Goal: Book appointment/travel/reservation

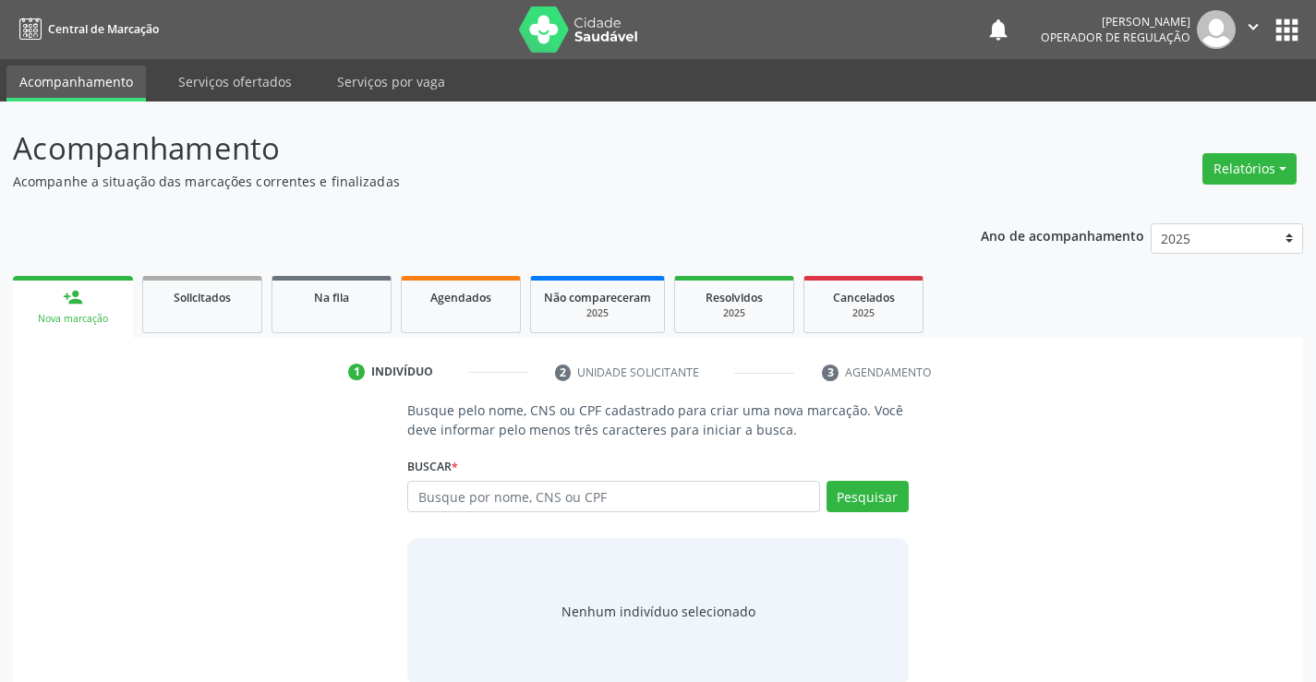
click at [597, 503] on input "text" at bounding box center [613, 496] width 412 height 31
type input "707805624646415"
click at [864, 494] on button "Pesquisar" at bounding box center [868, 496] width 82 height 31
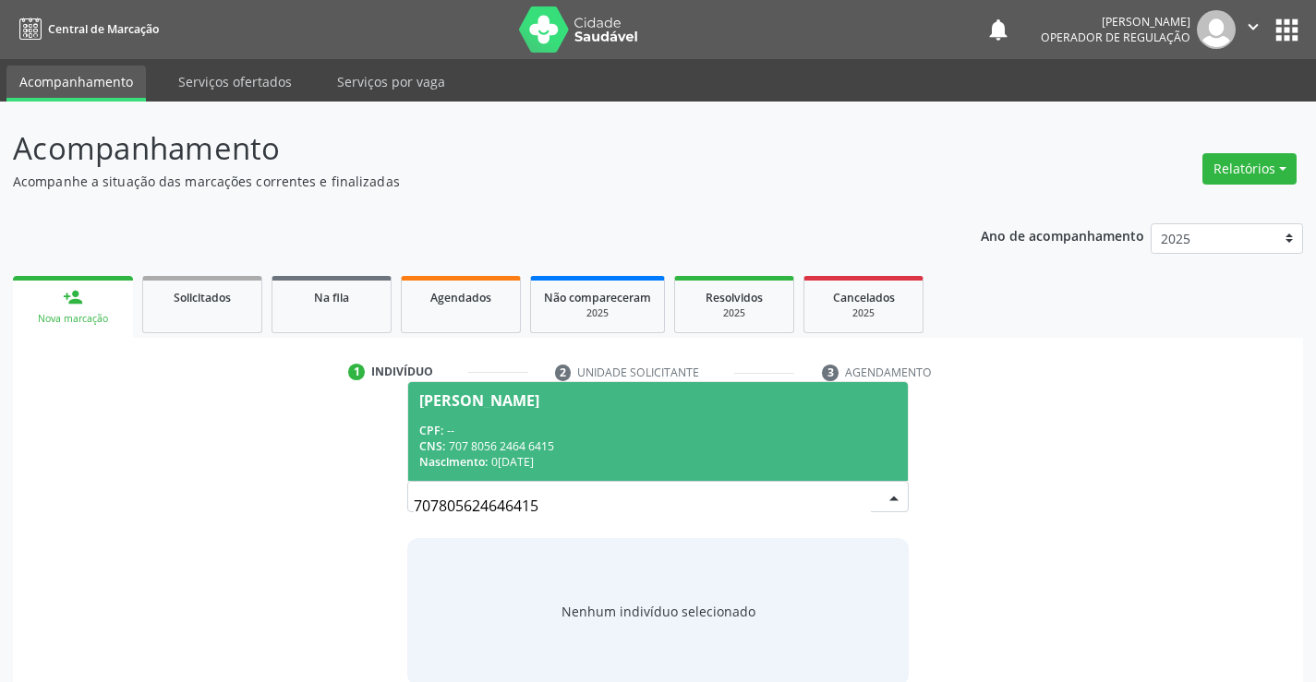
click at [625, 416] on span "[PERSON_NAME] CPF: -- CNS: 707 8056 2464 6415 Nascimento: 0[DATE]" at bounding box center [657, 431] width 499 height 99
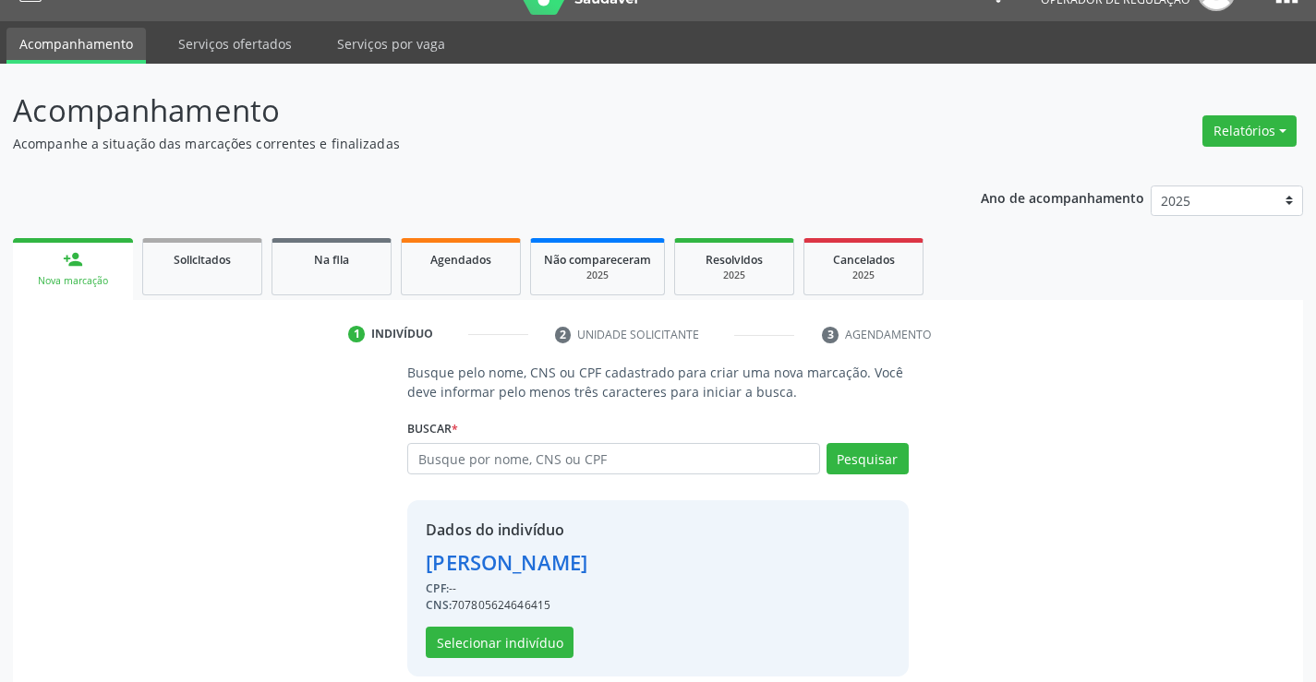
scroll to position [58, 0]
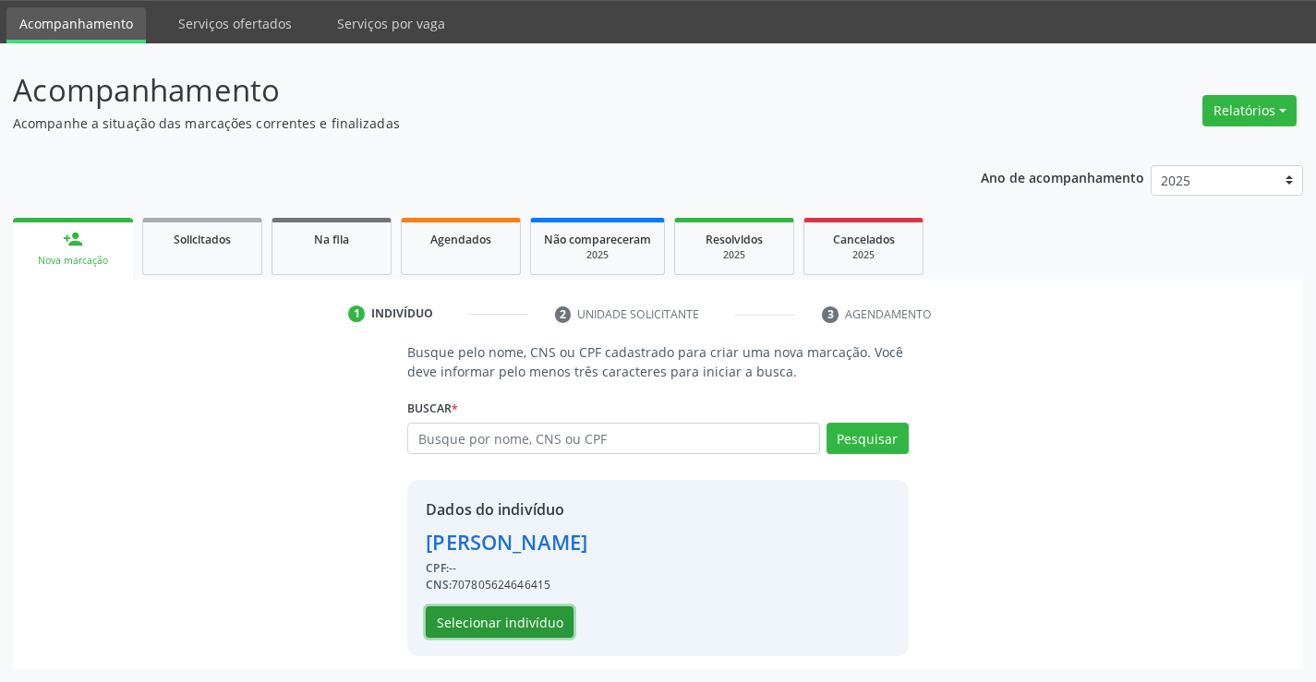
click at [505, 623] on button "Selecionar indivíduo" at bounding box center [500, 622] width 148 height 31
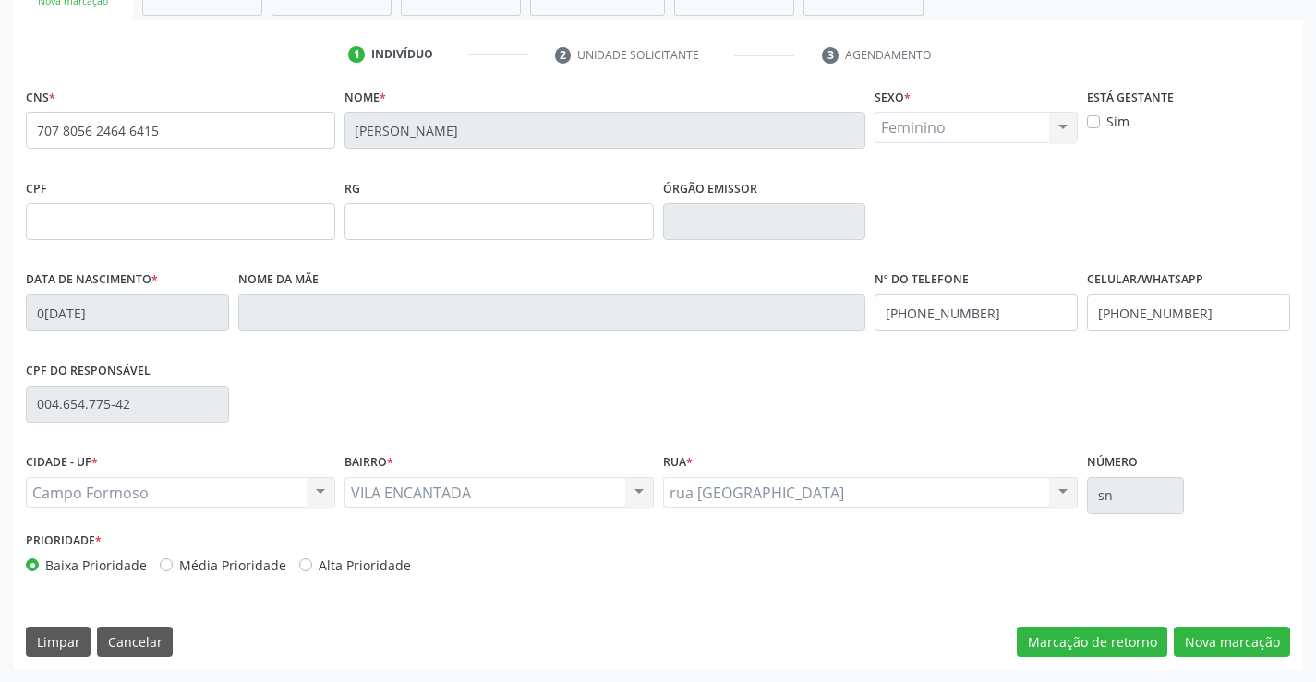
scroll to position [319, 0]
click at [1225, 643] on button "Nova marcação" at bounding box center [1232, 641] width 116 height 31
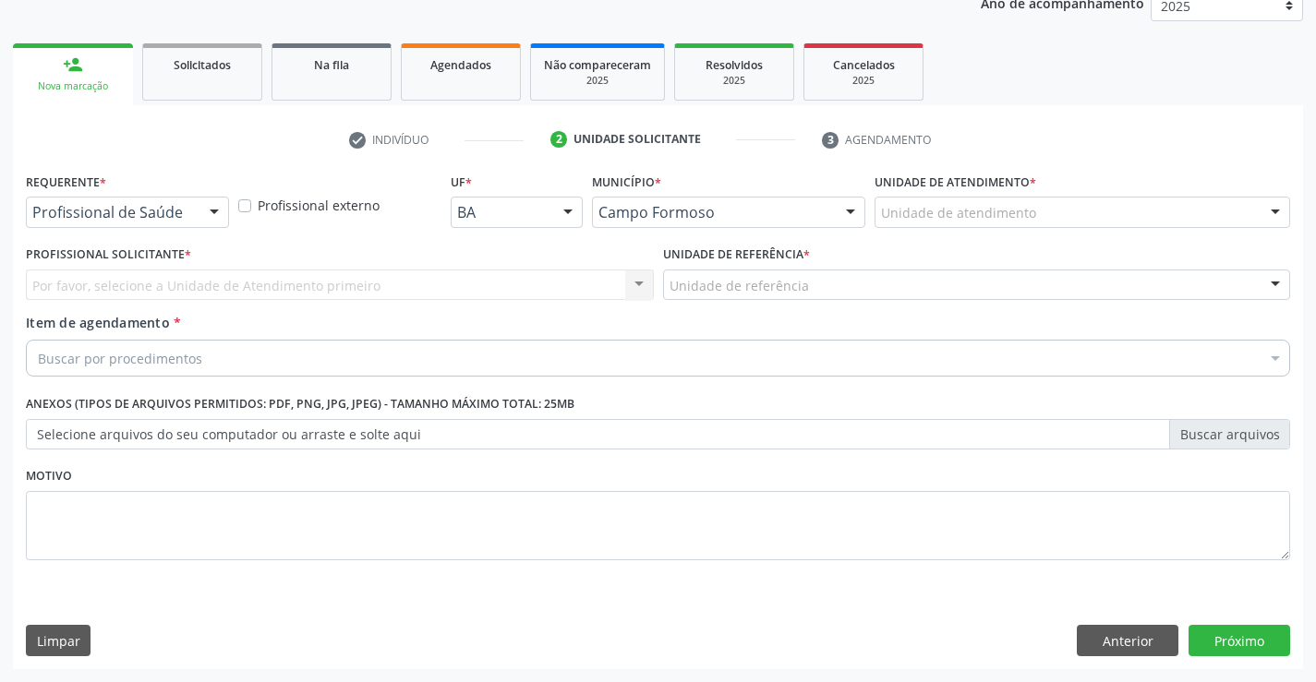
scroll to position [233, 0]
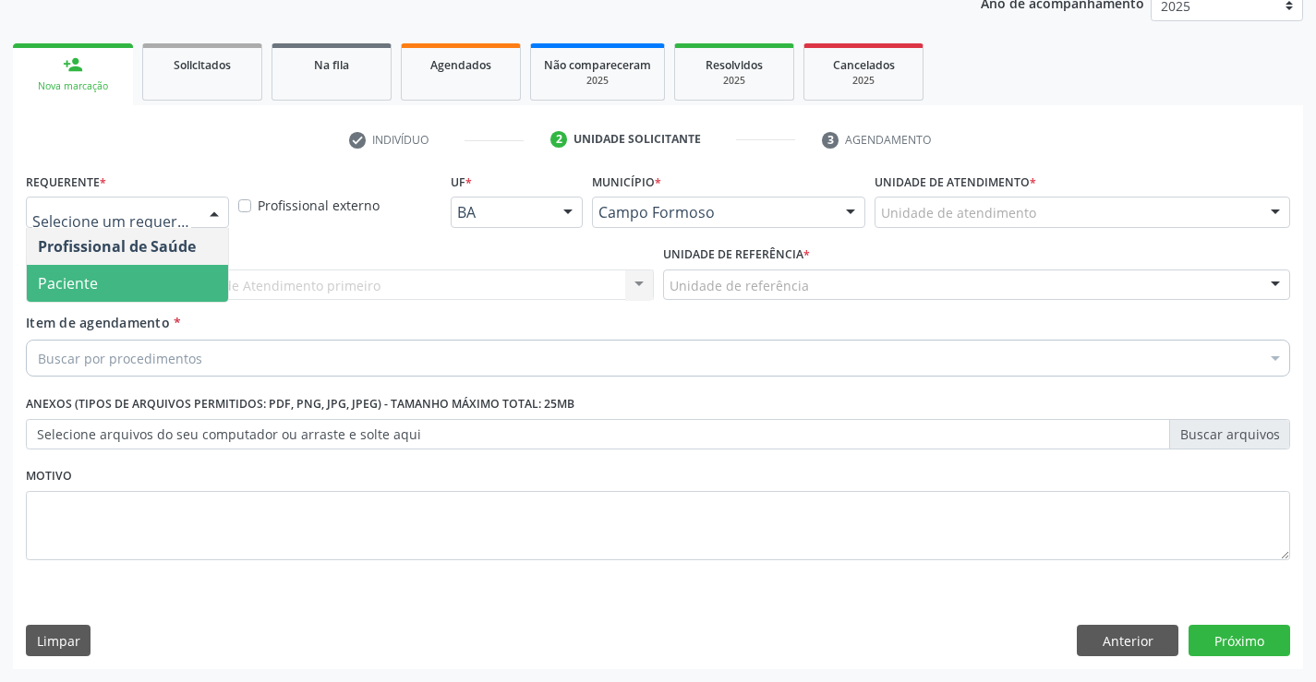
click at [118, 286] on span "Paciente" at bounding box center [127, 283] width 201 height 37
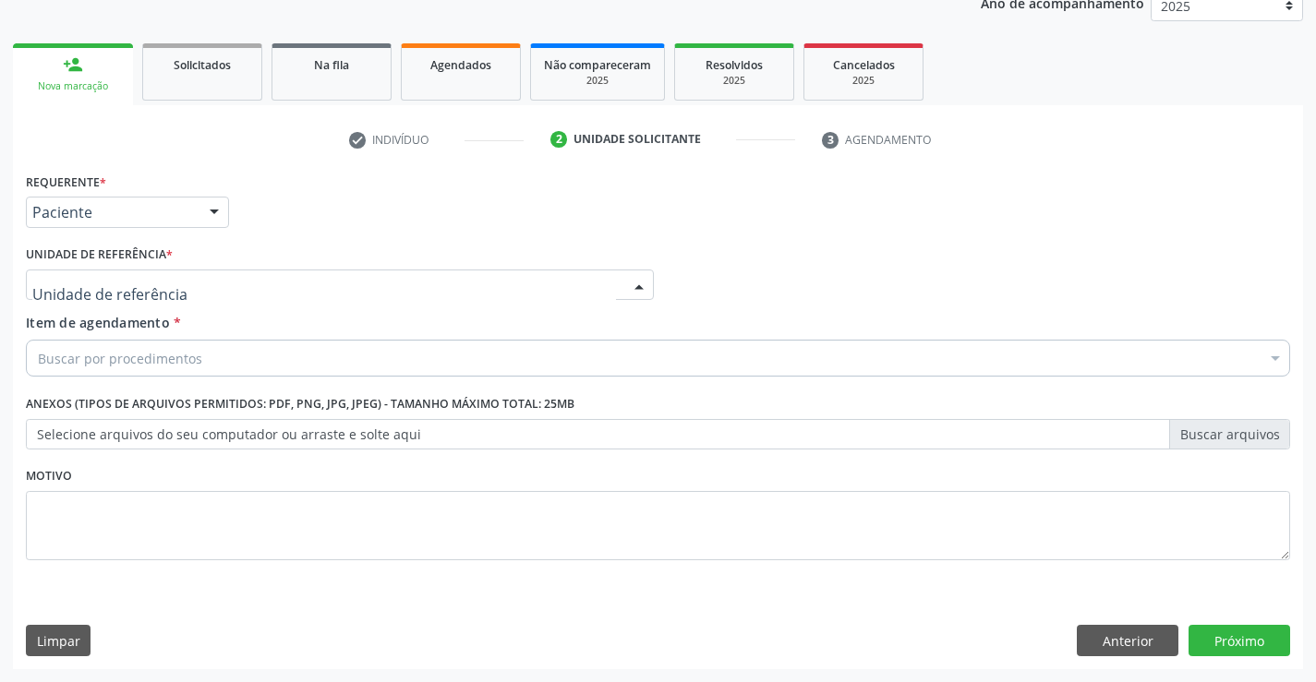
click at [118, 272] on div at bounding box center [340, 285] width 628 height 31
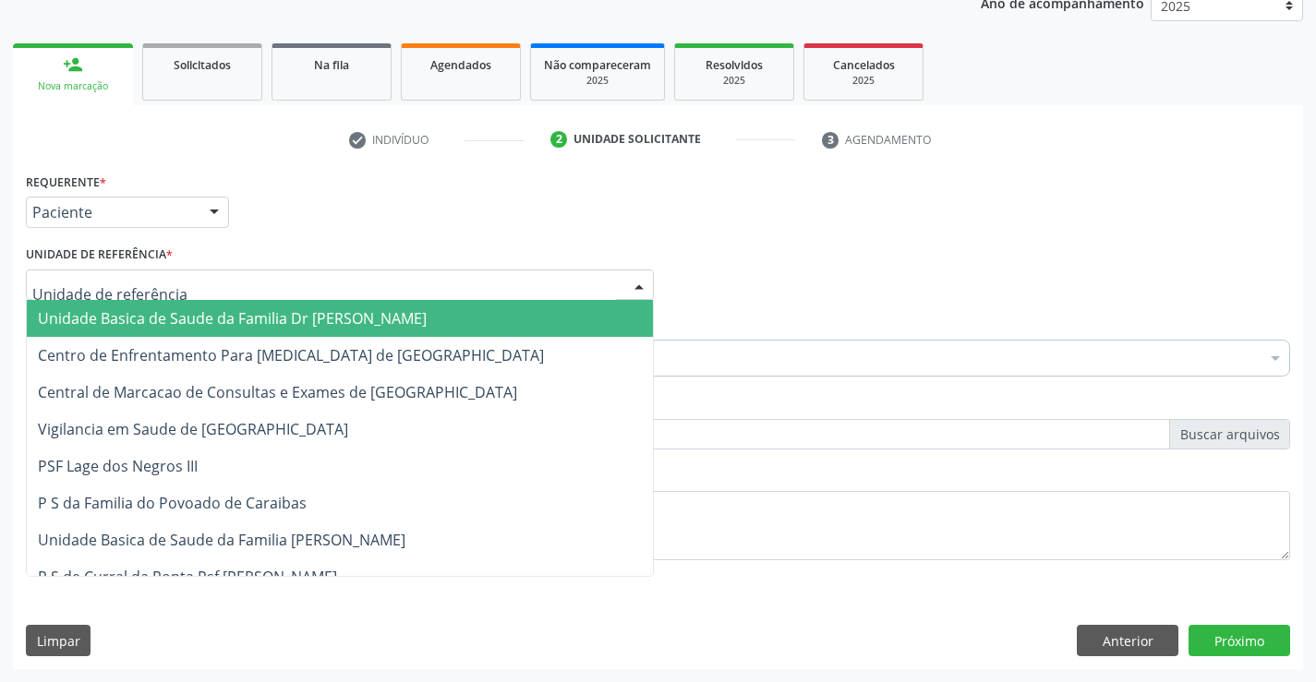
click at [158, 316] on span "Unidade Basica de Saude da Familia Dr [PERSON_NAME]" at bounding box center [232, 318] width 389 height 20
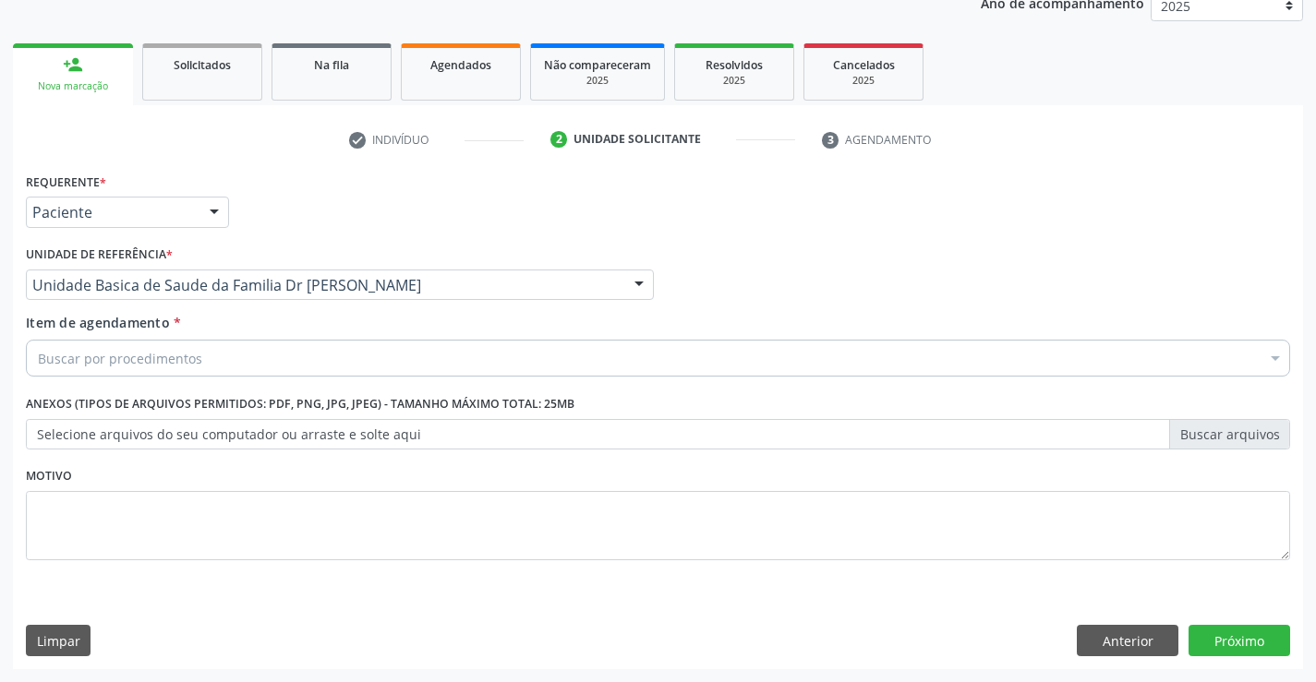
click at [206, 364] on div "Buscar por procedimentos" at bounding box center [658, 358] width 1264 height 37
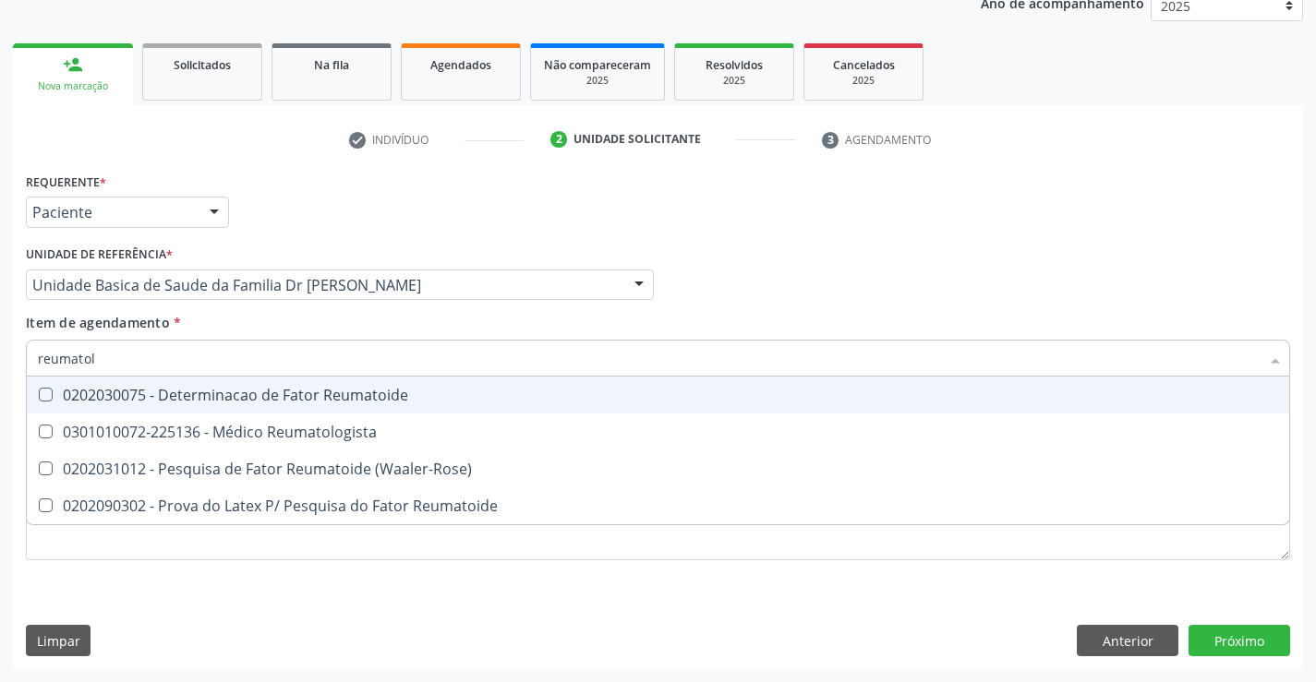
type input "reumatolo"
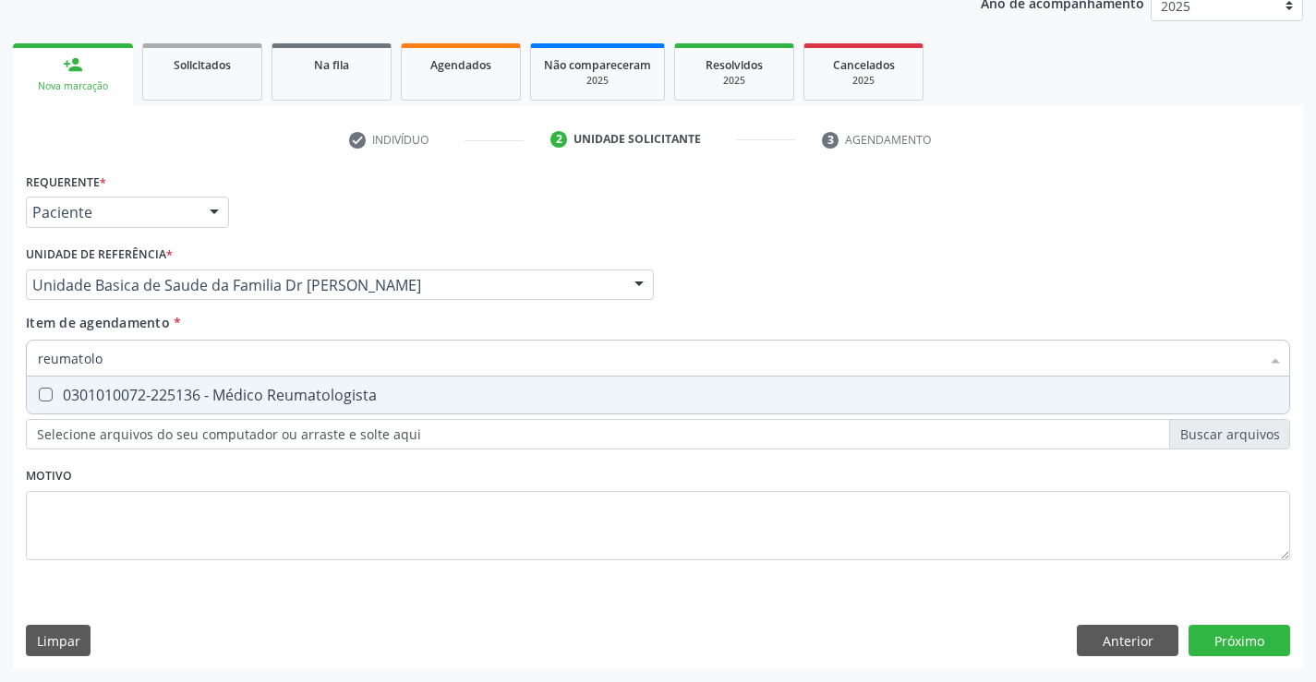
click at [249, 392] on div "0301010072-225136 - Médico Reumatologista" at bounding box center [658, 395] width 1240 height 15
checkbox Reumatologista "true"
click at [278, 330] on div "Item de agendamento * reumatolo [PERSON_NAME] seleção 0301010072-225136 - Médic…" at bounding box center [658, 342] width 1264 height 58
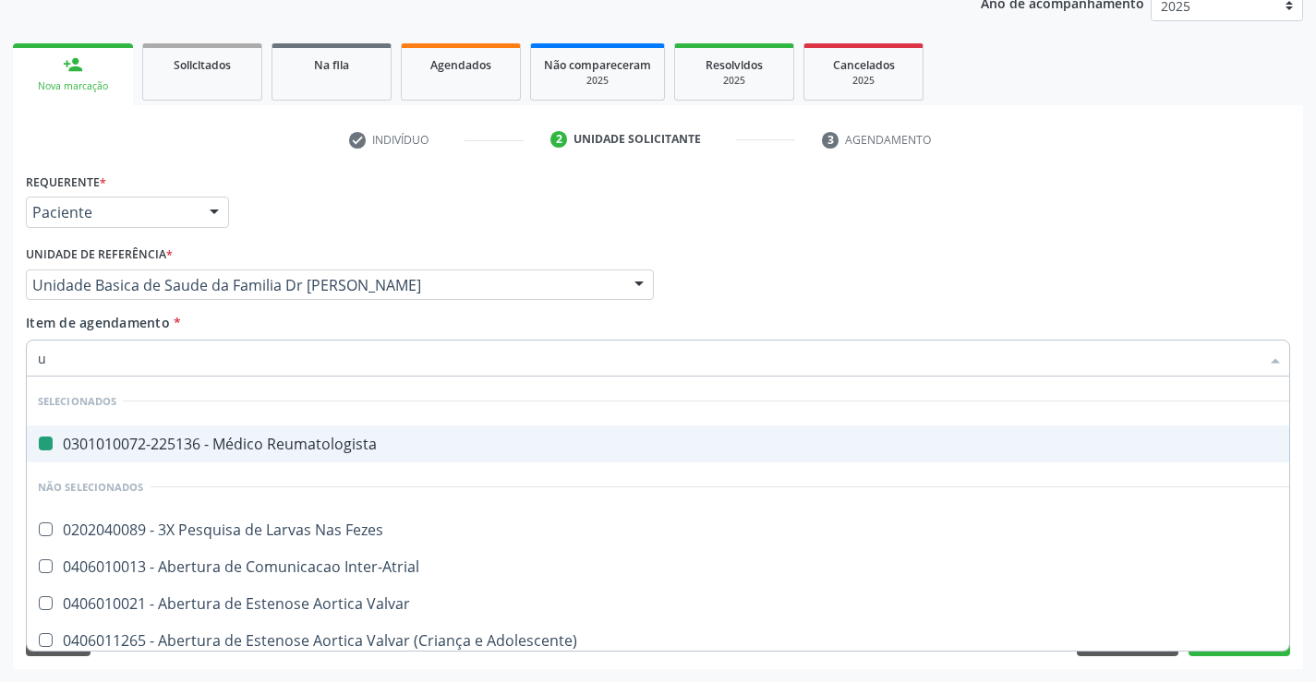
type input "us"
checkbox Reumatologista "false"
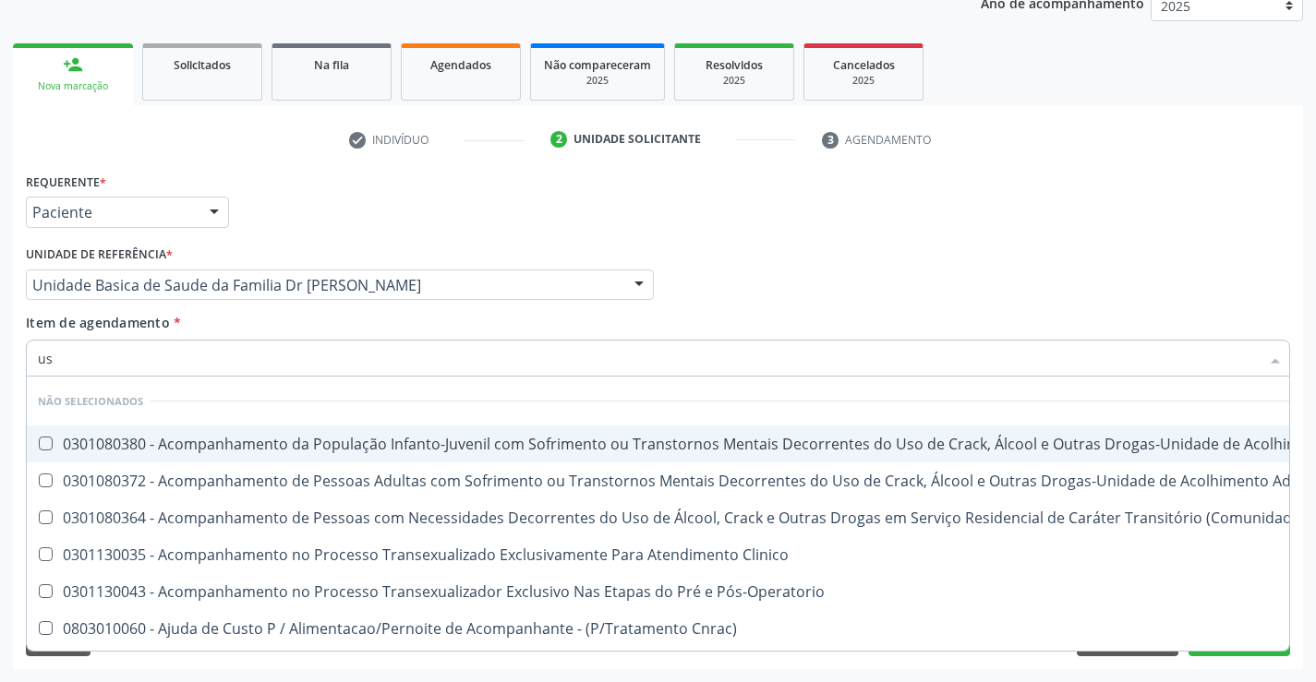
type input "usg"
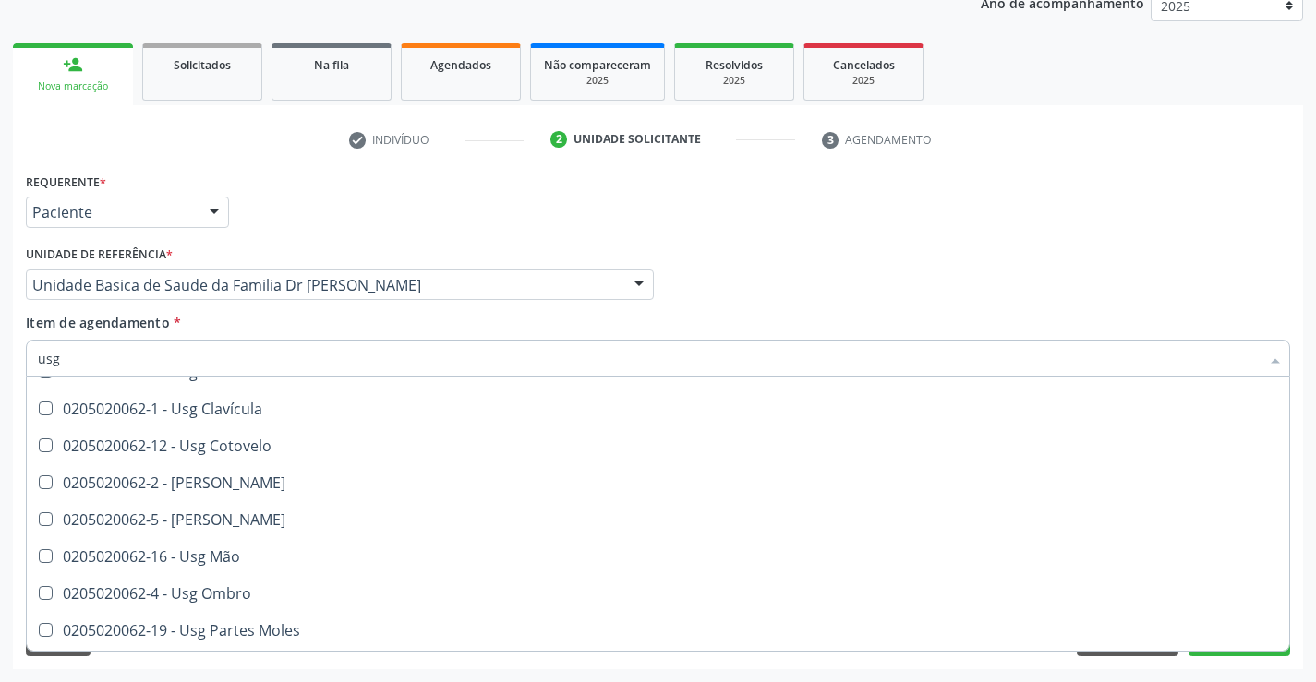
scroll to position [185, 0]
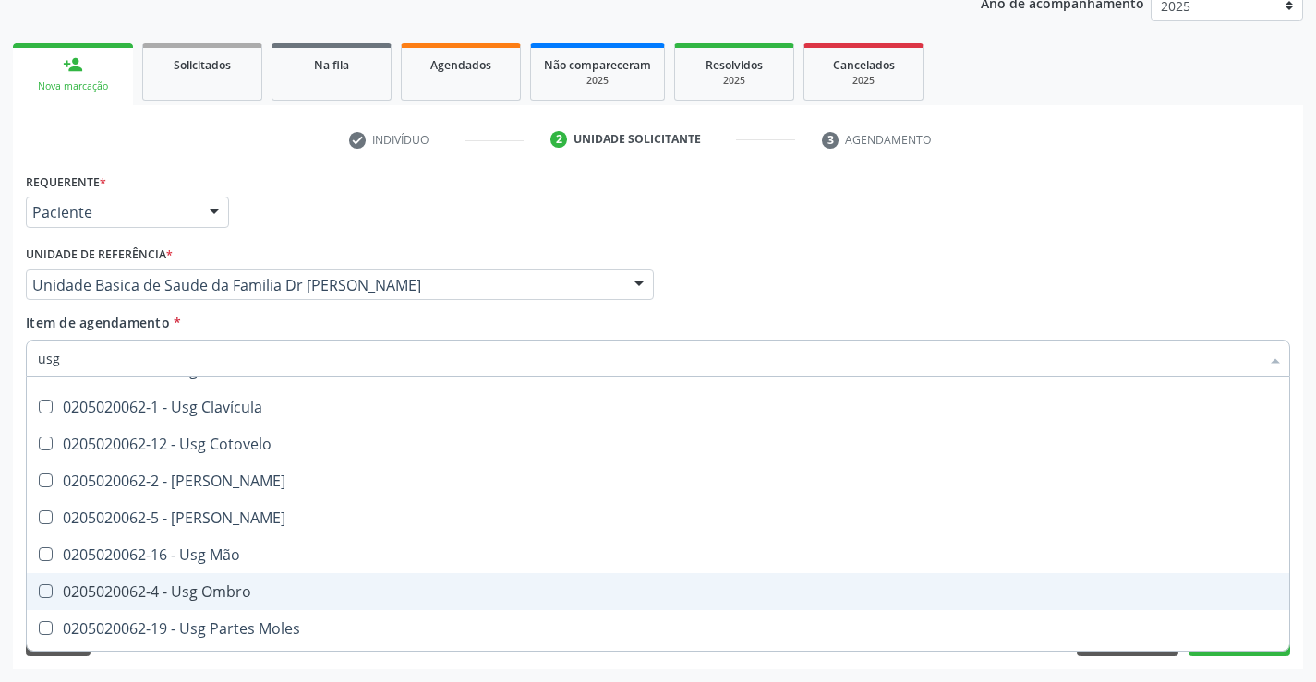
click at [253, 596] on div "0205020062-4 - Usg Ombro" at bounding box center [658, 592] width 1240 height 15
checkbox Ombro "true"
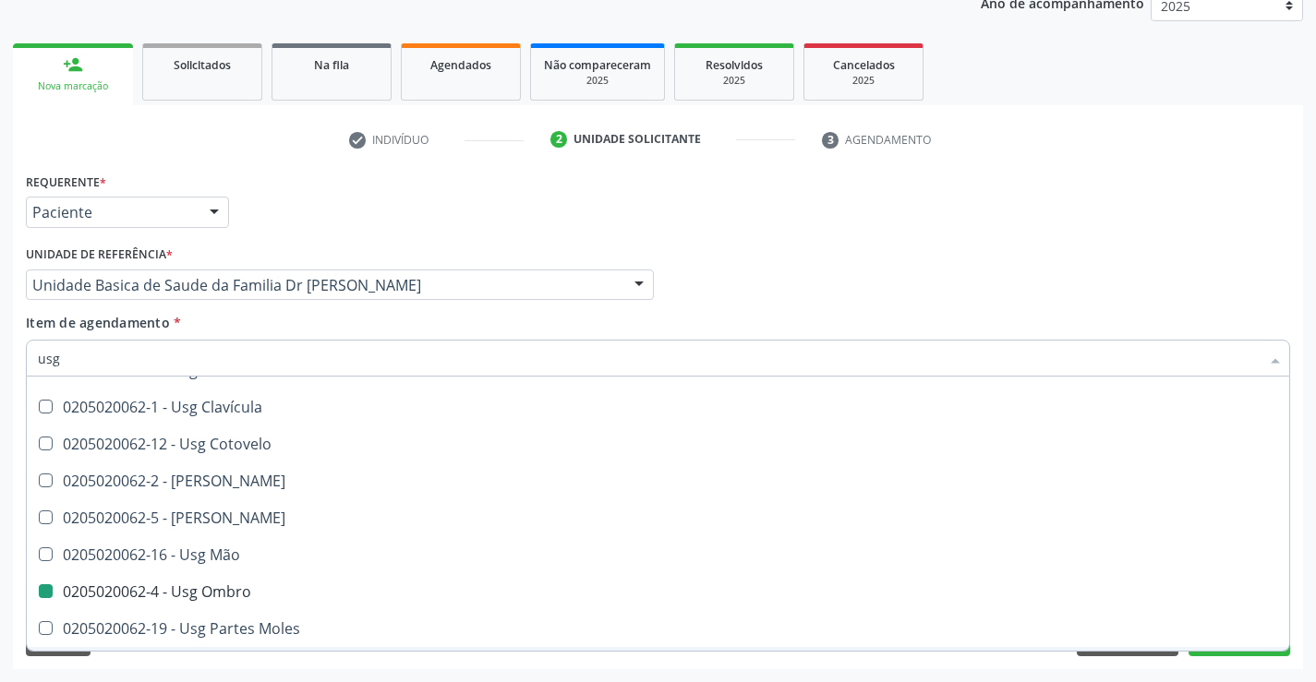
click at [1309, 610] on div "Acompanhamento Acompanhe a situação das marcações correntes e finalizadas Relat…" at bounding box center [658, 276] width 1316 height 814
checkbox Axila "true"
checkbox Ombro "false"
checkbox Braço "true"
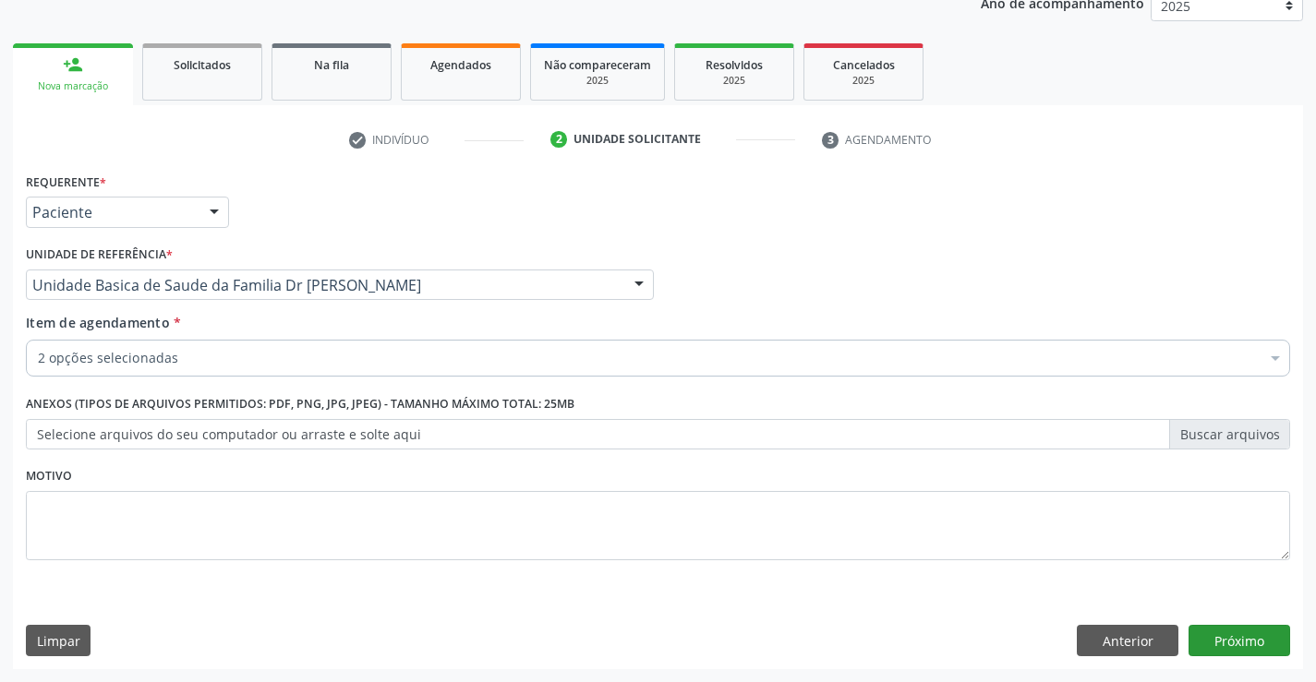
scroll to position [0, 0]
click at [1232, 639] on button "Próximo" at bounding box center [1240, 640] width 102 height 31
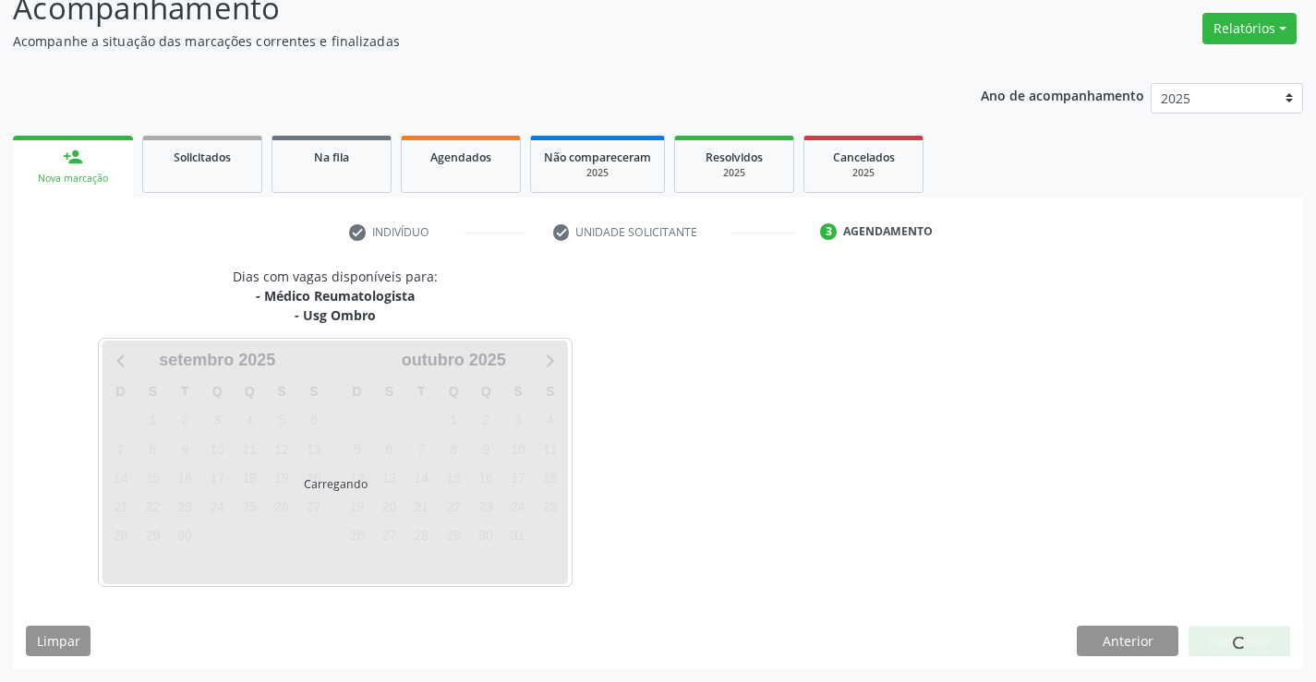
scroll to position [195, 0]
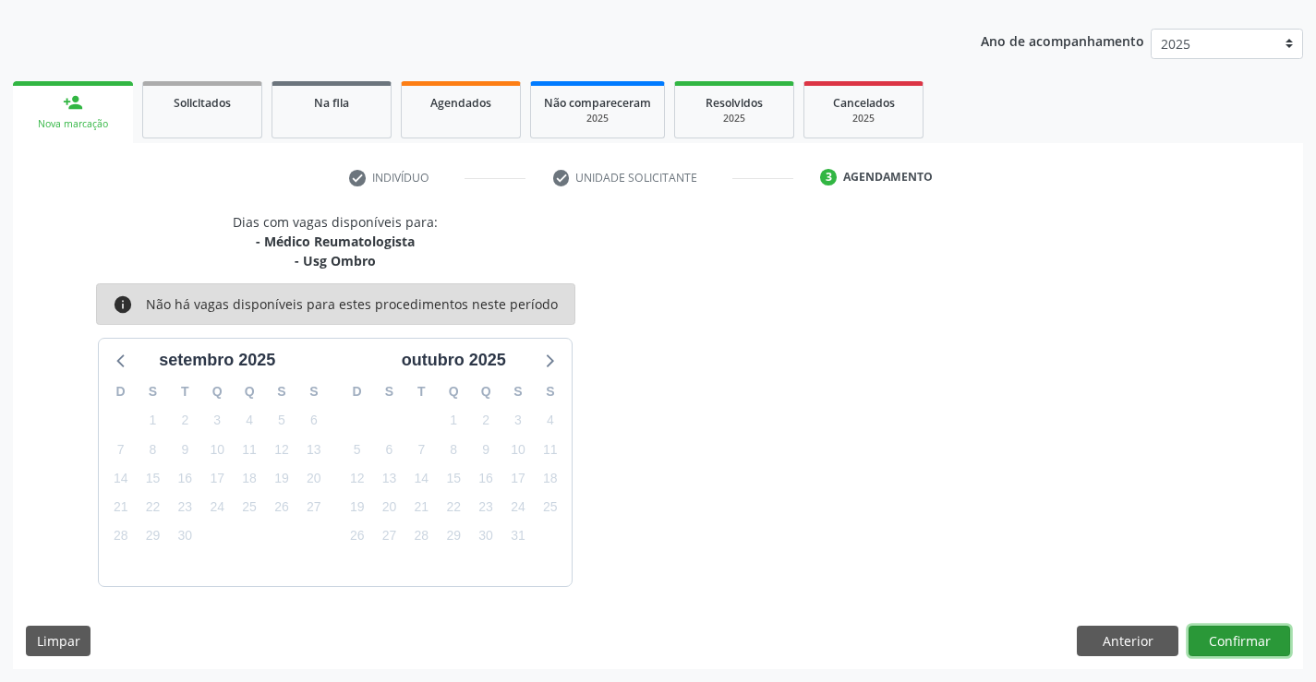
click at [1232, 639] on button "Confirmar" at bounding box center [1240, 641] width 102 height 31
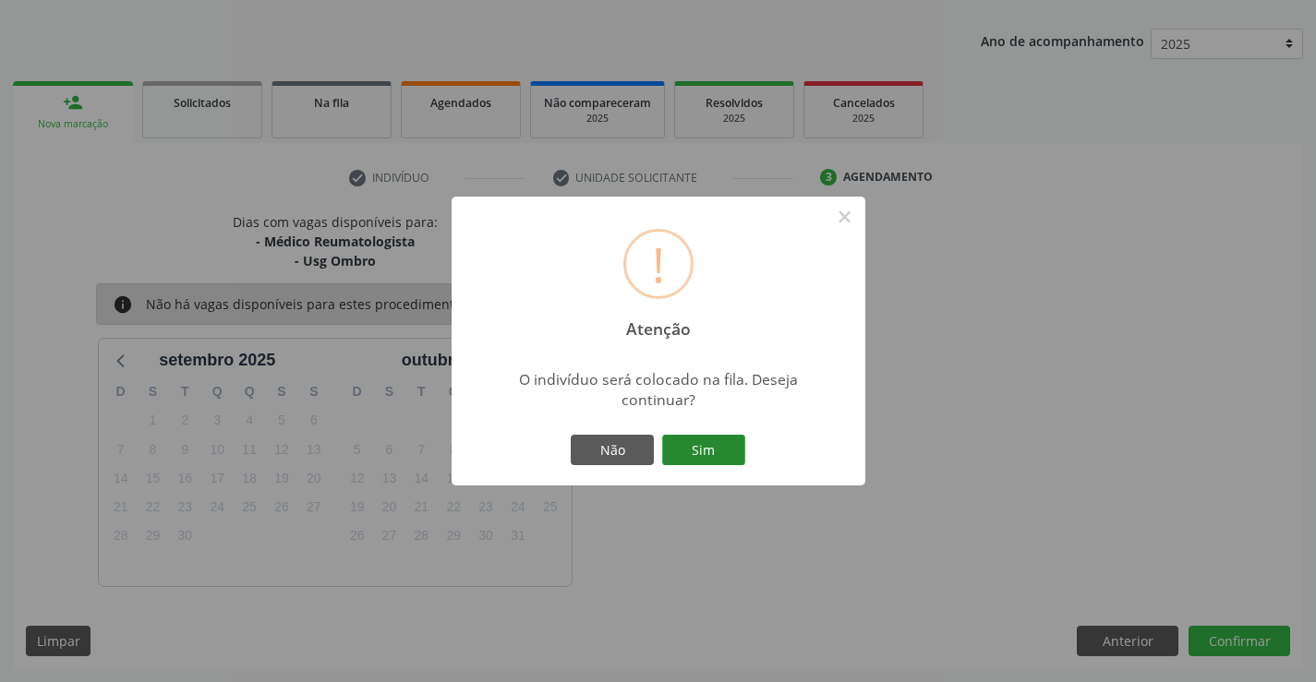
click at [706, 453] on button "Sim" at bounding box center [703, 450] width 83 height 31
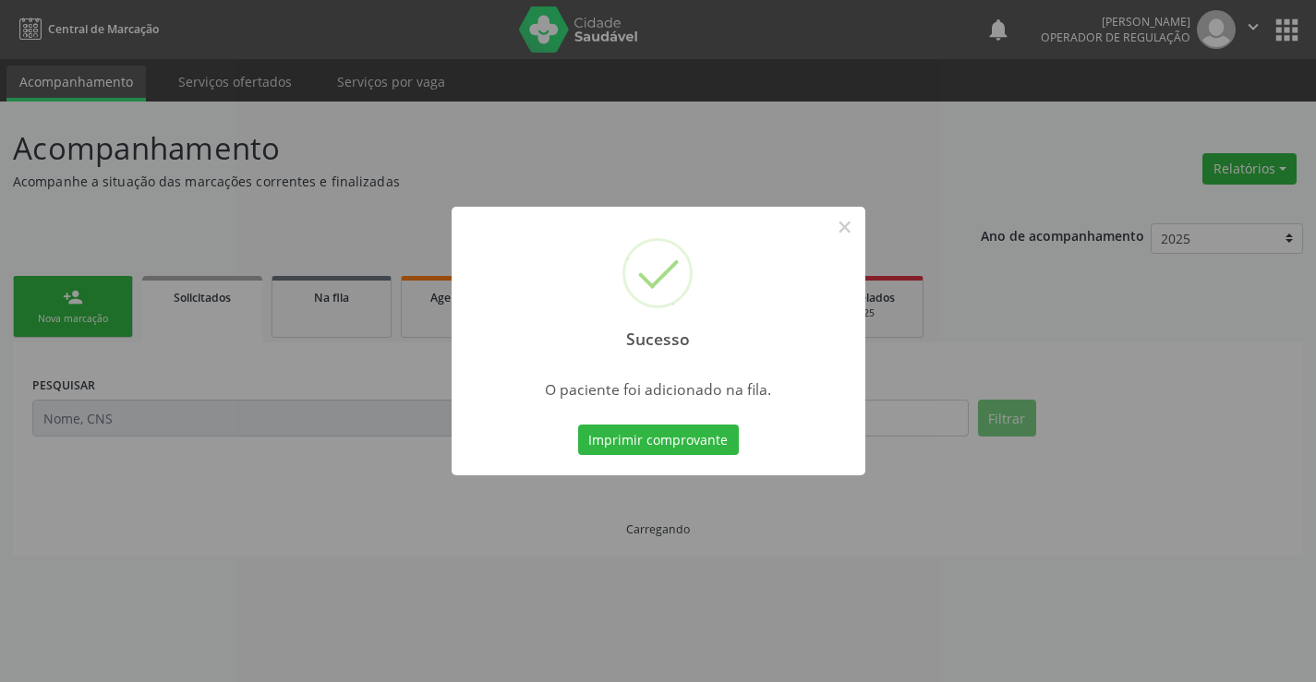
scroll to position [0, 0]
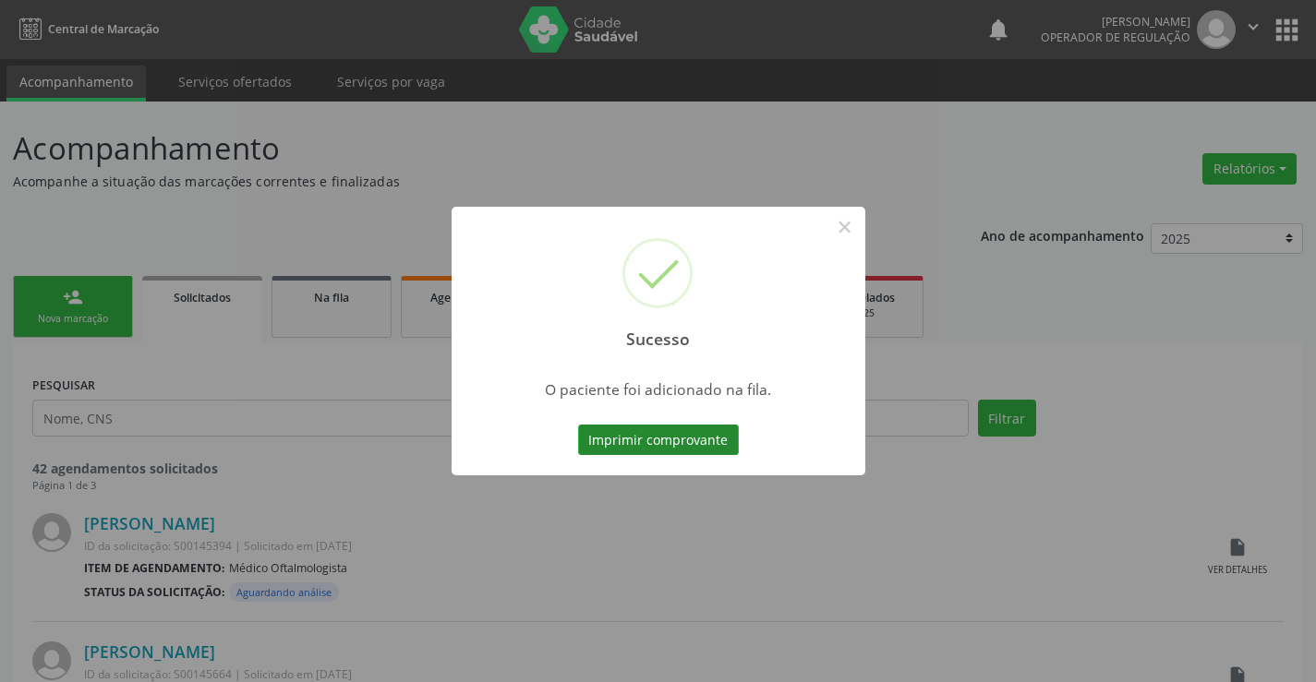
click at [659, 440] on button "Imprimir comprovante" at bounding box center [658, 440] width 161 height 31
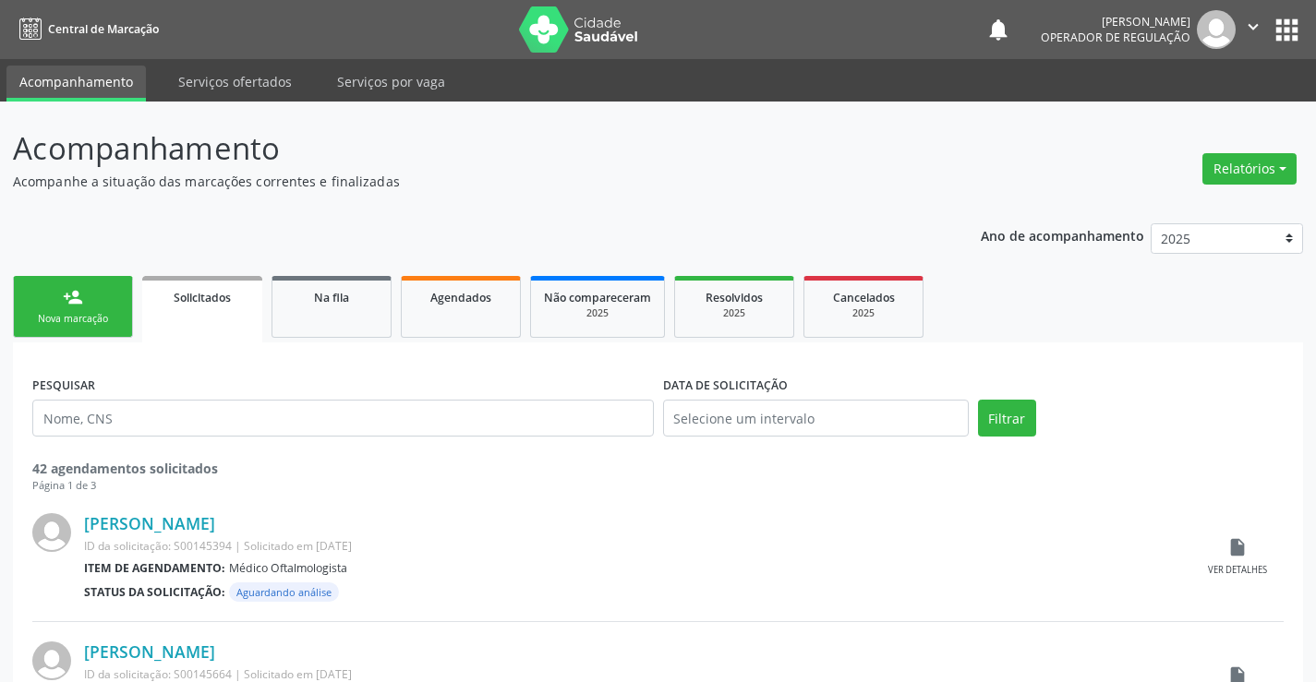
click at [80, 298] on div "person_add" at bounding box center [73, 297] width 20 height 20
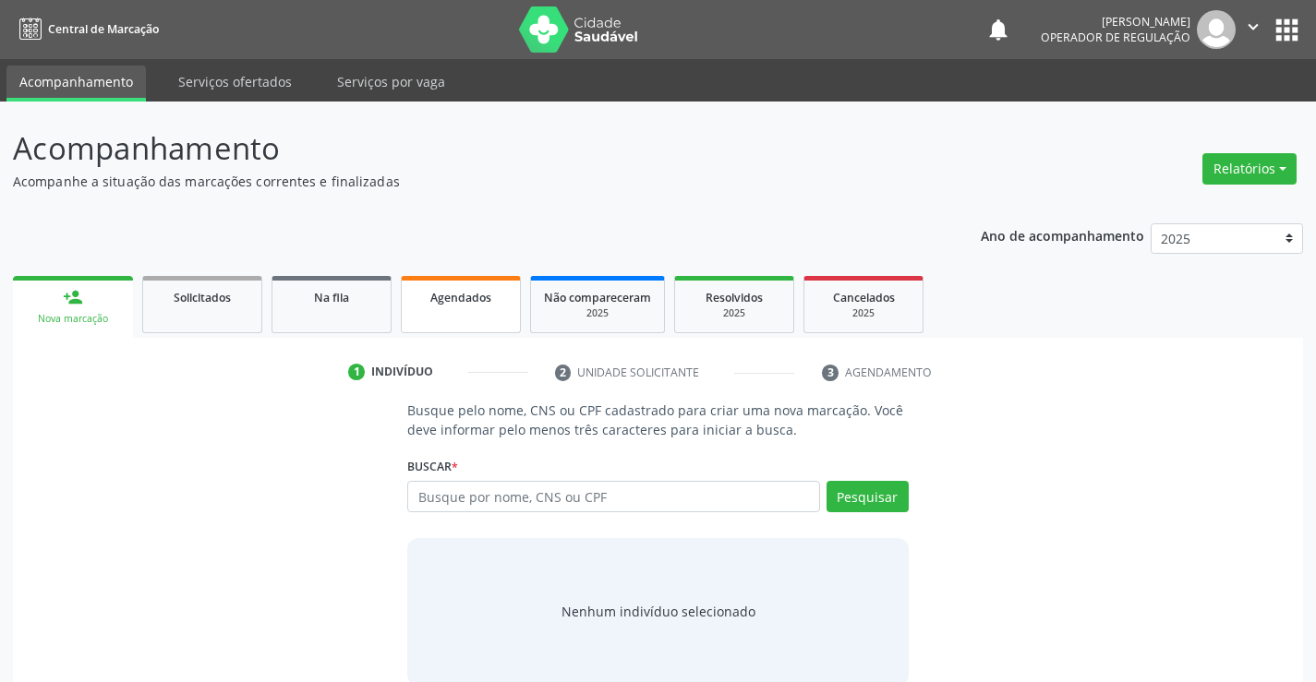
click at [497, 306] on div "Agendados" at bounding box center [461, 296] width 92 height 19
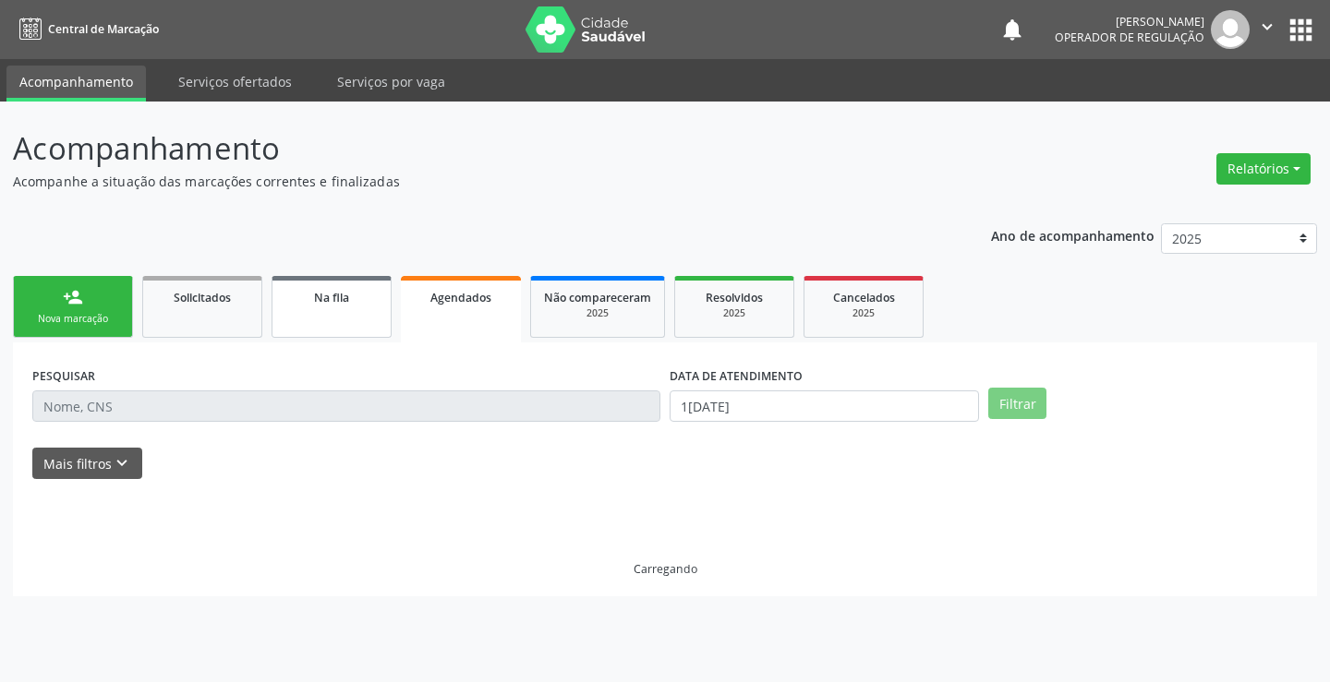
click at [335, 302] on span "Na fila" at bounding box center [331, 298] width 35 height 16
select select "8"
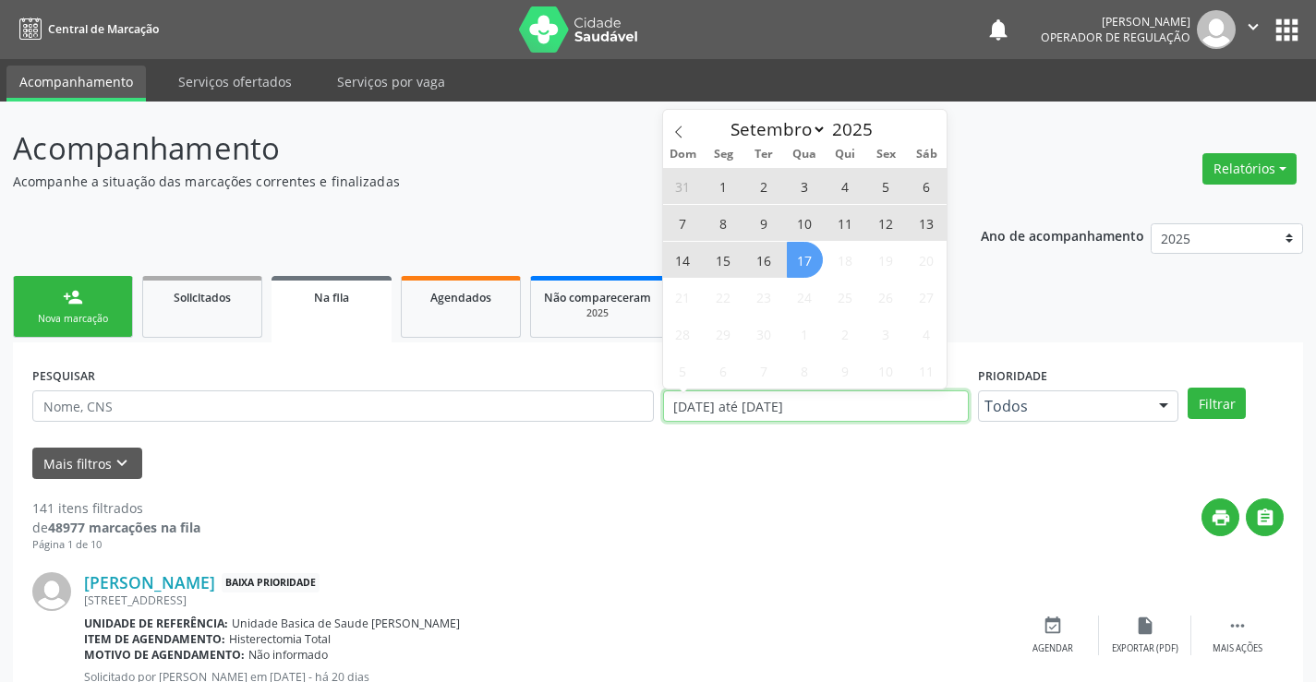
drag, startPoint x: 849, startPoint y: 403, endPoint x: 645, endPoint y: 412, distance: 204.3
click at [645, 412] on div "PESQUISAR DATA DE SOLICITAÇÃO 0[DATE] até 1[DATE] Prioridade Todos Todos Baixa …" at bounding box center [658, 398] width 1261 height 72
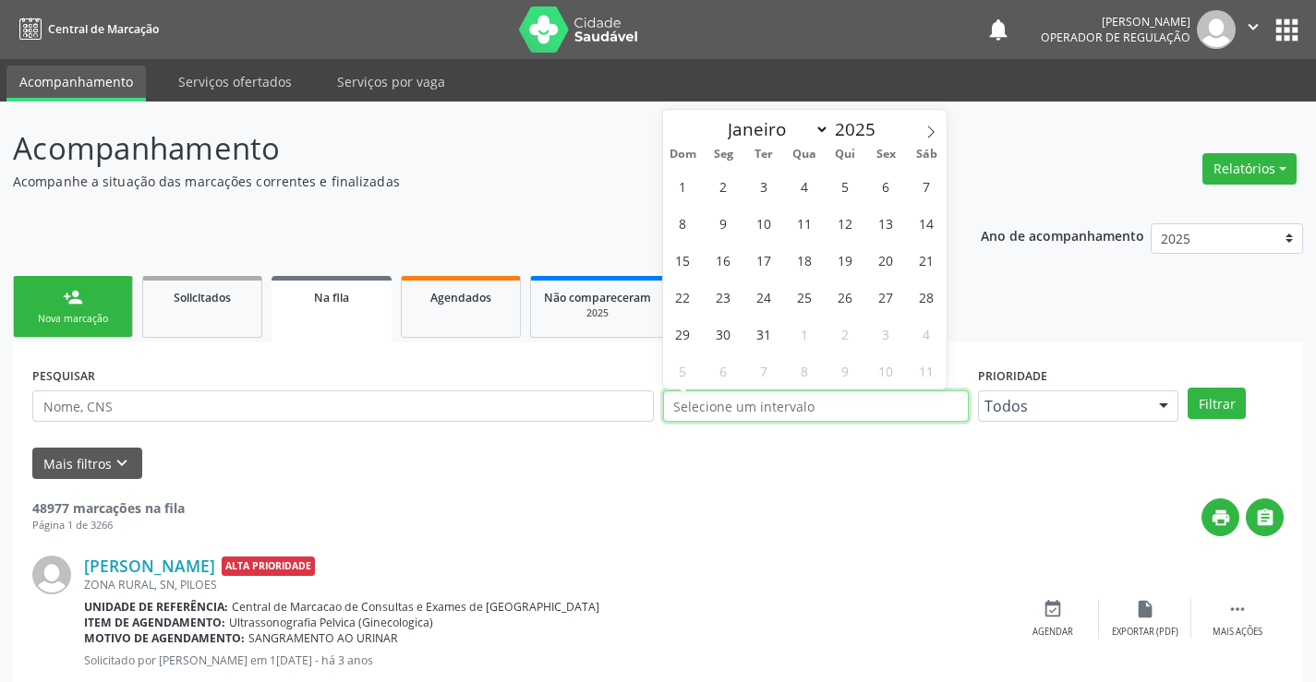
select select "0"
type input "2023"
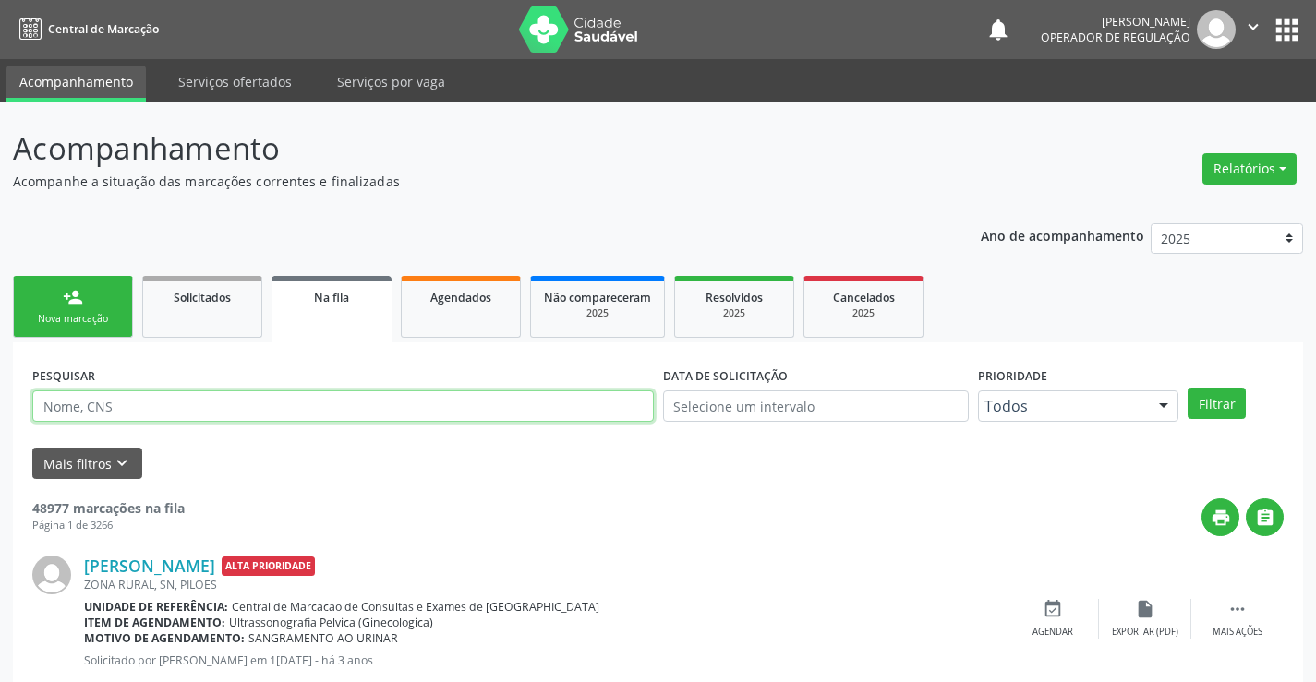
click at [191, 404] on input "text" at bounding box center [343, 406] width 622 height 31
type input "709808065818391"
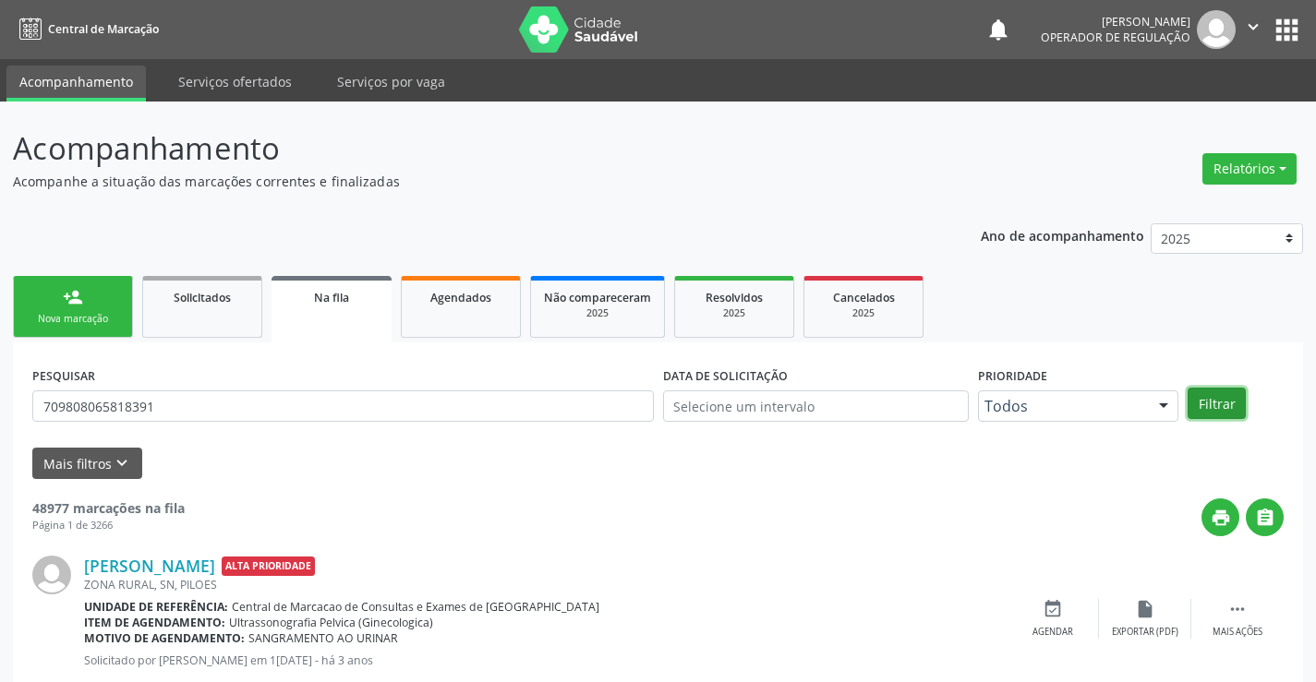
click at [1223, 394] on button "Filtrar" at bounding box center [1217, 403] width 58 height 31
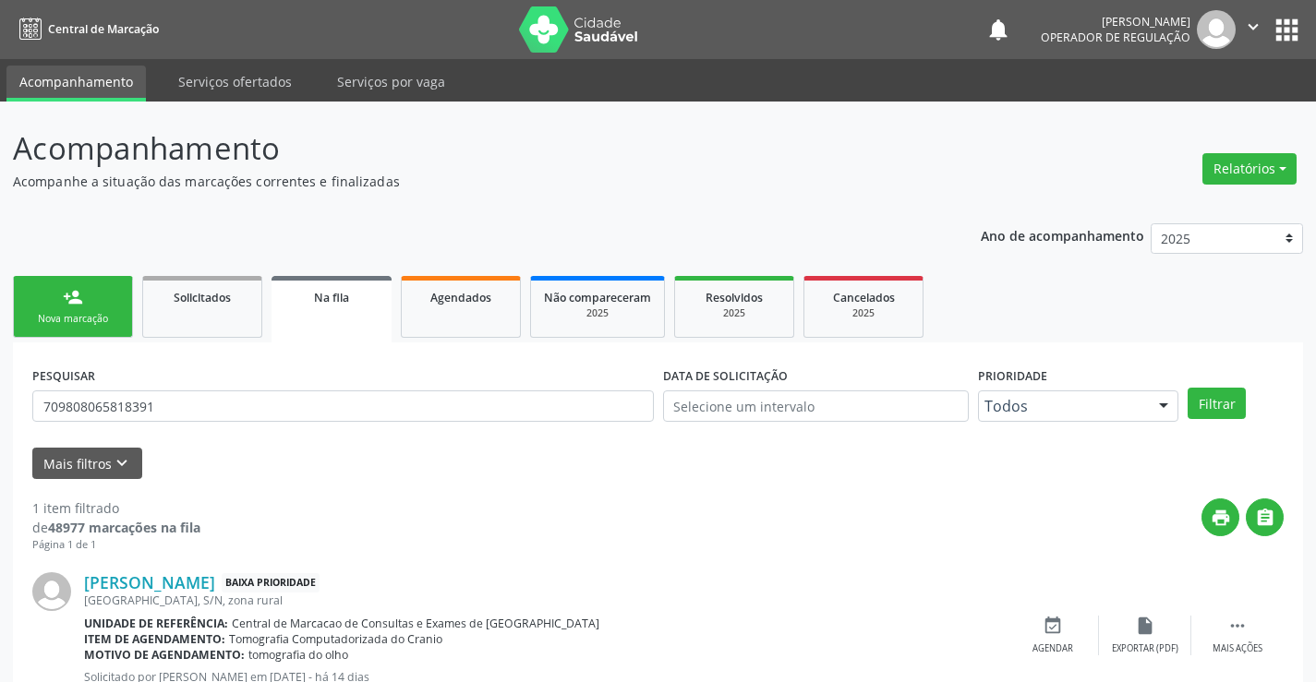
scroll to position [67, 0]
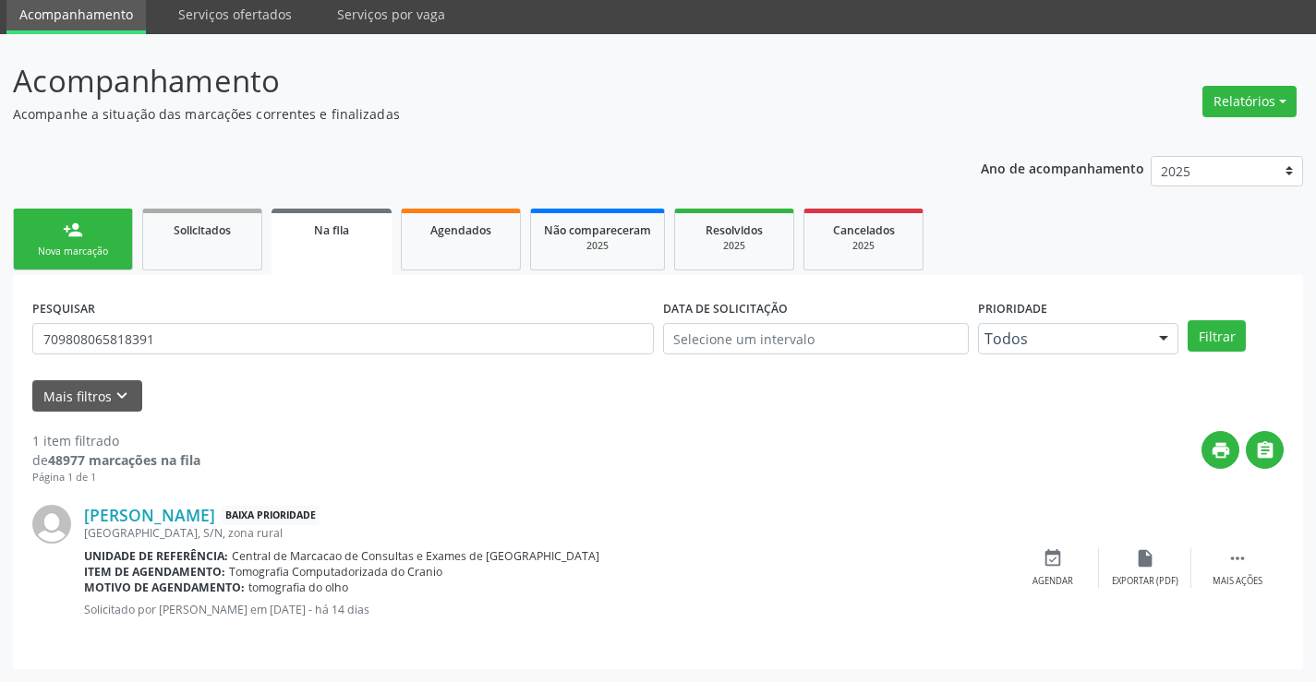
click at [74, 227] on div "person_add" at bounding box center [73, 230] width 20 height 20
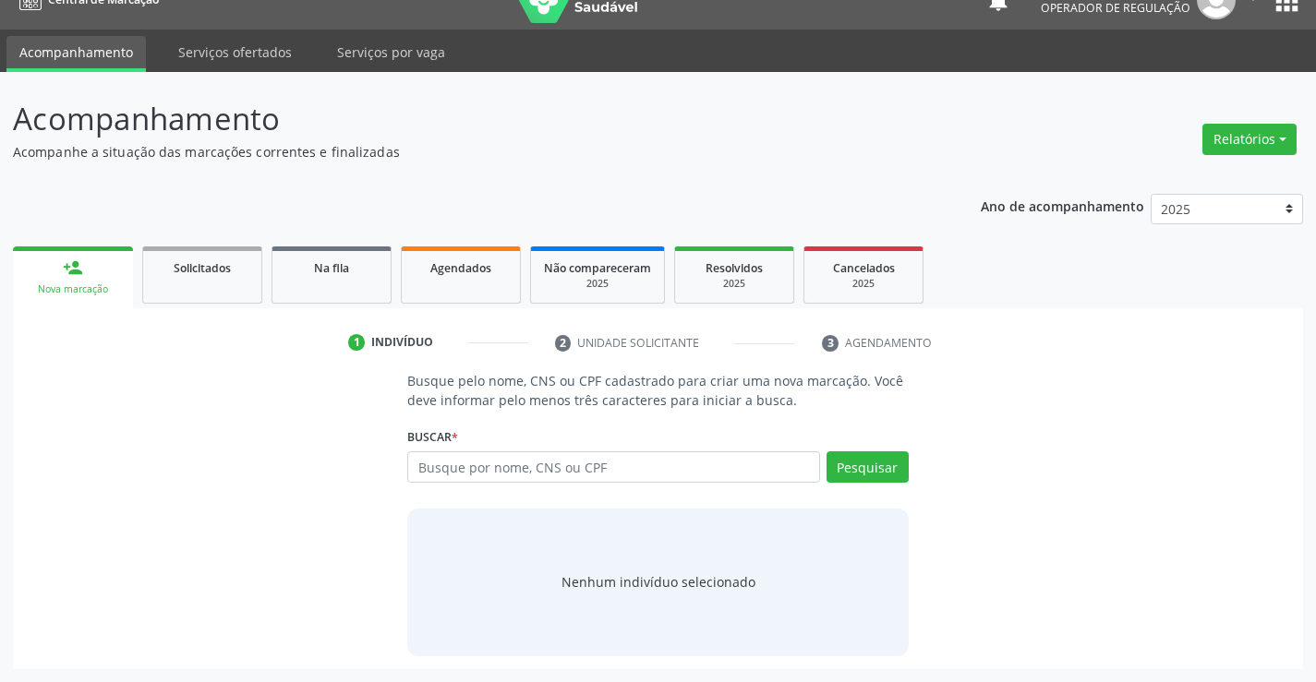
scroll to position [30, 0]
click at [453, 264] on span "Agendados" at bounding box center [460, 268] width 61 height 16
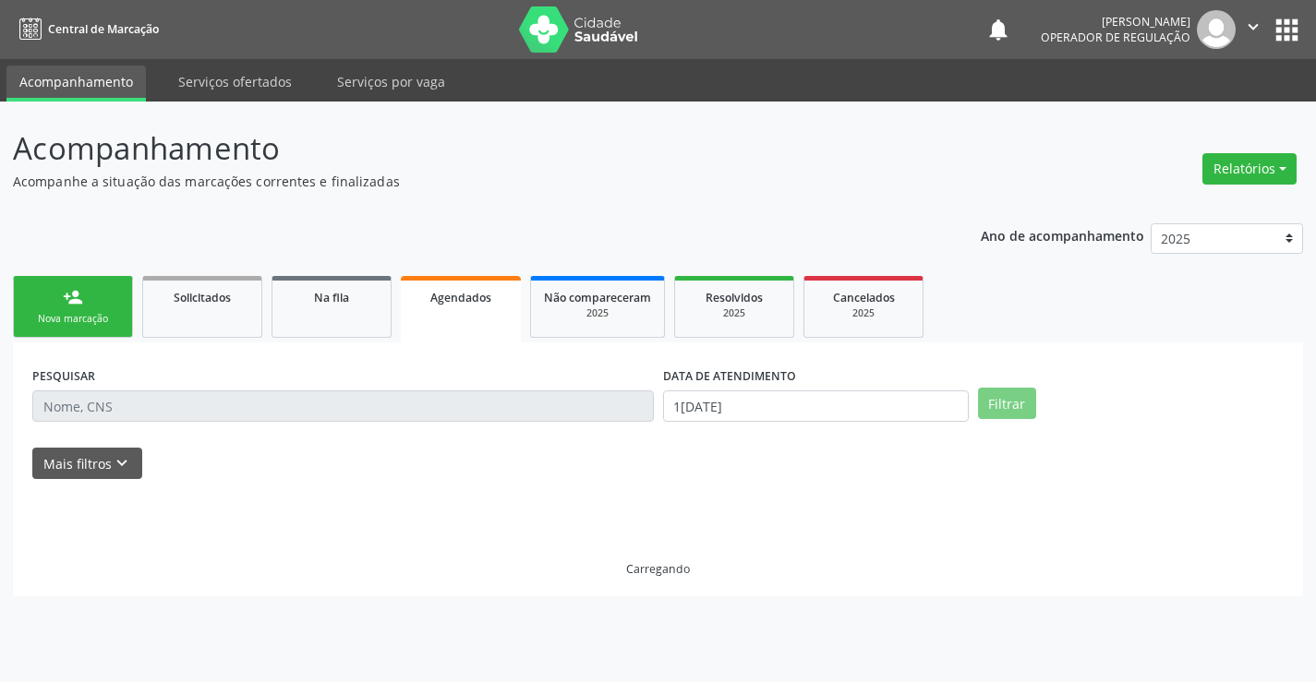
scroll to position [0, 0]
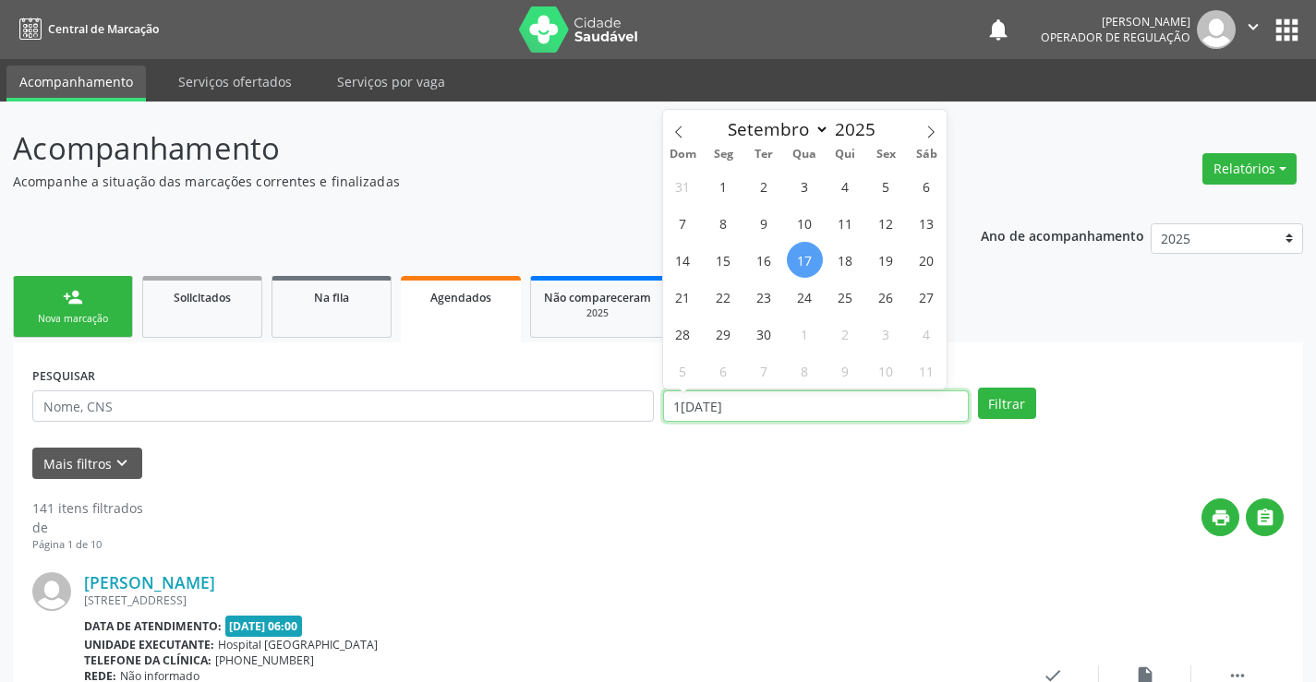
drag, startPoint x: 757, startPoint y: 410, endPoint x: 642, endPoint y: 434, distance: 117.9
click at [642, 434] on div "PESQUISAR DATA DE ATENDIMENTO 1[DATE] Filtrar" at bounding box center [658, 398] width 1261 height 72
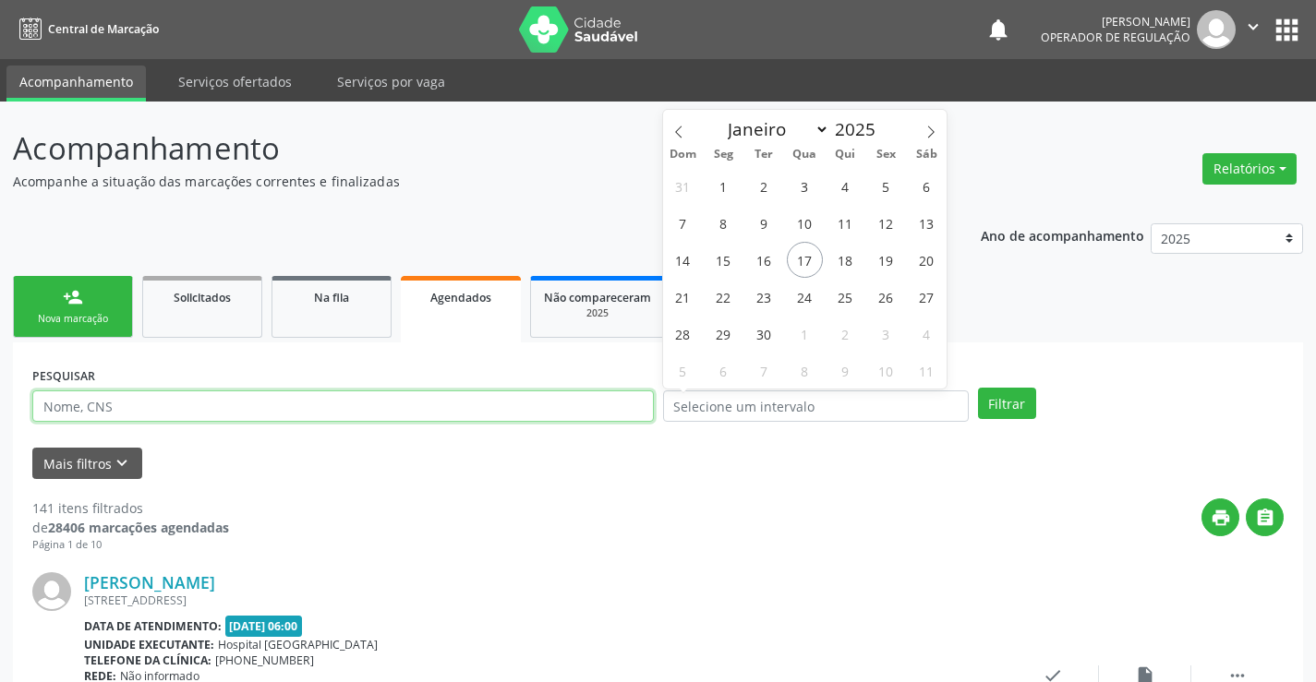
click at [284, 402] on input "text" at bounding box center [343, 406] width 622 height 31
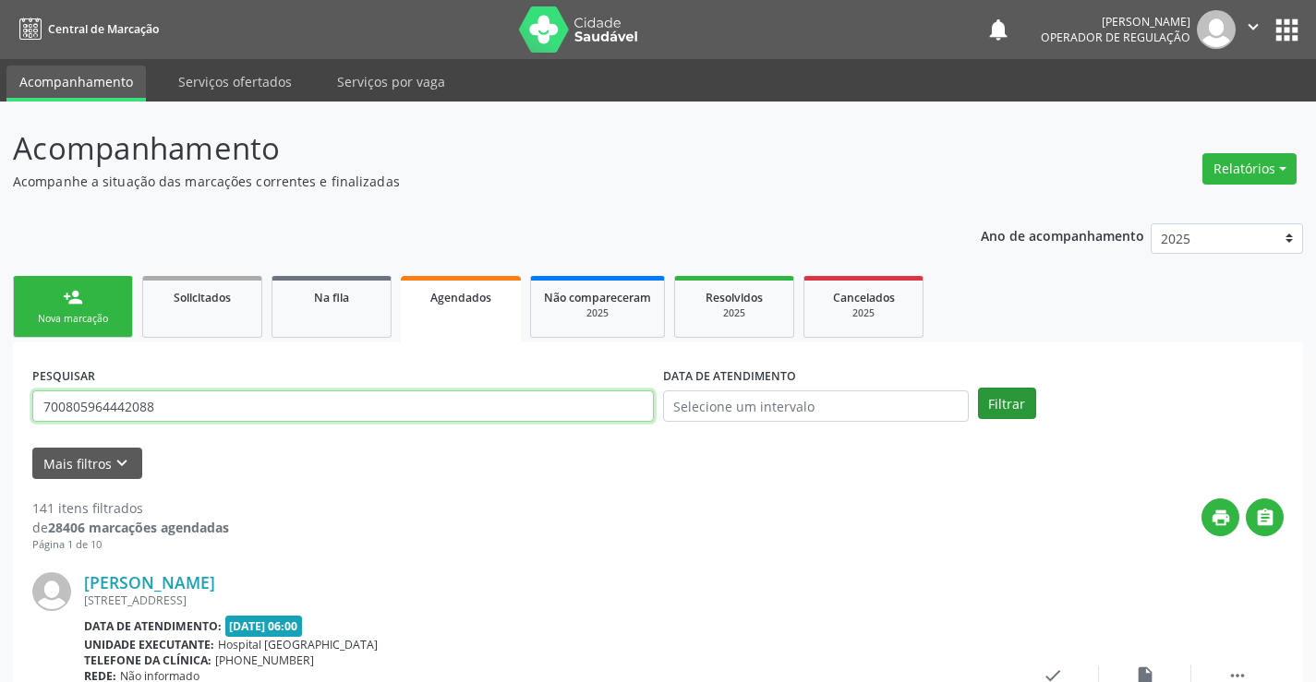
type input "700805964442088"
click at [1013, 405] on button "Filtrar" at bounding box center [1007, 403] width 58 height 31
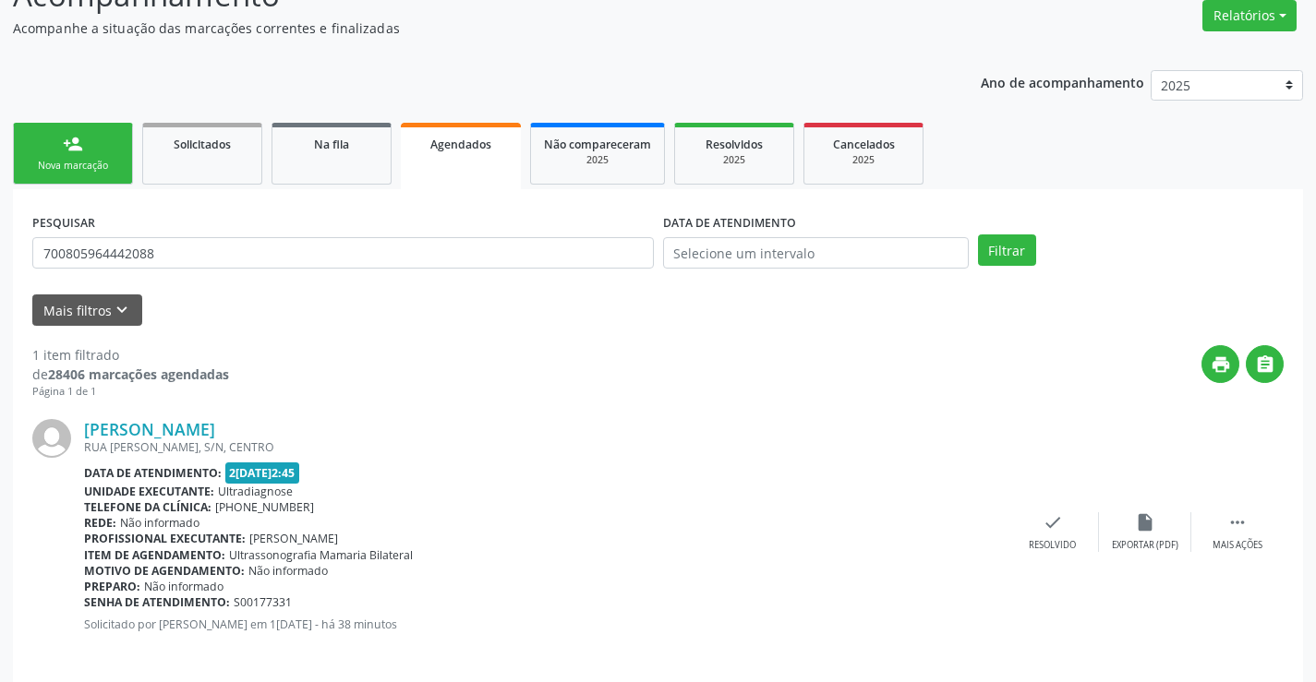
scroll to position [168, 0]
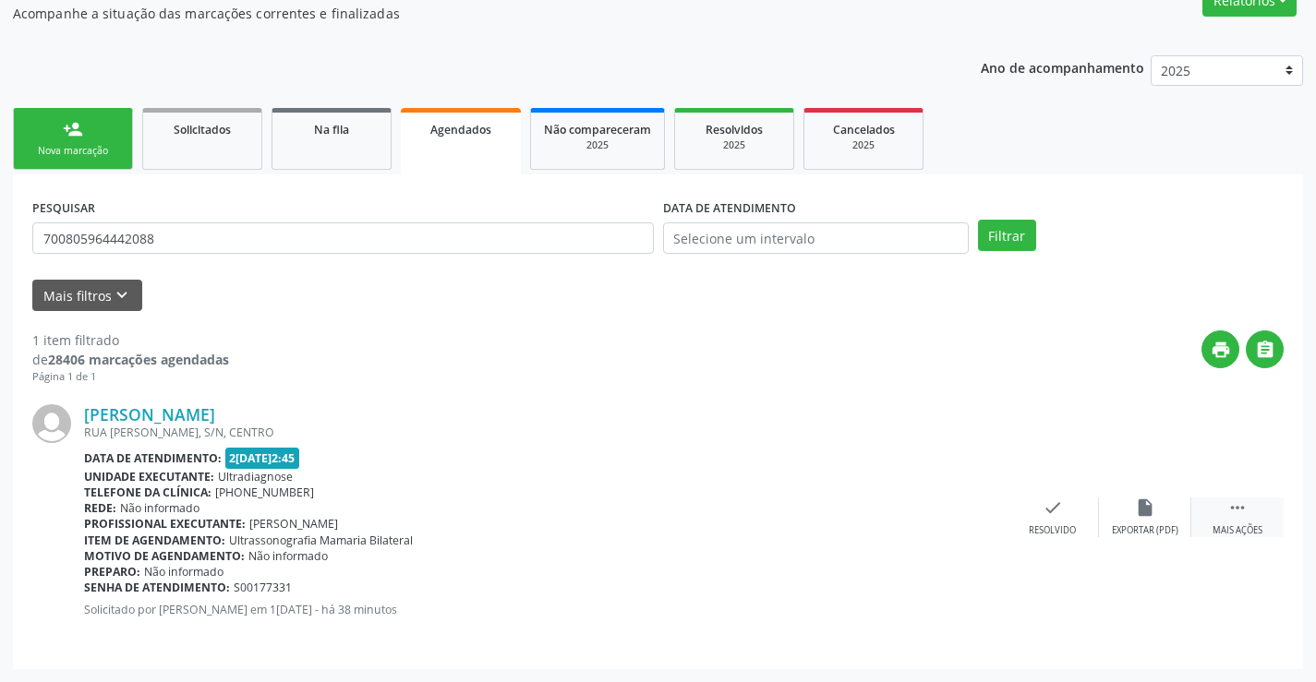
click at [1236, 509] on icon "" at bounding box center [1237, 508] width 20 height 20
click at [867, 502] on icon "print" at bounding box center [868, 508] width 20 height 20
click at [84, 128] on link "person_add Nova marcação" at bounding box center [73, 139] width 120 height 62
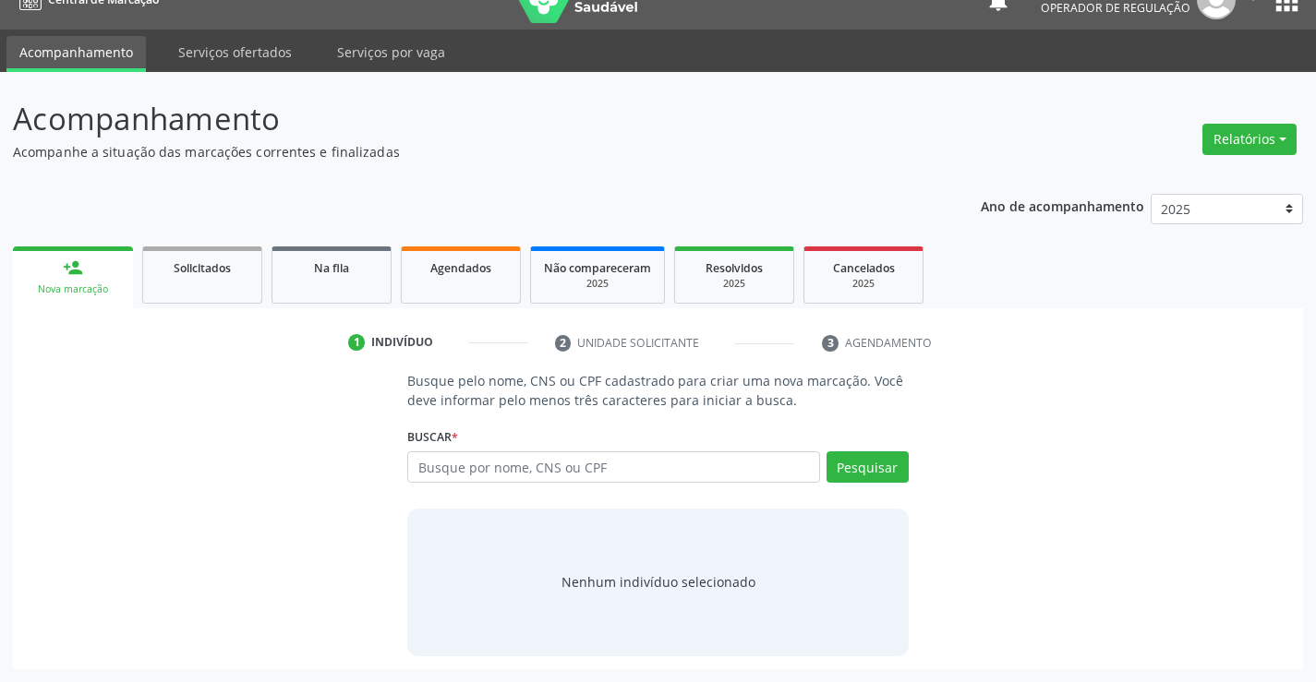
scroll to position [30, 0]
click at [635, 464] on input "text" at bounding box center [613, 467] width 412 height 31
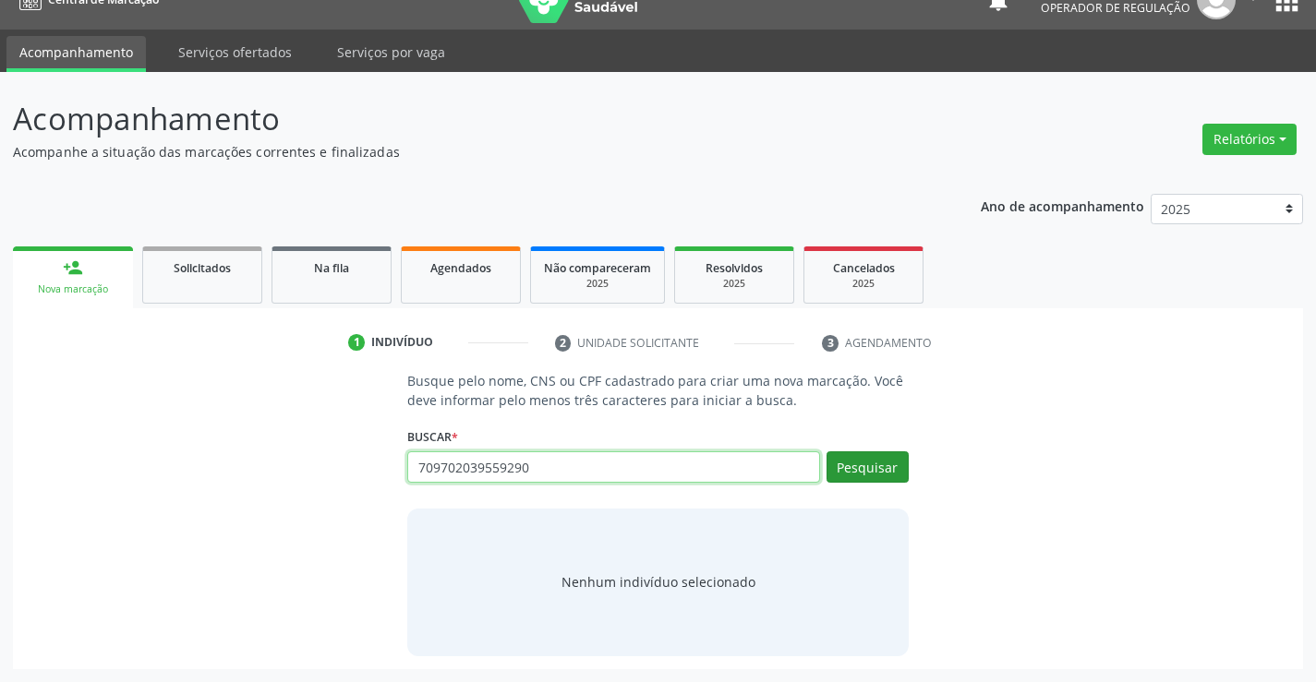
type input "709702039559290"
click at [875, 462] on button "Pesquisar" at bounding box center [868, 467] width 82 height 31
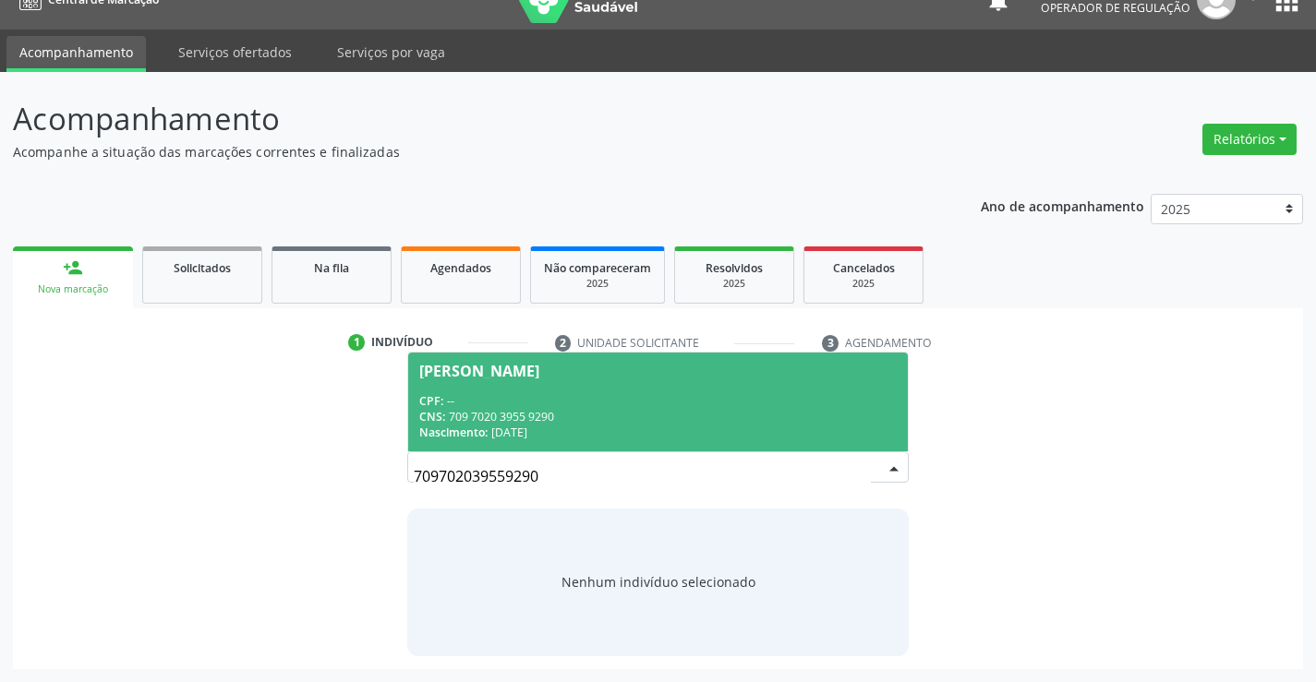
click at [599, 402] on div "CPF: --" at bounding box center [657, 401] width 477 height 16
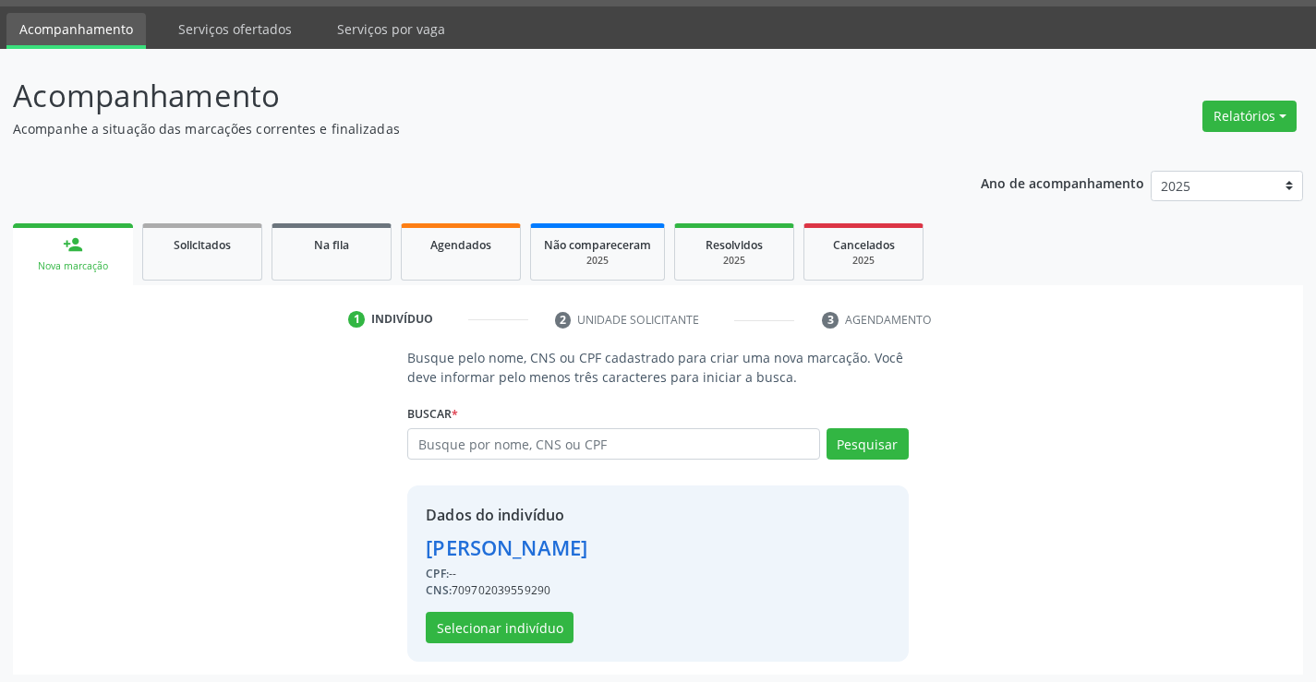
scroll to position [58, 0]
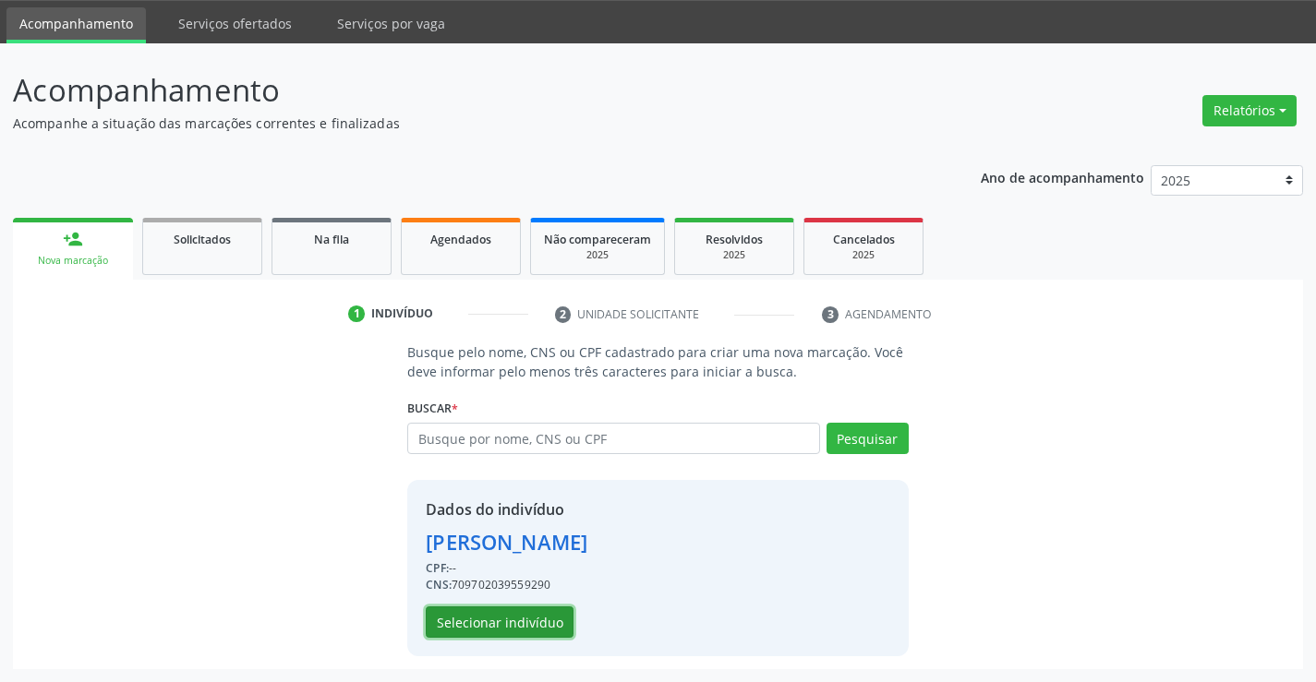
click at [477, 617] on button "Selecionar indivíduo" at bounding box center [500, 622] width 148 height 31
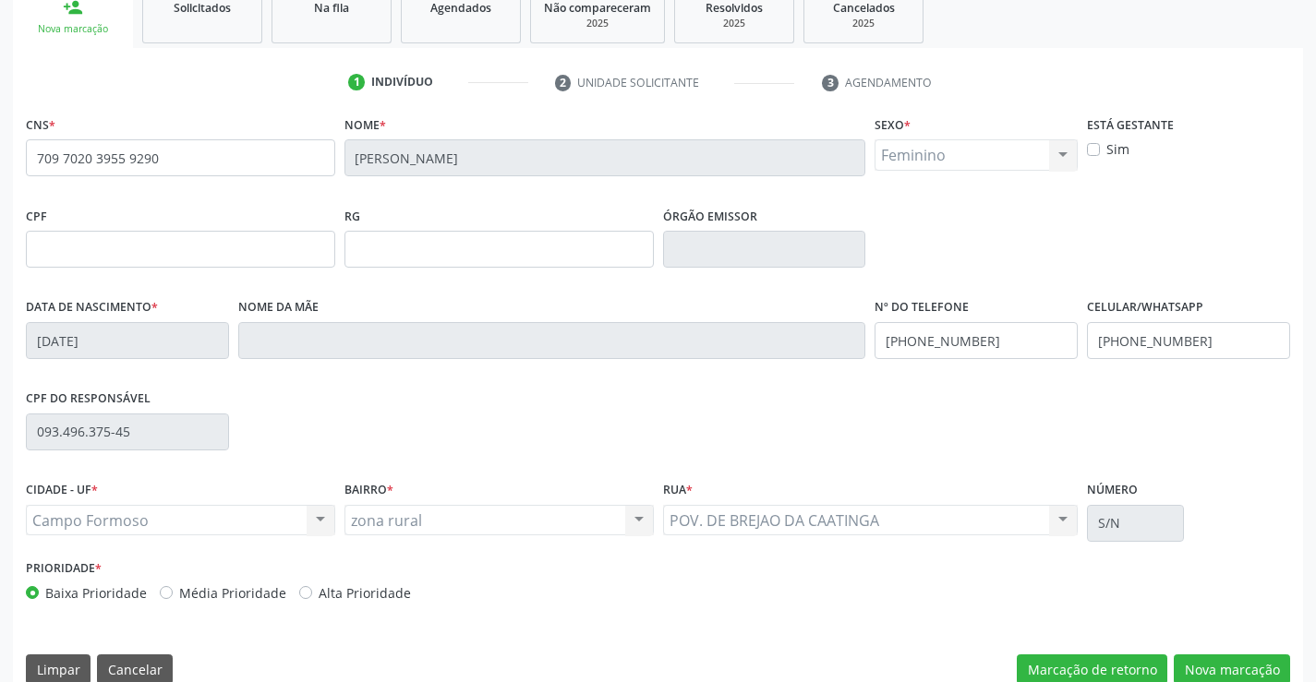
scroll to position [319, 0]
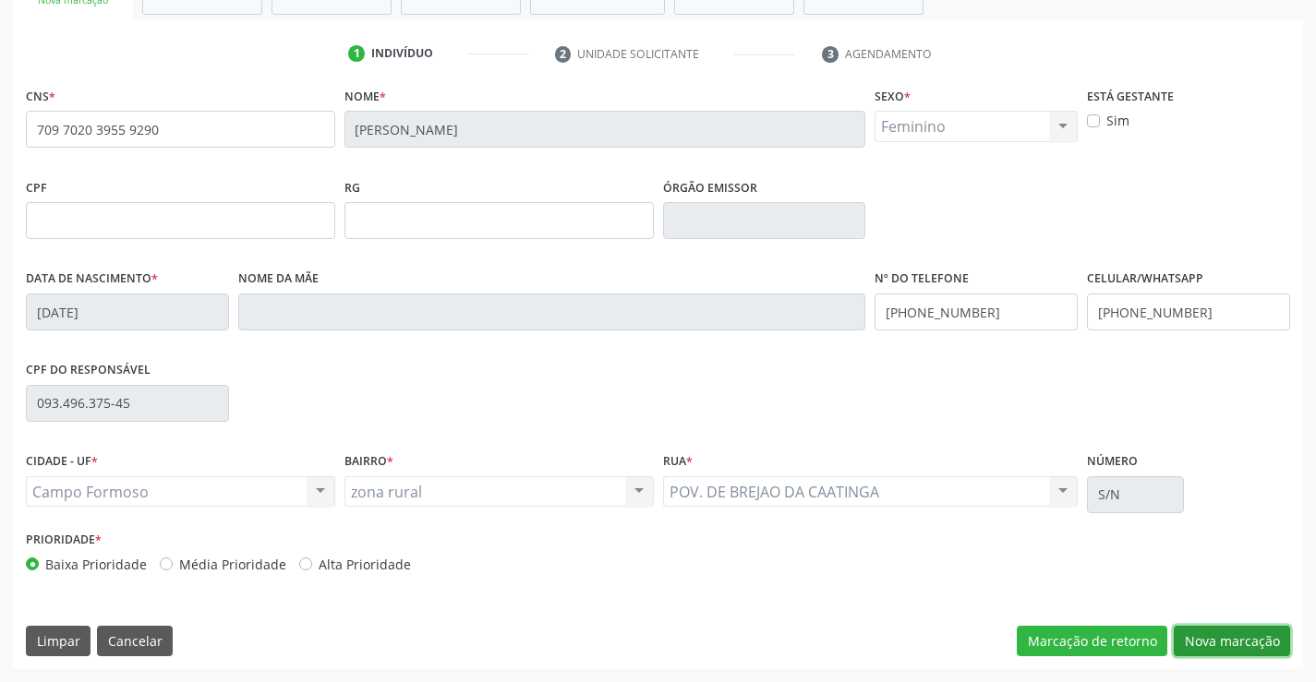
click at [1232, 631] on button "Nova marcação" at bounding box center [1232, 641] width 116 height 31
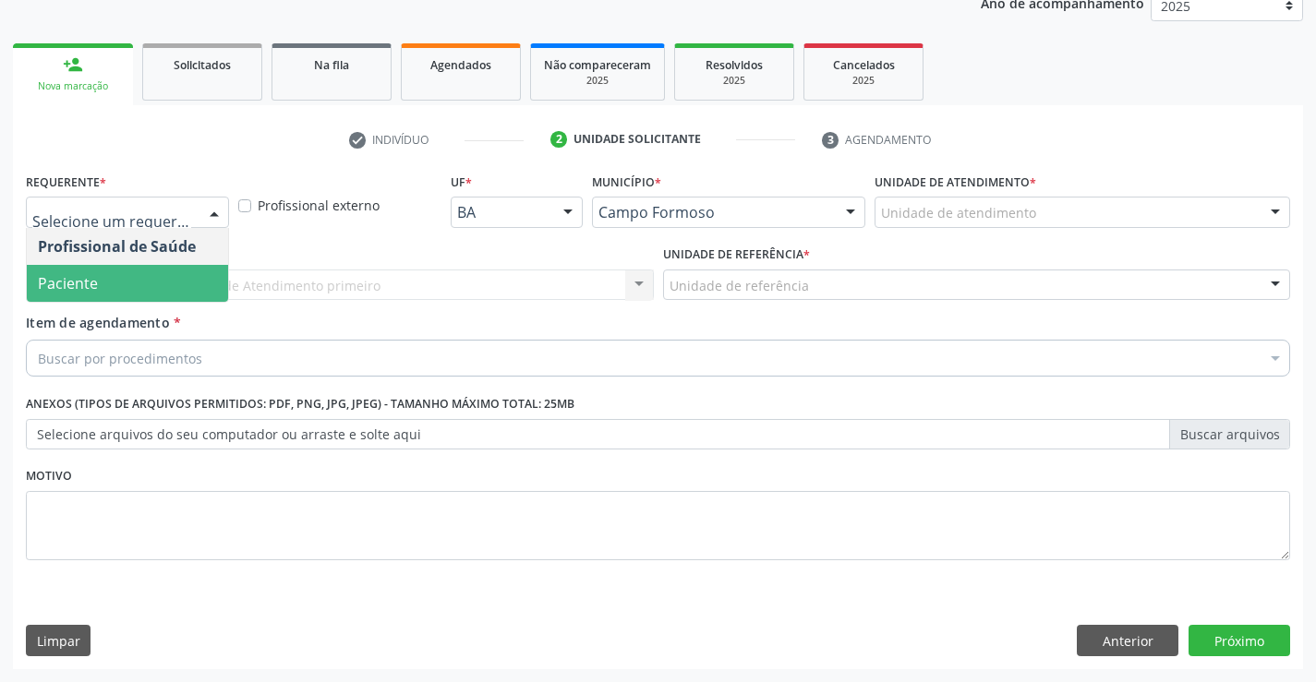
click at [100, 280] on span "Paciente" at bounding box center [127, 283] width 201 height 37
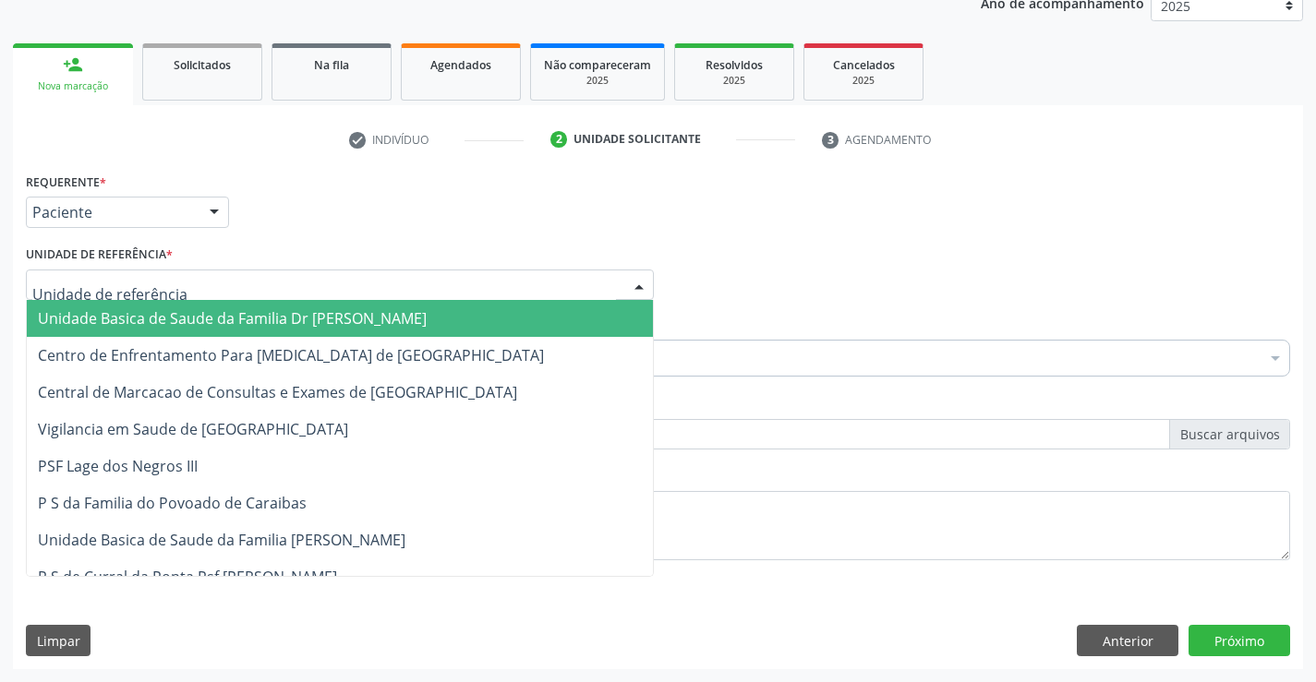
click at [105, 272] on div at bounding box center [340, 285] width 628 height 31
click at [140, 310] on span "Unidade Basica de Saude da Familia Dr [PERSON_NAME]" at bounding box center [232, 318] width 389 height 20
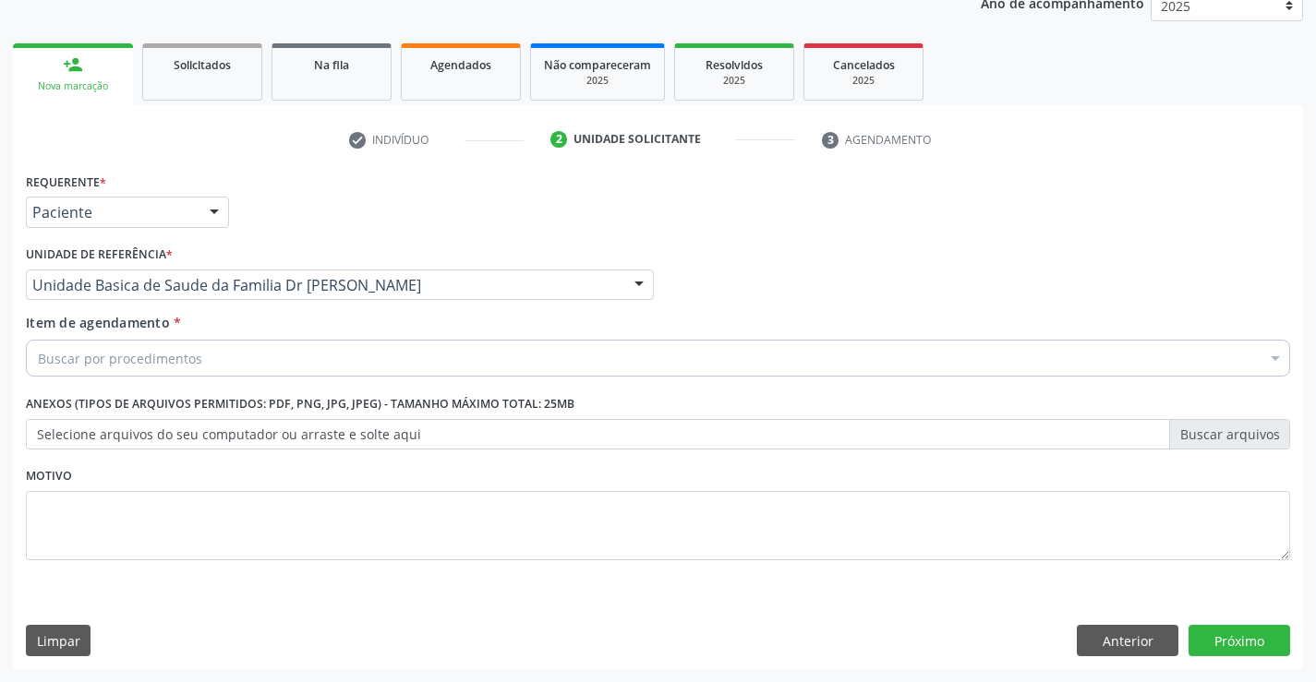
click at [210, 361] on div "Buscar por procedimentos" at bounding box center [658, 358] width 1264 height 37
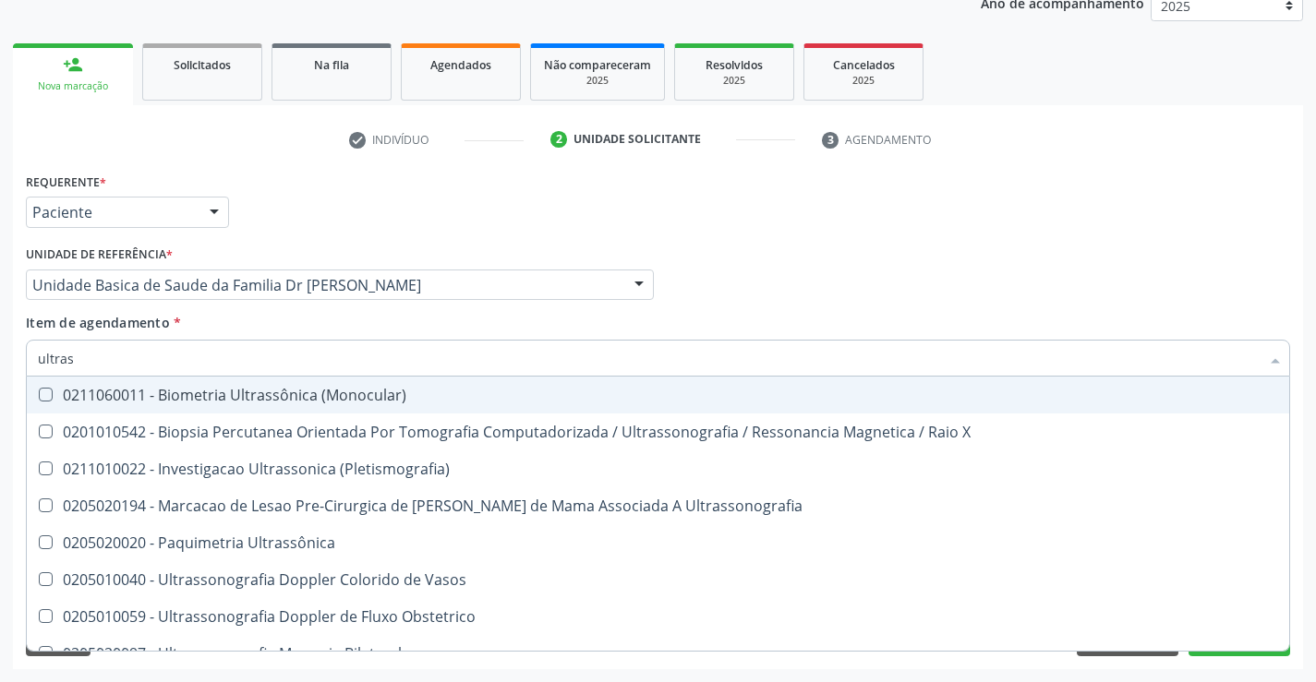
type input "ultrass"
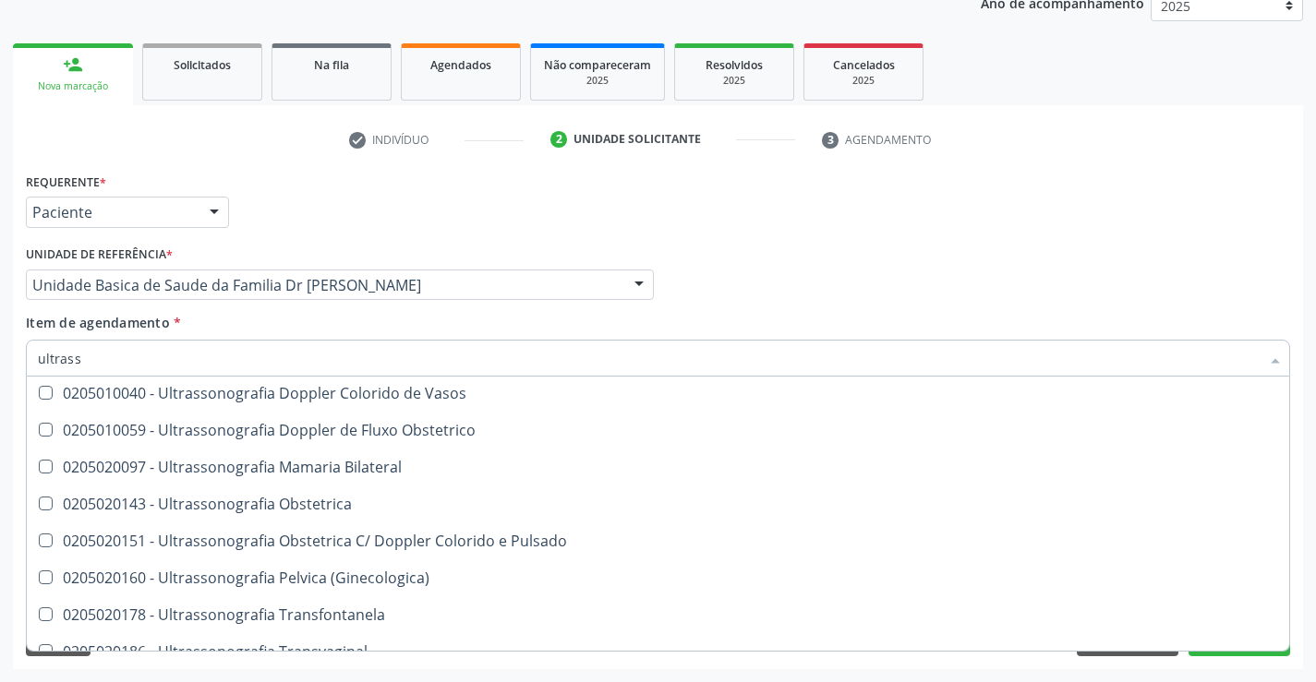
scroll to position [185, 0]
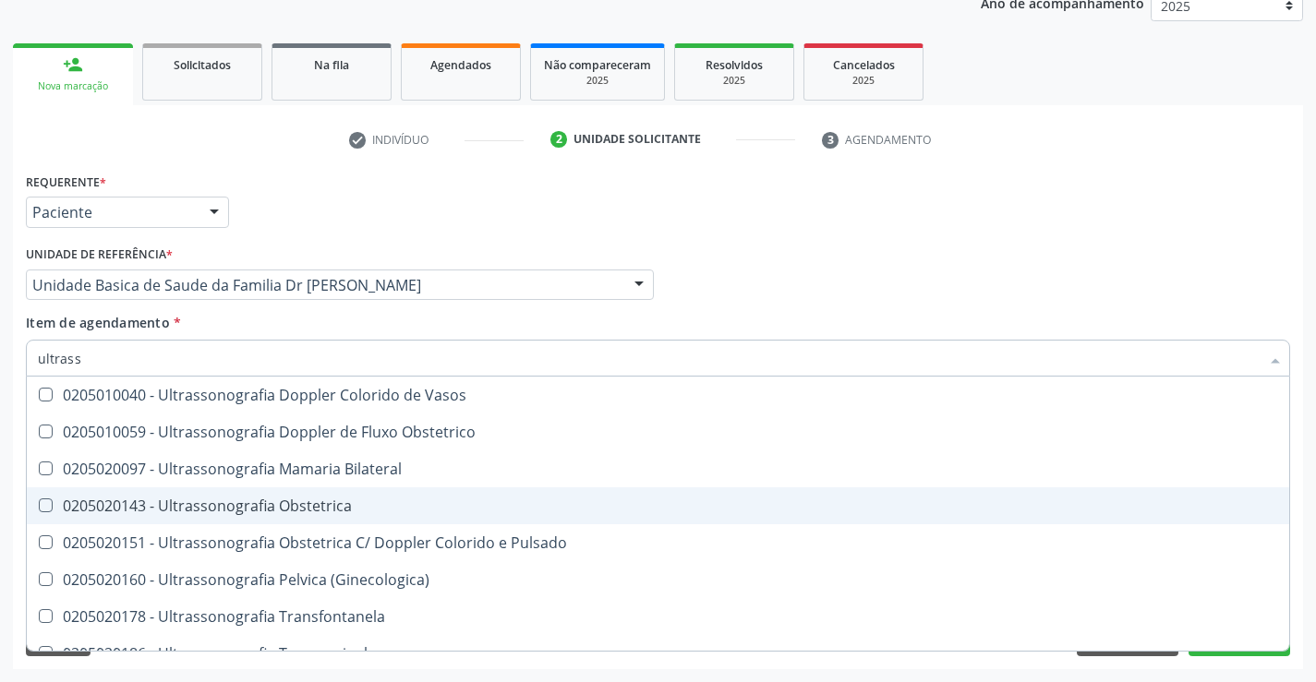
click at [368, 502] on div "0205020143 - Ultrassonografia Obstetrica" at bounding box center [658, 506] width 1240 height 15
checkbox Obstetrica "true"
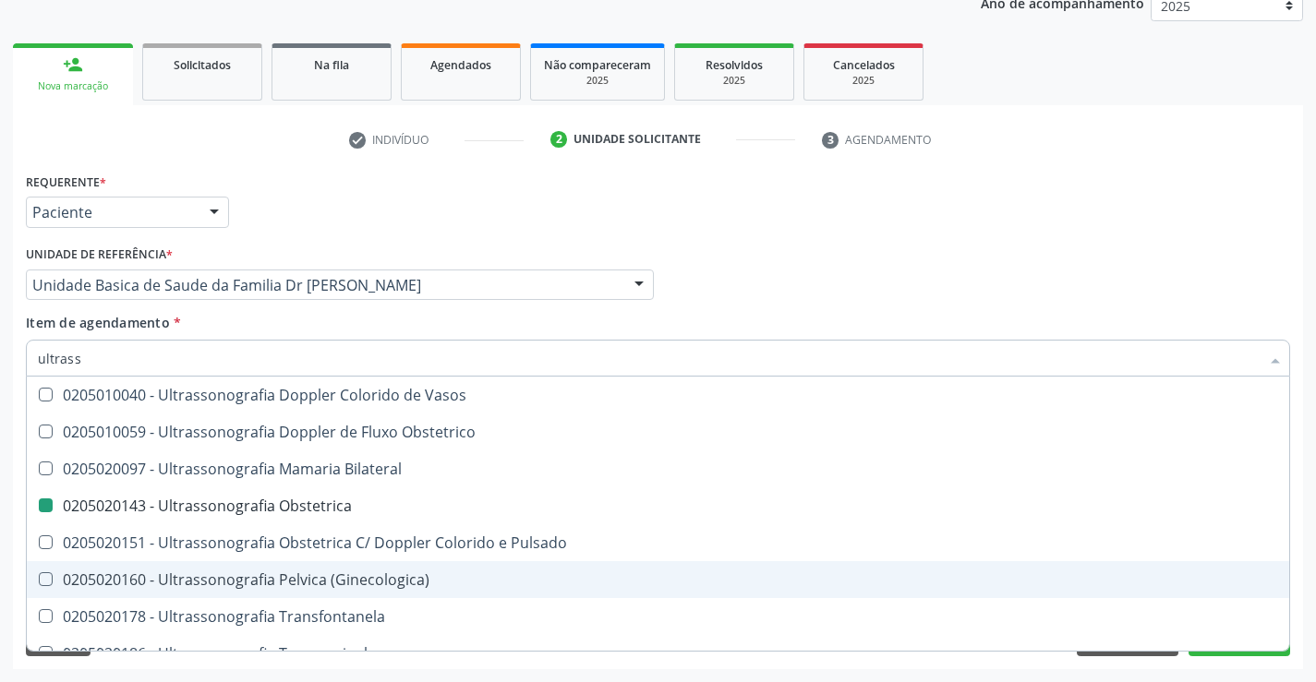
click at [1300, 561] on div "Requerente * Paciente Profissional de Saúde Paciente Nenhum resultado encontrad…" at bounding box center [658, 418] width 1290 height 501
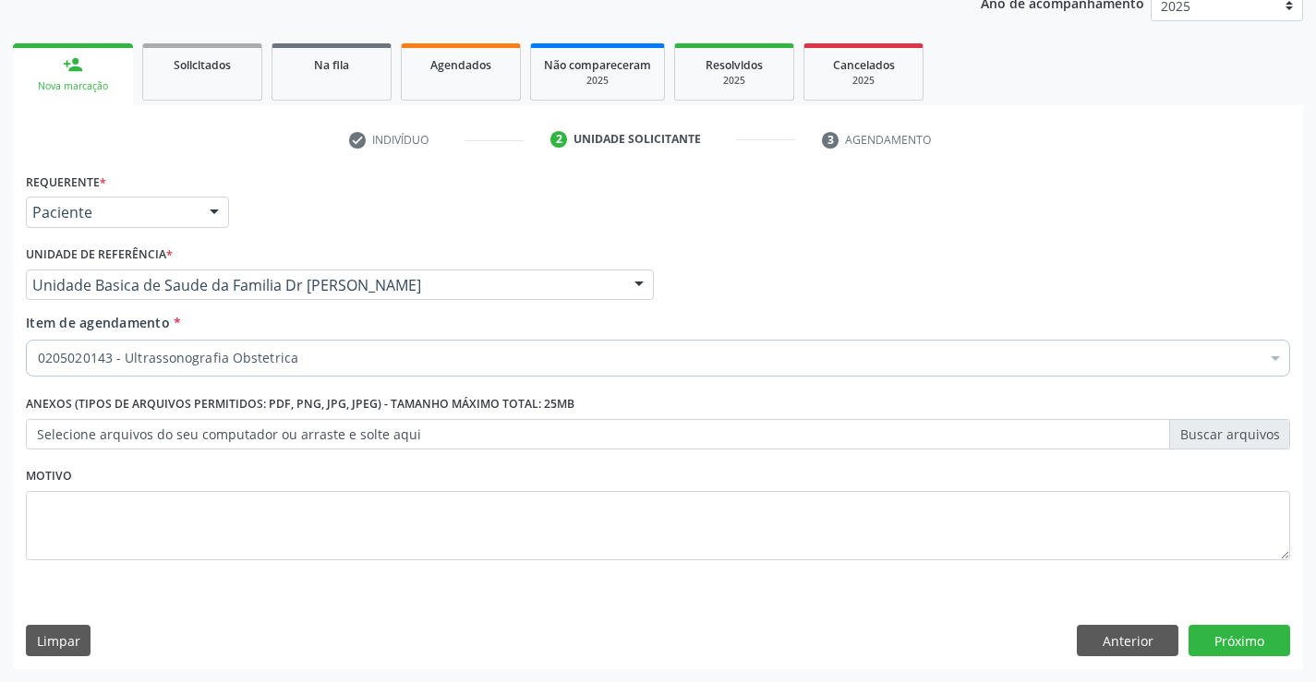
scroll to position [0, 0]
click at [1236, 641] on button "Próximo" at bounding box center [1240, 640] width 102 height 31
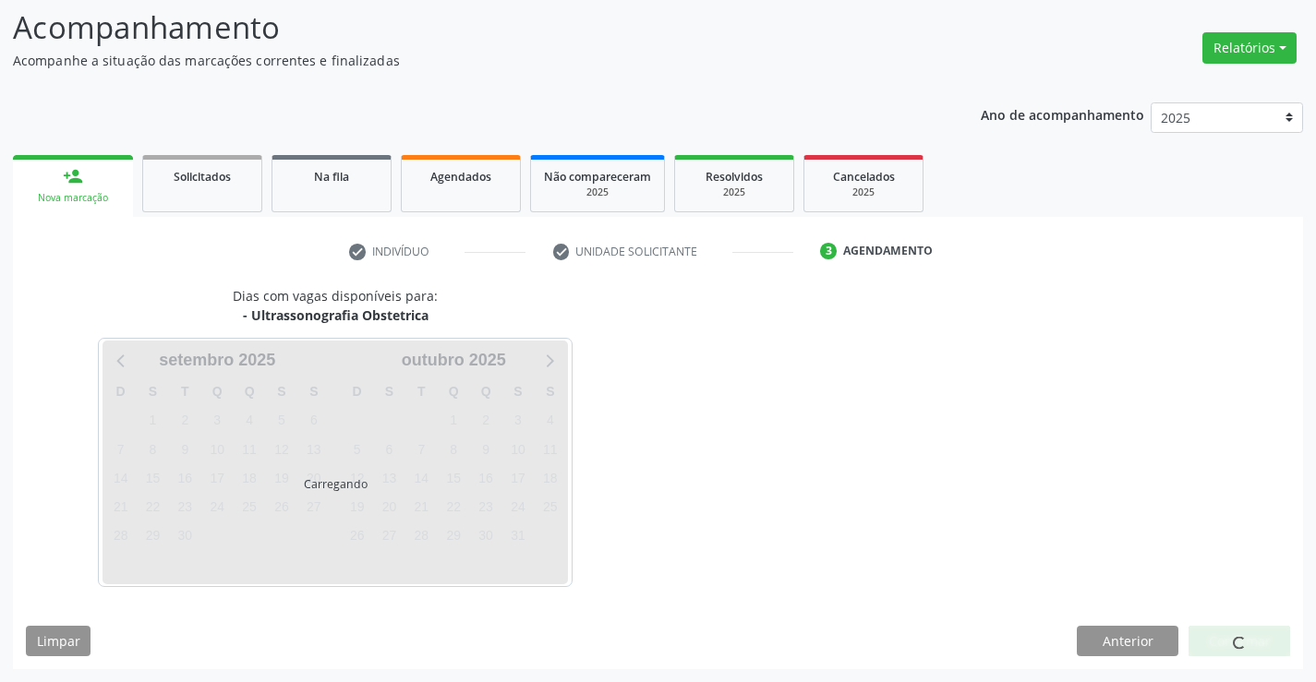
scroll to position [121, 0]
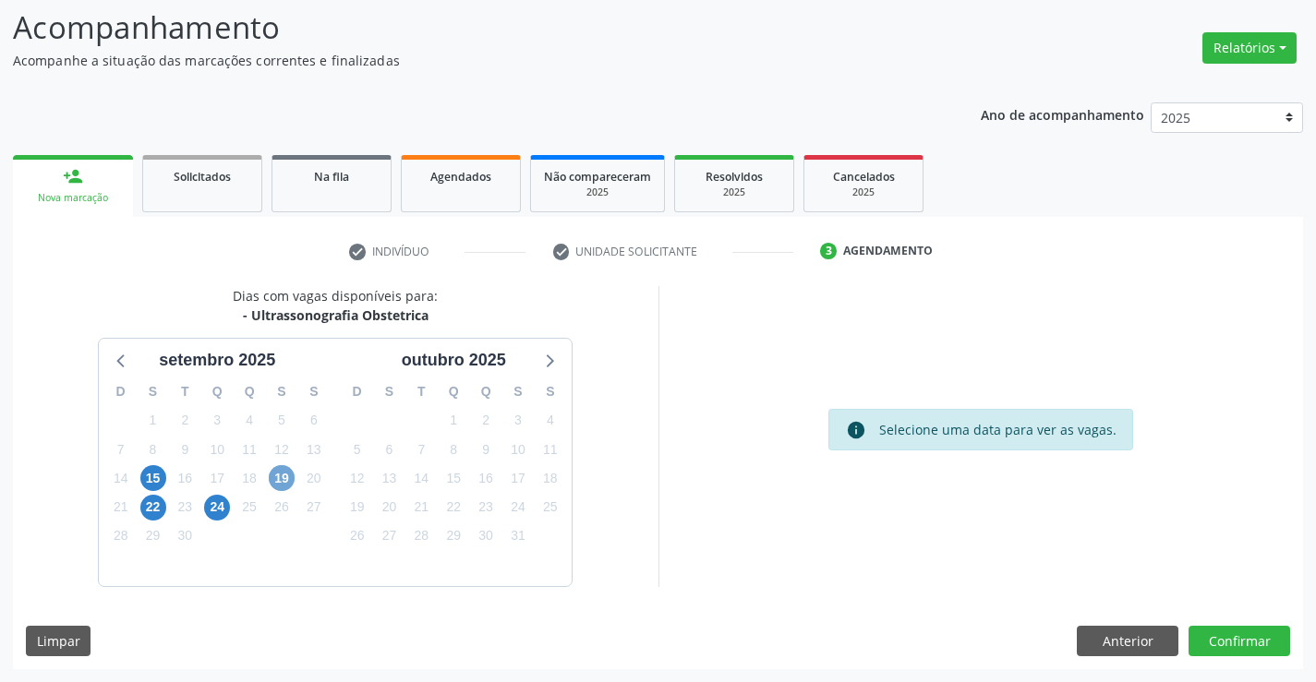
click at [283, 474] on span "19" at bounding box center [282, 478] width 26 height 26
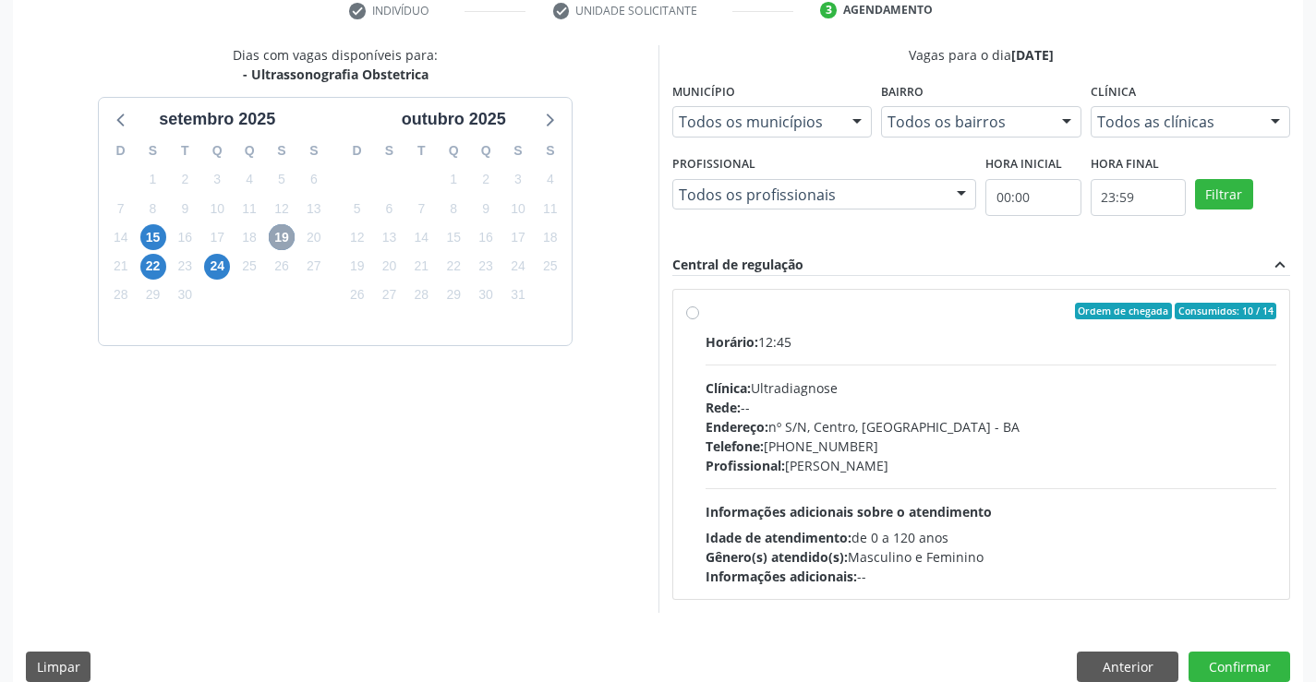
scroll to position [388, 0]
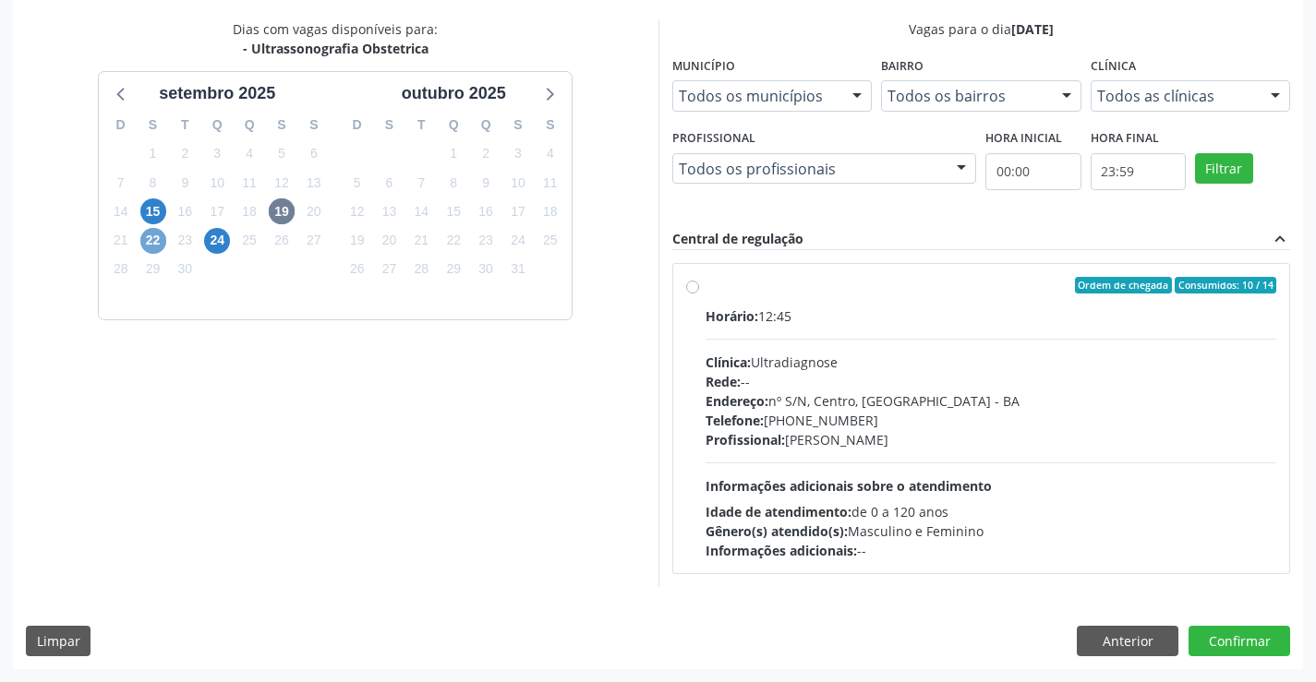
click at [154, 241] on span "22" at bounding box center [153, 241] width 26 height 26
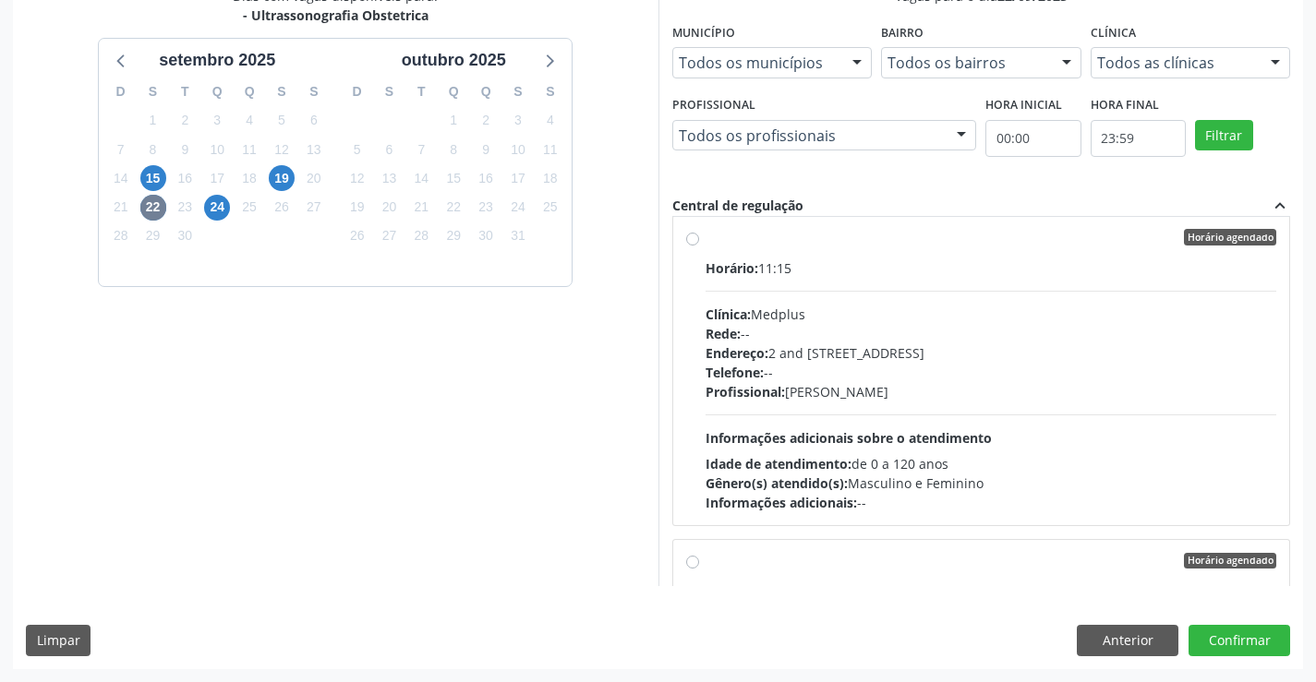
scroll to position [14, 0]
click at [831, 247] on label "Horário agendado Horário: 11:15 Clínica: Medplus Rede: -- Endereço: 2 and [STRE…" at bounding box center [992, 372] width 572 height 284
click at [699, 247] on input "Horário agendado Horário: 11:15 Clínica: Medplus Rede: -- Endereço: 2 and [STRE…" at bounding box center [692, 238] width 13 height 17
radio input "true"
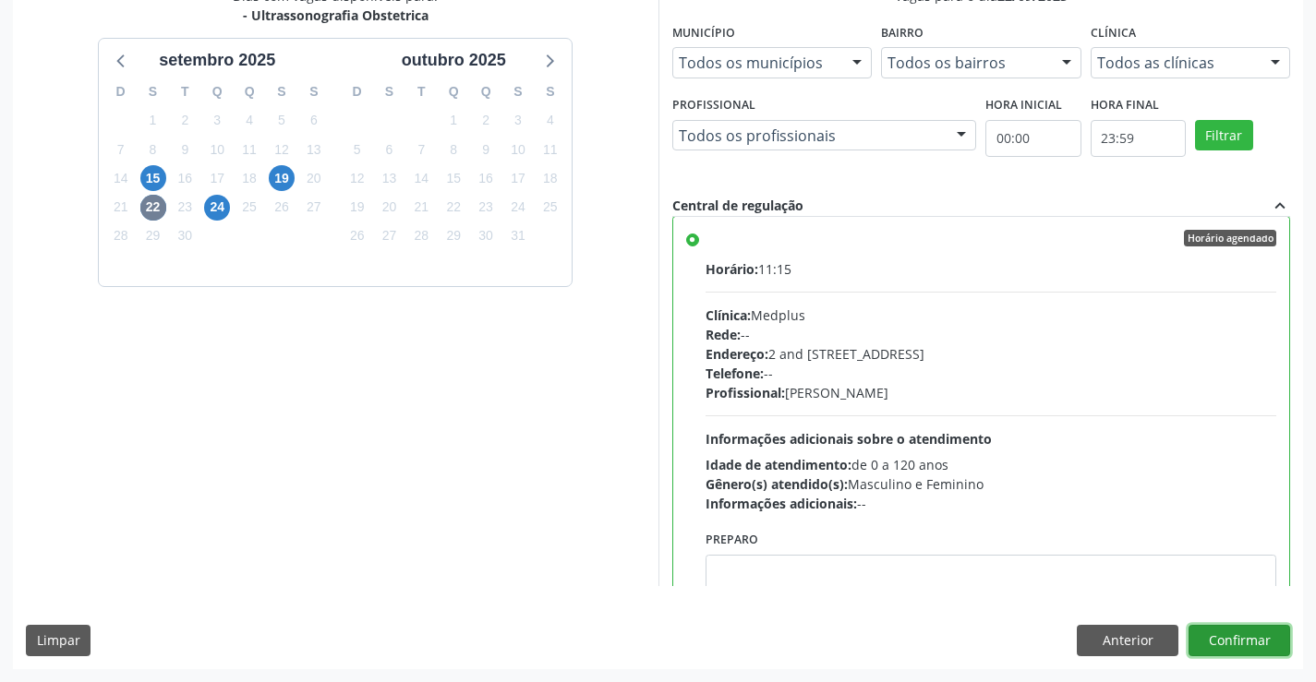
click at [1238, 632] on button "Confirmar" at bounding box center [1240, 640] width 102 height 31
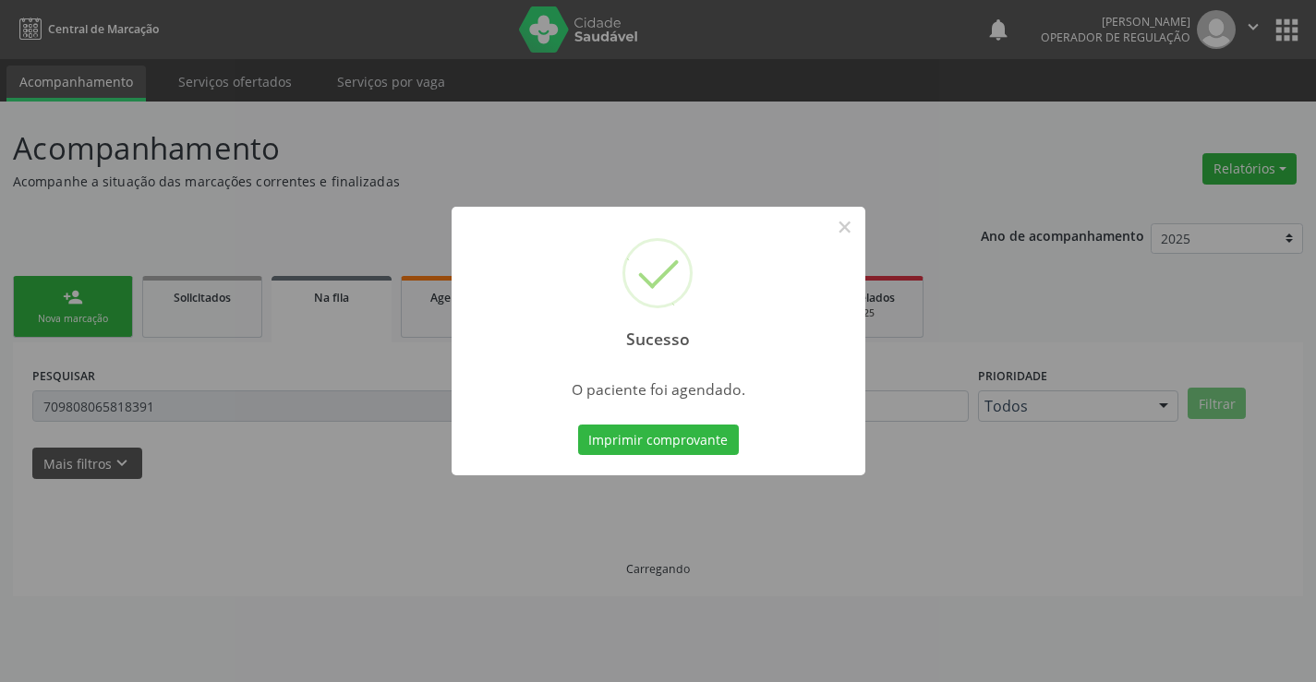
scroll to position [0, 0]
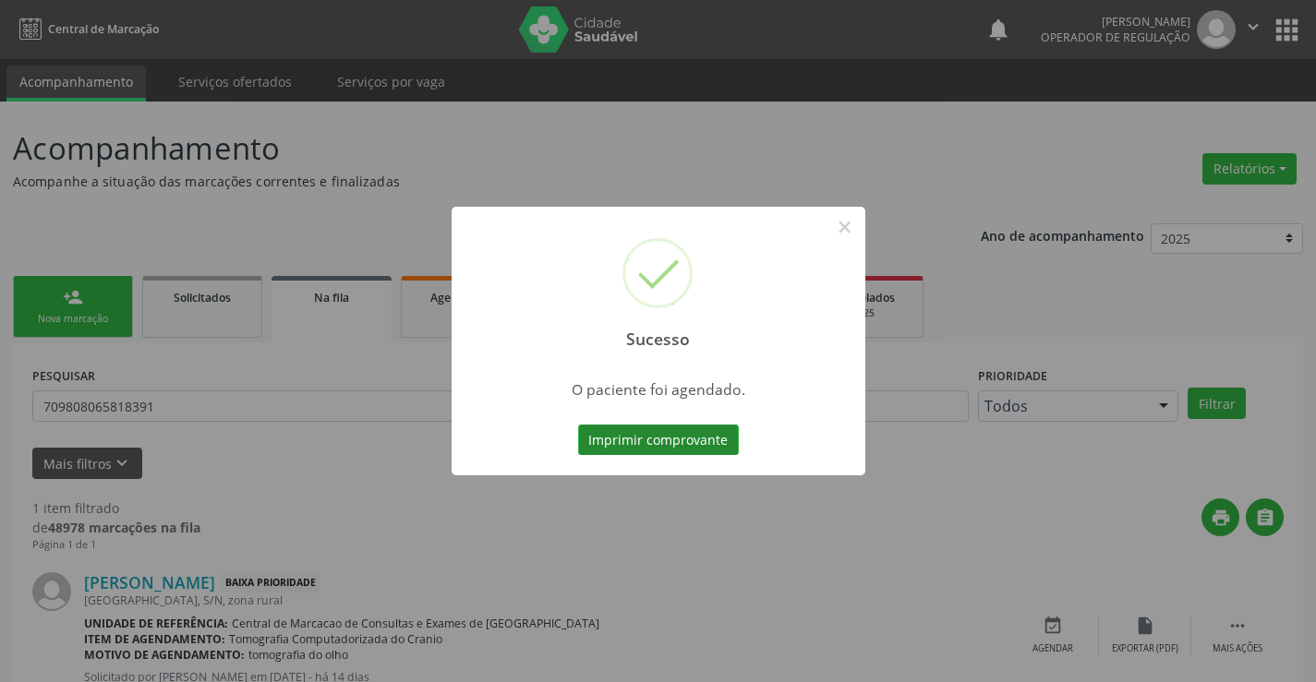
click at [664, 434] on button "Imprimir comprovante" at bounding box center [658, 440] width 161 height 31
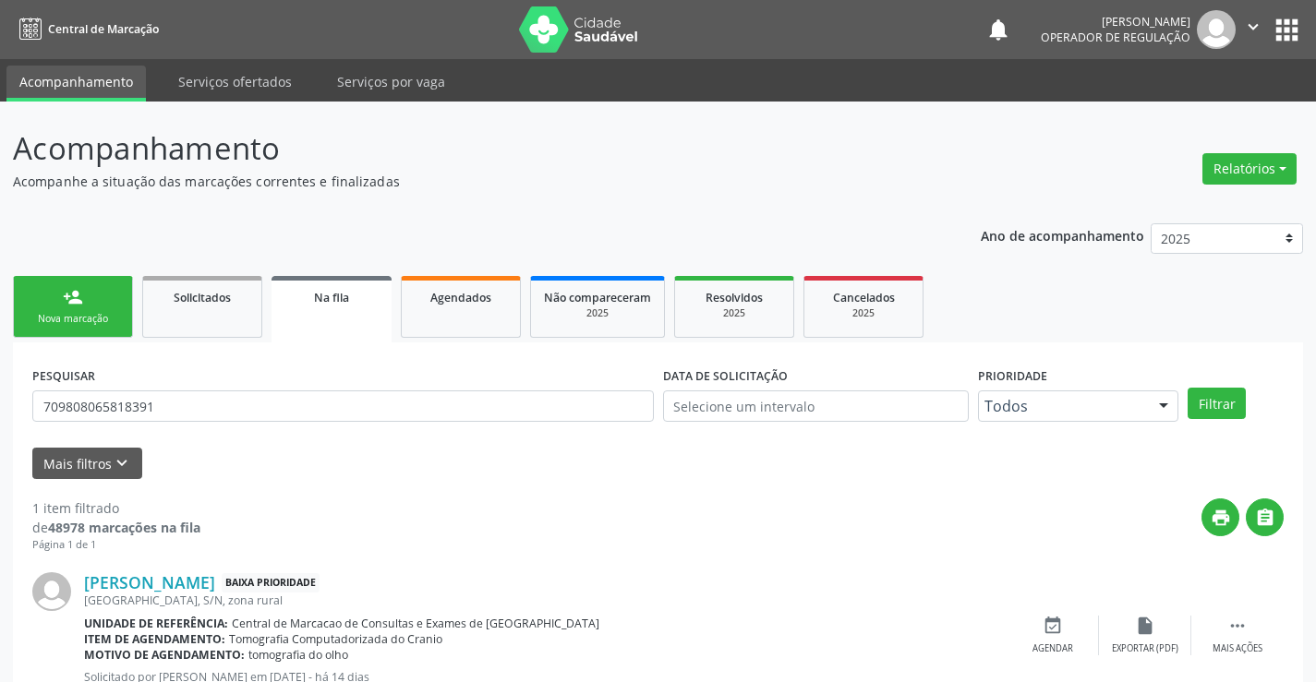
click at [67, 298] on div "person_add" at bounding box center [73, 297] width 20 height 20
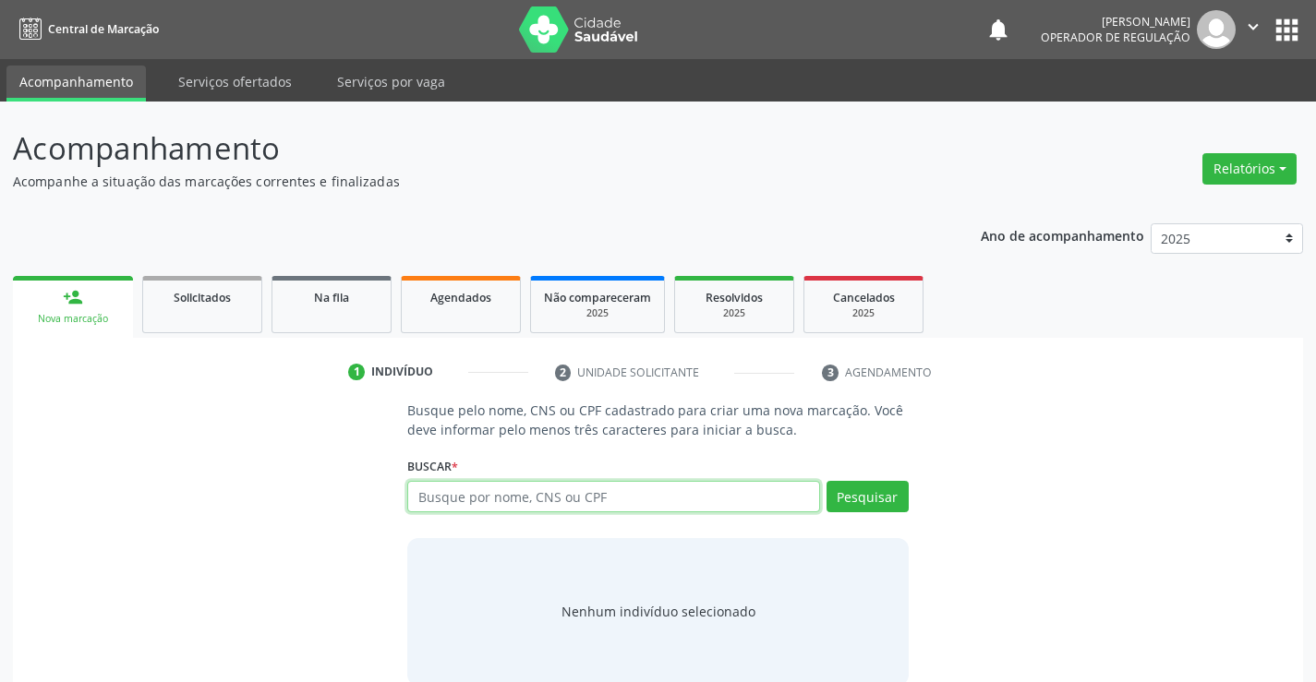
click at [623, 501] on input "text" at bounding box center [613, 496] width 412 height 31
type input "704002835735566"
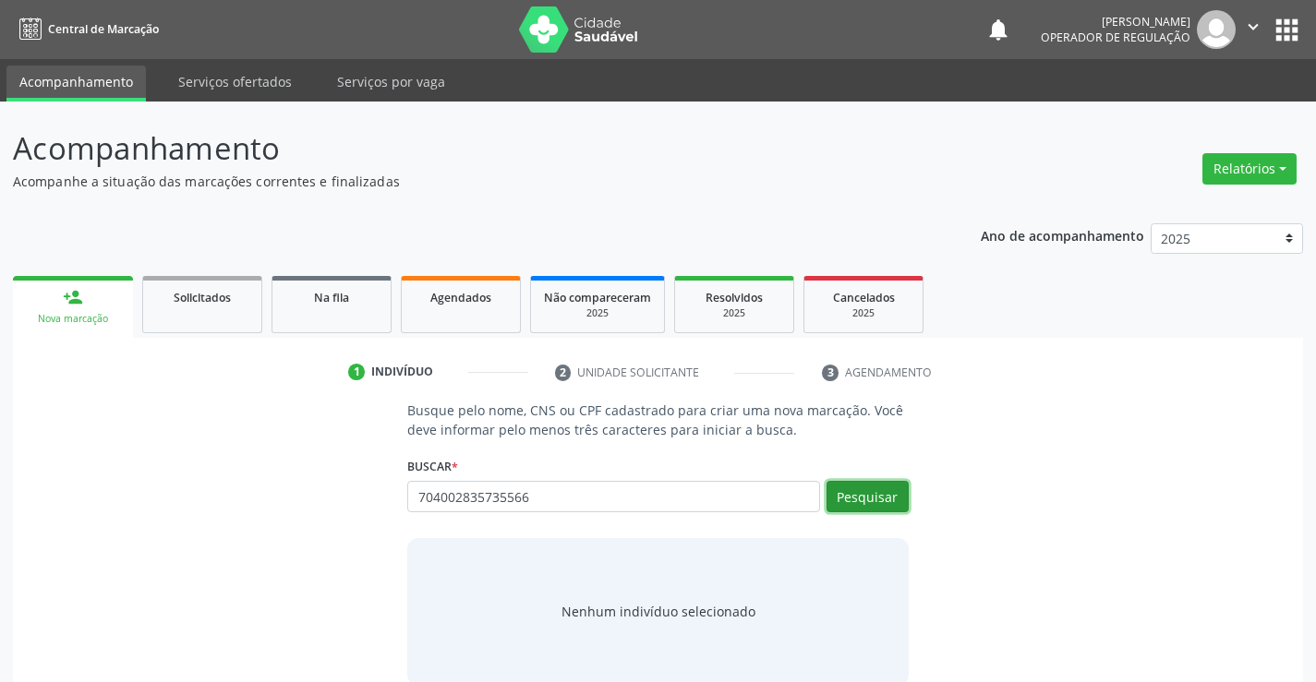
click at [872, 492] on button "Pesquisar" at bounding box center [868, 496] width 82 height 31
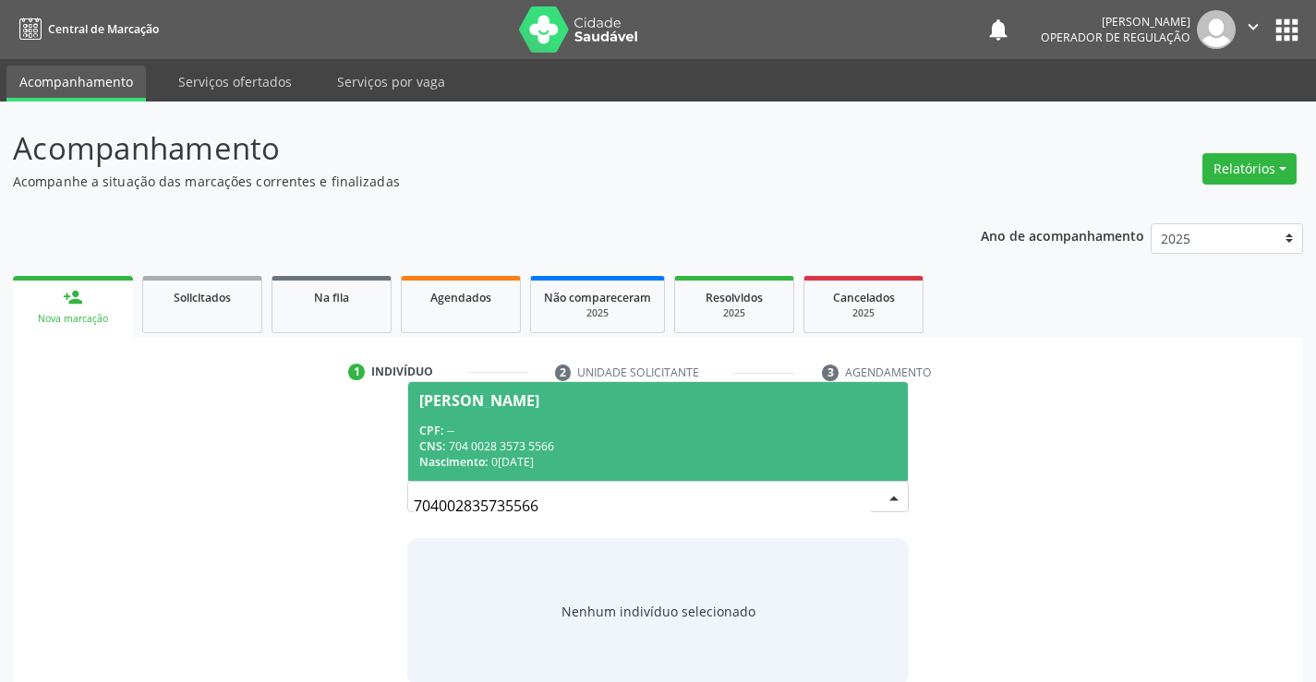
click at [542, 434] on div "CPF: --" at bounding box center [657, 431] width 477 height 16
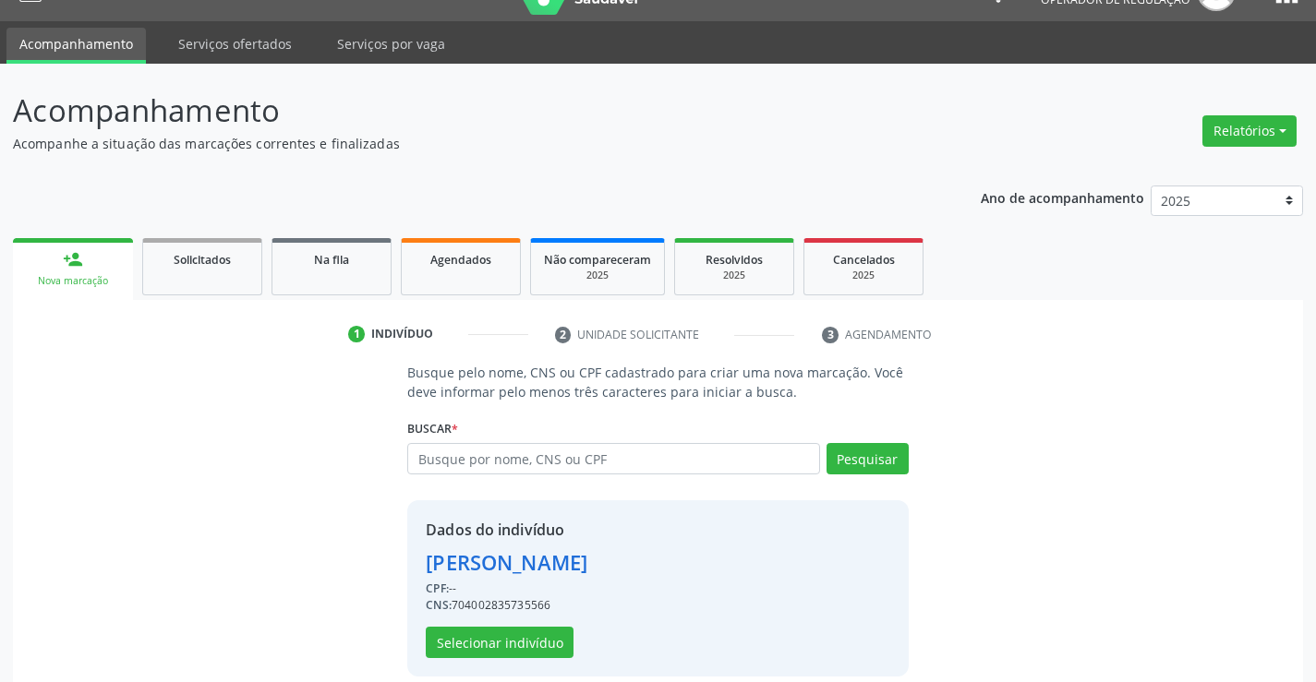
scroll to position [58, 0]
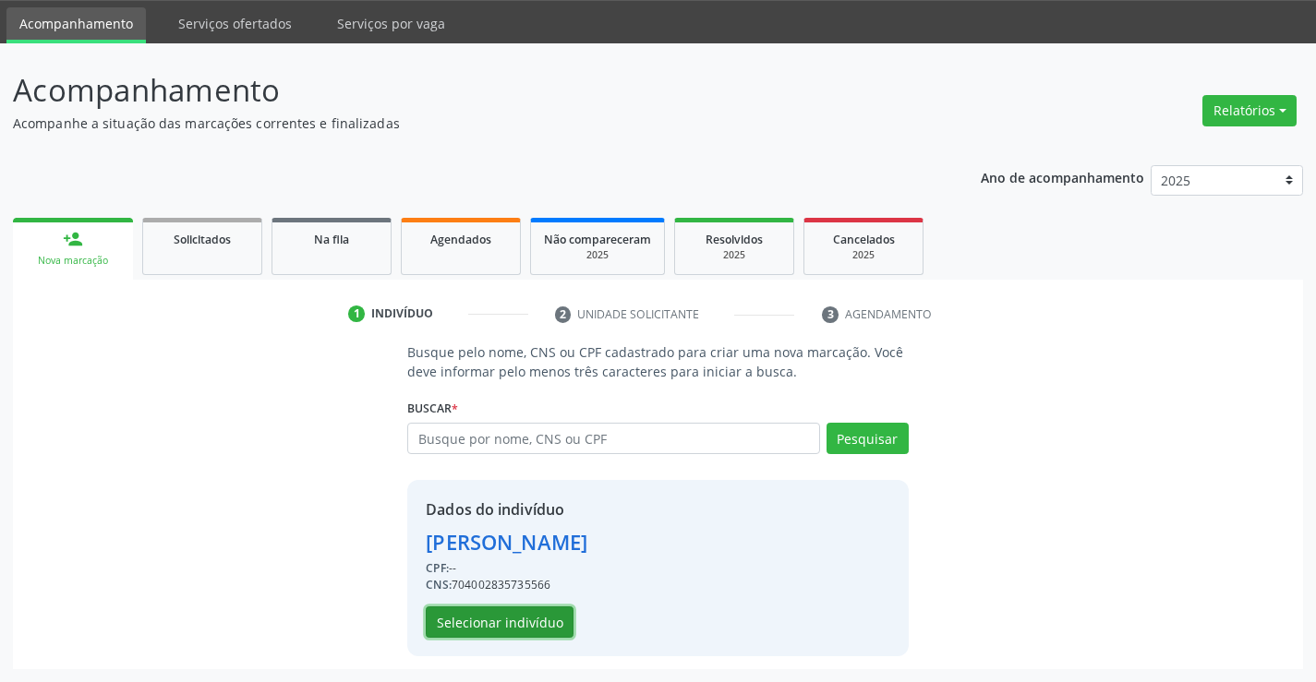
click at [496, 616] on button "Selecionar indivíduo" at bounding box center [500, 622] width 148 height 31
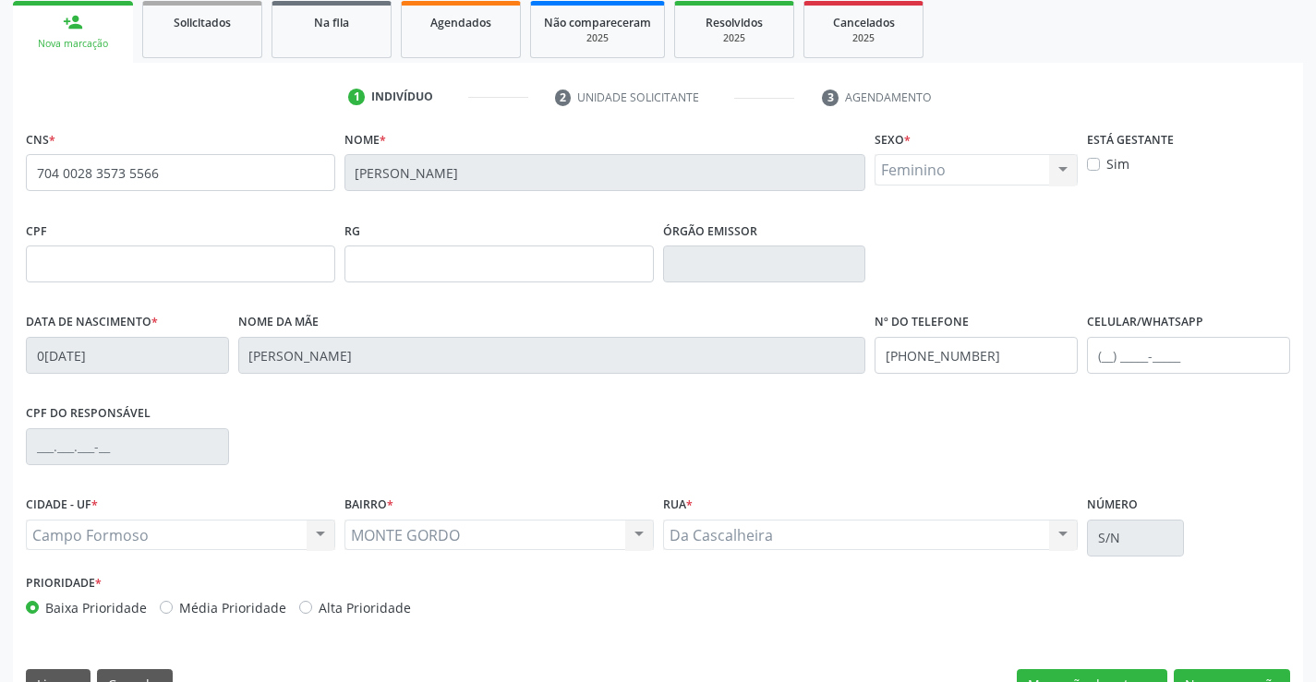
scroll to position [319, 0]
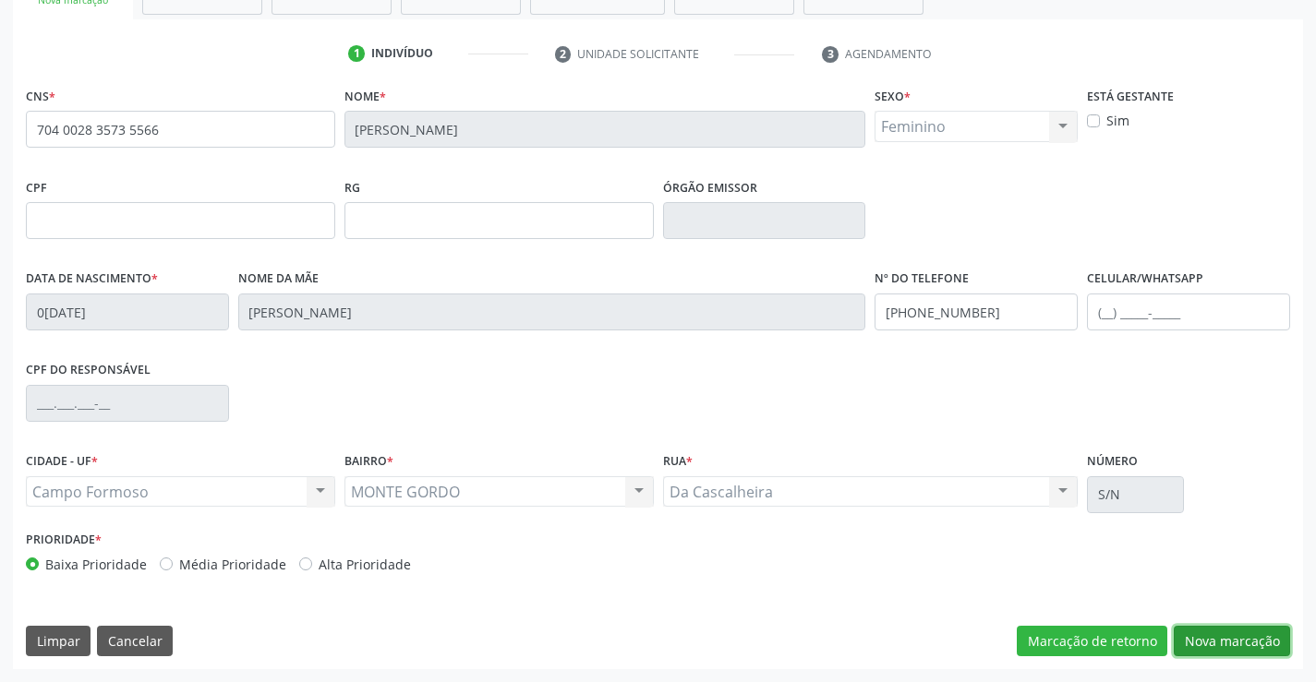
click at [1230, 633] on button "Nova marcação" at bounding box center [1232, 641] width 116 height 31
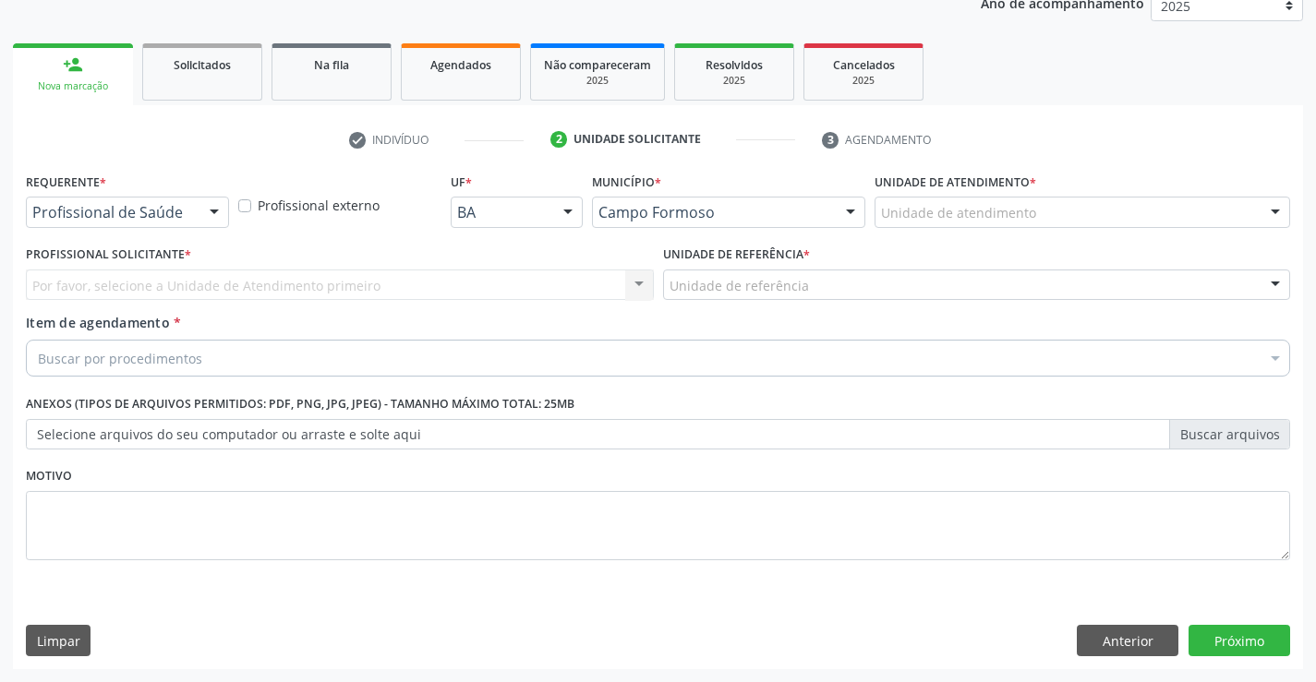
scroll to position [233, 0]
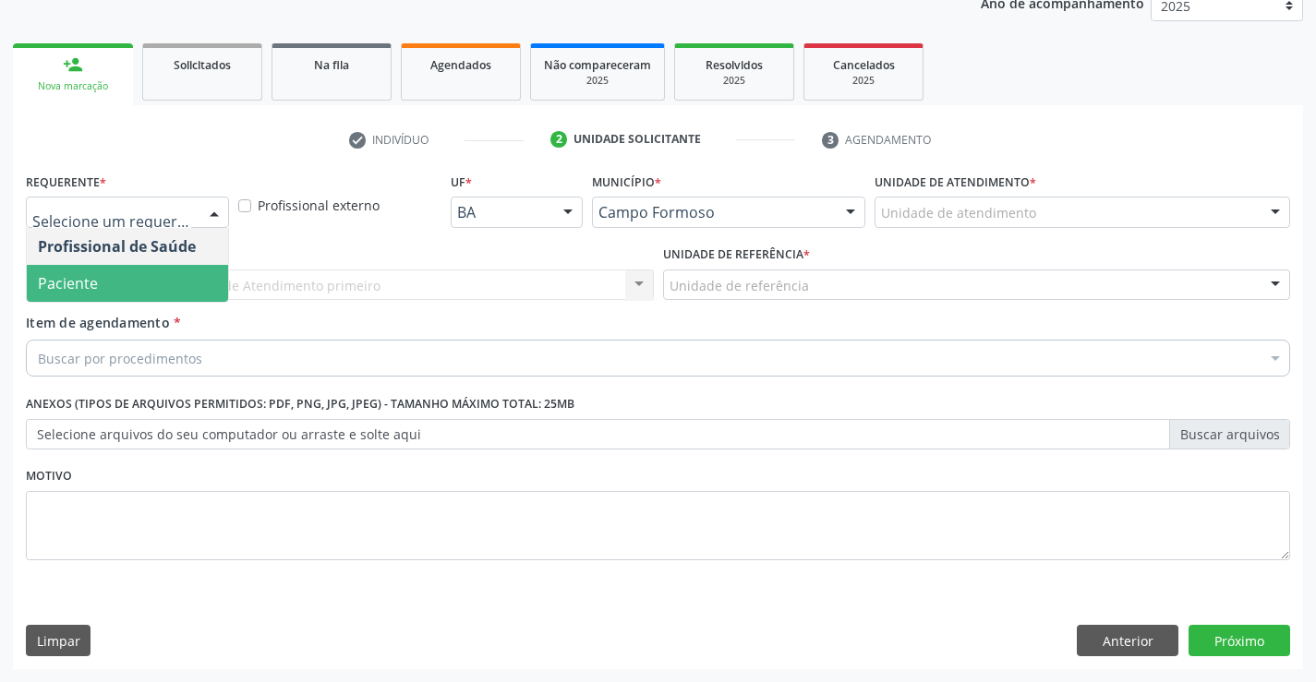
click at [112, 279] on span "Paciente" at bounding box center [127, 283] width 201 height 37
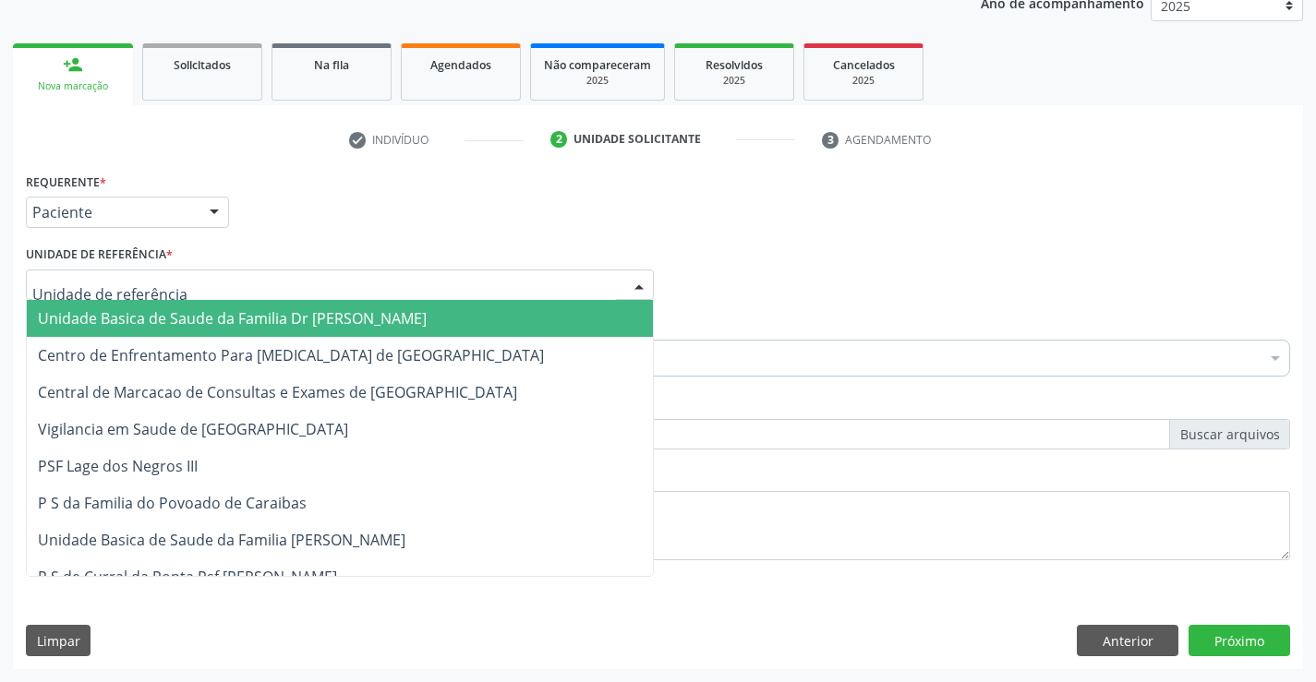
click at [210, 315] on span "Unidade Basica de Saude da Familia Dr [PERSON_NAME]" at bounding box center [232, 318] width 389 height 20
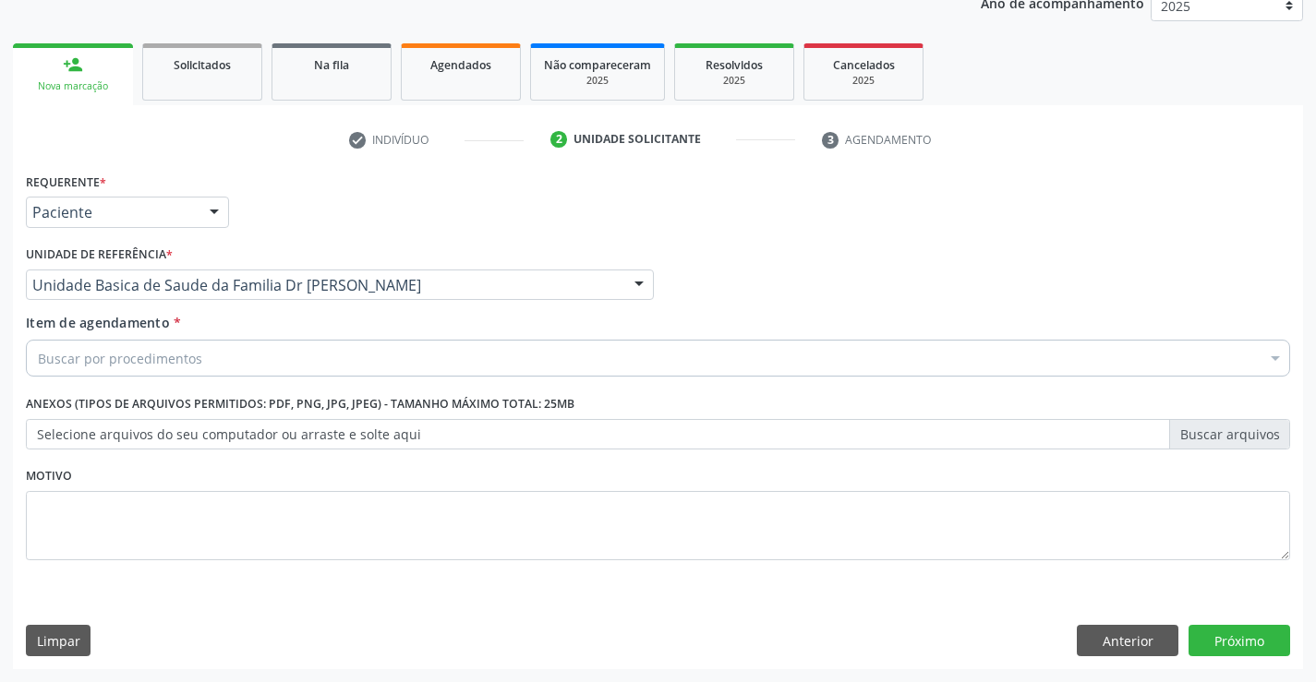
click at [221, 359] on div "Buscar por procedimentos" at bounding box center [658, 358] width 1264 height 37
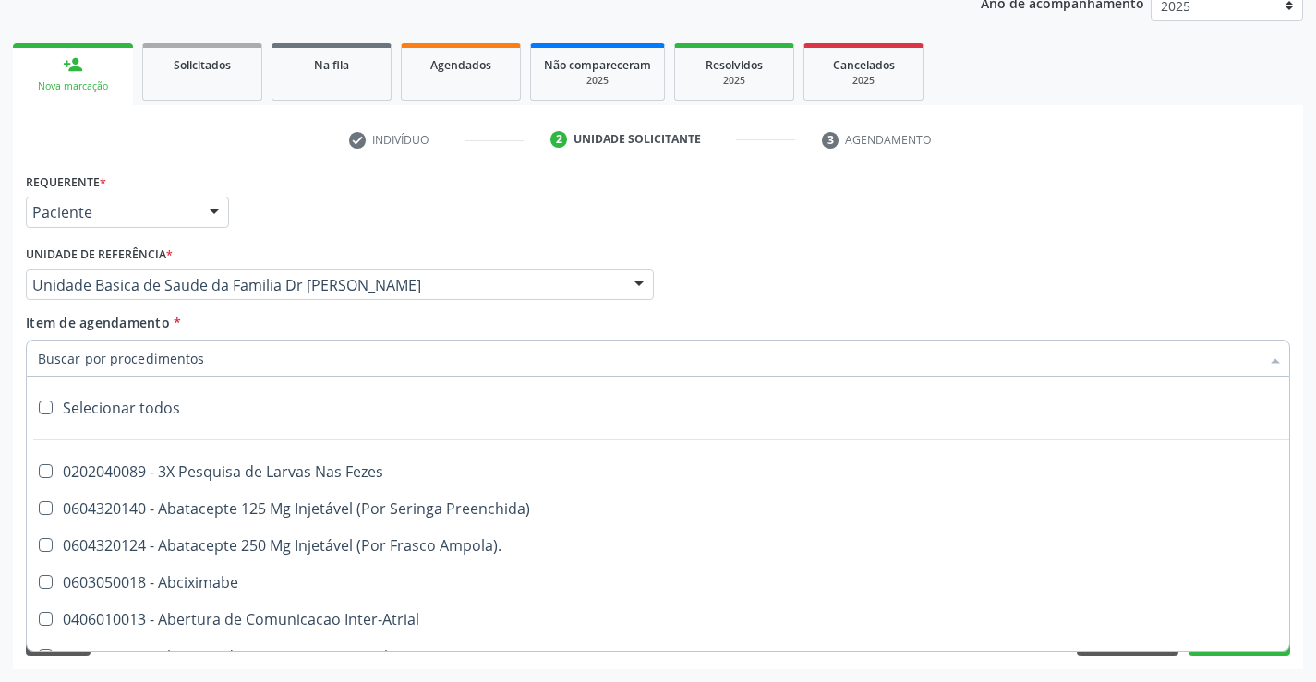
scroll to position [277, 0]
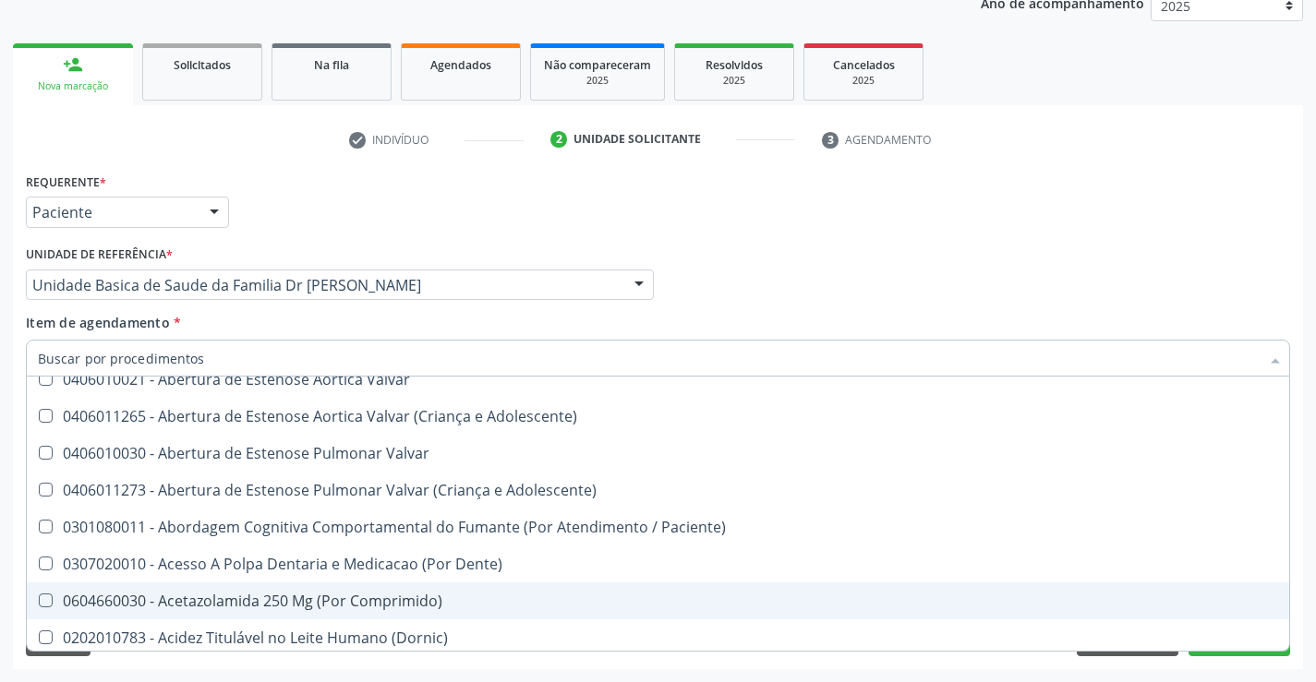
click at [1297, 549] on div "Requerente * Paciente Profissional de Saúde Paciente Nenhum resultado encontrad…" at bounding box center [658, 418] width 1290 height 501
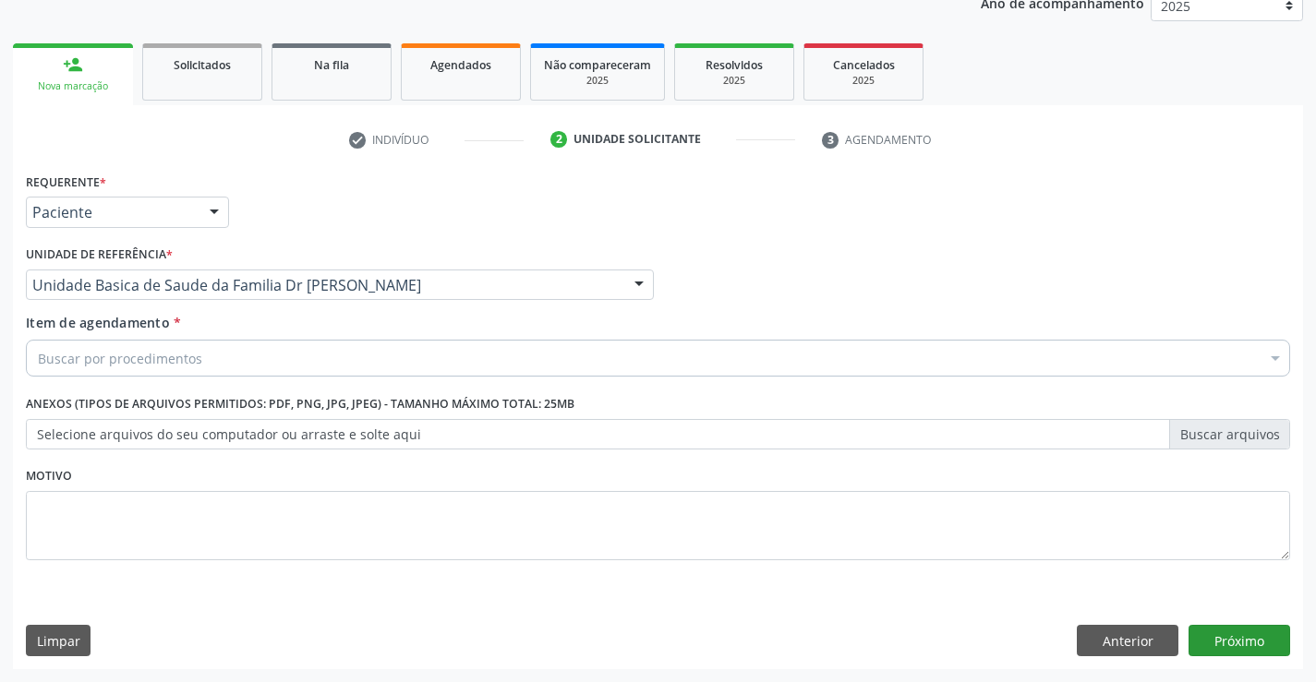
scroll to position [0, 0]
click at [1127, 636] on button "Anterior" at bounding box center [1128, 640] width 102 height 31
click at [0, 0] on div "Prioridade * Baixa Prioridade Média Prioridade Alta Prioridade" at bounding box center [0, 0] width 0 height 0
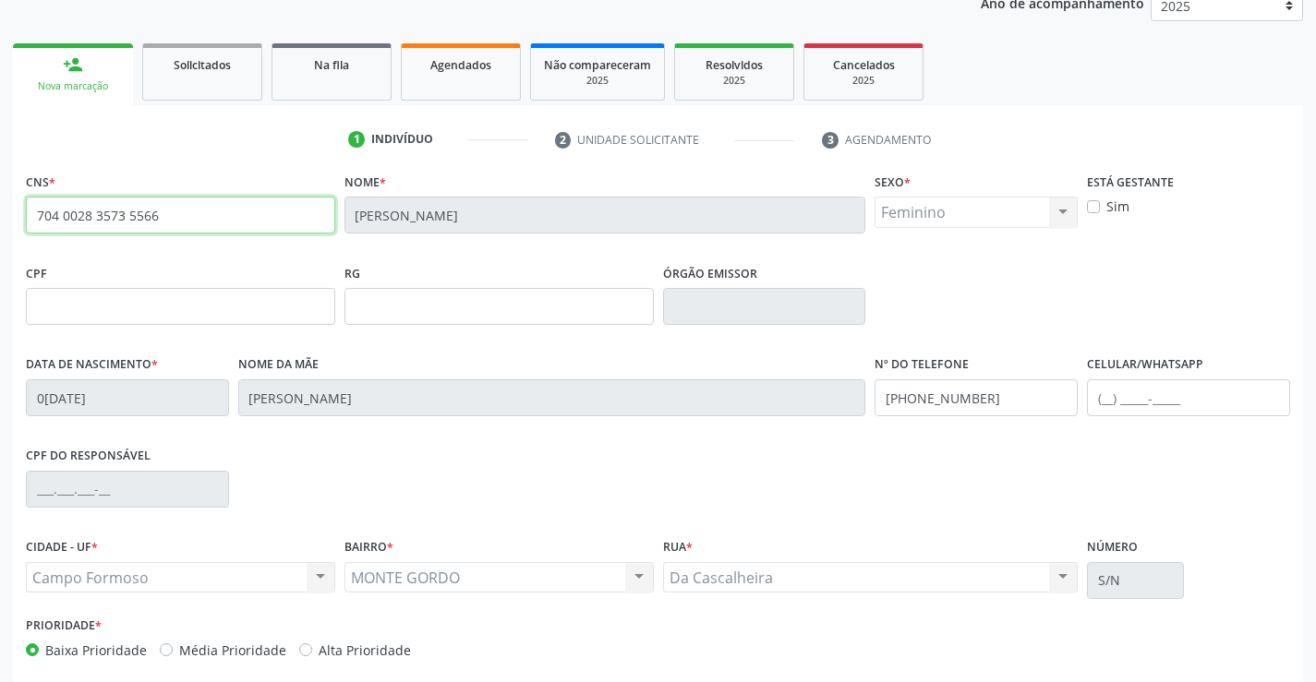
drag, startPoint x: 30, startPoint y: 218, endPoint x: 190, endPoint y: 222, distance: 159.8
click at [190, 222] on input "704 0028 3573 5566" at bounding box center [180, 215] width 309 height 37
click at [340, 65] on span "Na fila" at bounding box center [331, 65] width 35 height 16
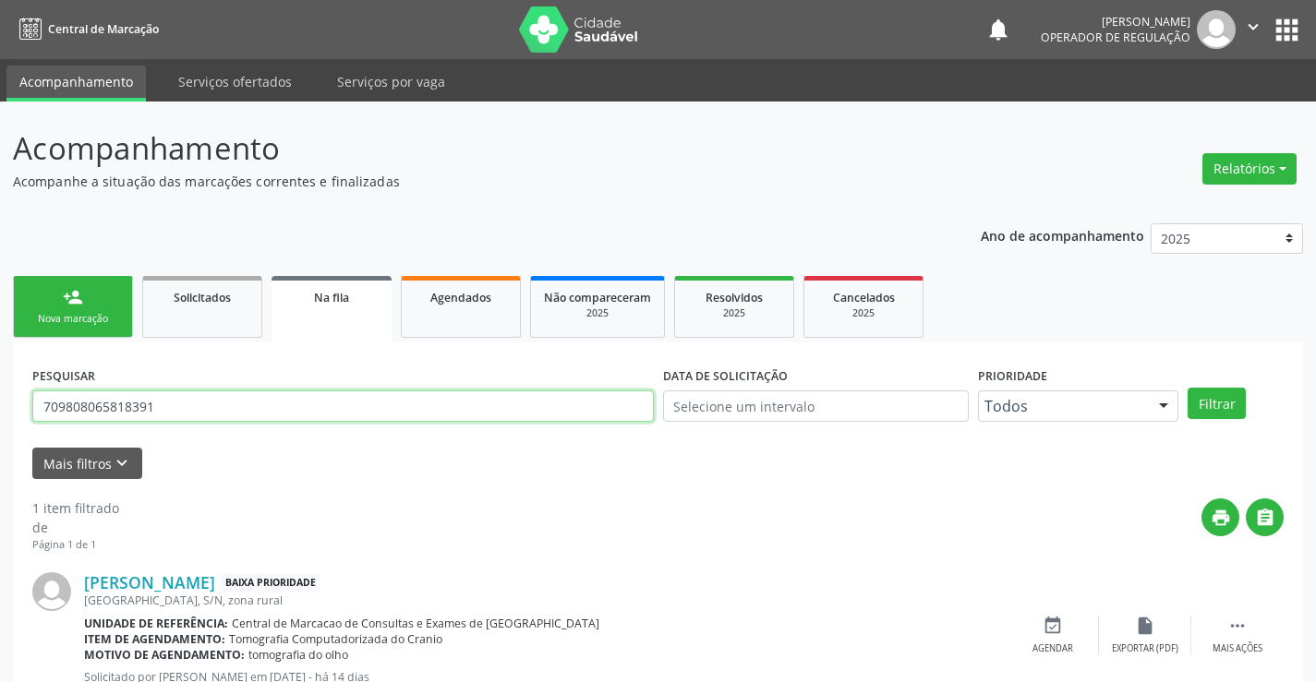
drag, startPoint x: 199, startPoint y: 405, endPoint x: 0, endPoint y: 420, distance: 200.0
click at [0, 420] on div "Acompanhamento Acompanhe a situação das marcações correntes e finalizadas Relat…" at bounding box center [658, 426] width 1316 height 648
click at [161, 407] on input "text" at bounding box center [343, 406] width 622 height 31
paste input "704 0028 3573 5566"
type input "704 0028 3573 5566"
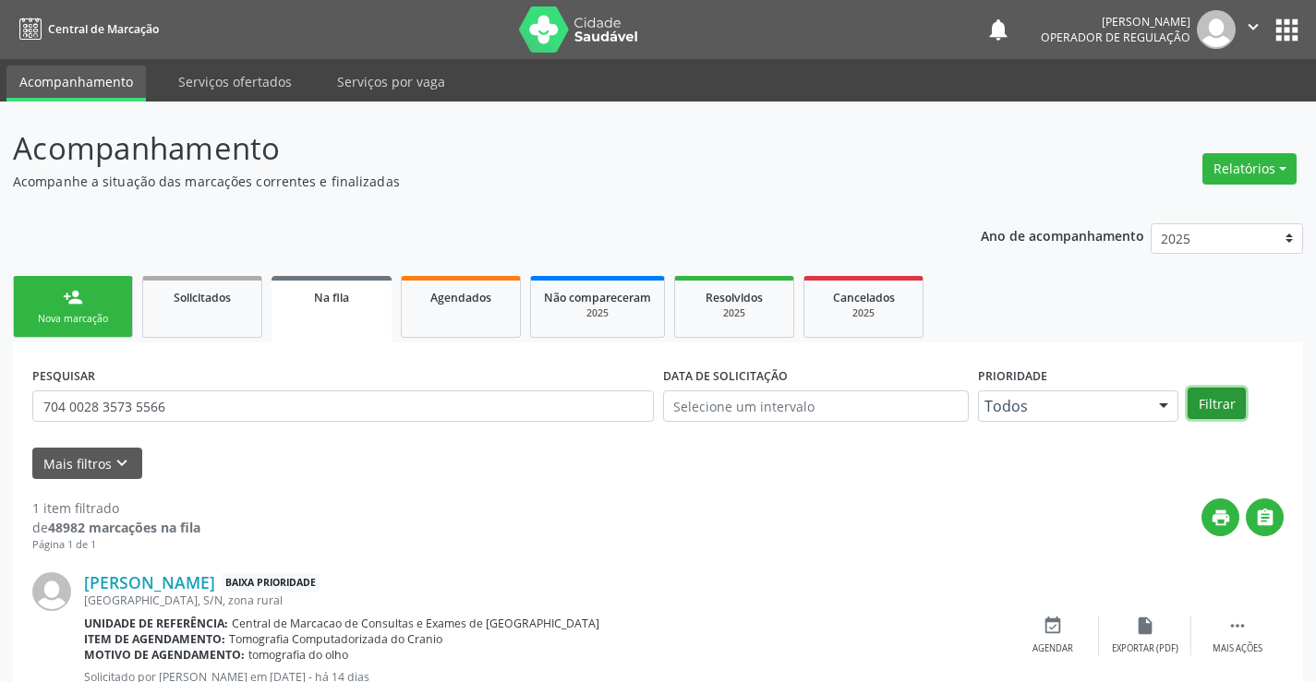
click at [1211, 398] on button "Filtrar" at bounding box center [1217, 403] width 58 height 31
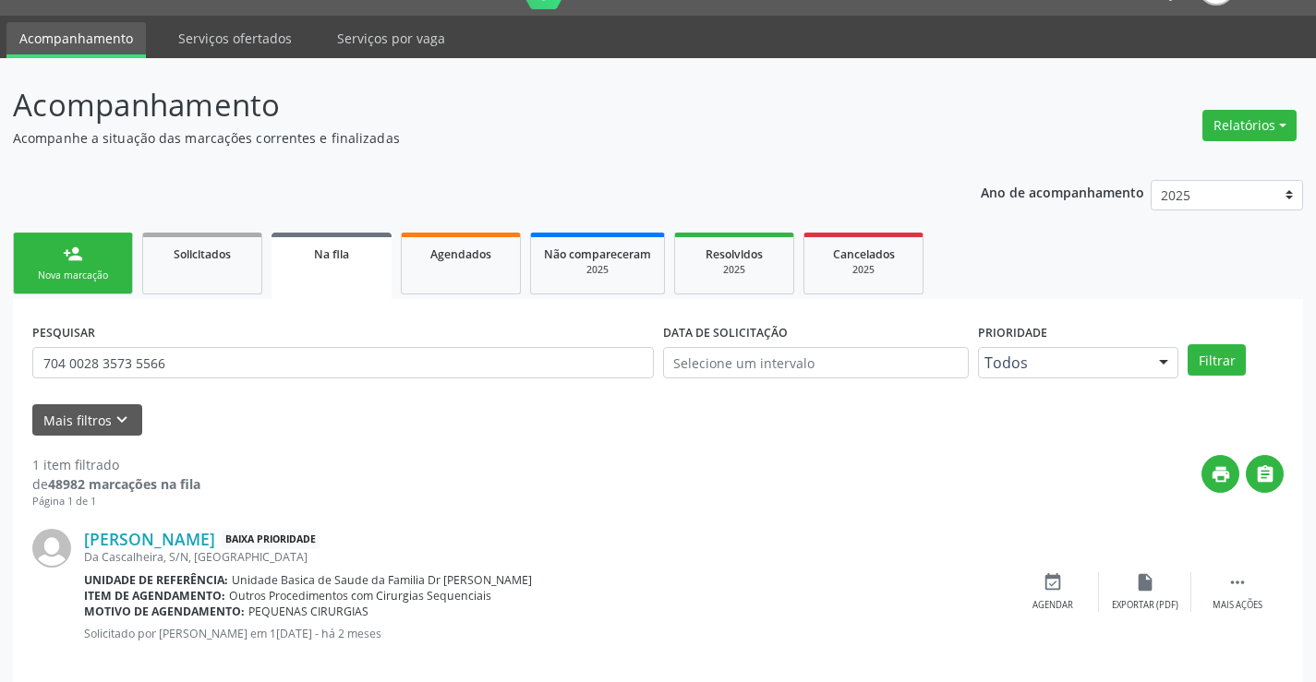
scroll to position [67, 0]
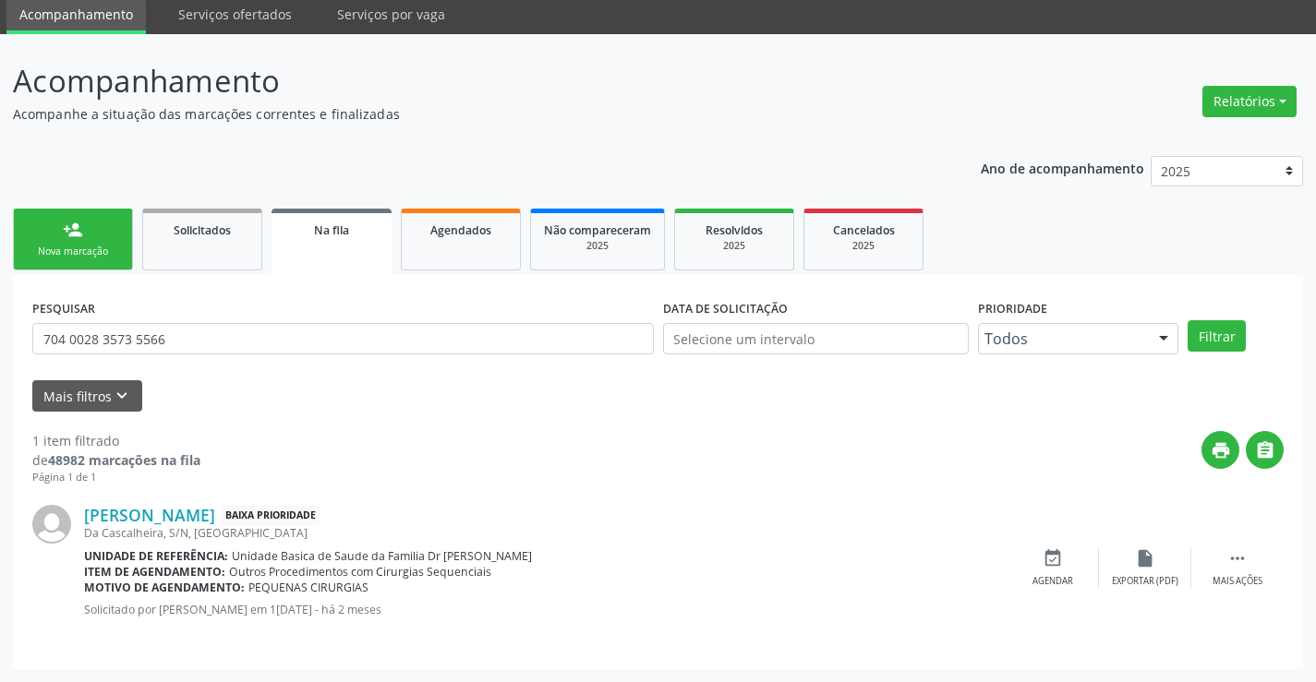
click at [81, 234] on div "person_add" at bounding box center [73, 230] width 20 height 20
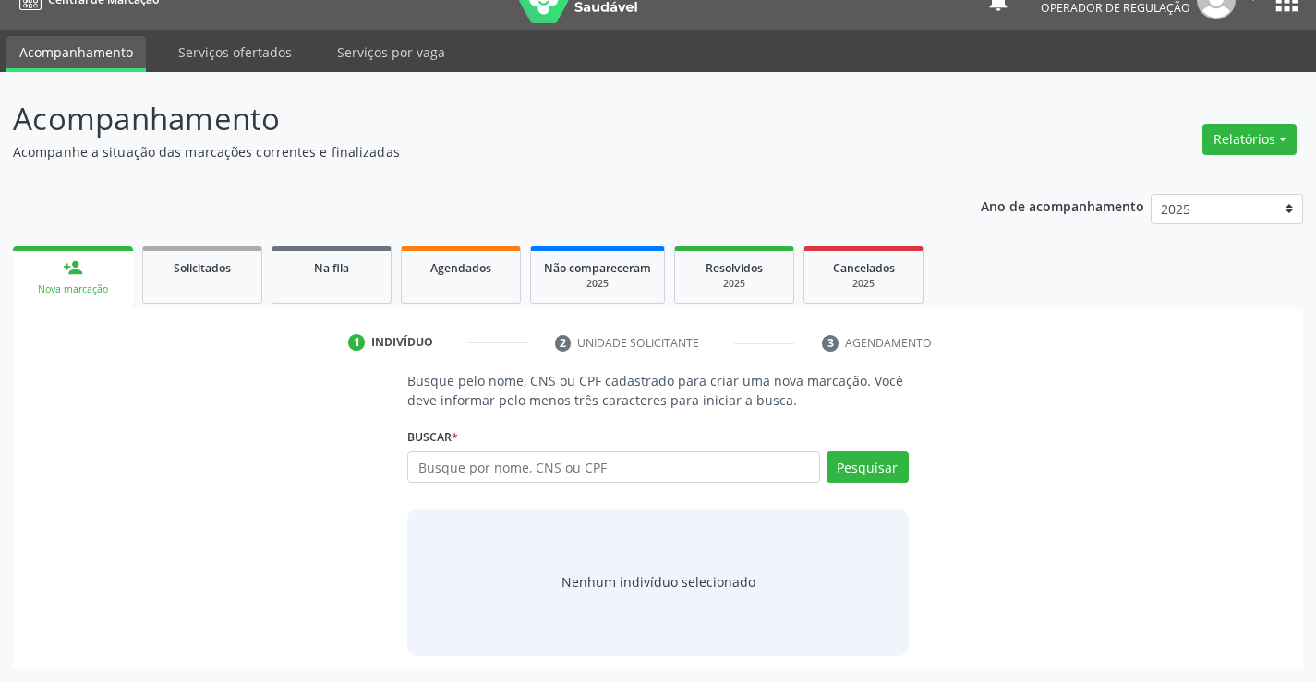
scroll to position [30, 0]
click at [573, 465] on input "text" at bounding box center [613, 467] width 412 height 31
click at [578, 468] on input "text" at bounding box center [613, 467] width 412 height 31
type input "704200715601186"
click at [876, 463] on button "Pesquisar" at bounding box center [868, 467] width 82 height 31
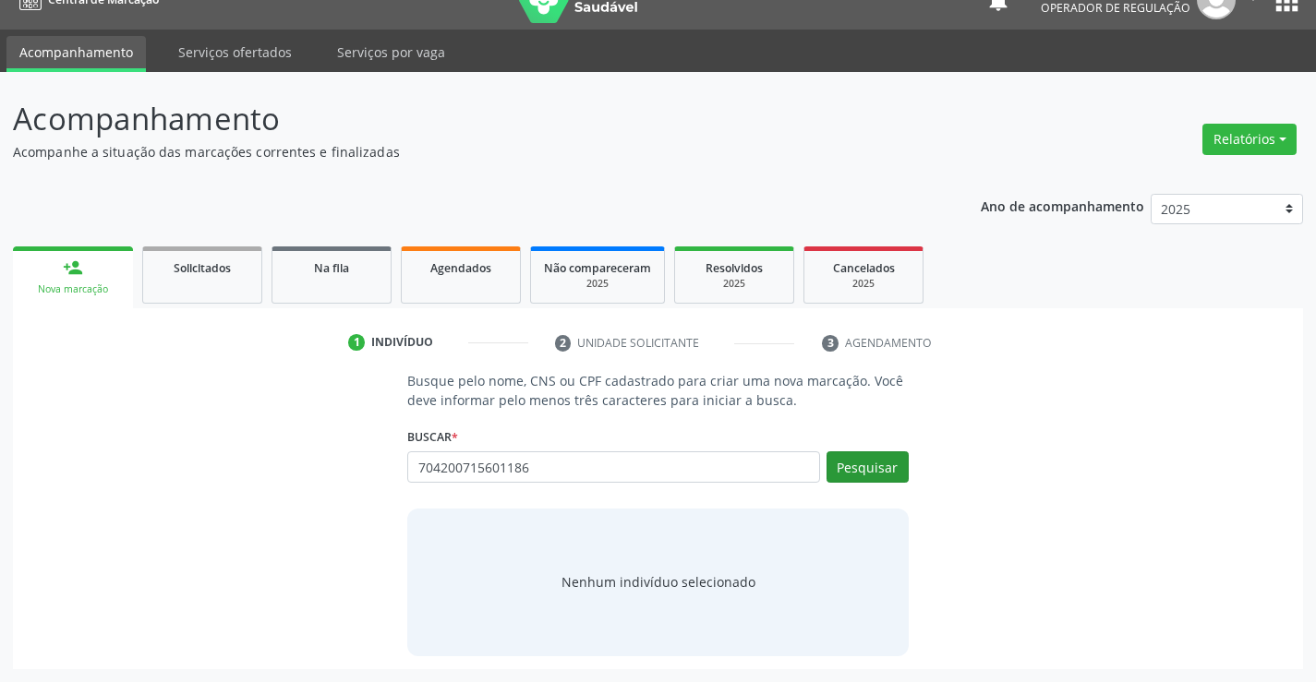
type input "704200715601186"
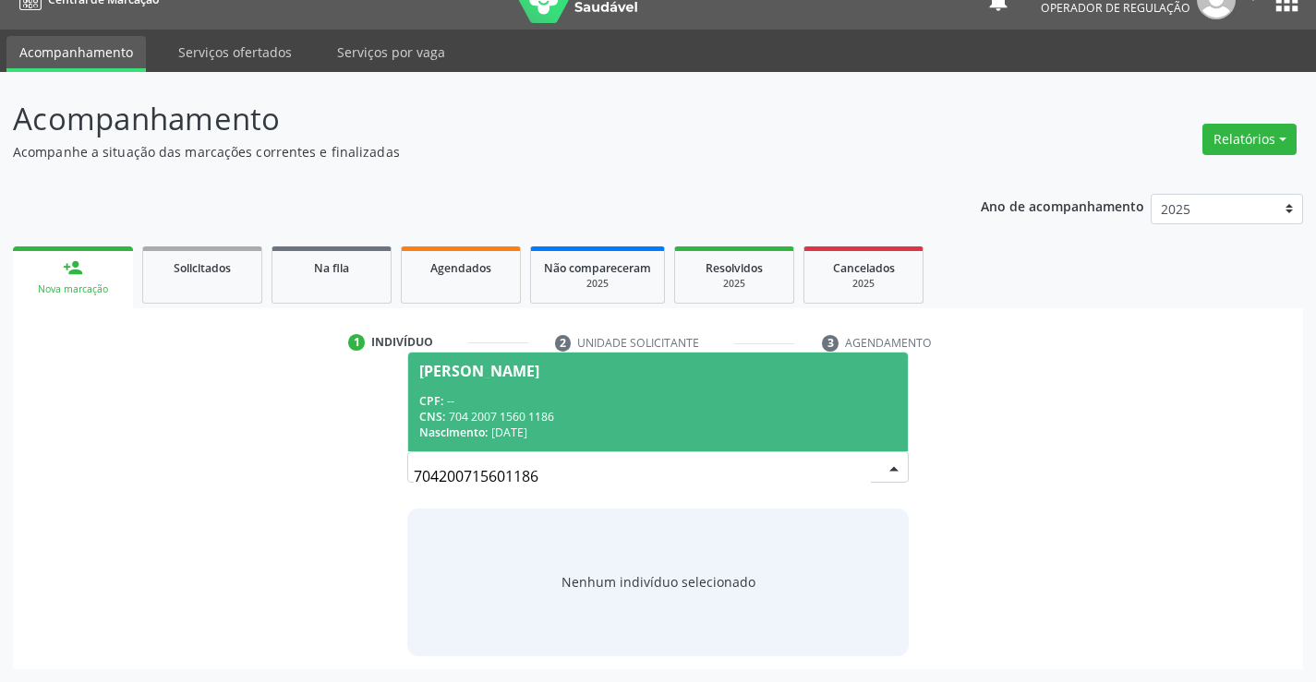
click at [612, 390] on span "[PERSON_NAME] CPF: -- CNS: 704 2007 1560 1186 Nascimento: 0[DATE]" at bounding box center [657, 402] width 499 height 99
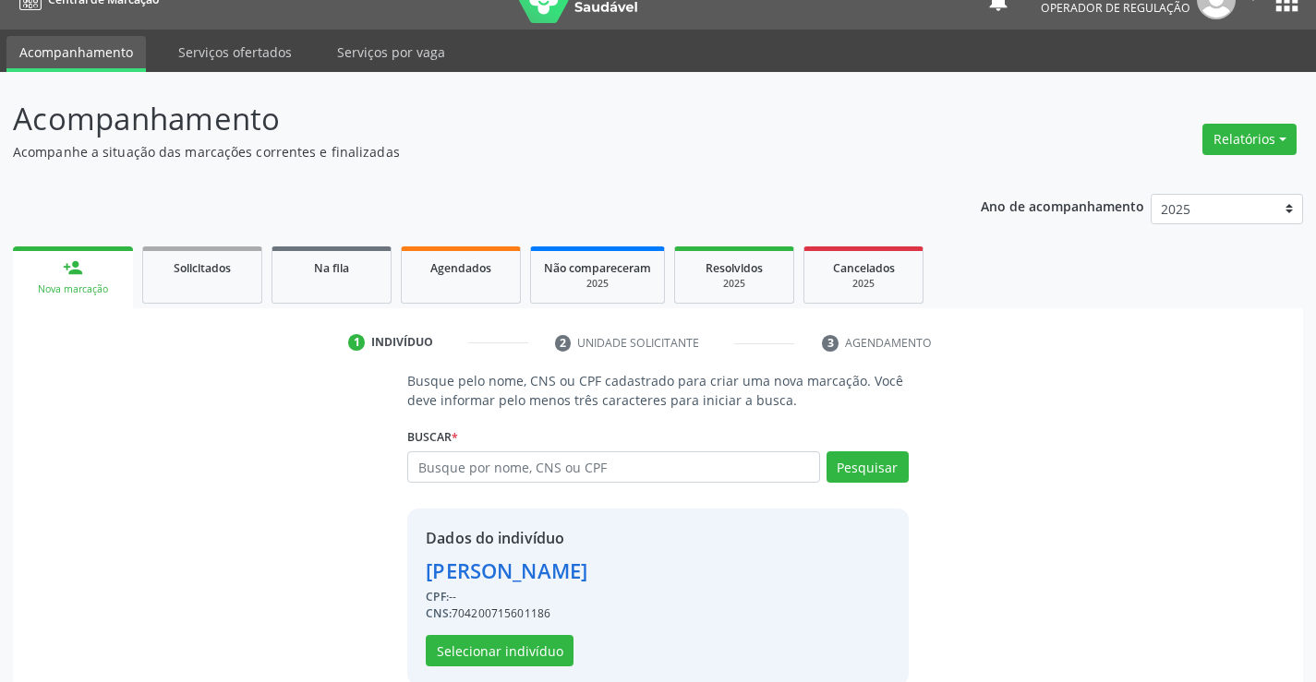
scroll to position [58, 0]
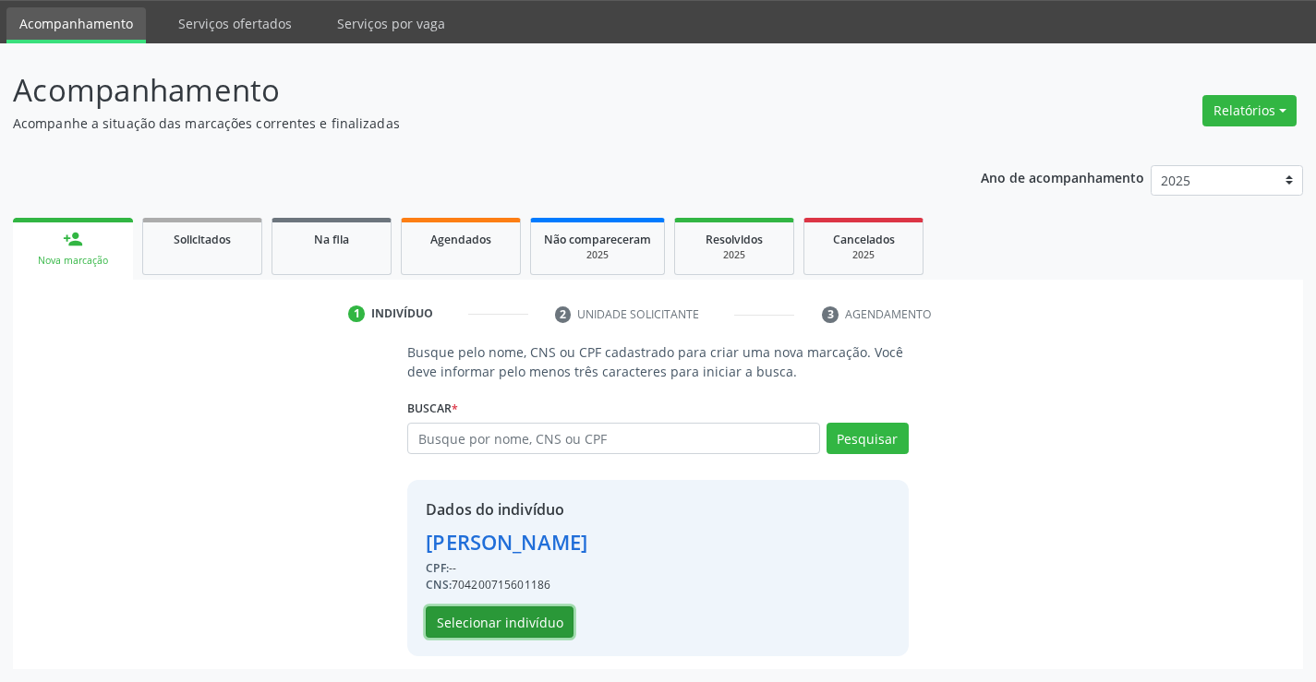
click at [477, 621] on button "Selecionar indivíduo" at bounding box center [500, 622] width 148 height 31
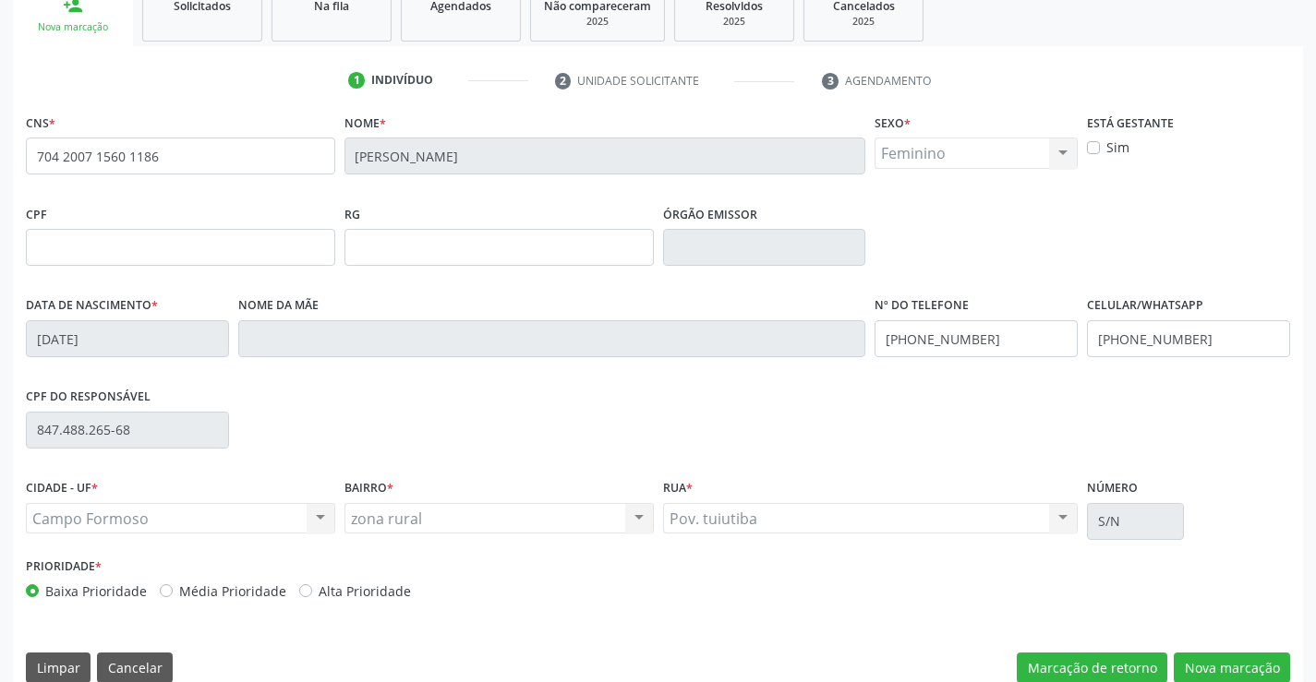
scroll to position [319, 0]
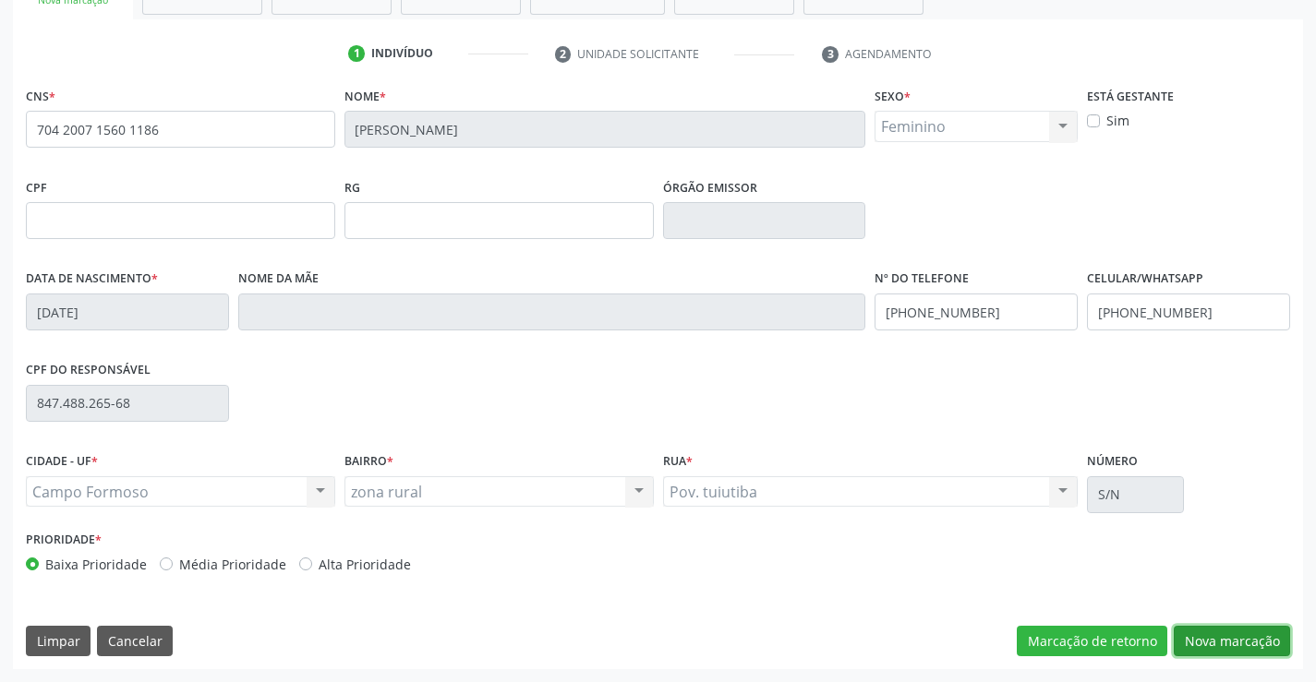
click at [1236, 640] on button "Nova marcação" at bounding box center [1232, 641] width 116 height 31
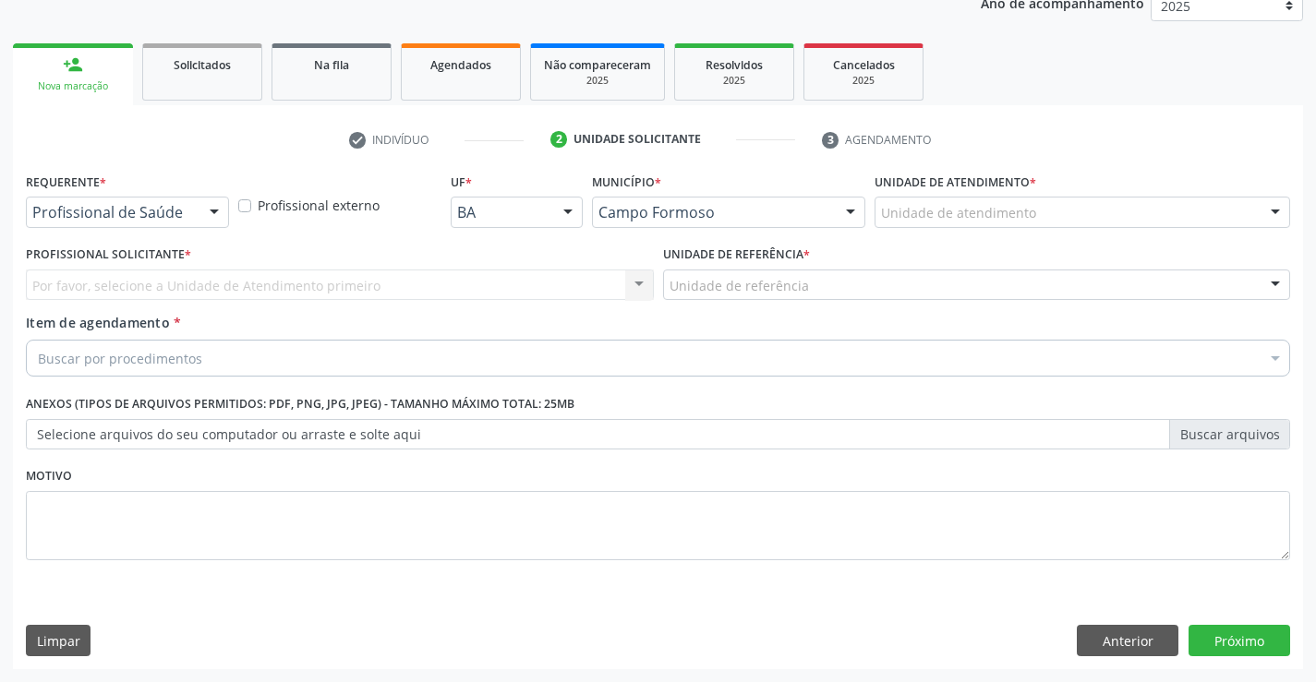
scroll to position [233, 0]
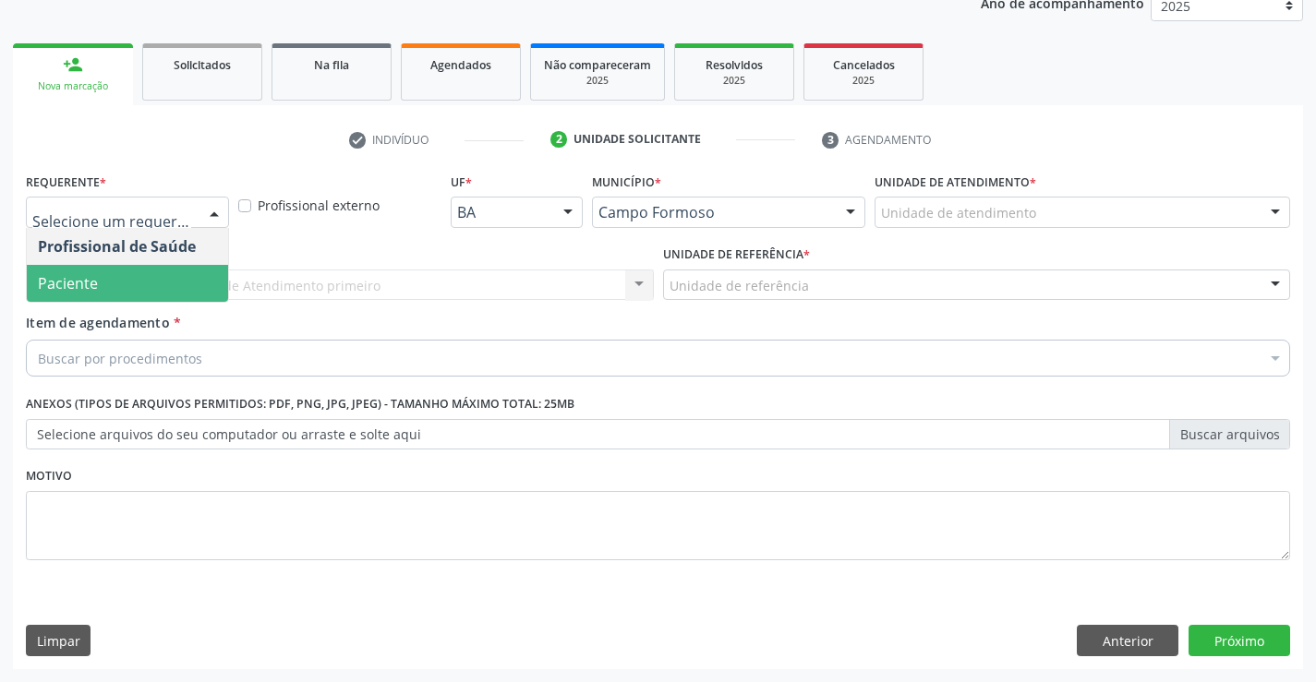
click at [91, 275] on span "Paciente" at bounding box center [68, 283] width 60 height 20
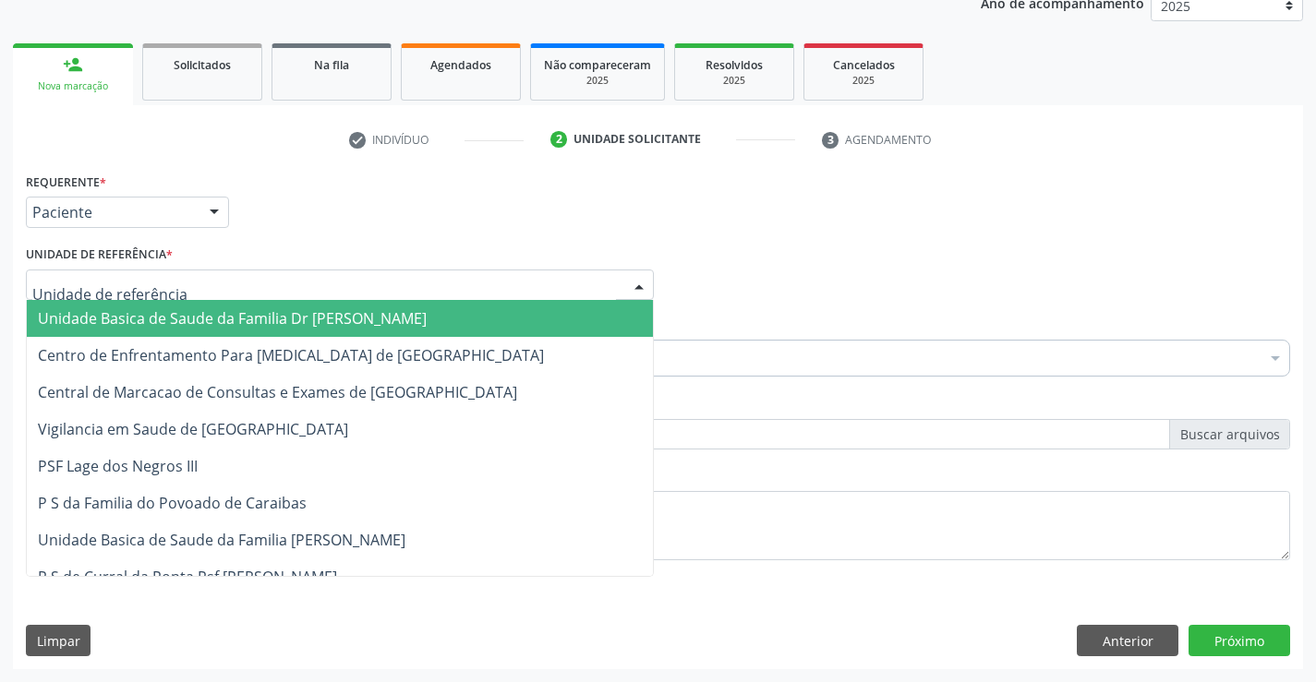
click at [166, 323] on span "Unidade Basica de Saude da Familia Dr [PERSON_NAME]" at bounding box center [232, 318] width 389 height 20
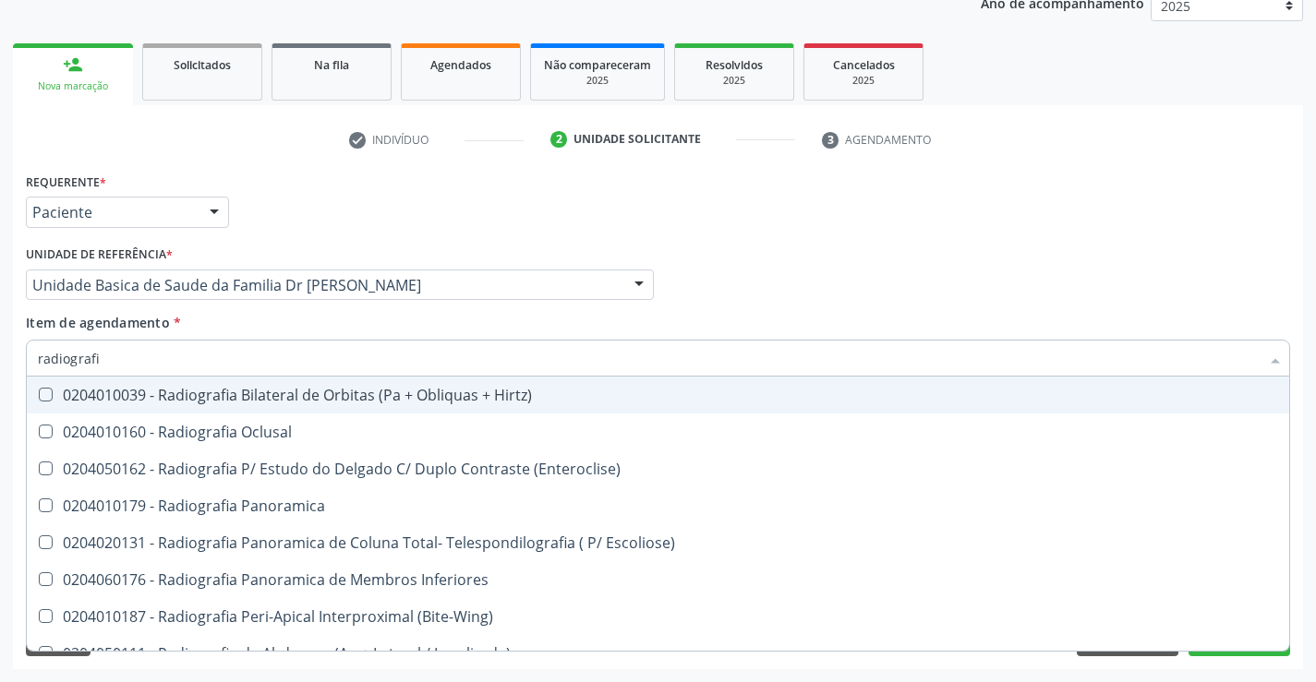
type input "radiografia"
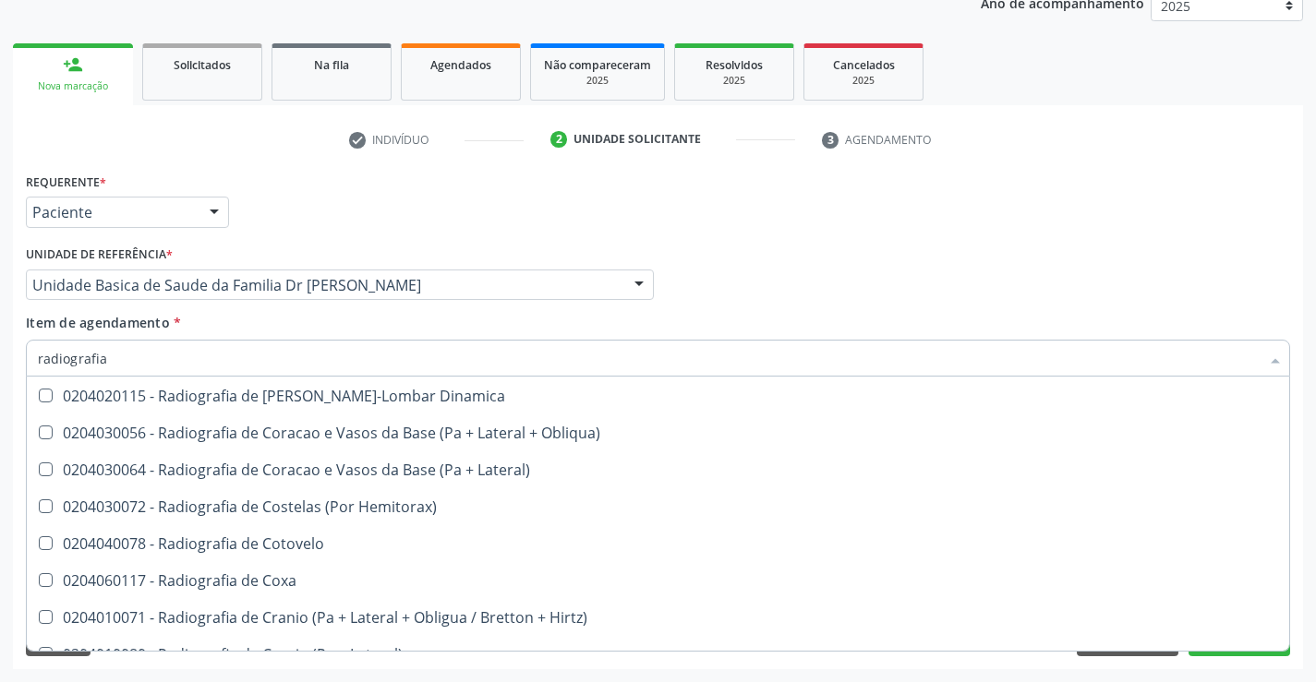
scroll to position [1148, 0]
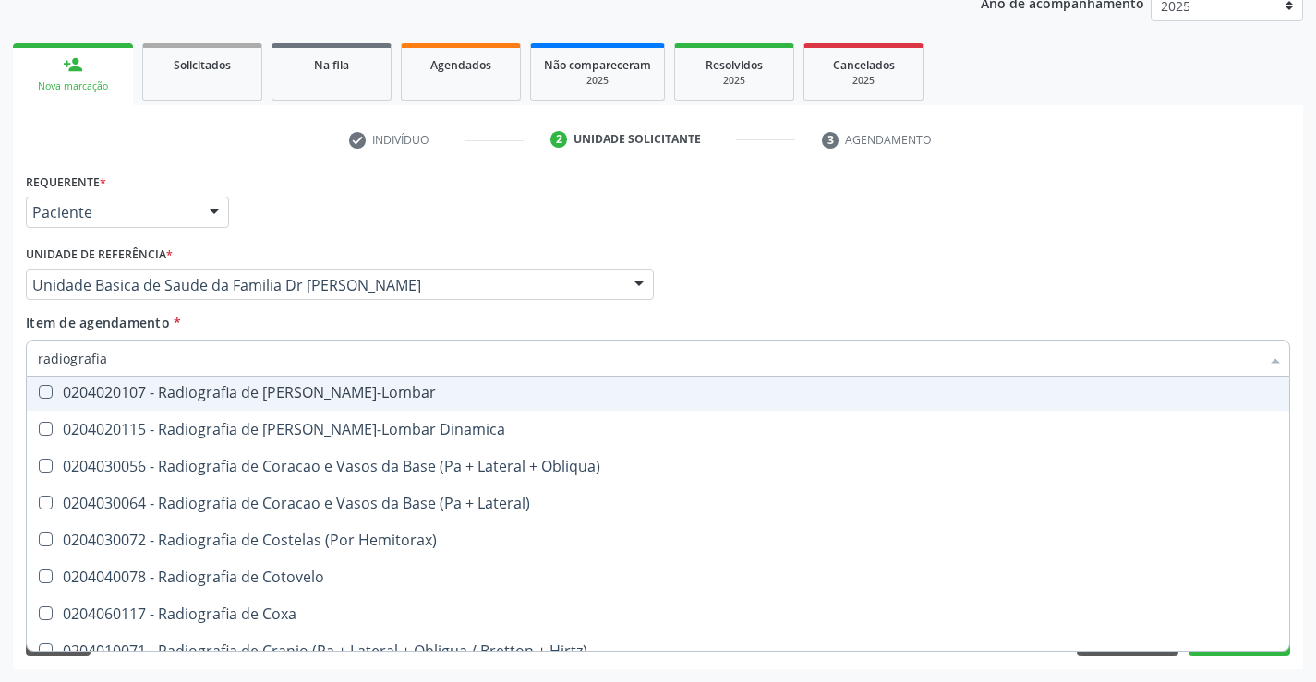
click at [393, 395] on div "0204020107 - Radiografia de [PERSON_NAME]-Lombar" at bounding box center [658, 392] width 1240 height 15
checkbox Toraco-Lombar "true"
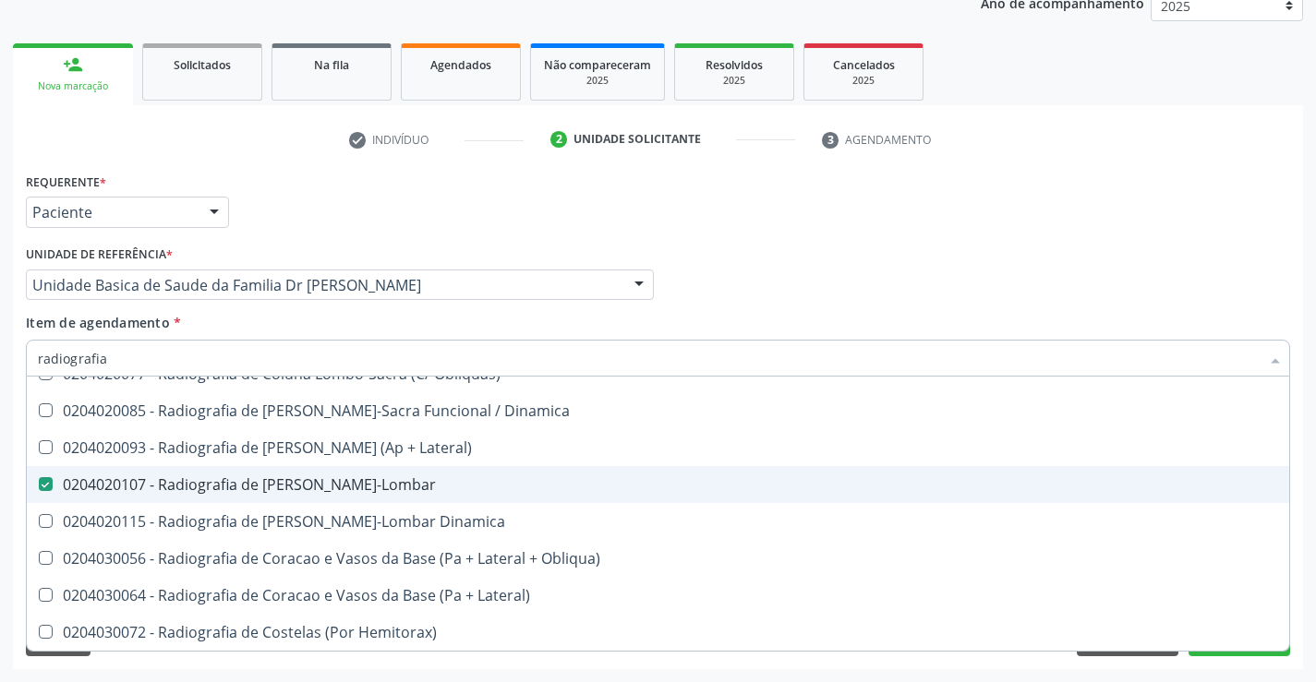
scroll to position [963, 0]
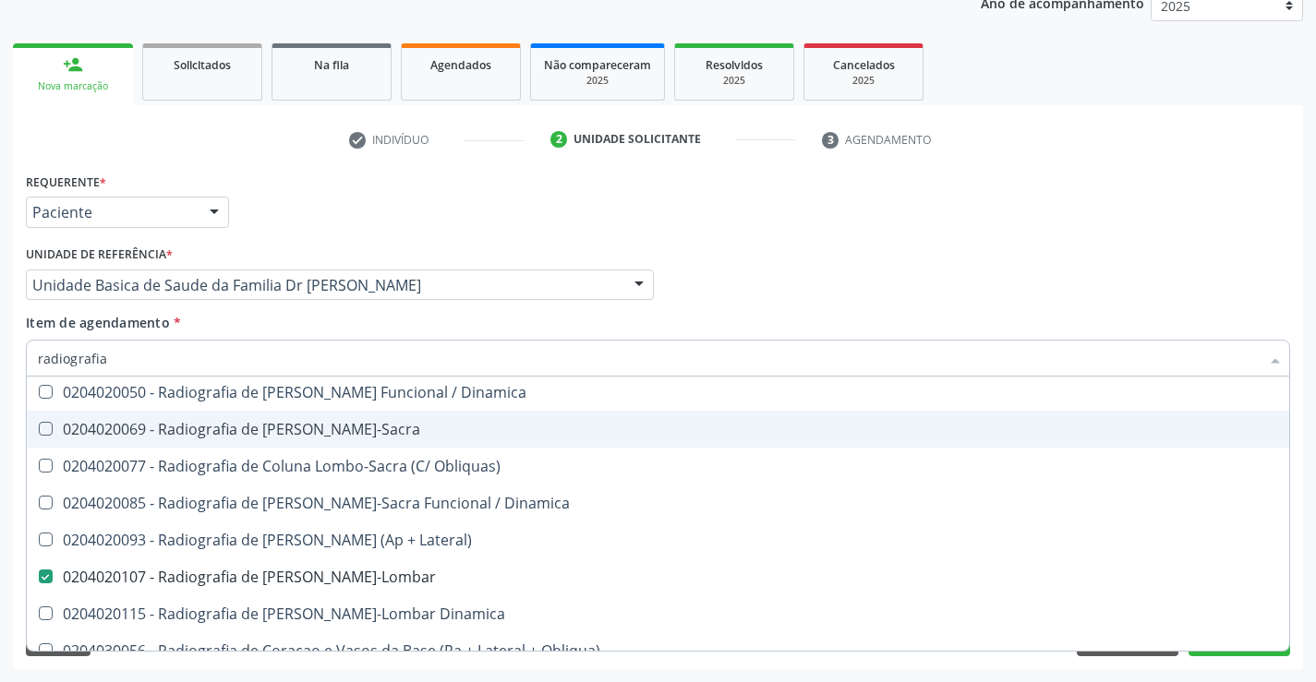
click at [427, 429] on div "0204020069 - Radiografia de [PERSON_NAME]-Sacra" at bounding box center [658, 429] width 1240 height 15
checkbox Lombo-Sacra "true"
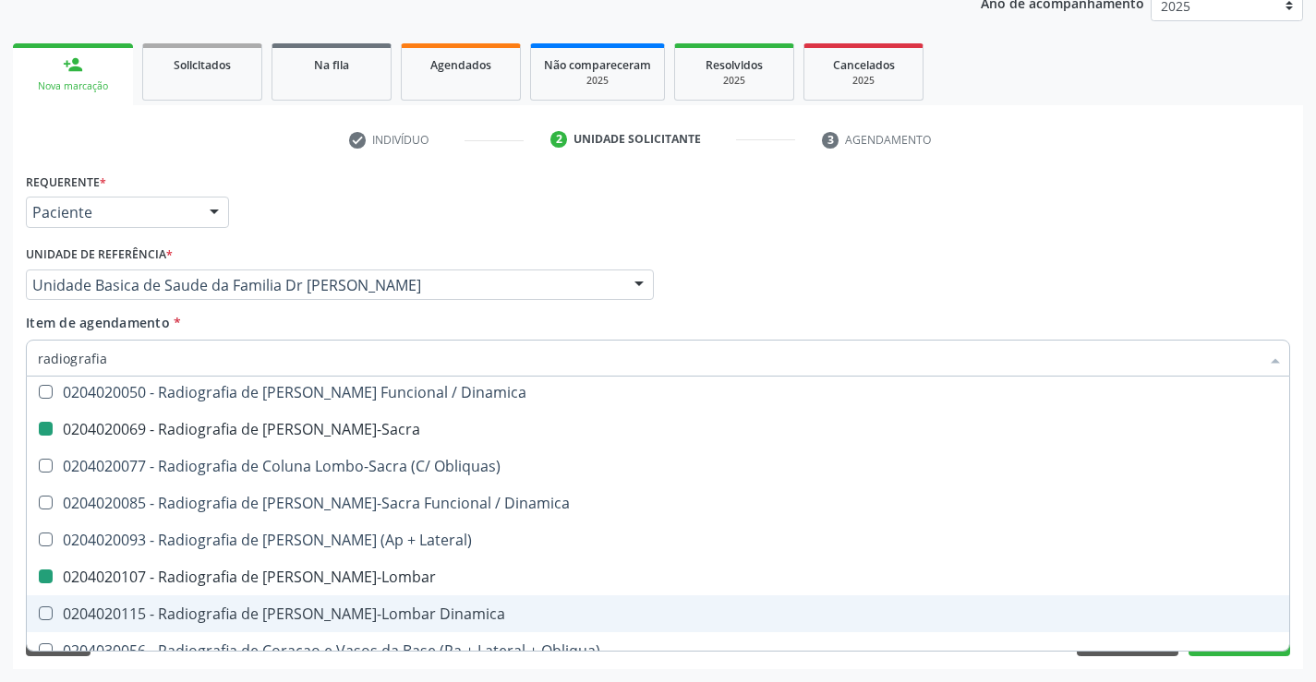
click at [1298, 627] on div "Requerente * Paciente Profissional de Saúde Paciente Nenhum resultado encontrad…" at bounding box center [658, 418] width 1290 height 501
checkbox Oclusal "true"
checkbox \(Enteroclise\) "true"
checkbox Lombo-Sacra "false"
checkbox Toraco-Lombar "false"
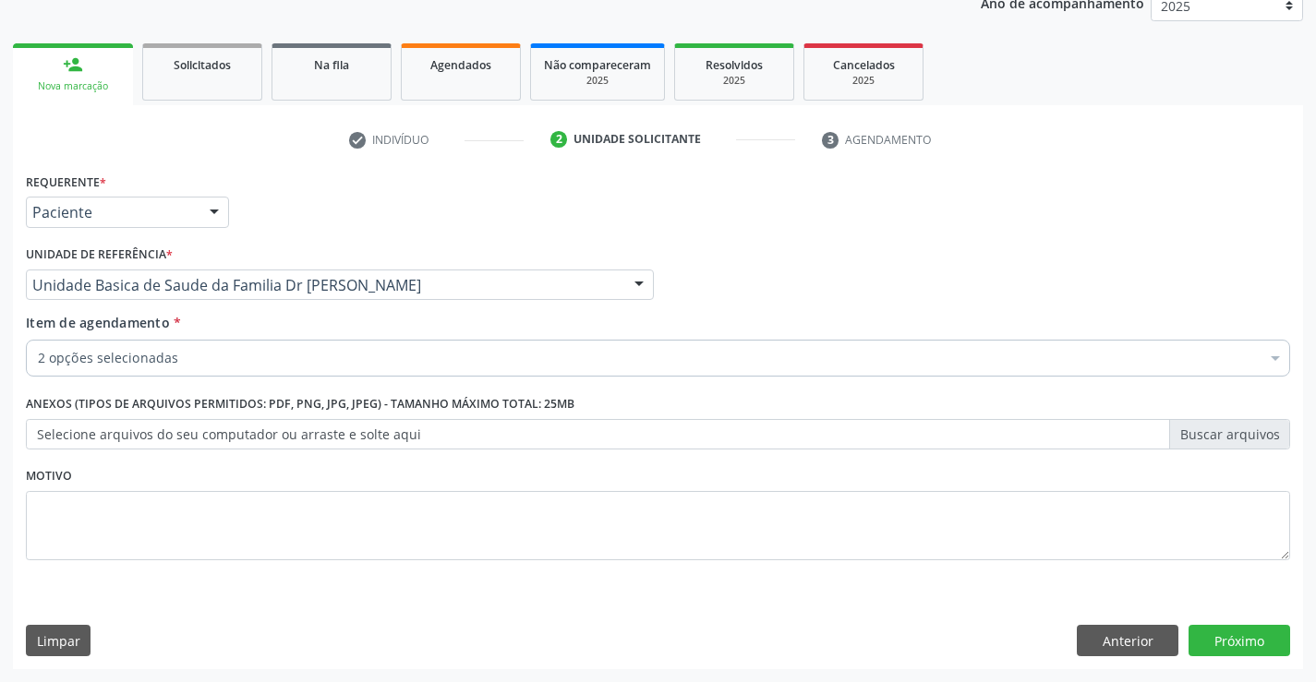
scroll to position [0, 0]
click at [1225, 635] on button "Próximo" at bounding box center [1240, 640] width 102 height 31
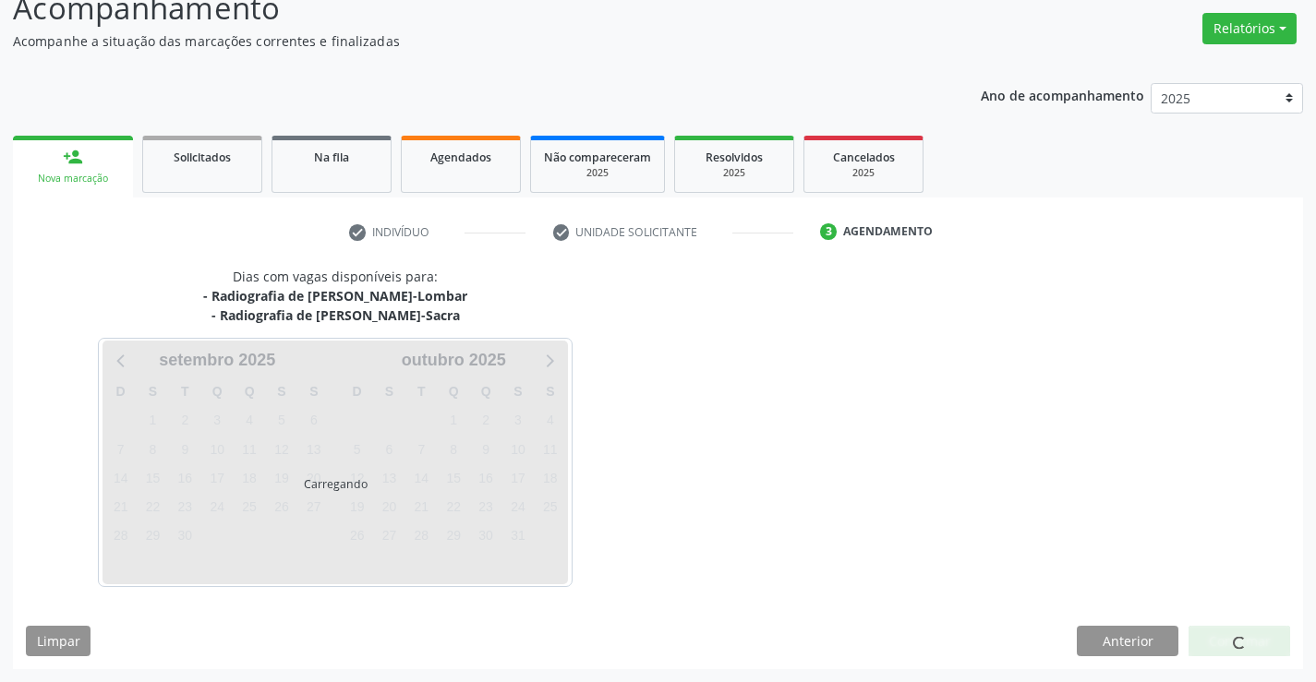
scroll to position [195, 0]
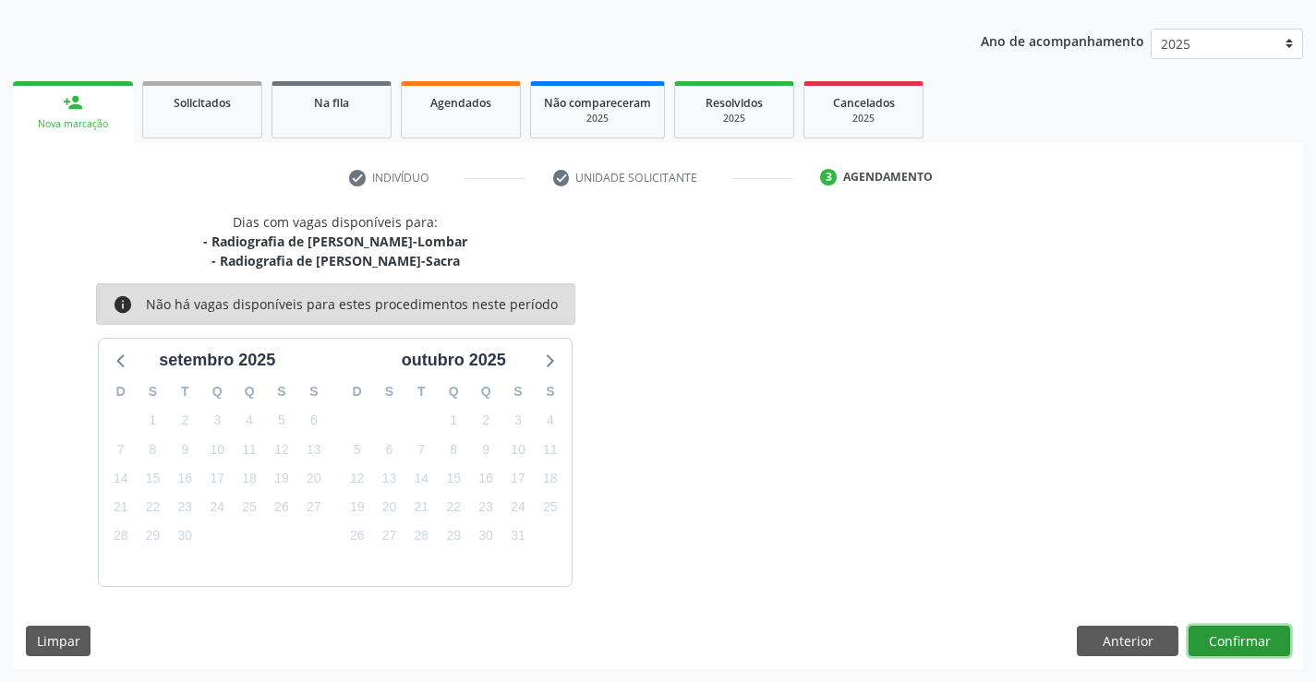
click at [1225, 635] on button "Confirmar" at bounding box center [1240, 641] width 102 height 31
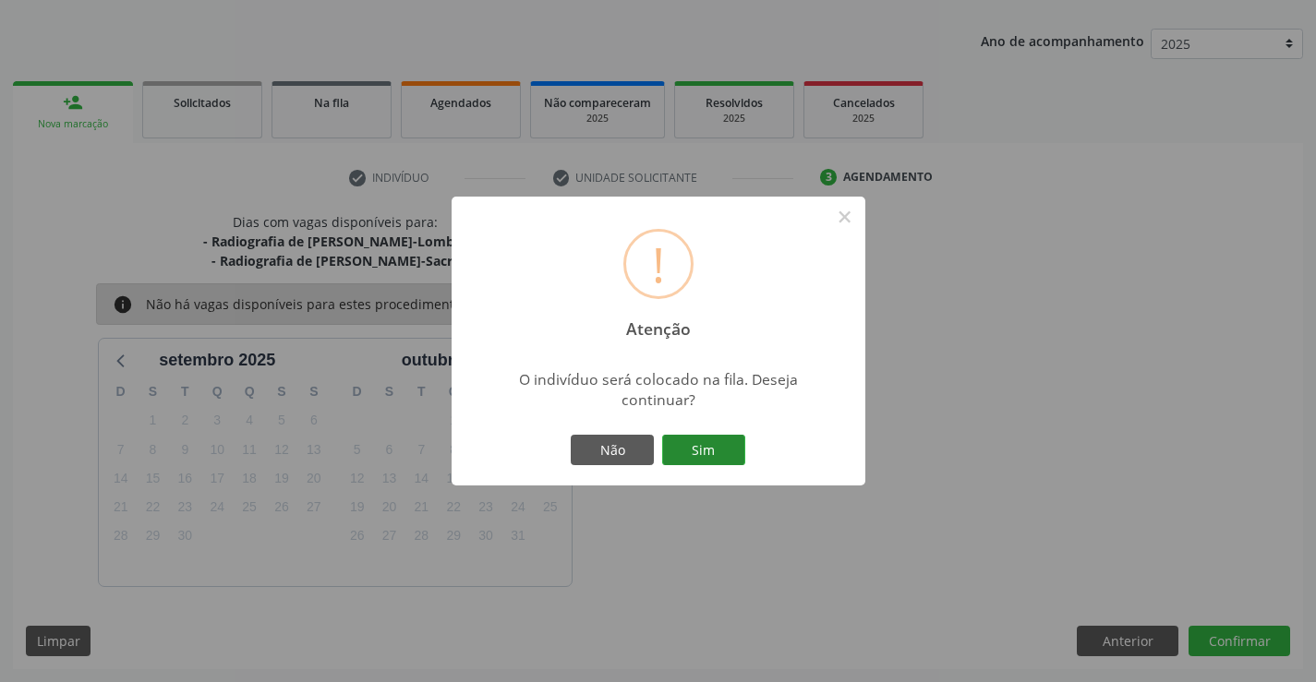
click at [706, 448] on button "Sim" at bounding box center [703, 450] width 83 height 31
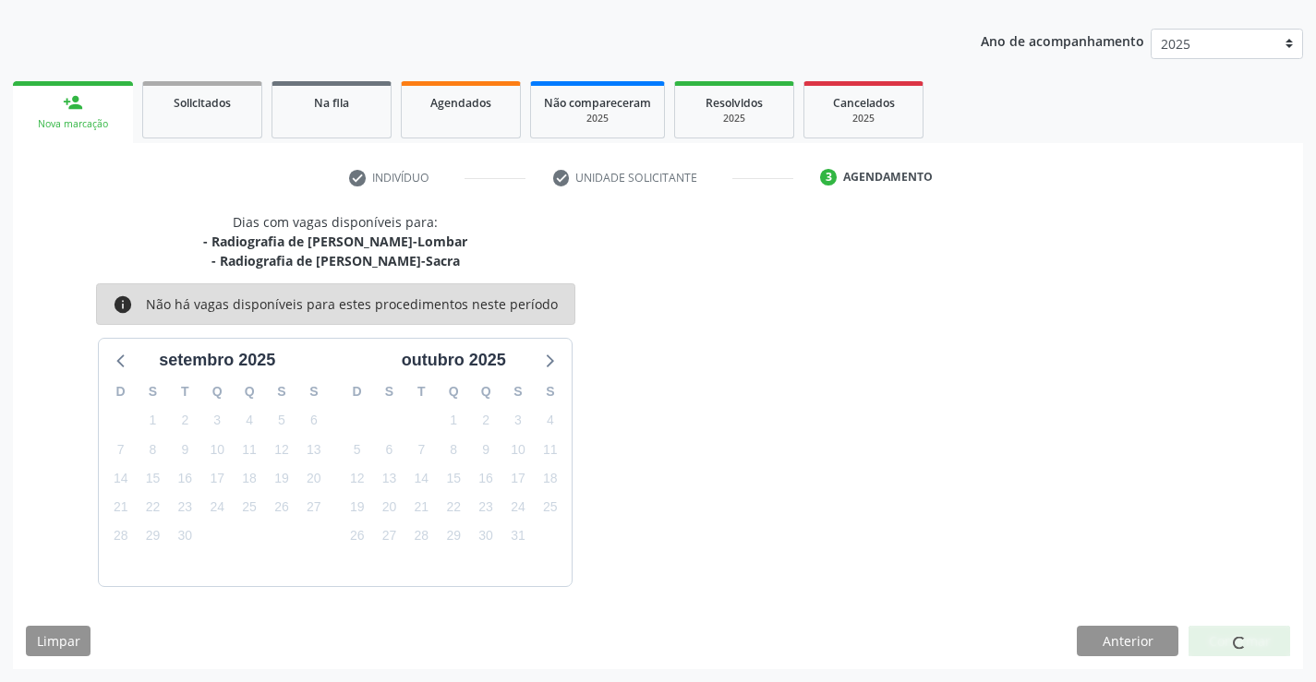
scroll to position [0, 0]
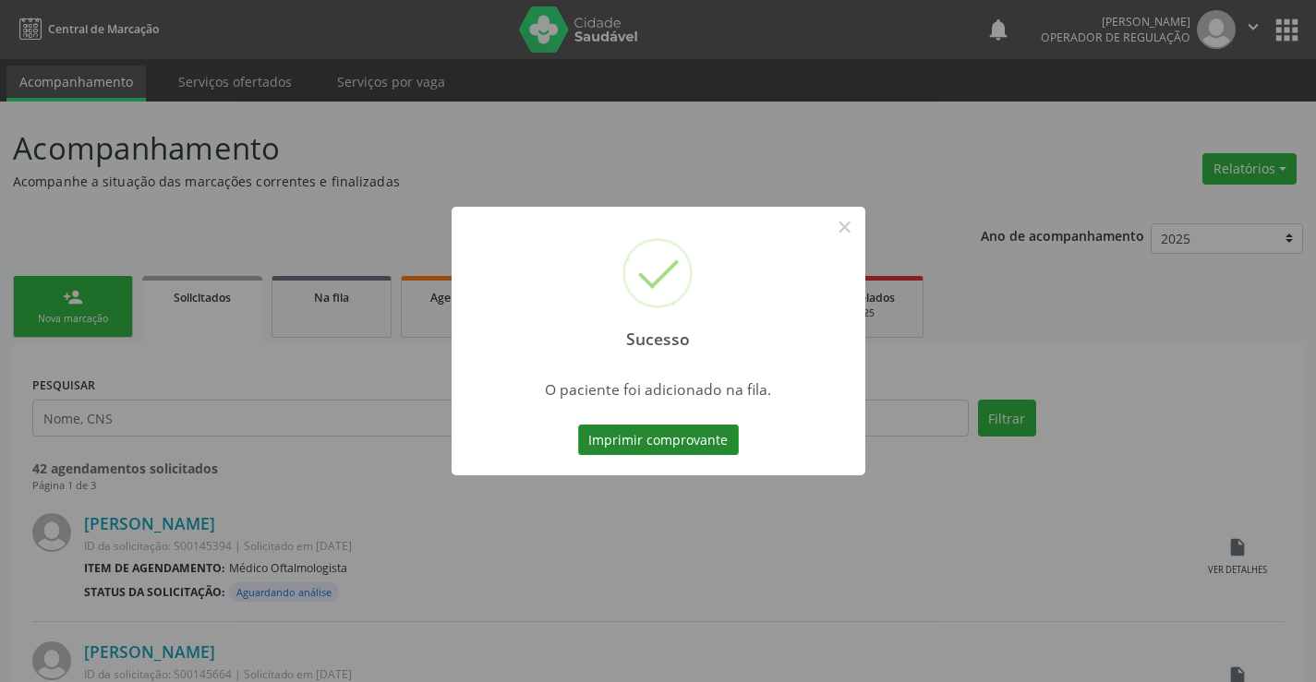
click at [705, 436] on button "Imprimir comprovante" at bounding box center [658, 440] width 161 height 31
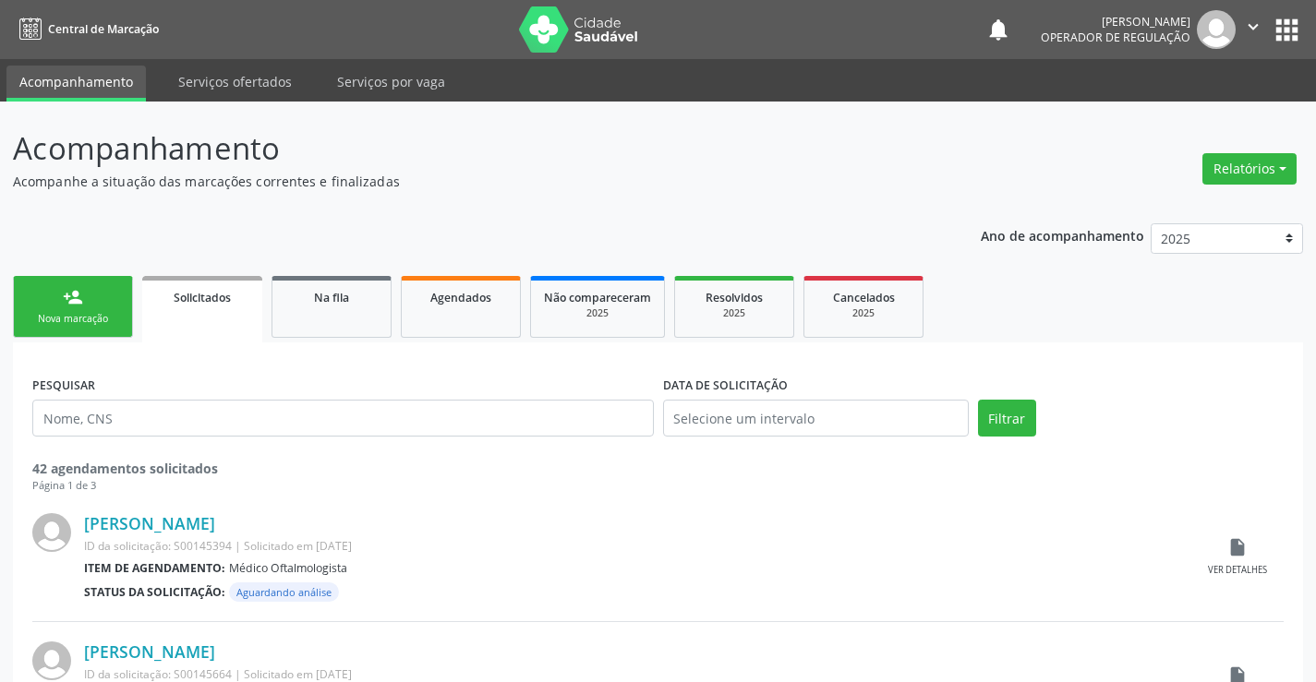
click at [76, 297] on div "person_add" at bounding box center [73, 297] width 20 height 20
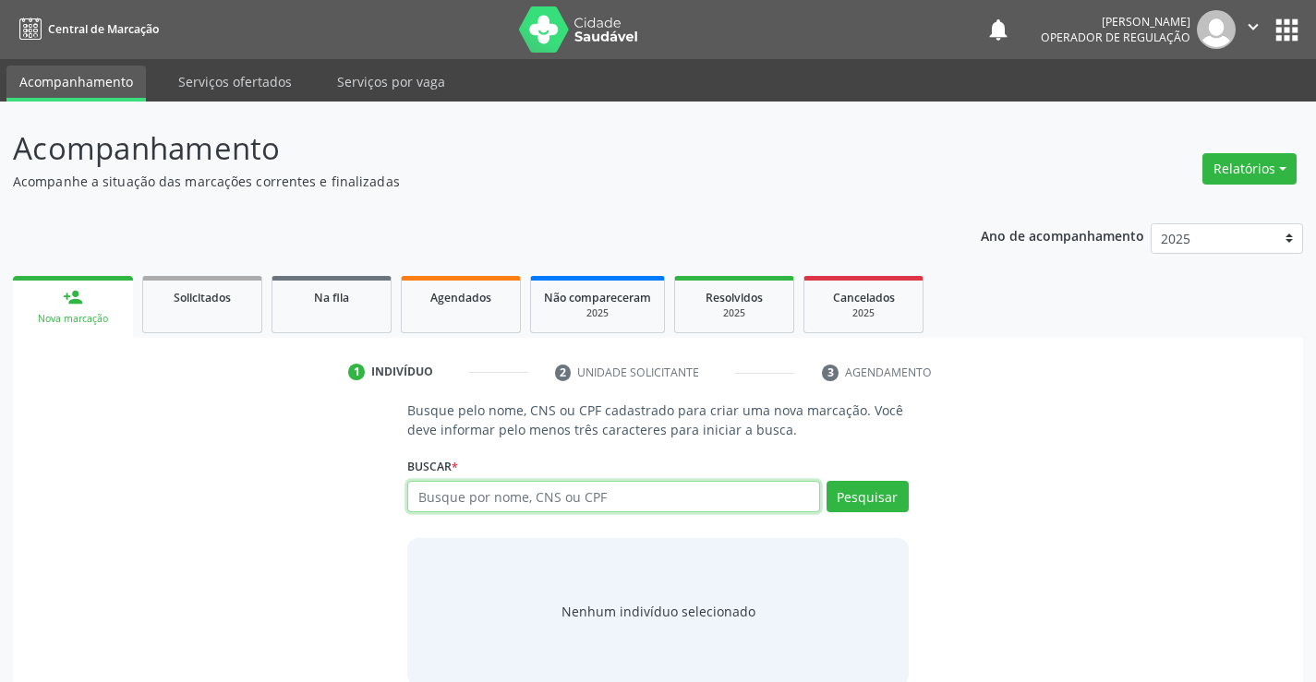
click at [643, 499] on input "text" at bounding box center [613, 496] width 412 height 31
click at [549, 491] on input "text" at bounding box center [613, 496] width 412 height 31
type input "700804943005087"
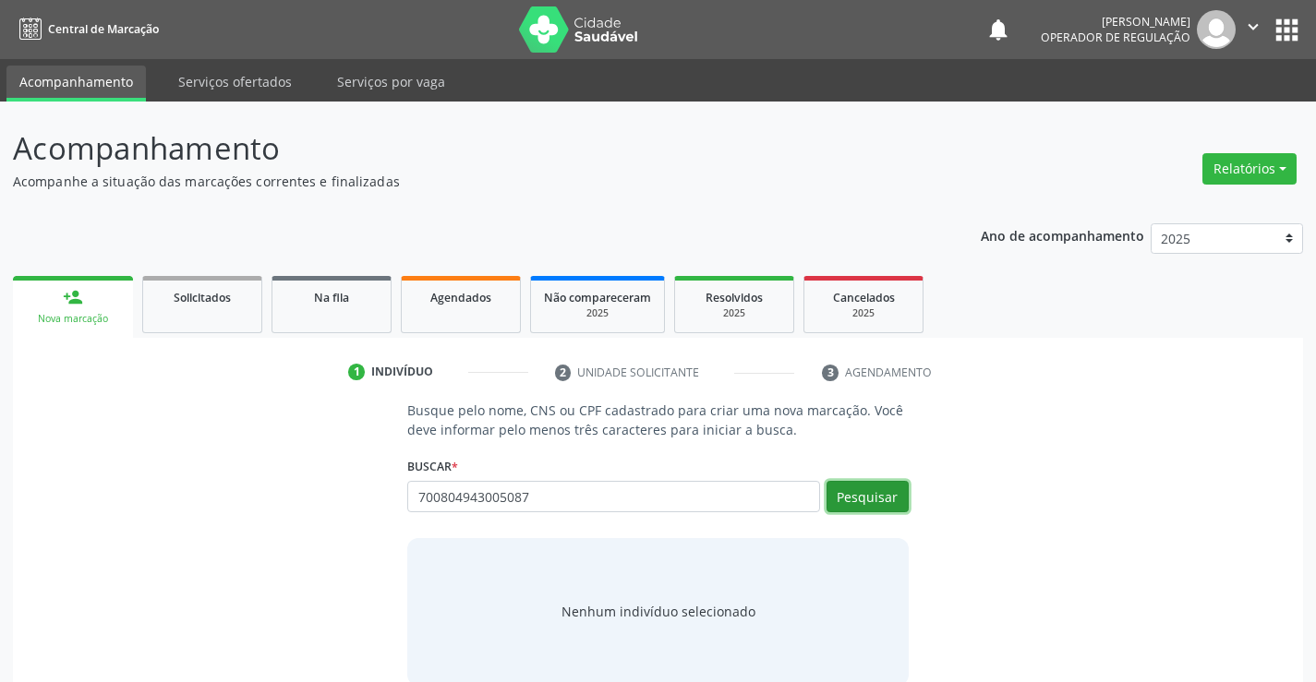
click at [875, 499] on button "Pesquisar" at bounding box center [868, 496] width 82 height 31
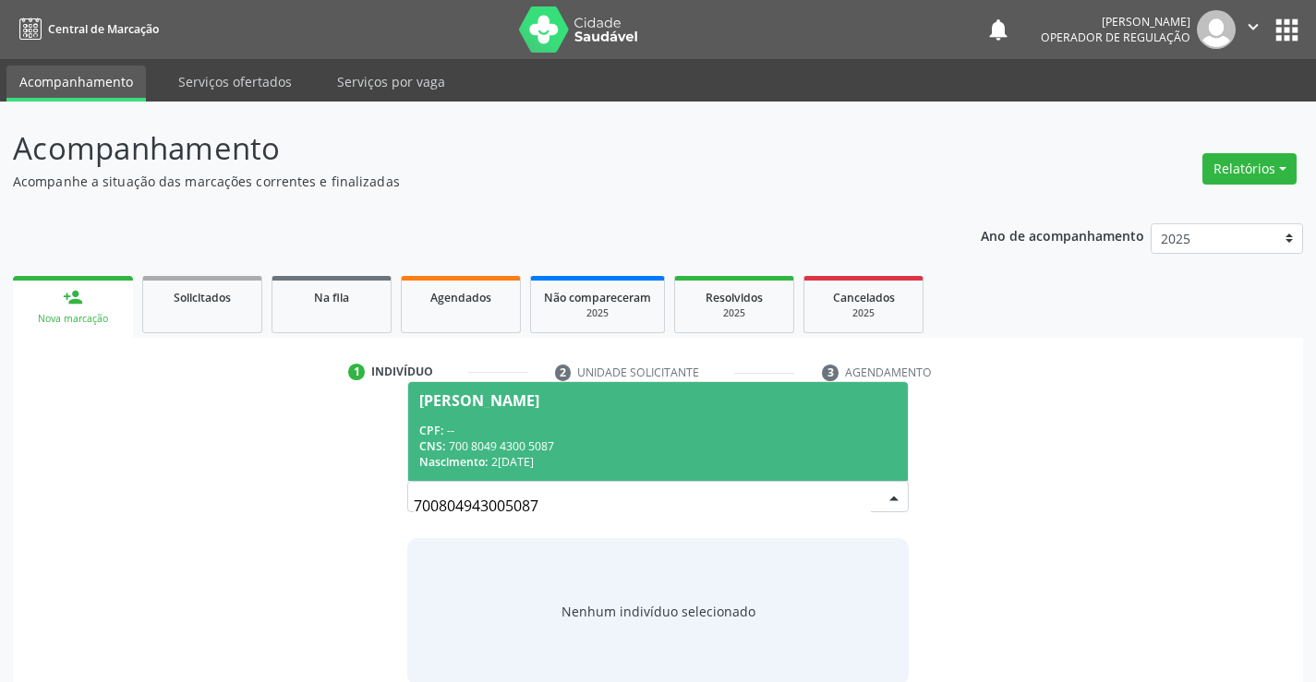
click at [538, 416] on span "[PERSON_NAME] CPF: -- CNS: 700 8049 4300 5087 Nascimento: [DATE]" at bounding box center [657, 431] width 499 height 99
click at [538, 416] on p "Busque pelo nome, CNS ou CPF cadastrado para criar uma nova marcação. Você deve…" at bounding box center [657, 420] width 501 height 39
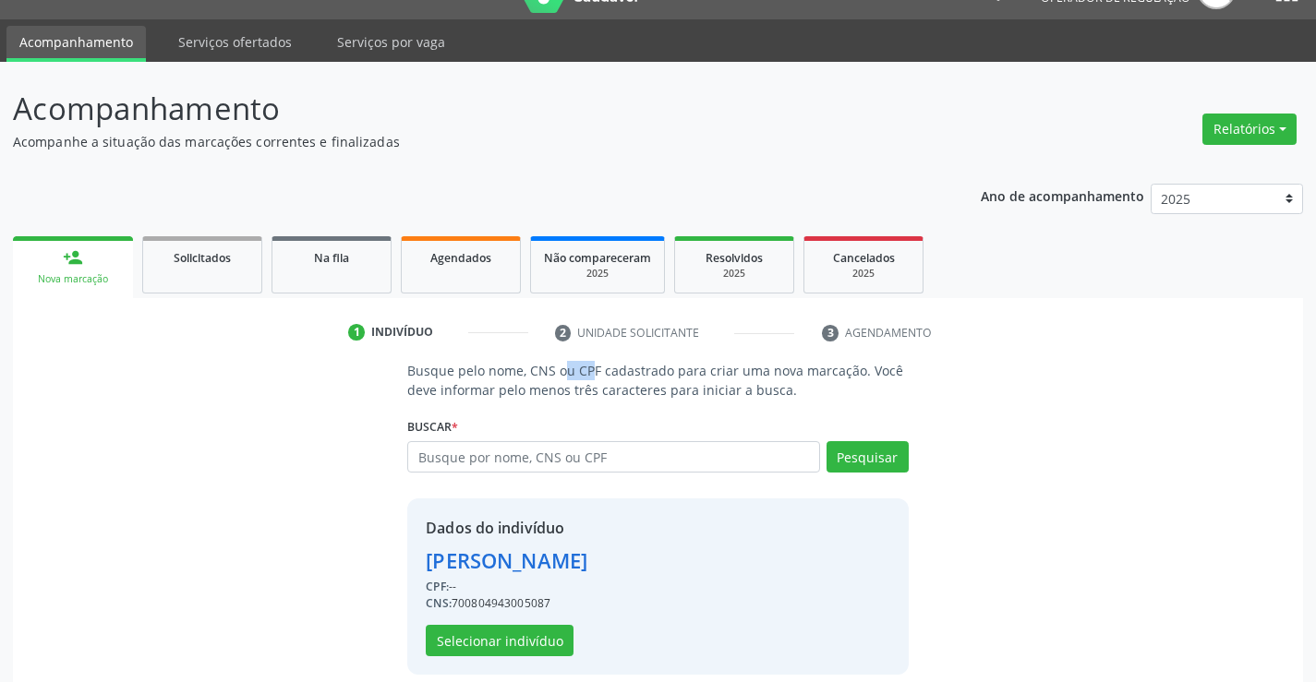
scroll to position [58, 0]
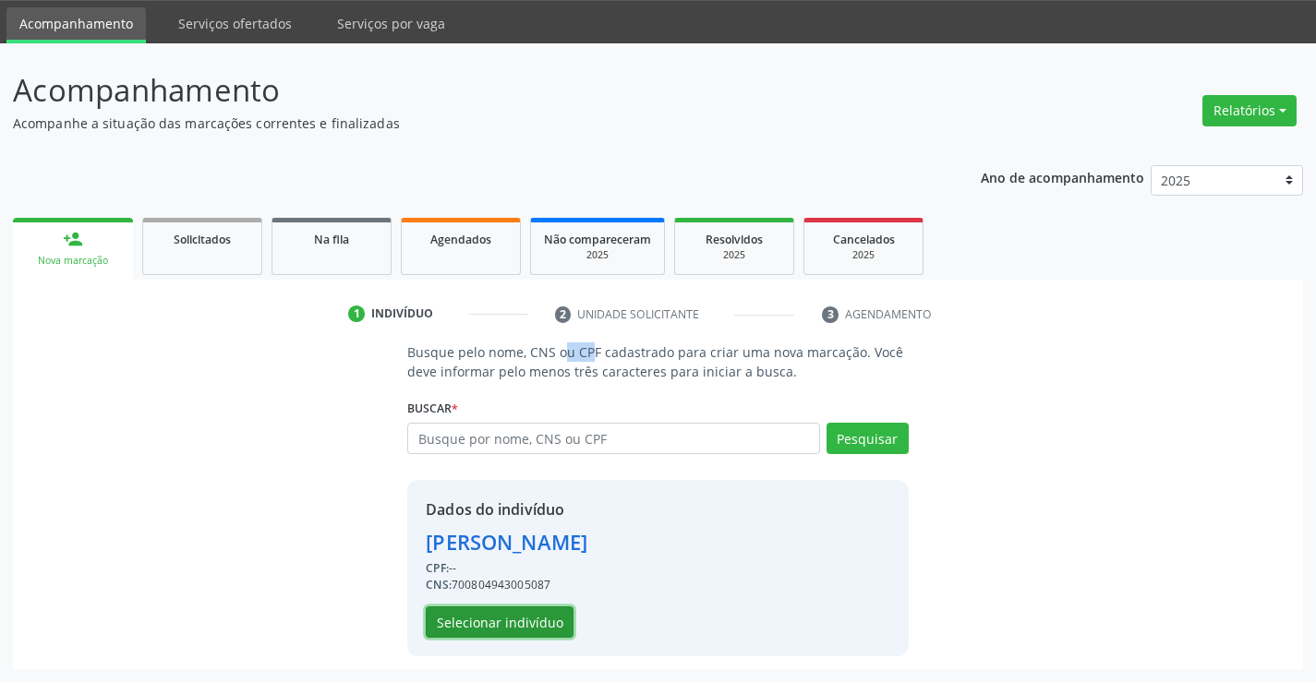
click at [490, 622] on button "Selecionar indivíduo" at bounding box center [500, 622] width 148 height 31
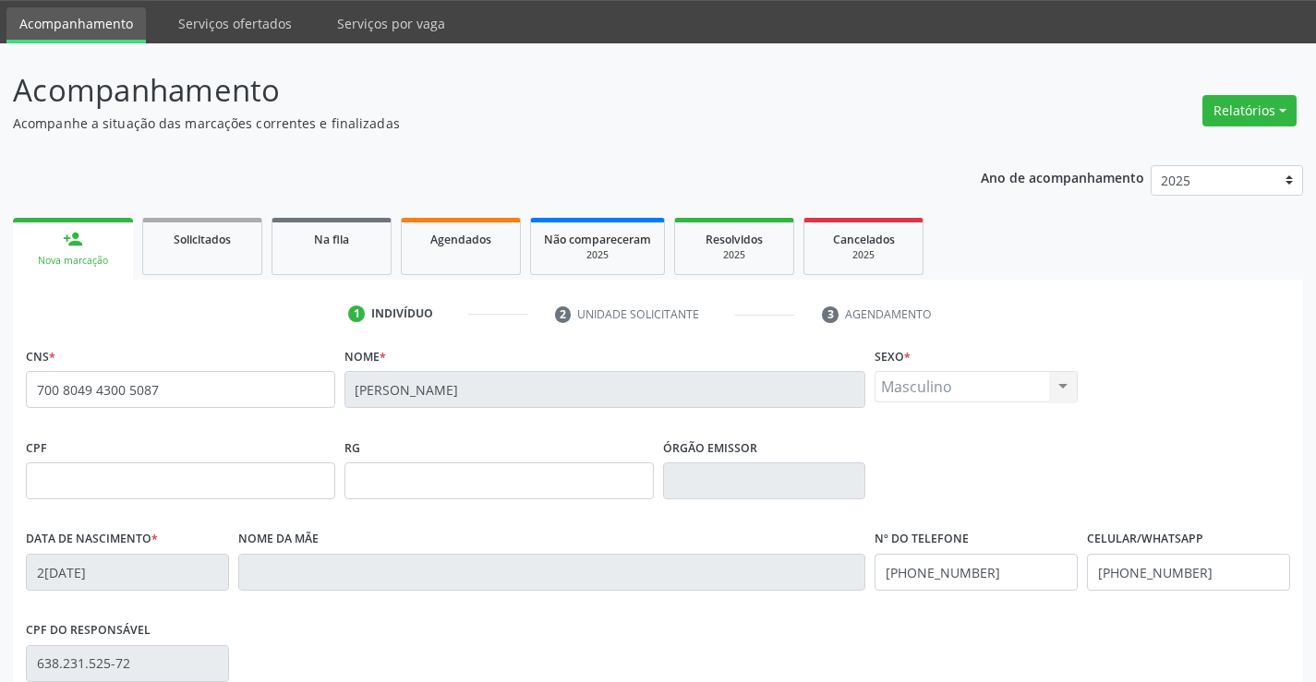
scroll to position [319, 0]
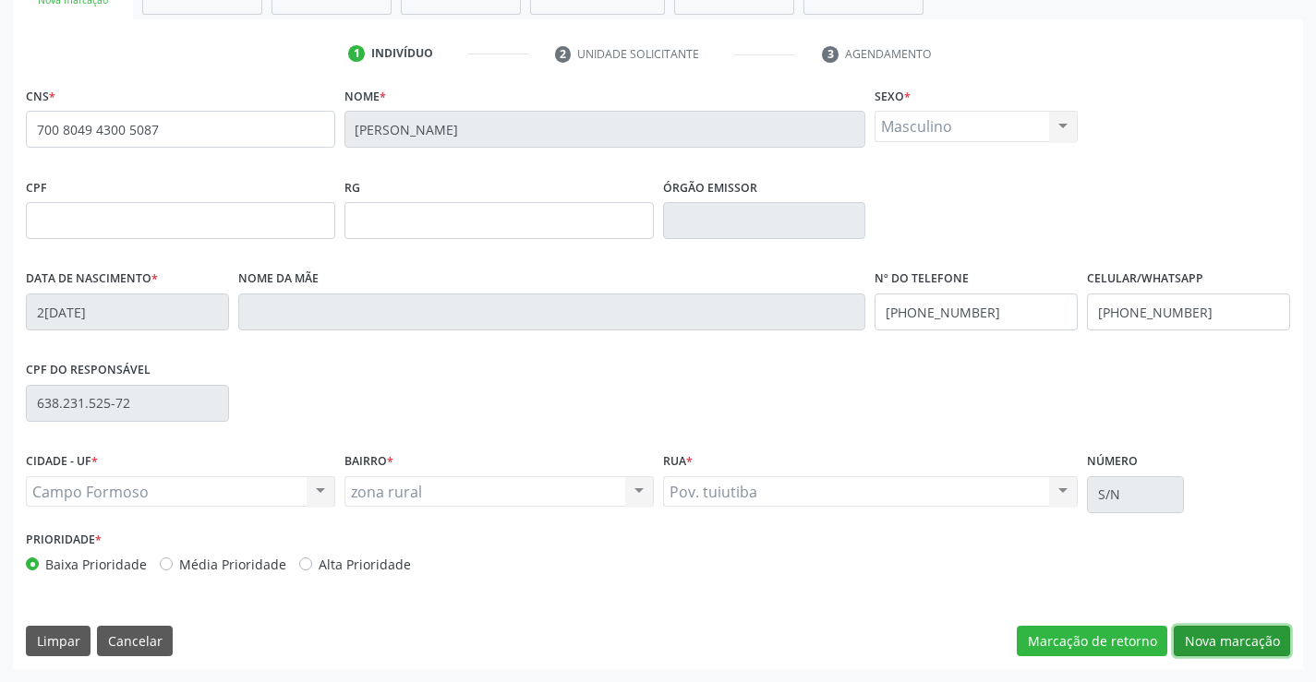
click at [1224, 637] on button "Nova marcação" at bounding box center [1232, 641] width 116 height 31
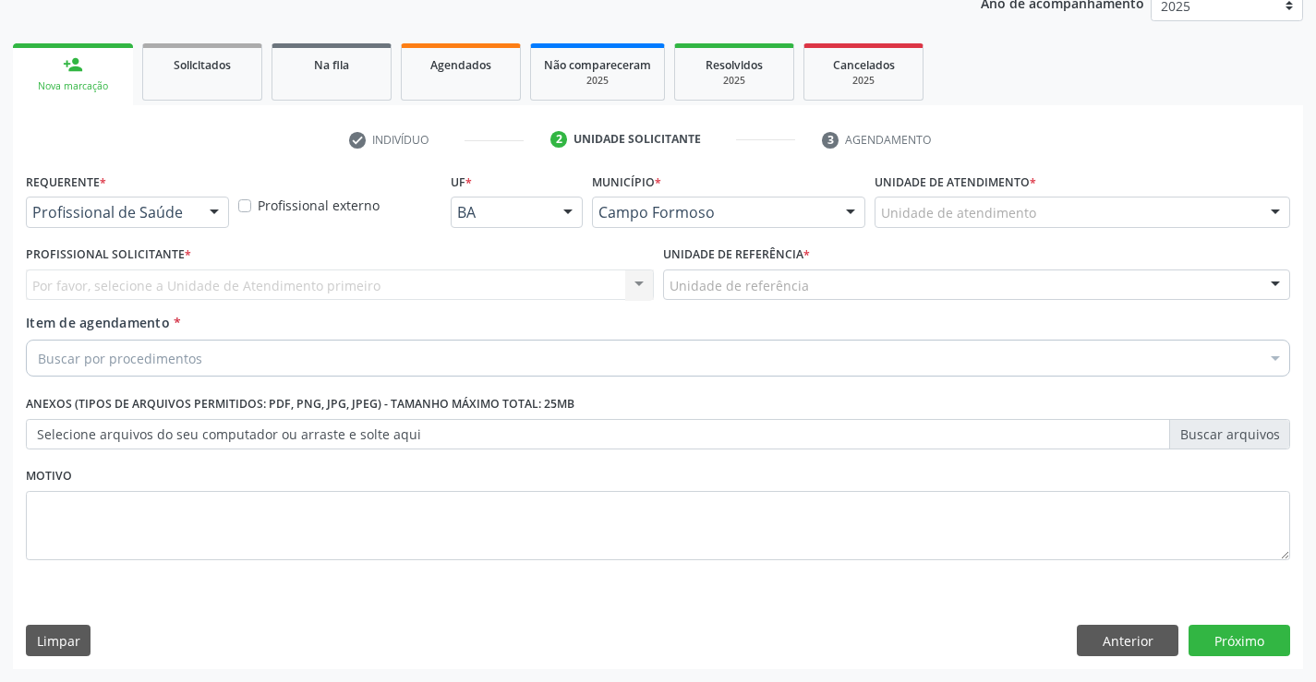
scroll to position [233, 0]
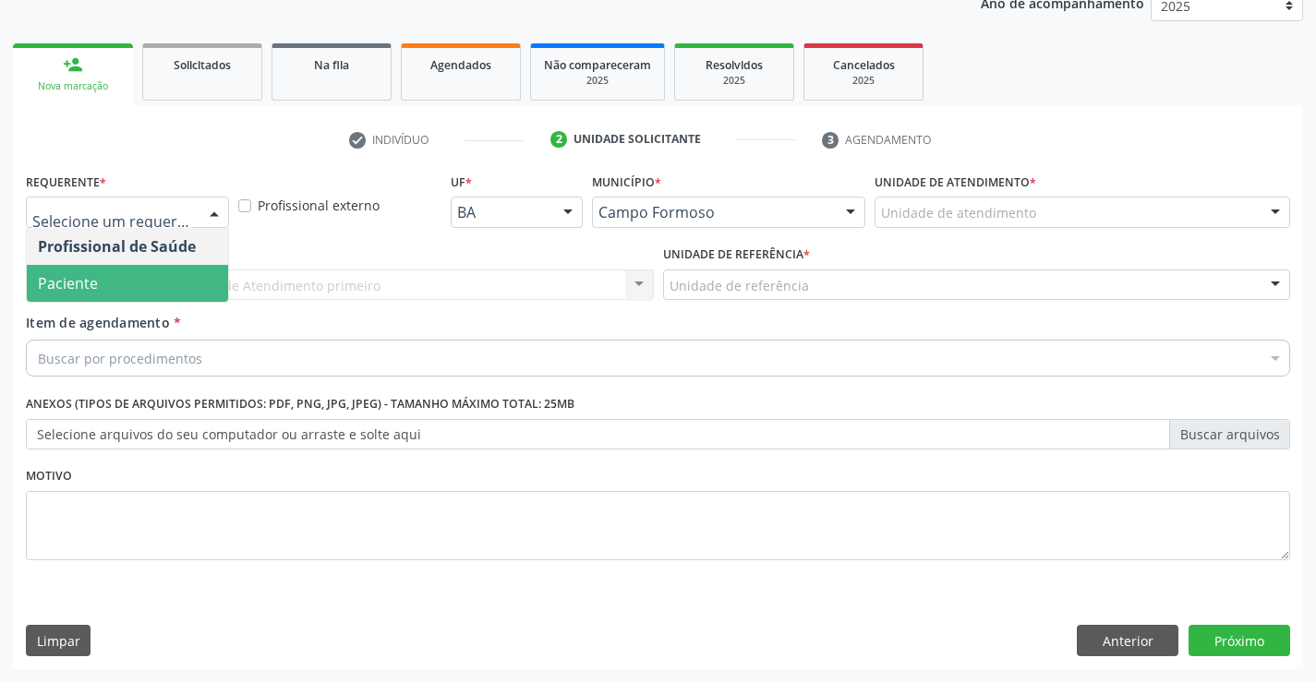
click at [91, 284] on span "Paciente" at bounding box center [68, 283] width 60 height 20
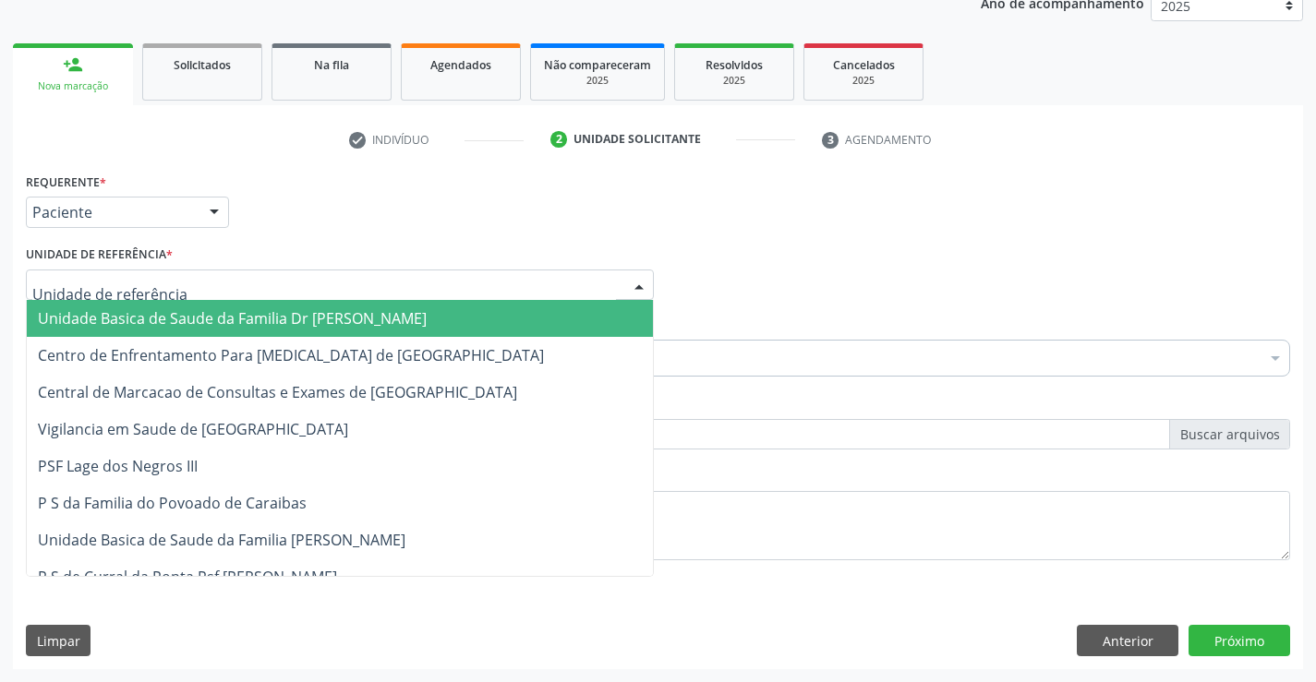
click at [184, 317] on span "Unidade Basica de Saude da Familia Dr [PERSON_NAME]" at bounding box center [232, 318] width 389 height 20
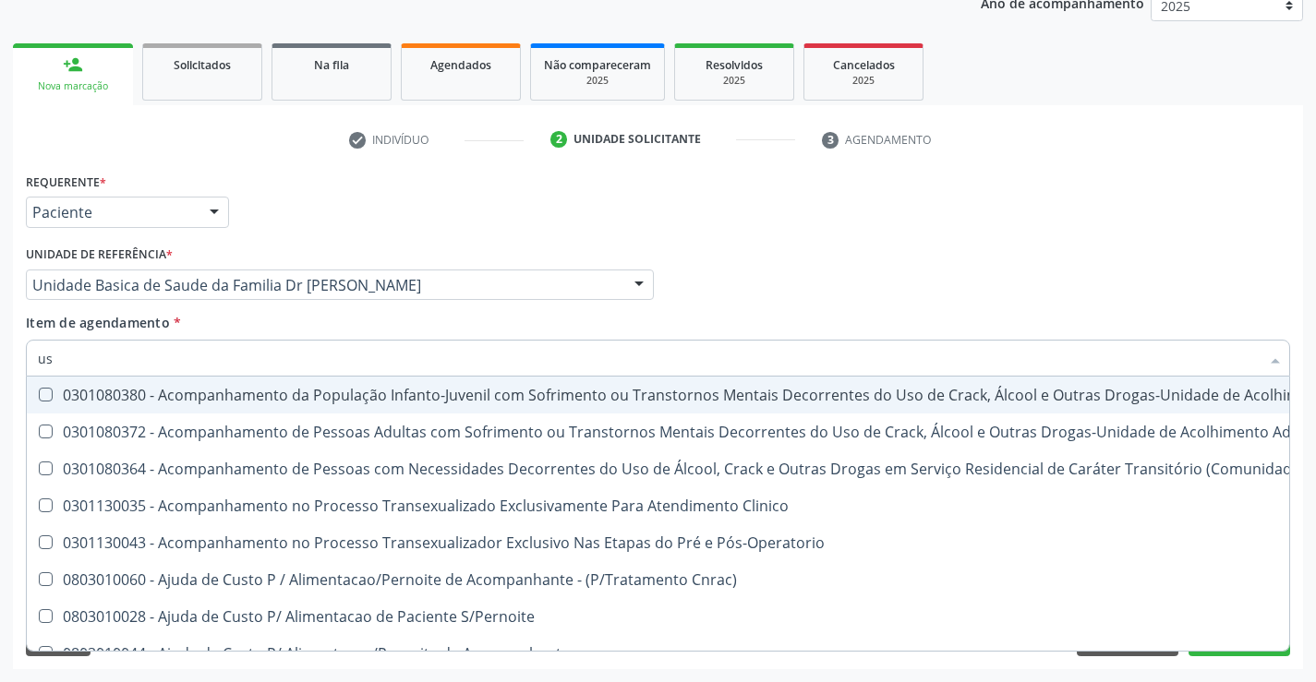
type input "usg"
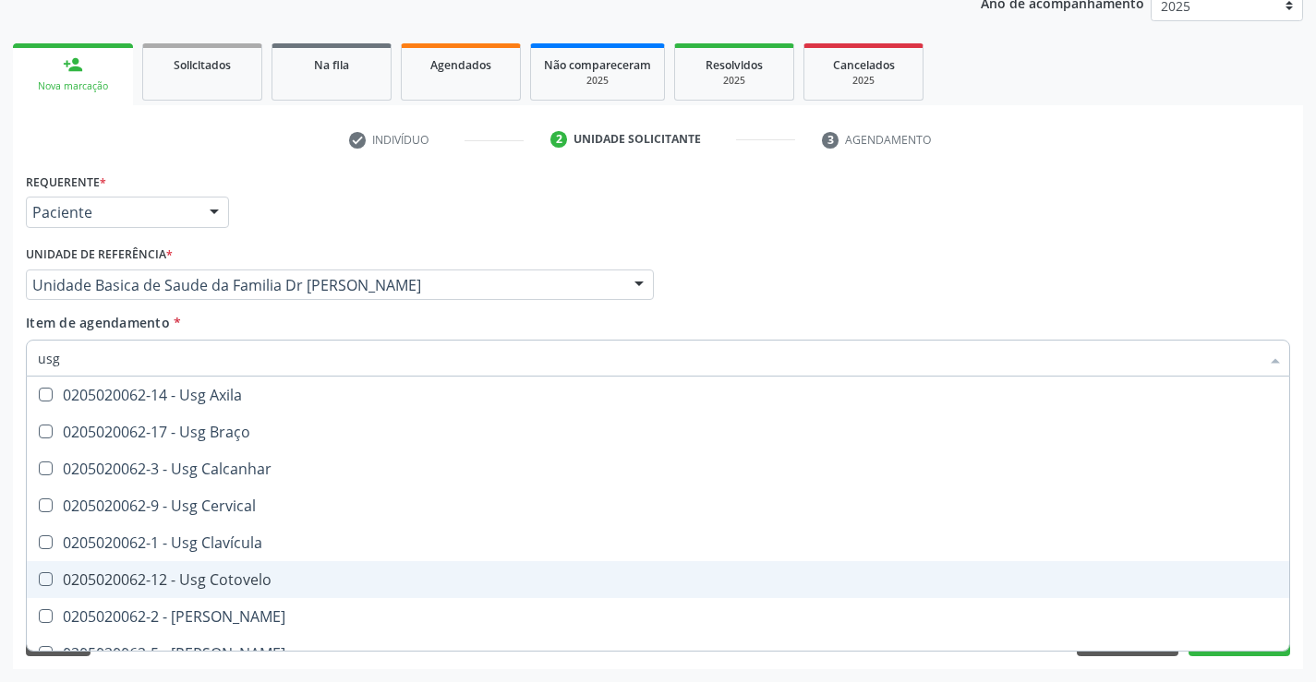
click at [250, 583] on div "0205020062-12 - Usg Cotovelo" at bounding box center [658, 580] width 1240 height 15
checkbox Cotovelo "false"
click at [1305, 574] on div "Acompanhamento Acompanhe a situação das marcações correntes e finalizadas Relat…" at bounding box center [658, 276] width 1316 height 814
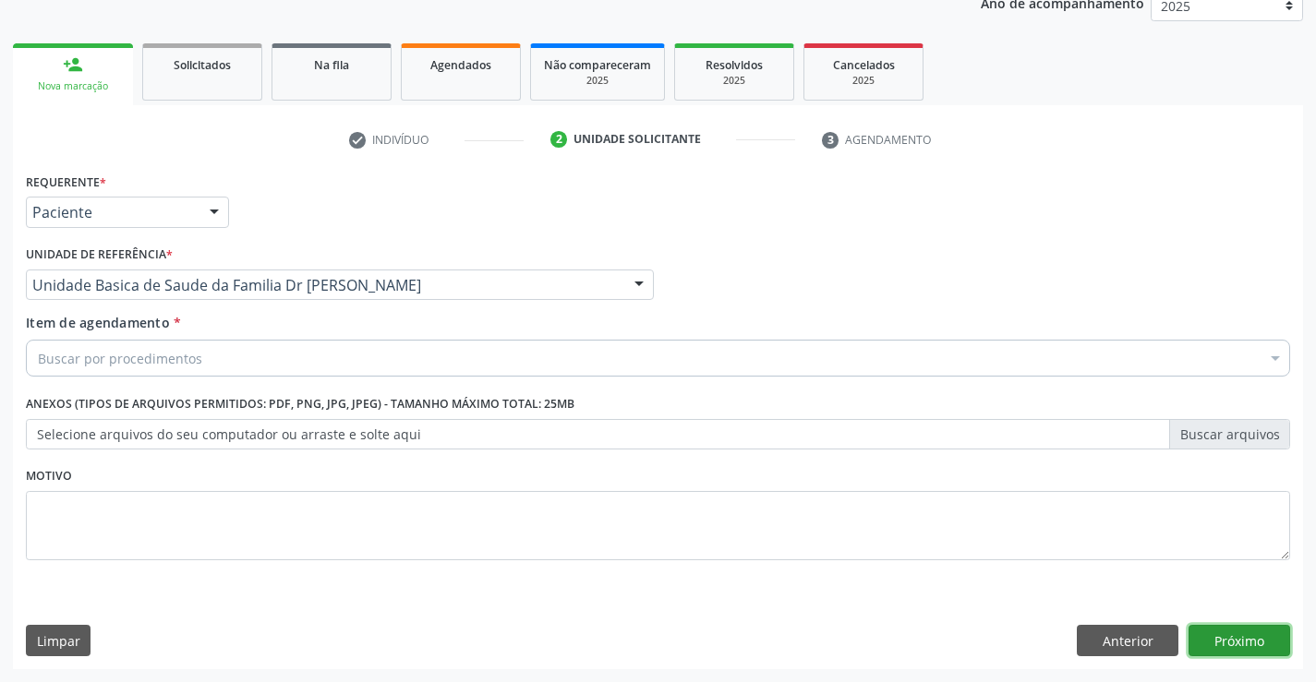
click at [1230, 639] on button "Próximo" at bounding box center [1240, 640] width 102 height 31
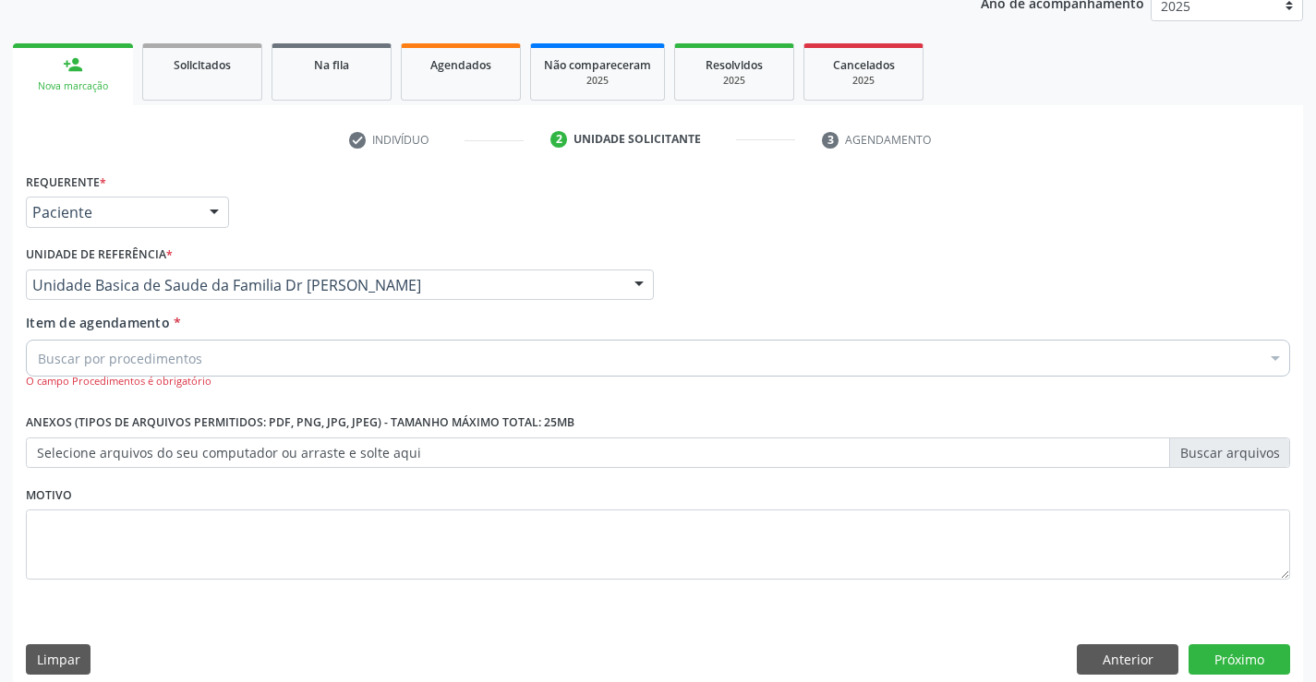
click at [271, 356] on div "Buscar por procedimentos" at bounding box center [658, 358] width 1264 height 37
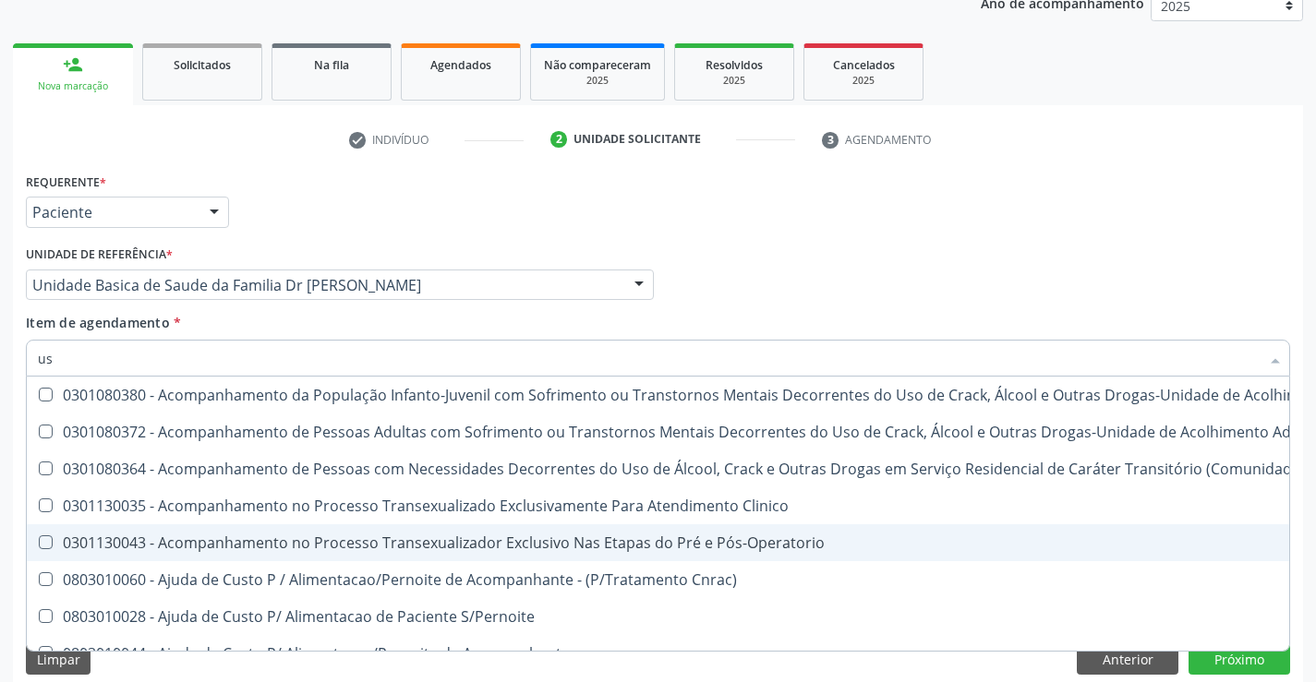
type input "usg"
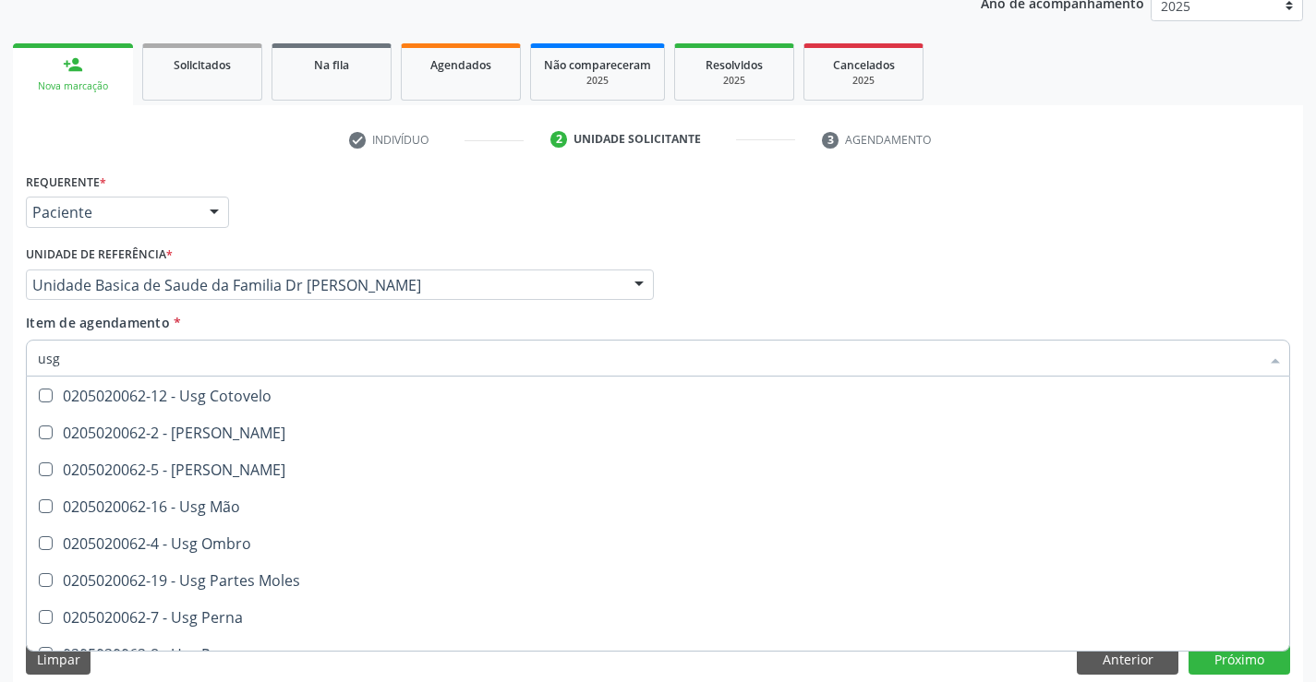
scroll to position [185, 0]
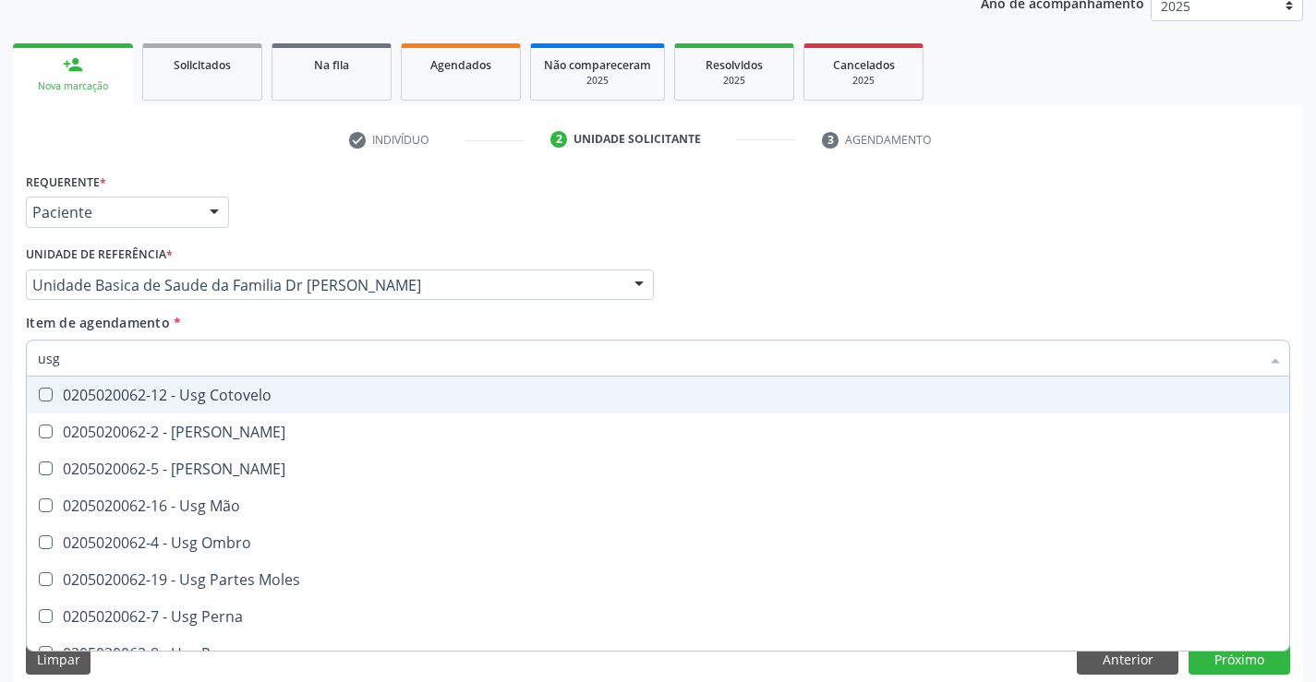
click at [221, 392] on div "0205020062-12 - Usg Cotovelo" at bounding box center [658, 395] width 1240 height 15
checkbox Cotovelo "true"
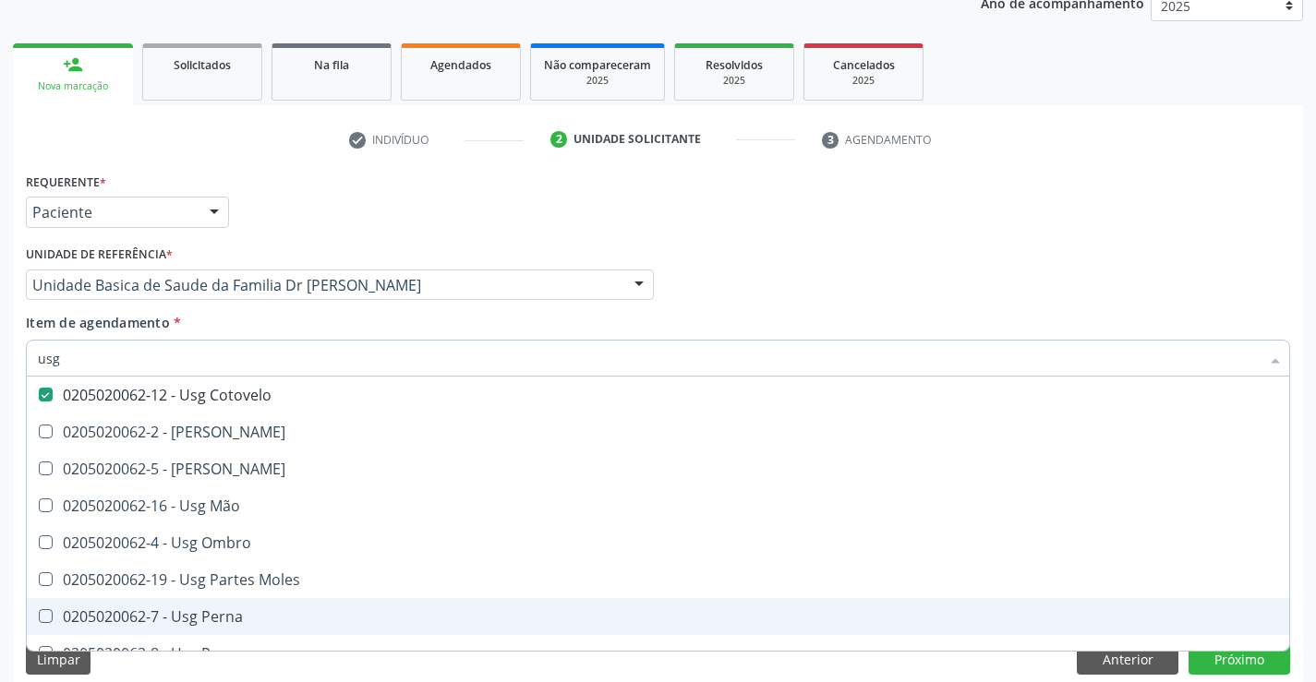
click at [1310, 596] on div "Acompanhamento Acompanhe a situação das marcações correntes e finalizadas Relat…" at bounding box center [658, 285] width 1316 height 832
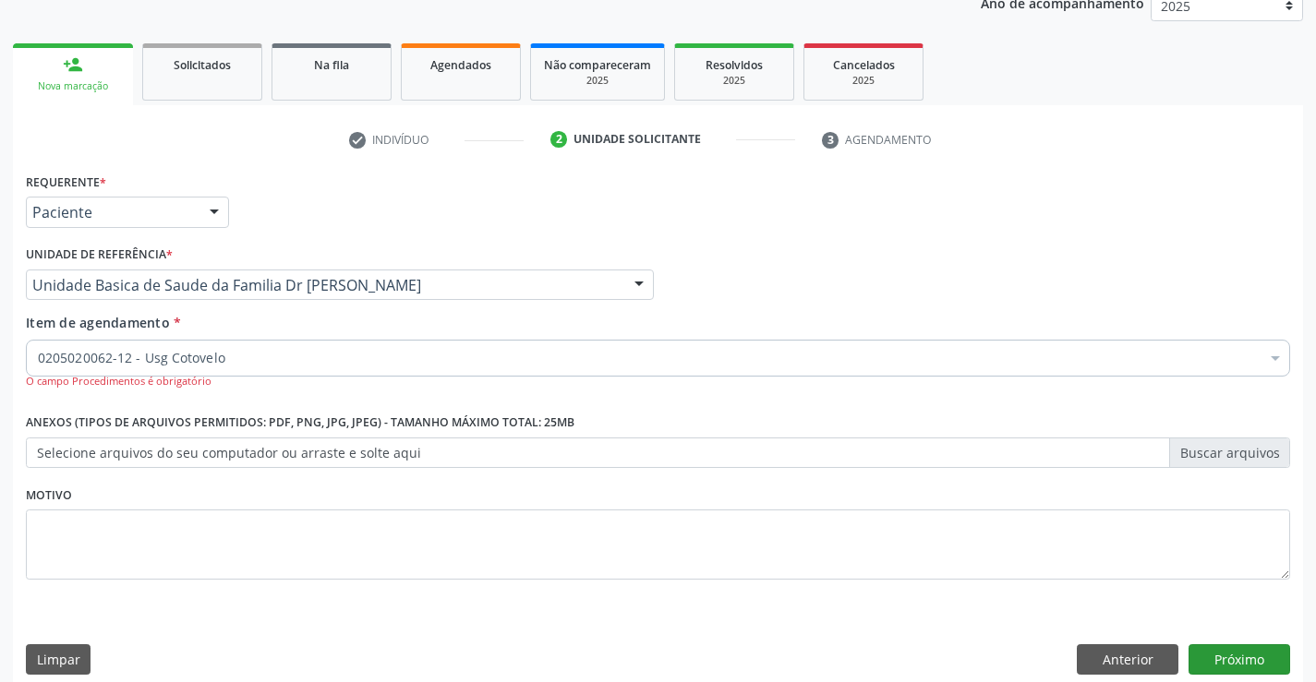
scroll to position [0, 0]
click at [1232, 658] on button "Próximo" at bounding box center [1240, 660] width 102 height 31
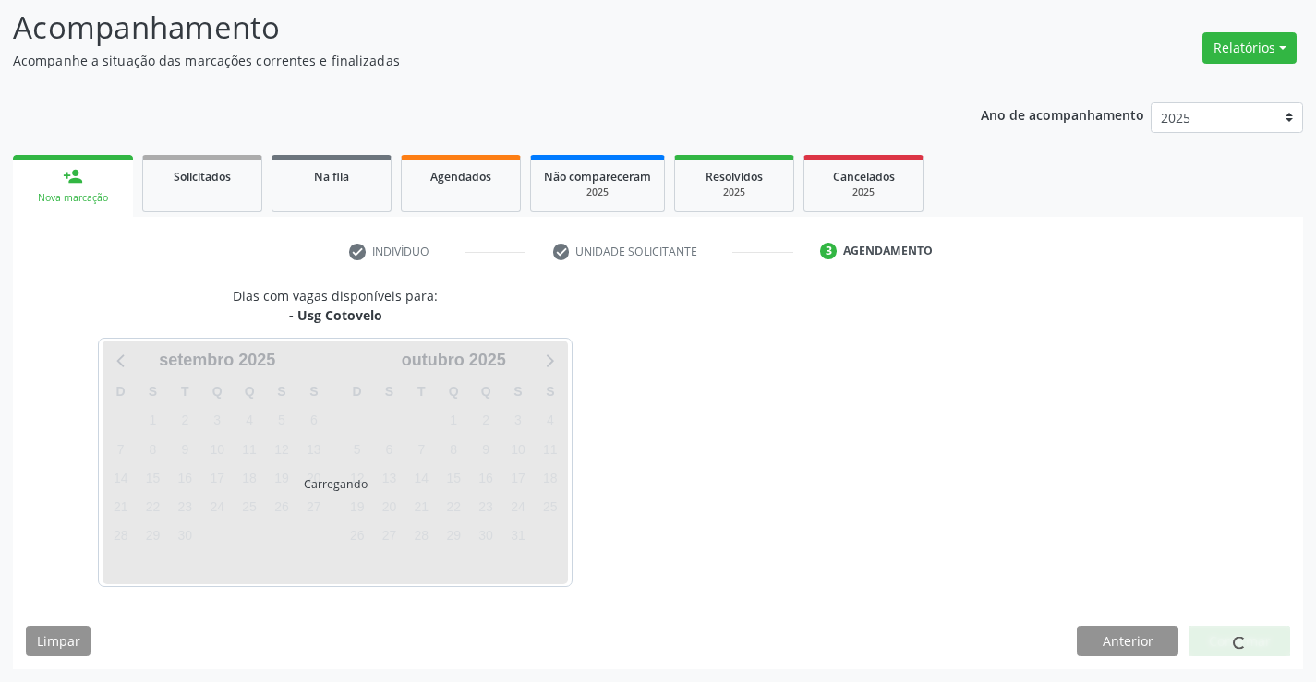
scroll to position [121, 0]
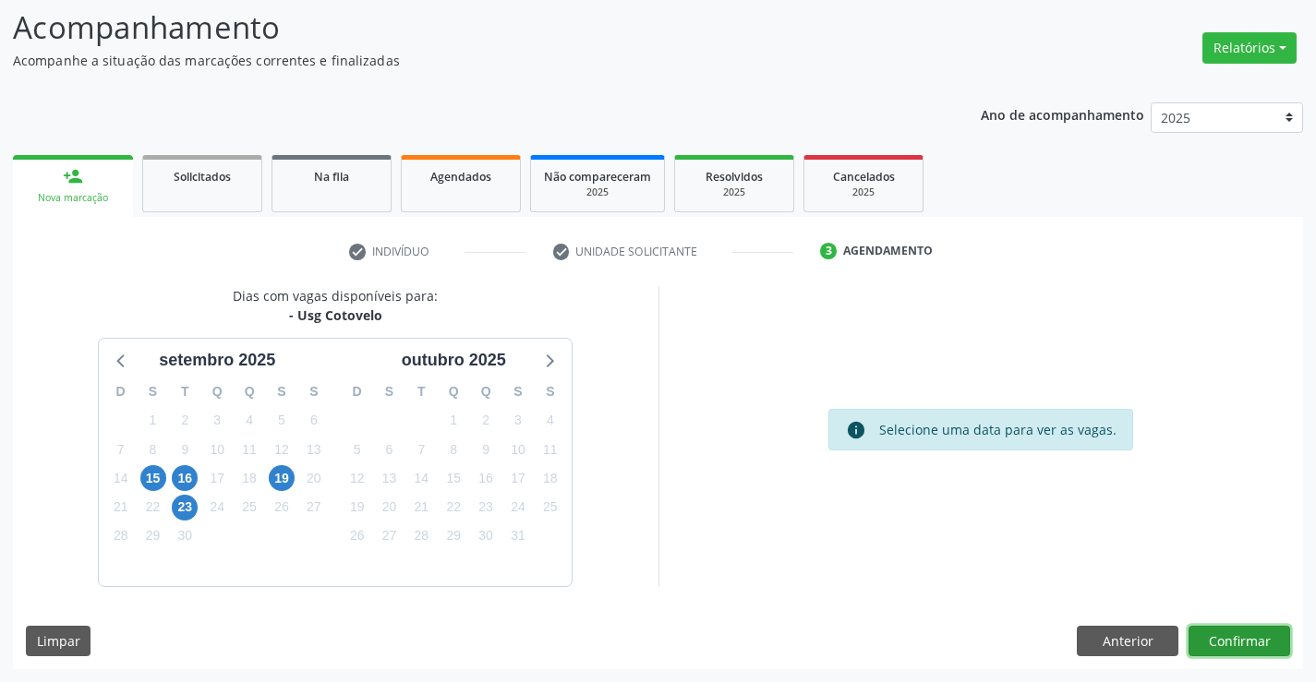
click at [1229, 639] on button "Confirmar" at bounding box center [1240, 641] width 102 height 31
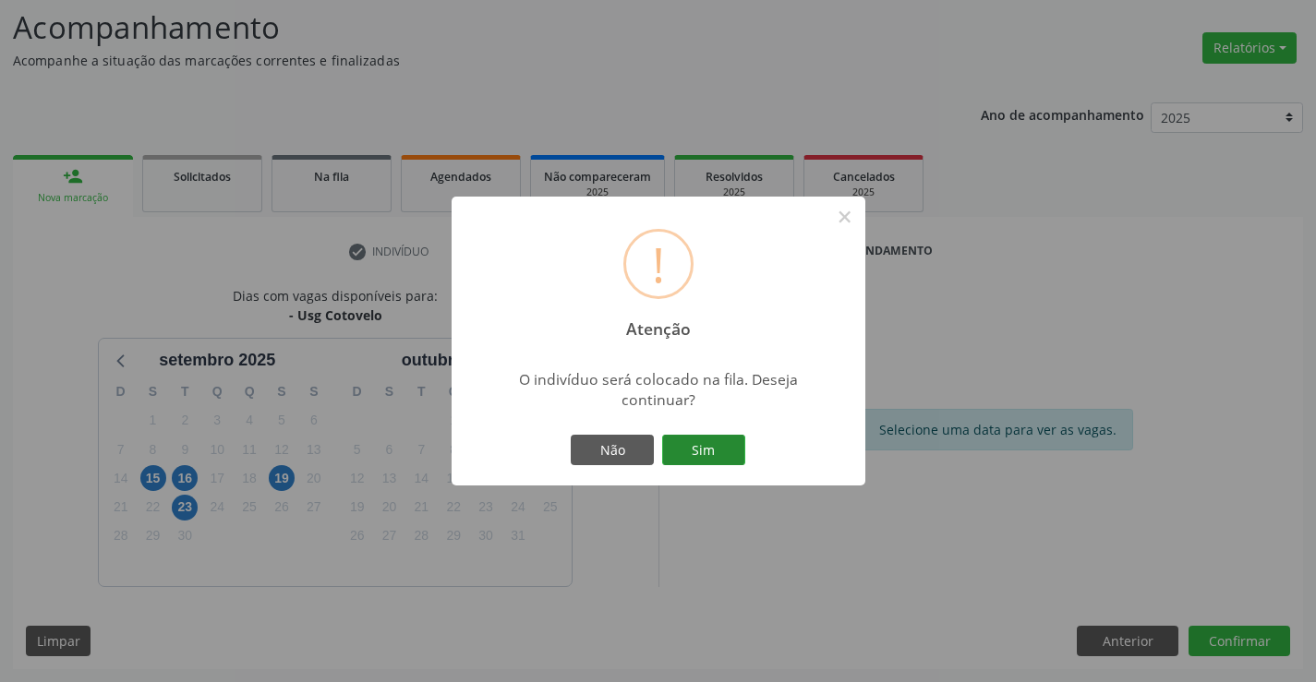
click at [689, 450] on button "Sim" at bounding box center [703, 450] width 83 height 31
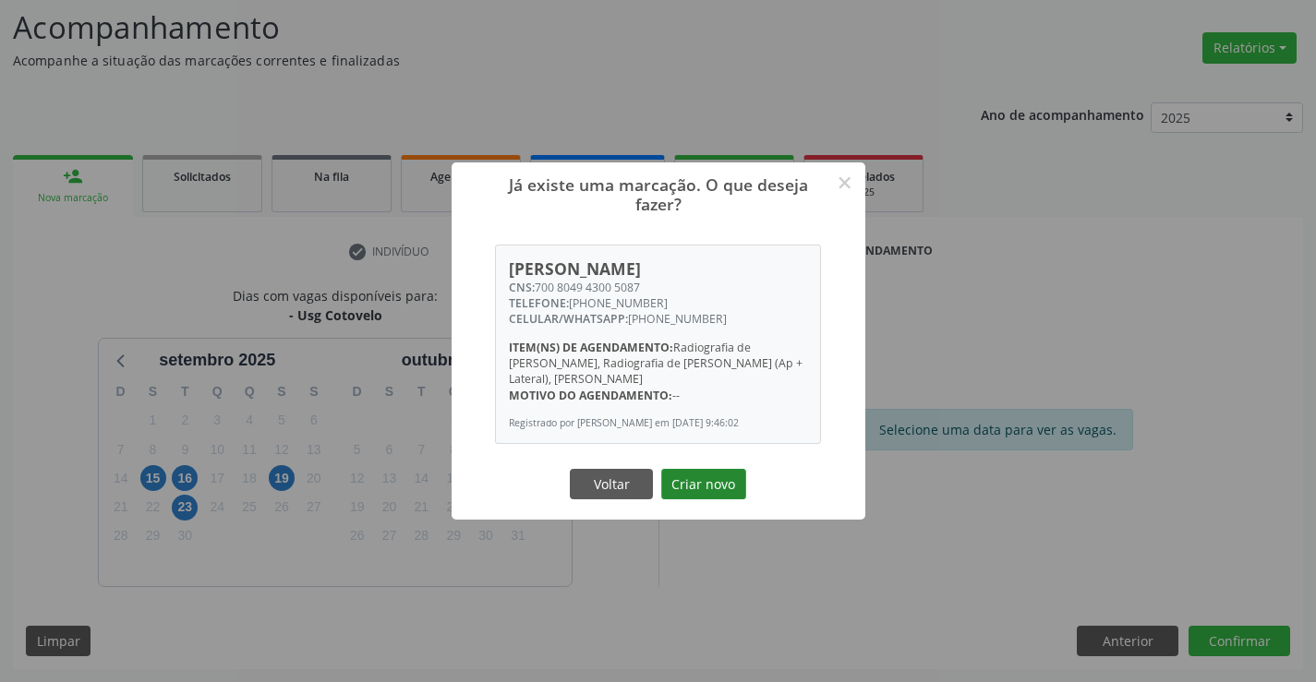
click at [708, 472] on button "Criar novo" at bounding box center [703, 484] width 85 height 31
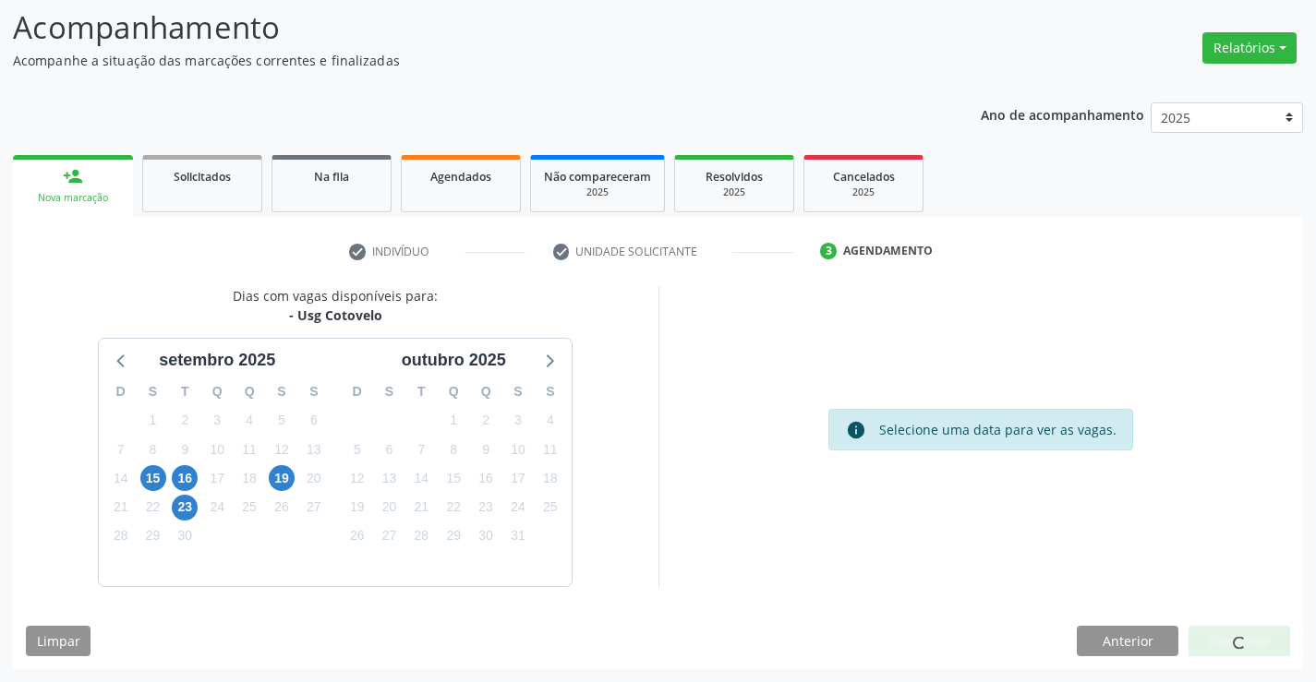
scroll to position [0, 0]
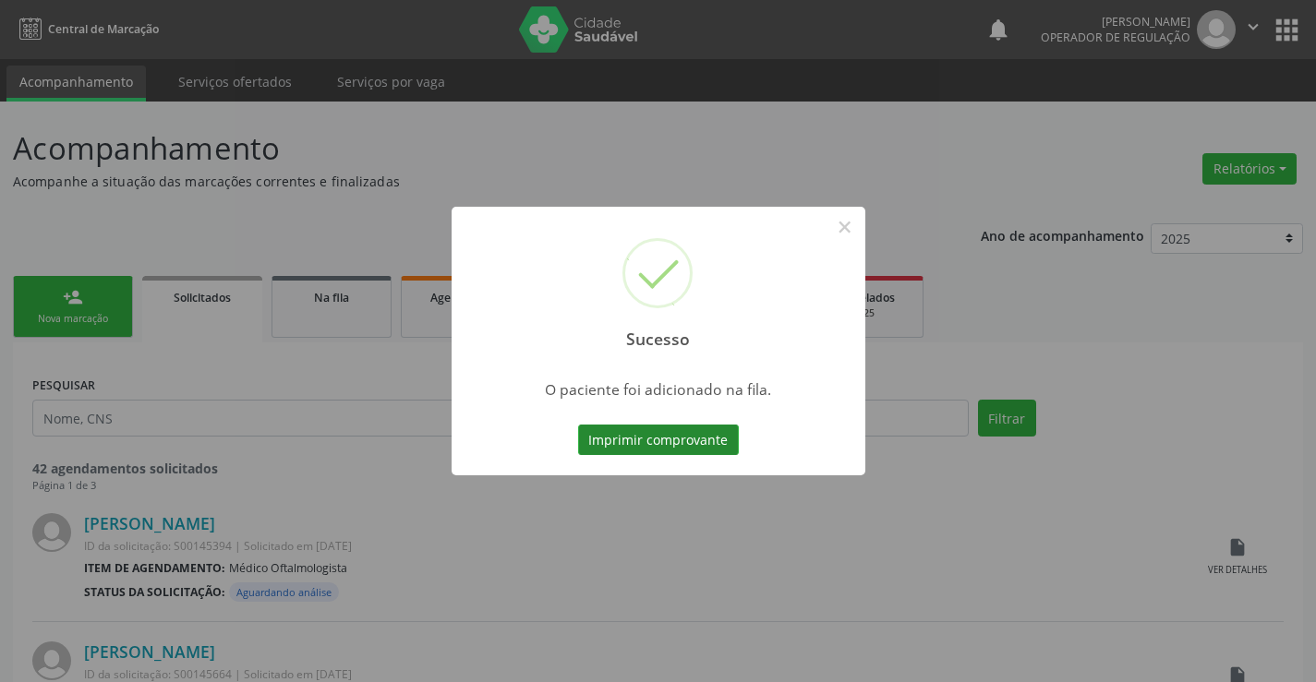
click at [697, 441] on button "Imprimir comprovante" at bounding box center [658, 440] width 161 height 31
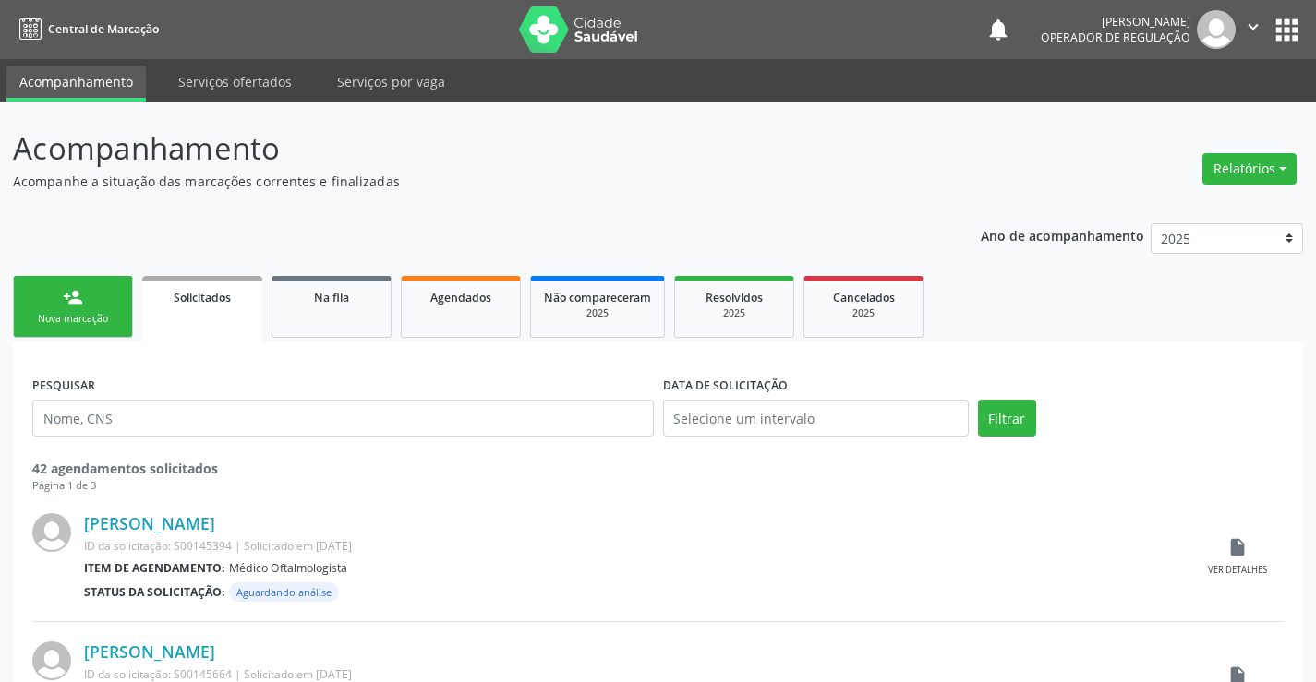
click at [83, 310] on link "person_add Nova marcação" at bounding box center [73, 307] width 120 height 62
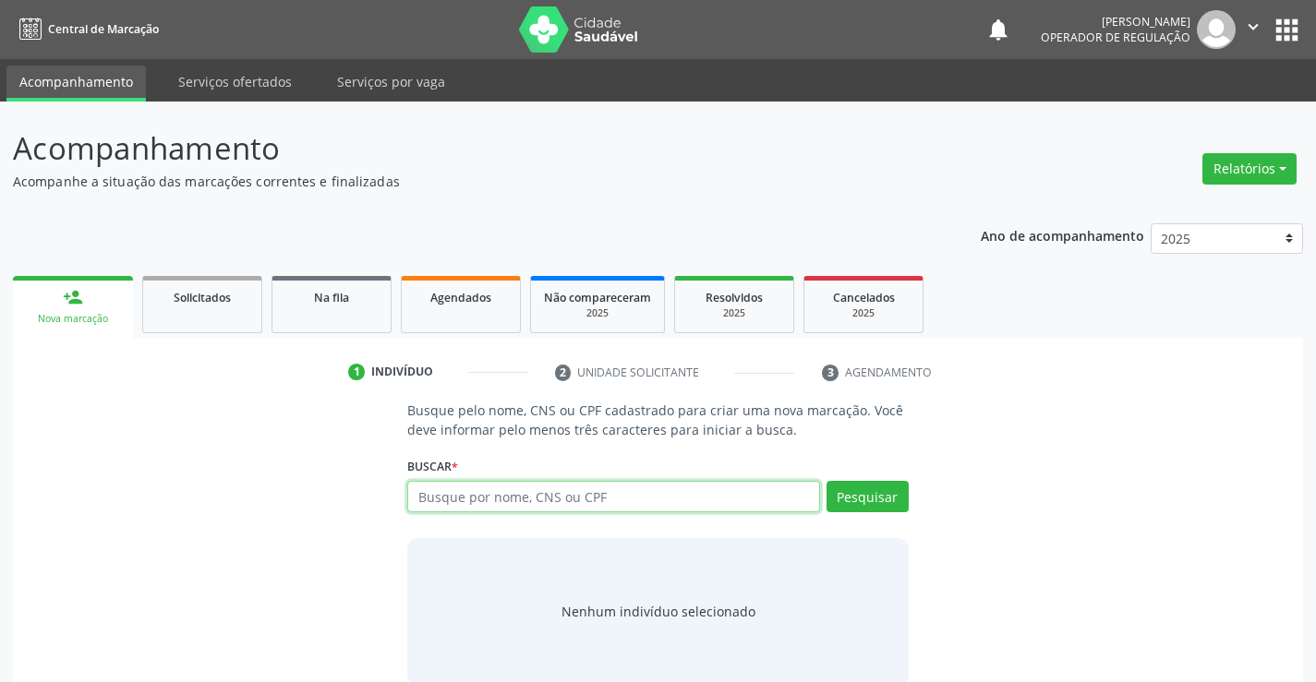
click at [589, 495] on input "text" at bounding box center [613, 496] width 412 height 31
click at [590, 496] on input "text" at bounding box center [613, 496] width 412 height 31
click at [606, 501] on input "text" at bounding box center [613, 496] width 412 height 31
type input "702400565050424"
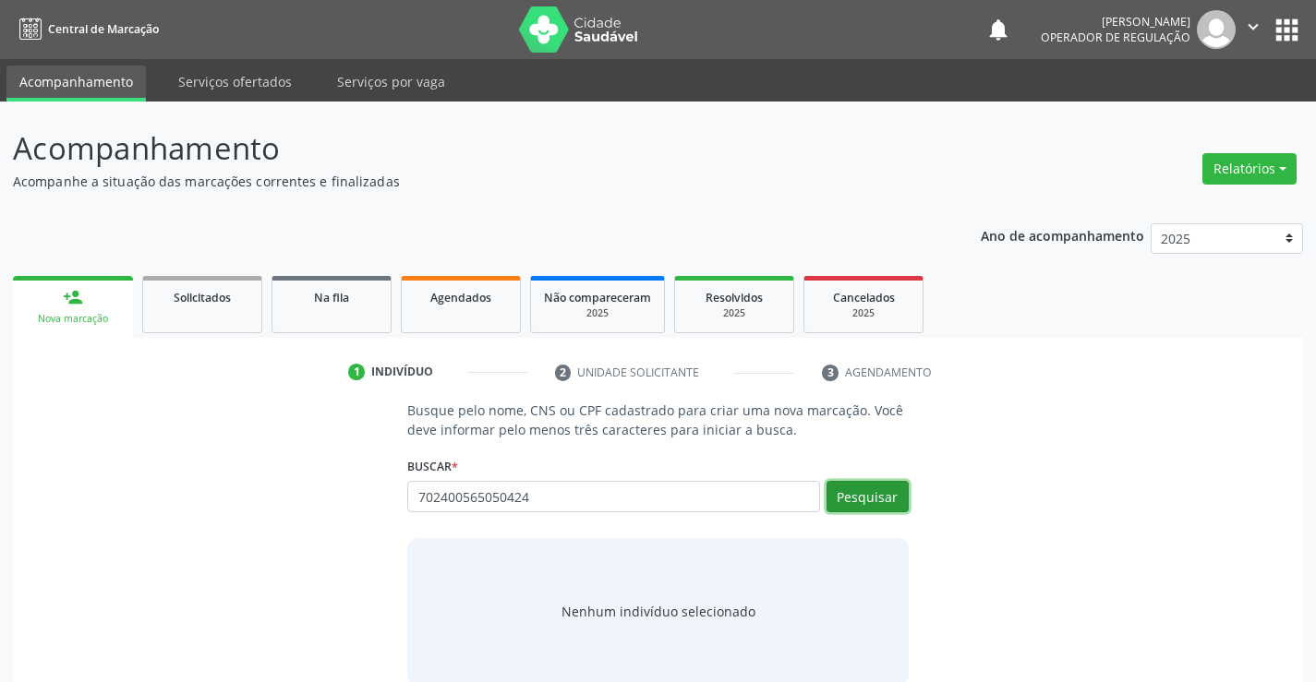
click at [863, 490] on button "Pesquisar" at bounding box center [868, 496] width 82 height 31
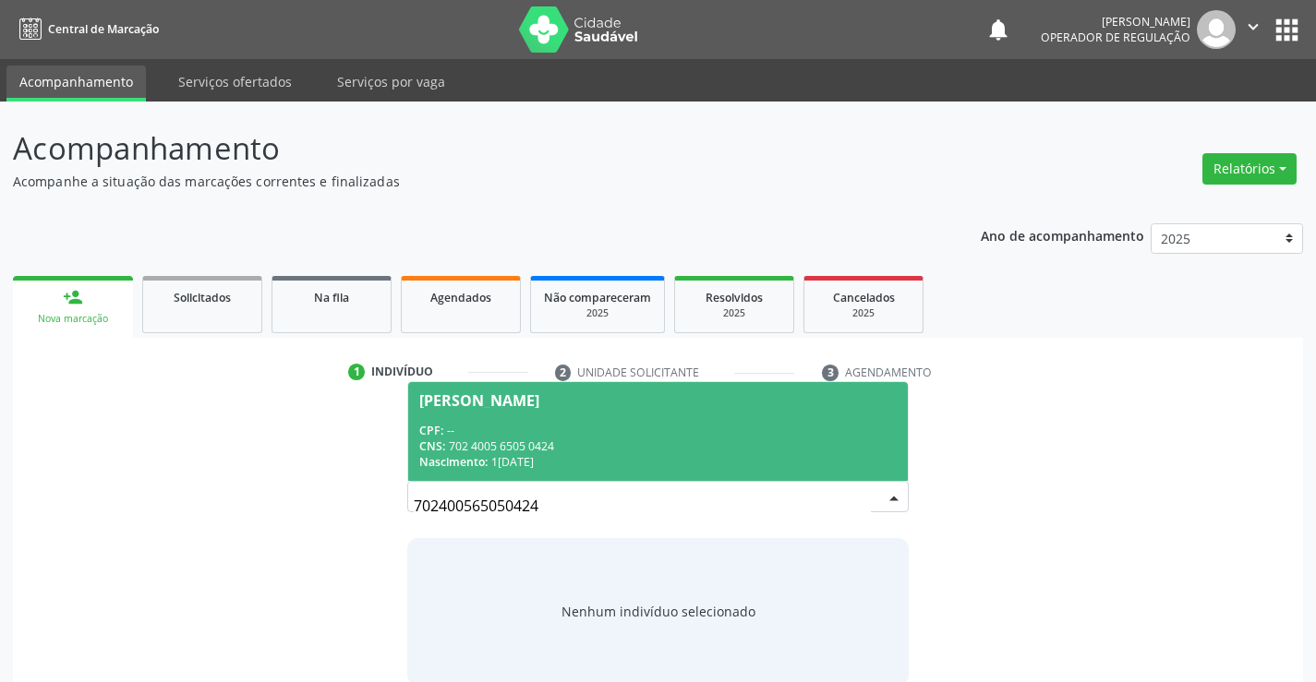
click at [516, 406] on div "[PERSON_NAME]" at bounding box center [479, 400] width 120 height 15
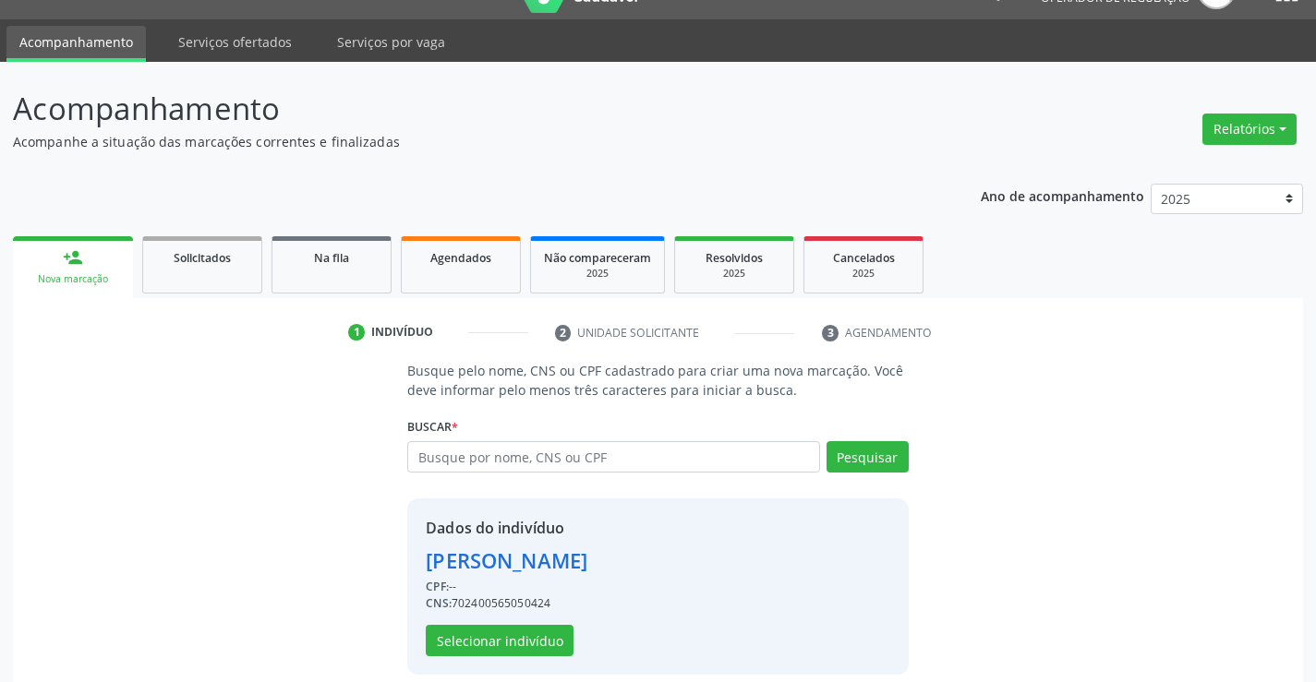
scroll to position [58, 0]
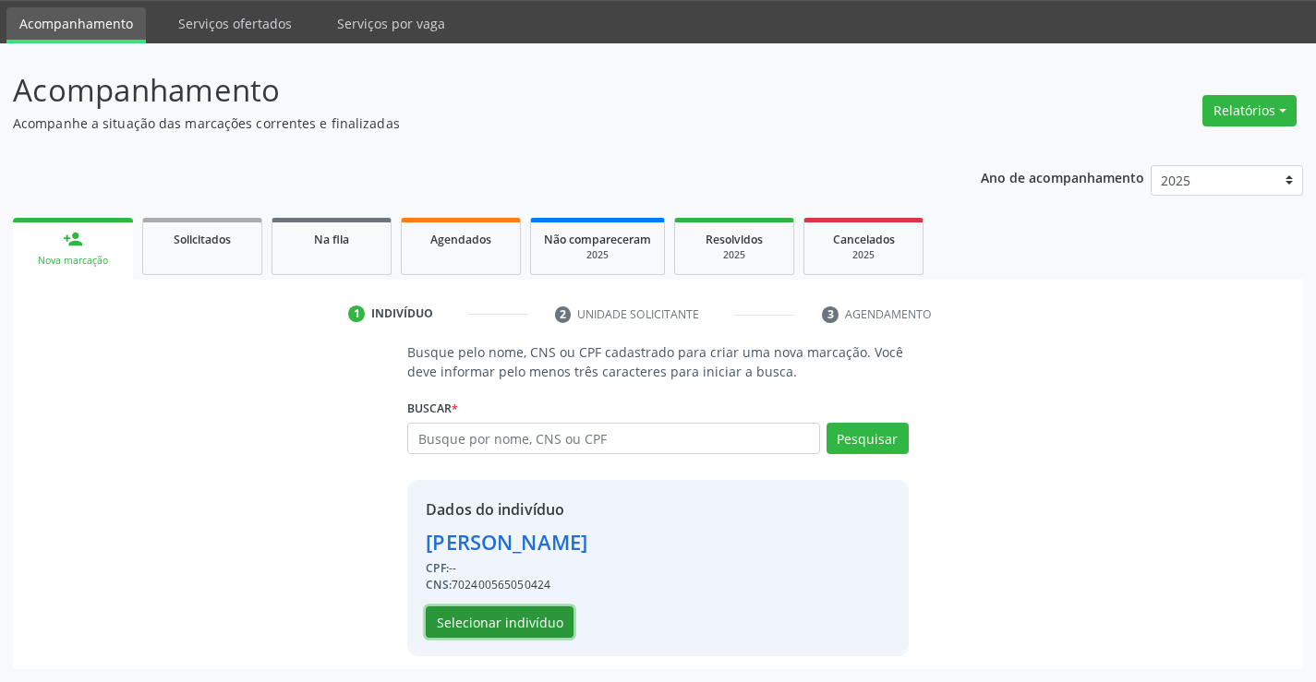
click at [475, 621] on button "Selecionar indivíduo" at bounding box center [500, 622] width 148 height 31
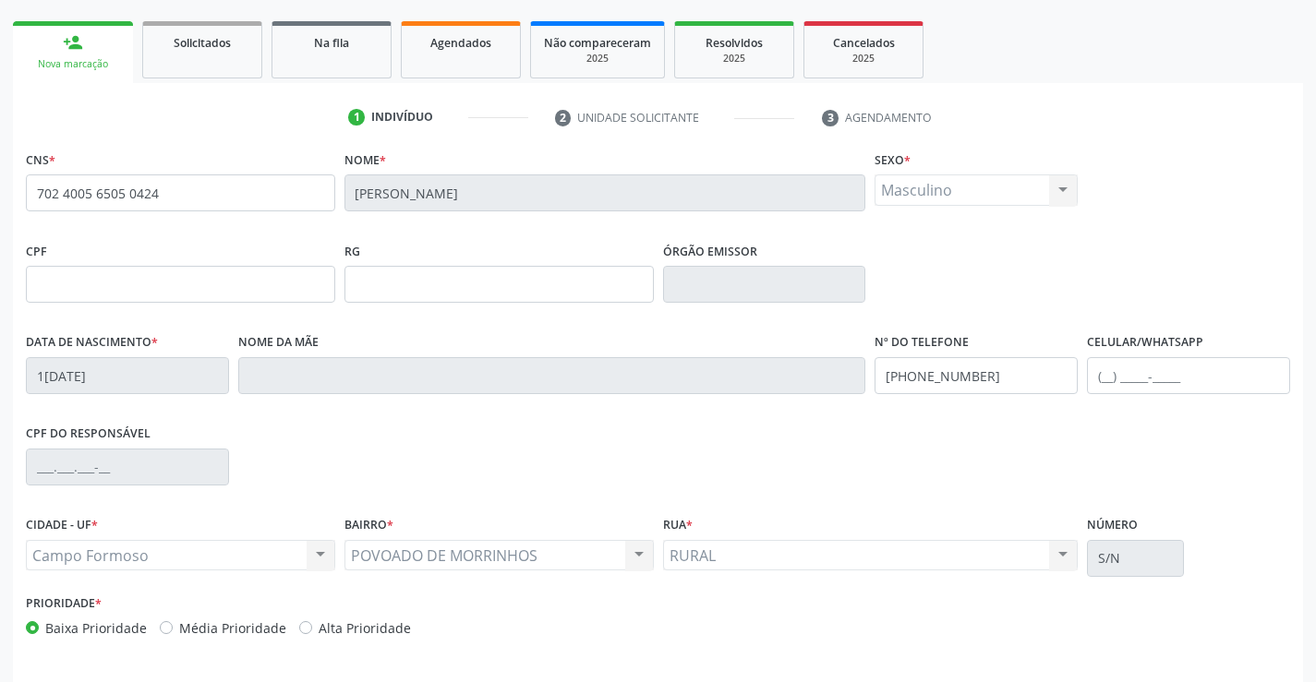
scroll to position [319, 0]
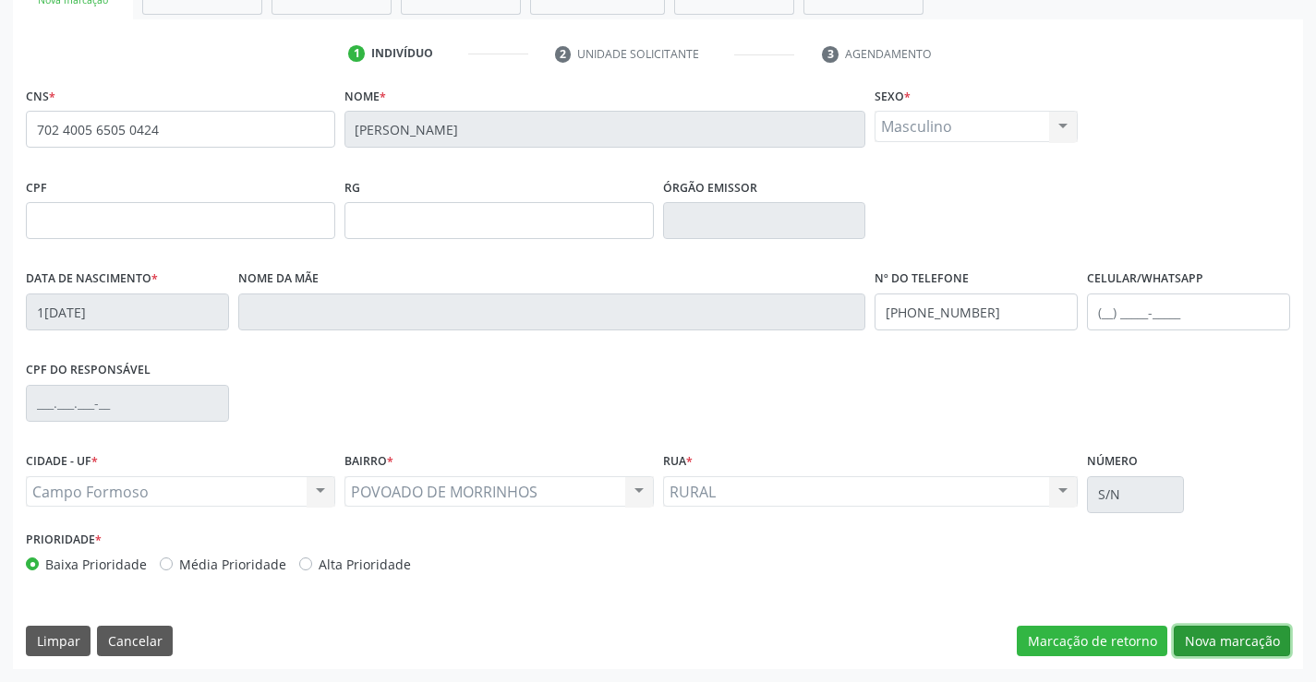
click at [1227, 639] on button "Nova marcação" at bounding box center [1232, 641] width 116 height 31
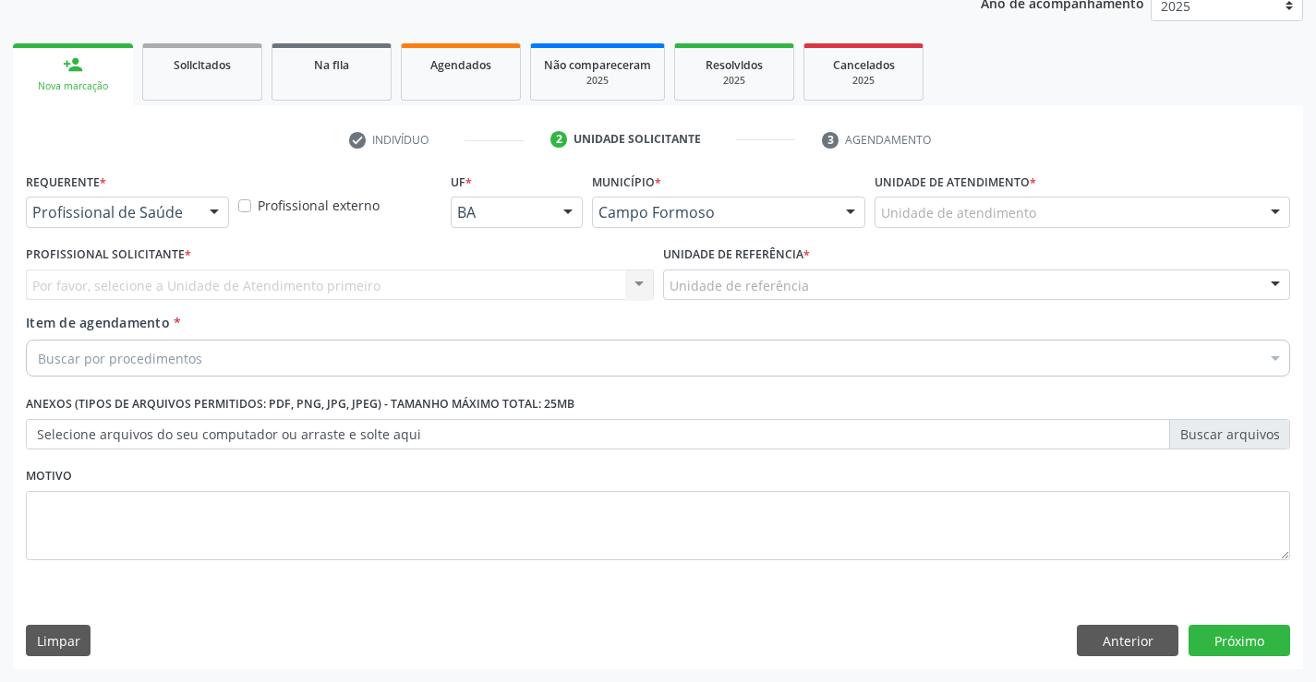
scroll to position [233, 0]
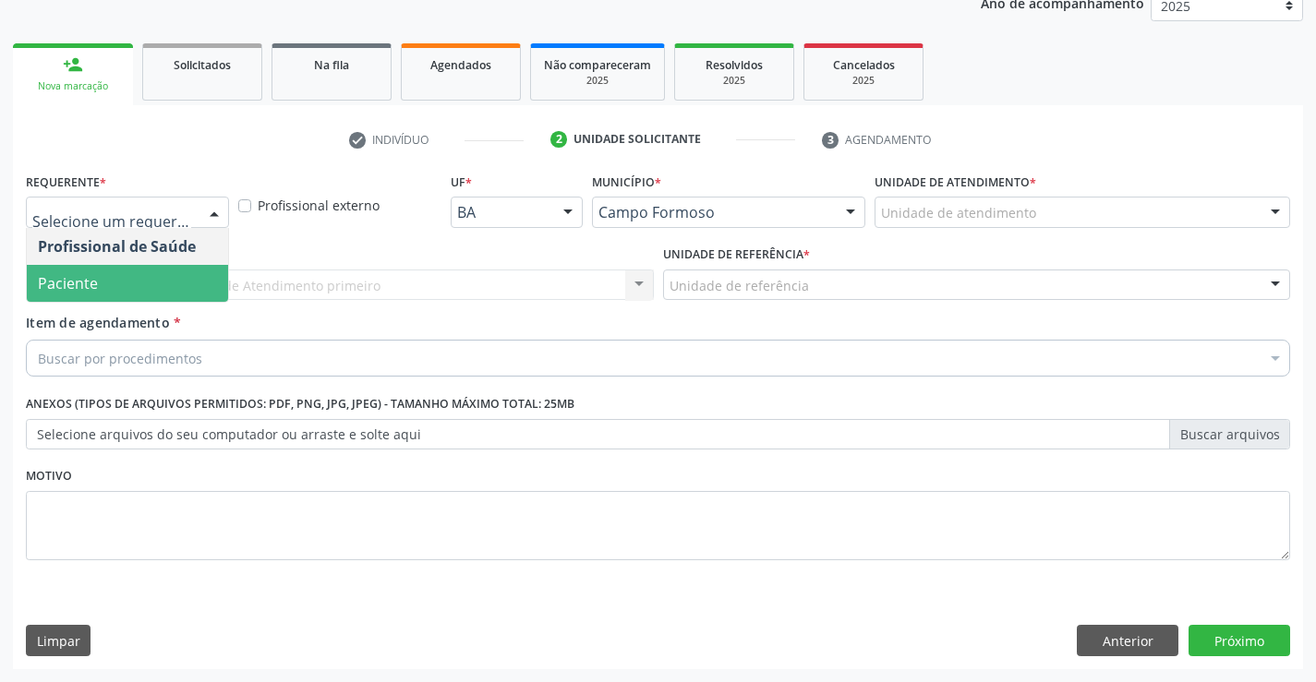
click at [94, 278] on span "Paciente" at bounding box center [68, 283] width 60 height 20
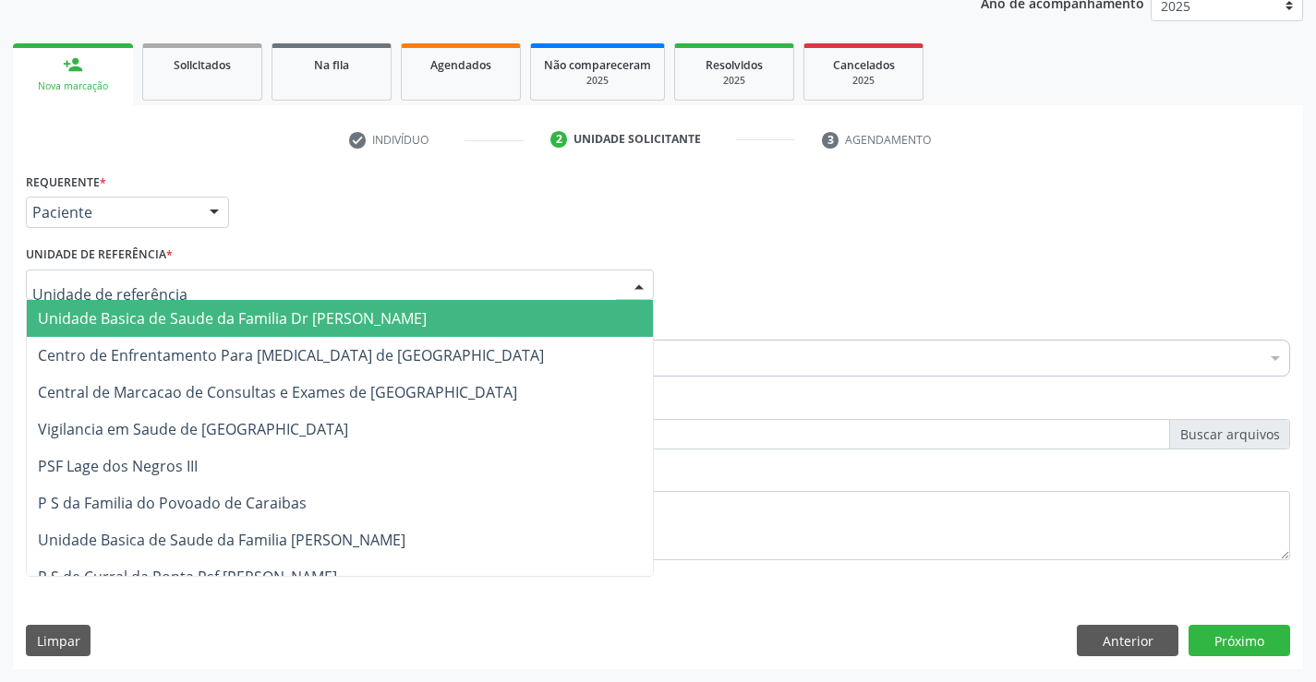
click at [232, 313] on span "Unidade Basica de Saude da Familia Dr [PERSON_NAME]" at bounding box center [232, 318] width 389 height 20
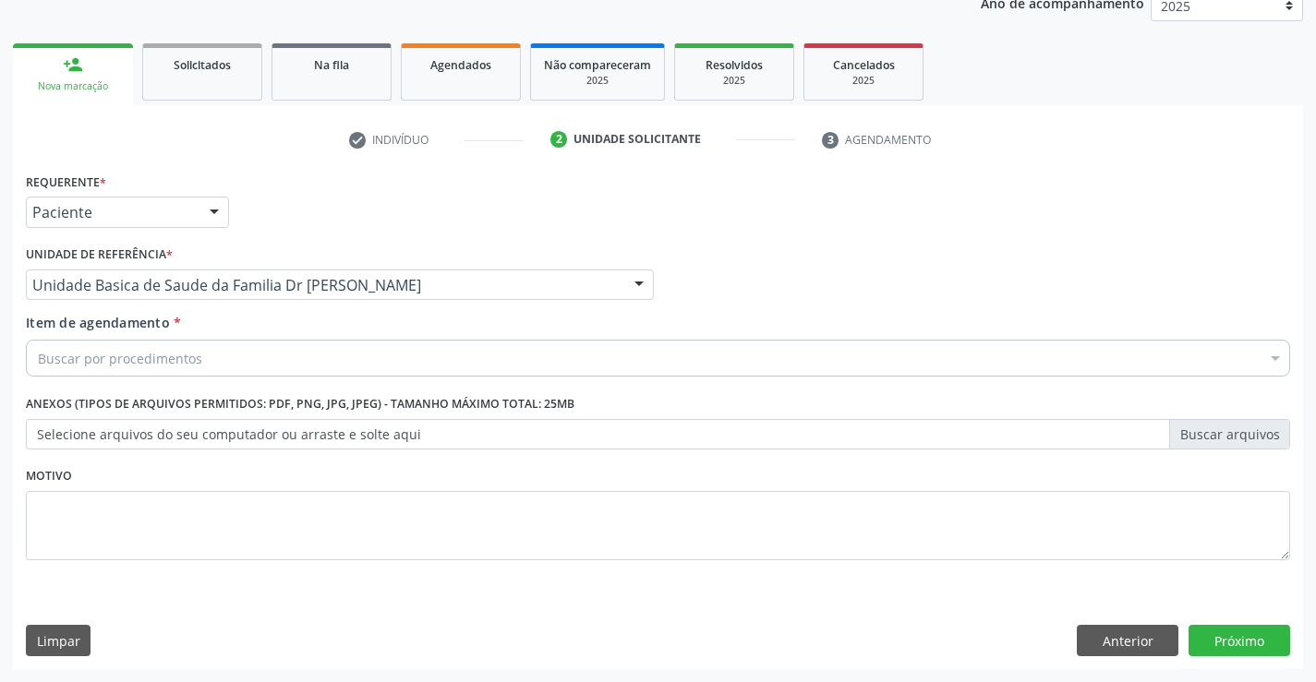
click at [235, 362] on div "Buscar por procedimentos" at bounding box center [658, 358] width 1264 height 37
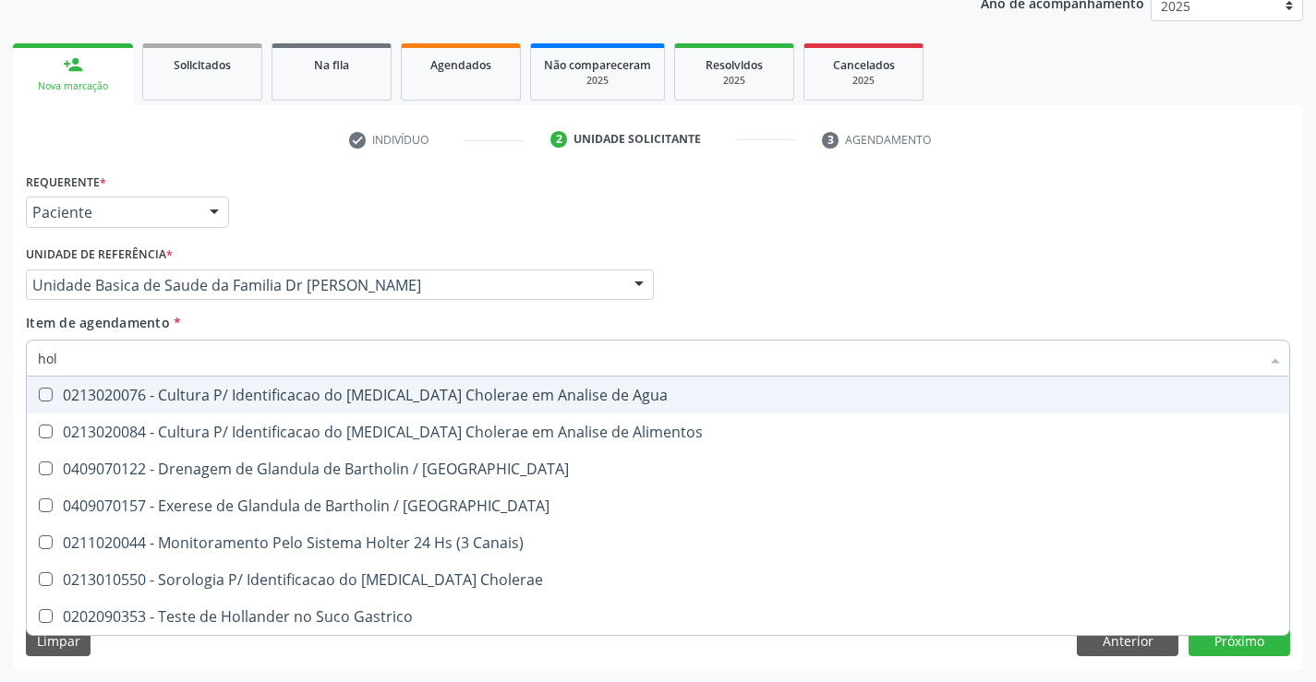
type input "holt"
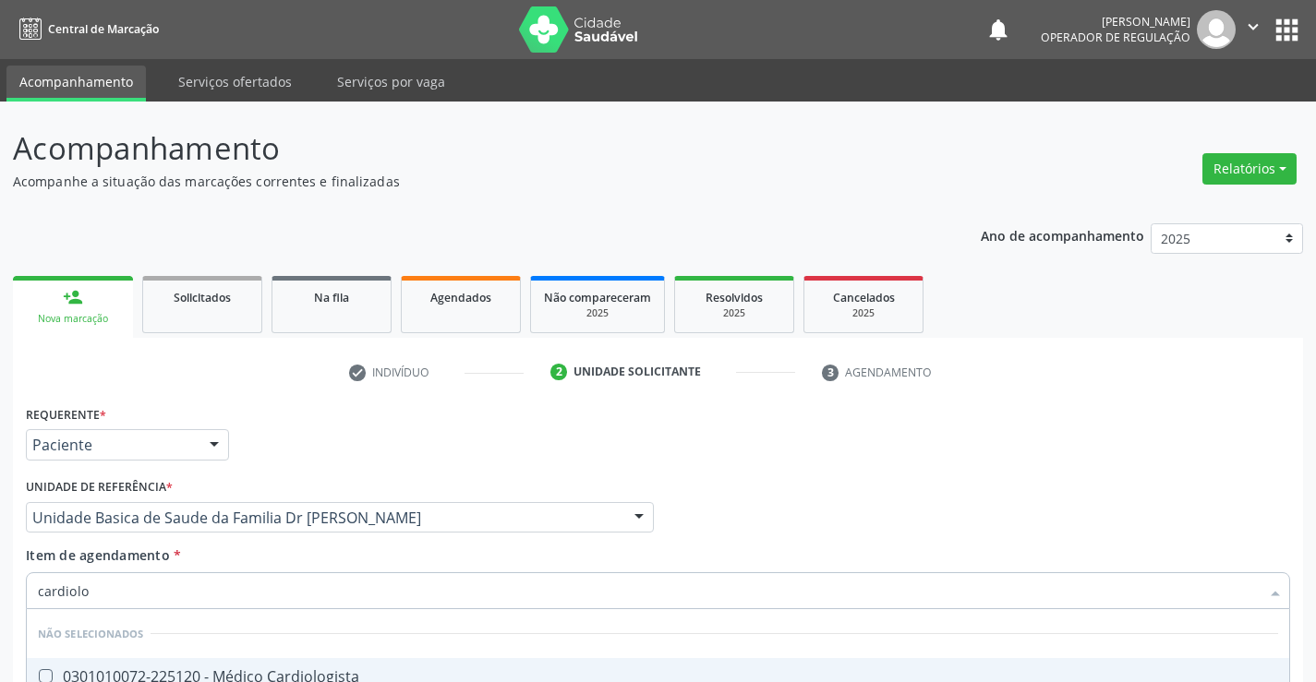
scroll to position [233, 0]
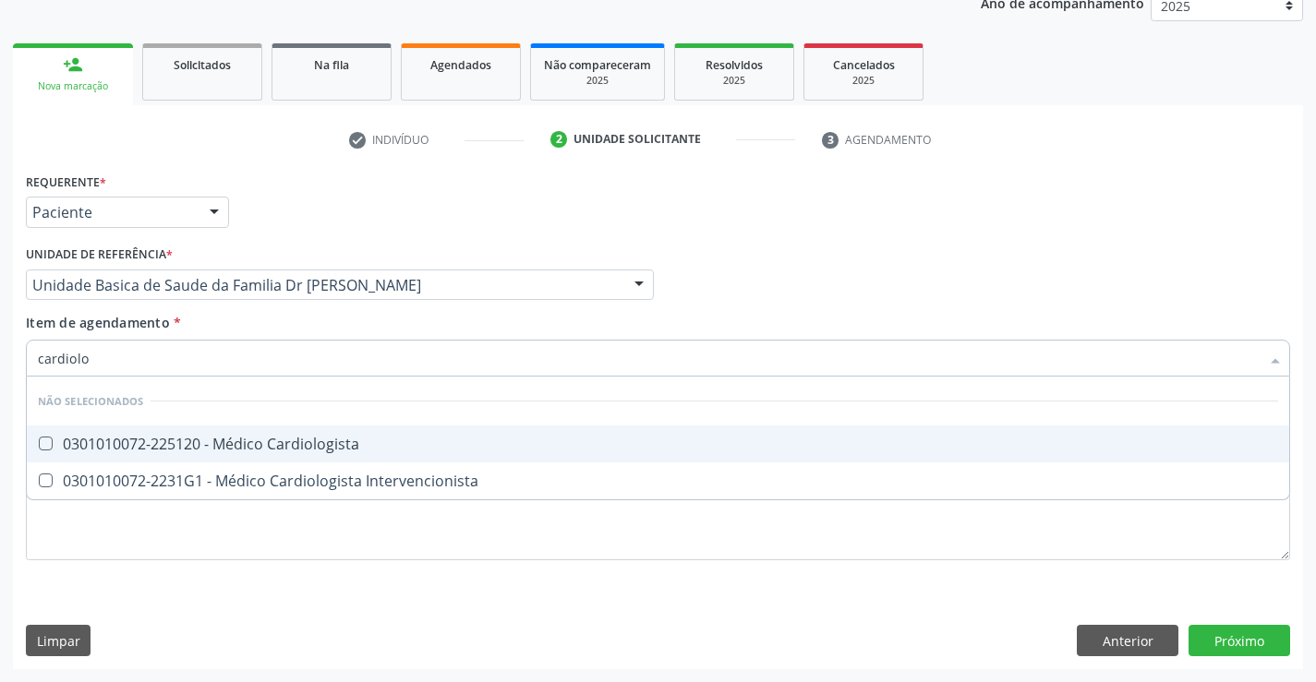
click at [312, 439] on div "0301010072-225120 - Médico Cardiologista" at bounding box center [658, 444] width 1240 height 15
checkbox Cardiologista "true"
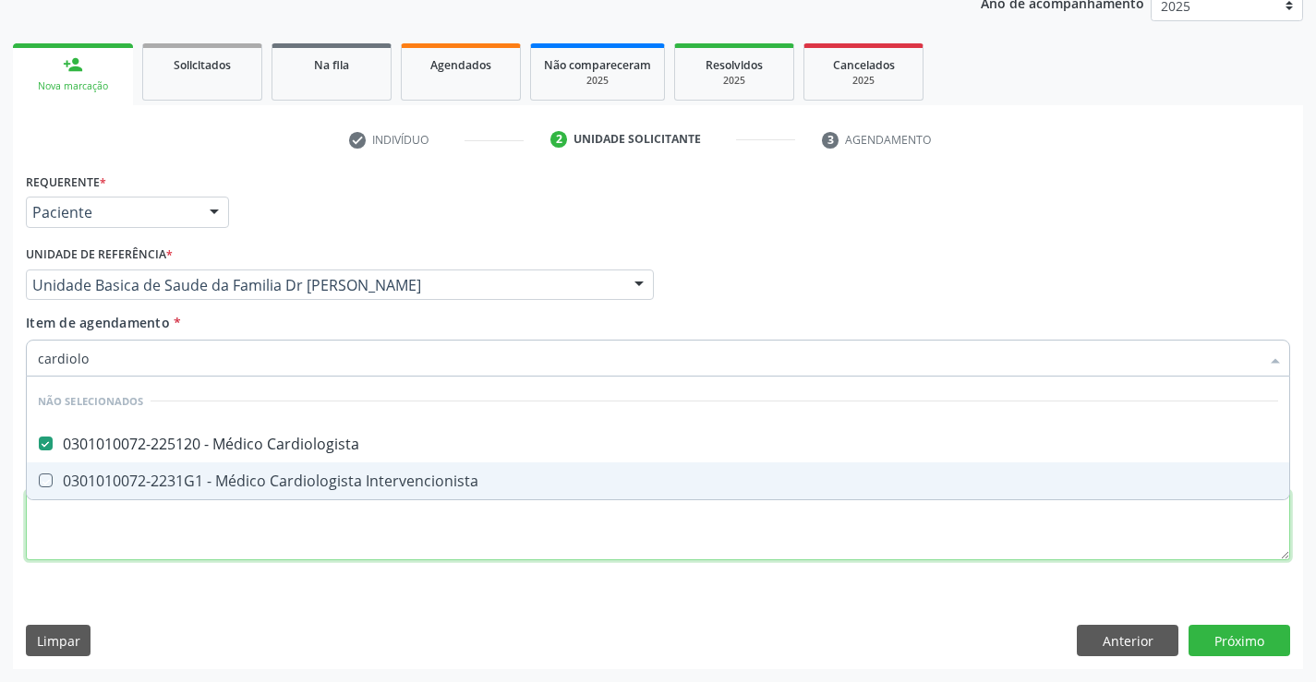
click at [124, 522] on div "Requerente * Paciente Profissional de Saúde Paciente Nenhum resultado encontrad…" at bounding box center [658, 377] width 1264 height 418
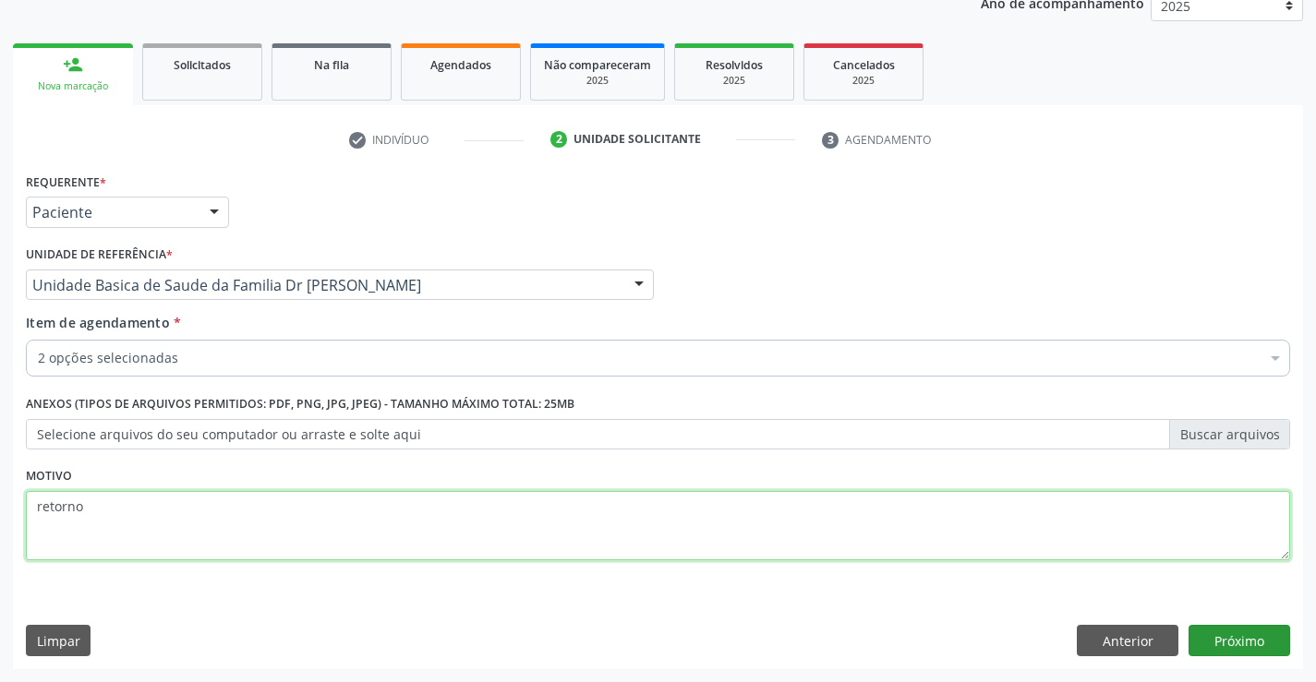
type textarea "retorno"
click at [1236, 634] on button "Próximo" at bounding box center [1240, 640] width 102 height 31
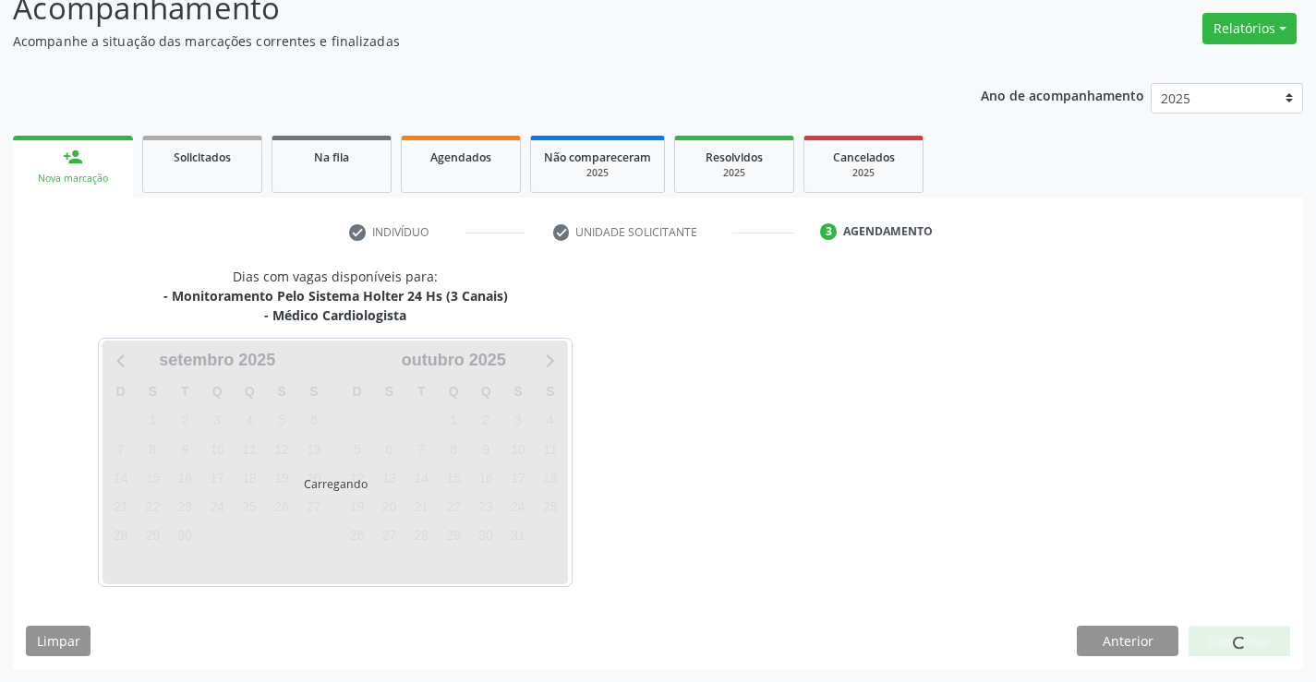
scroll to position [195, 0]
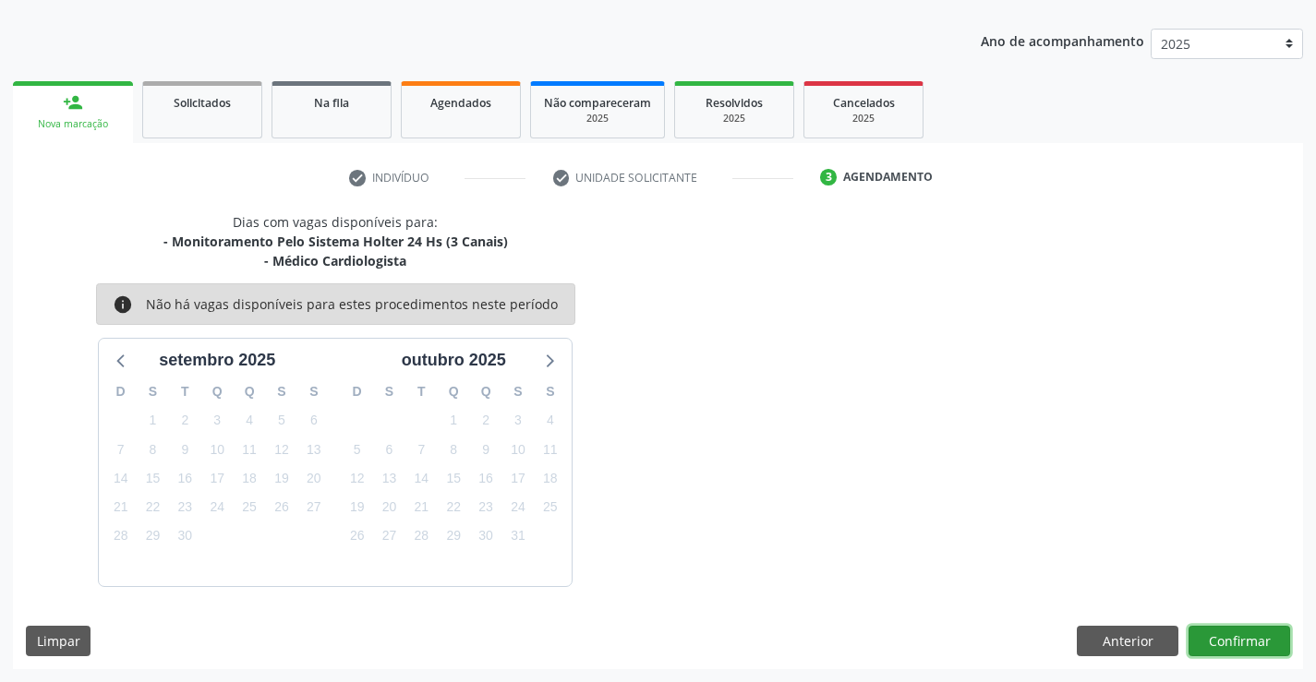
click at [1235, 632] on button "Confirmar" at bounding box center [1240, 641] width 102 height 31
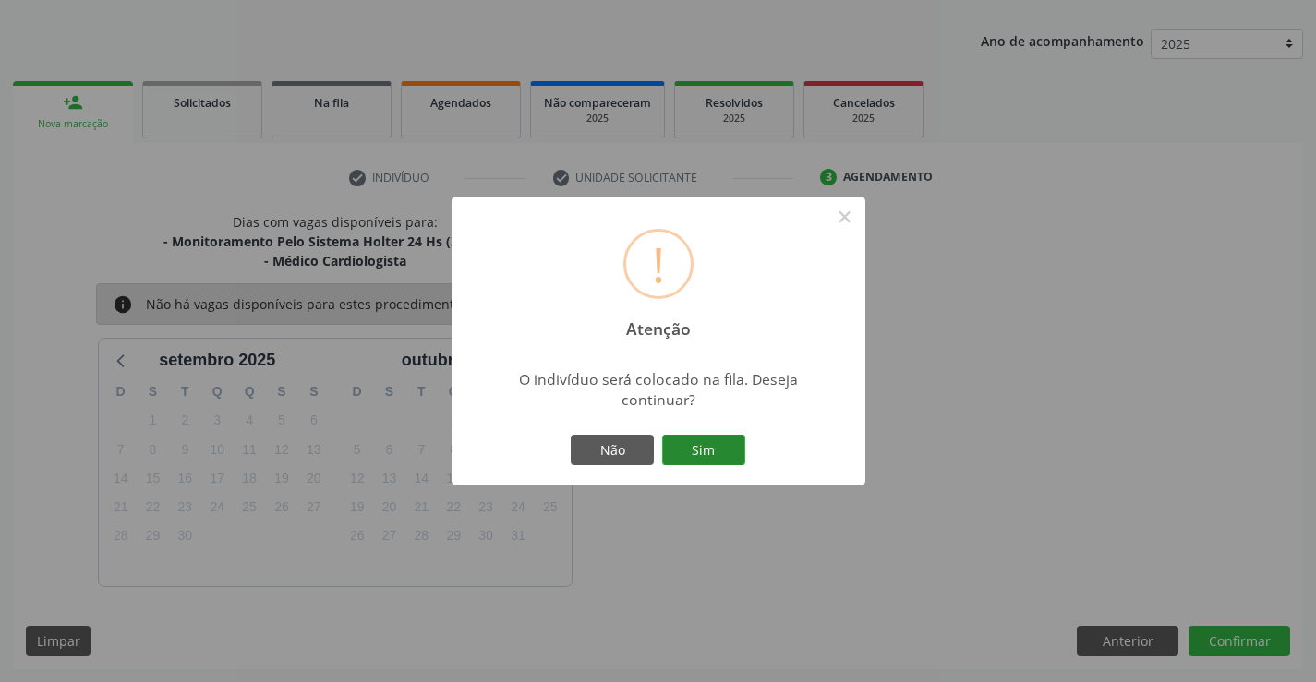
click at [693, 444] on button "Sim" at bounding box center [703, 450] width 83 height 31
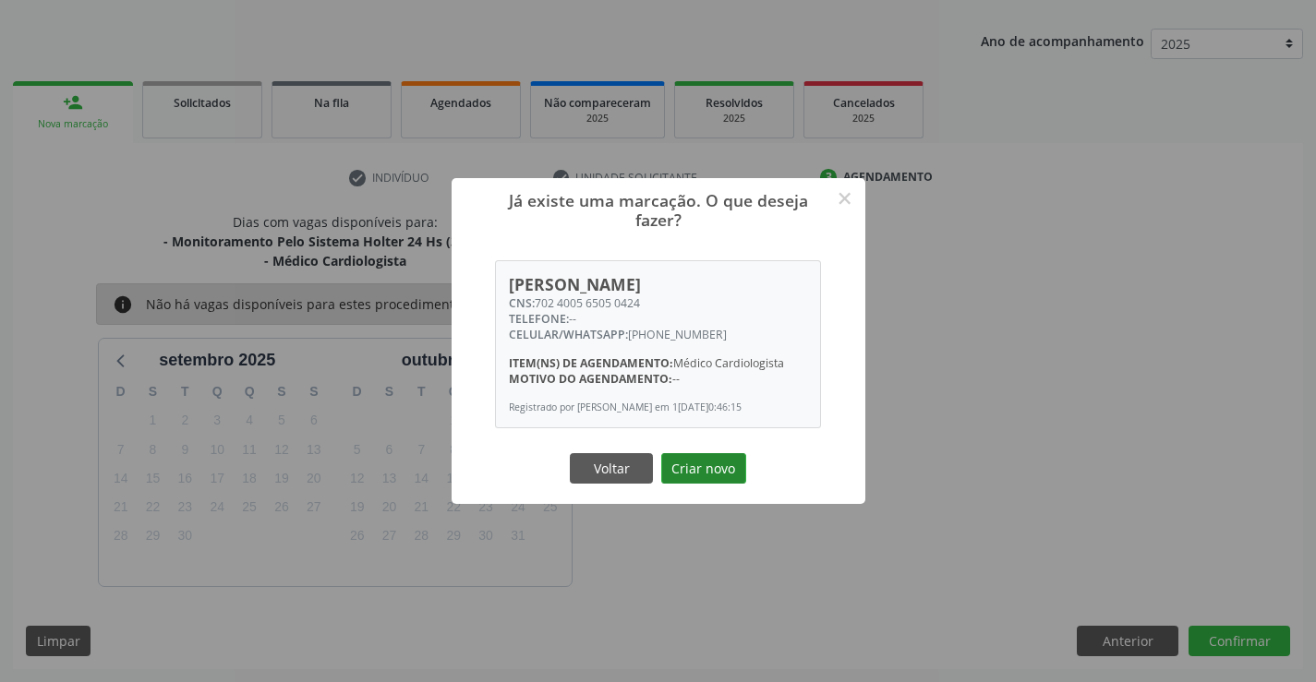
click at [692, 472] on button "Criar novo" at bounding box center [703, 468] width 85 height 31
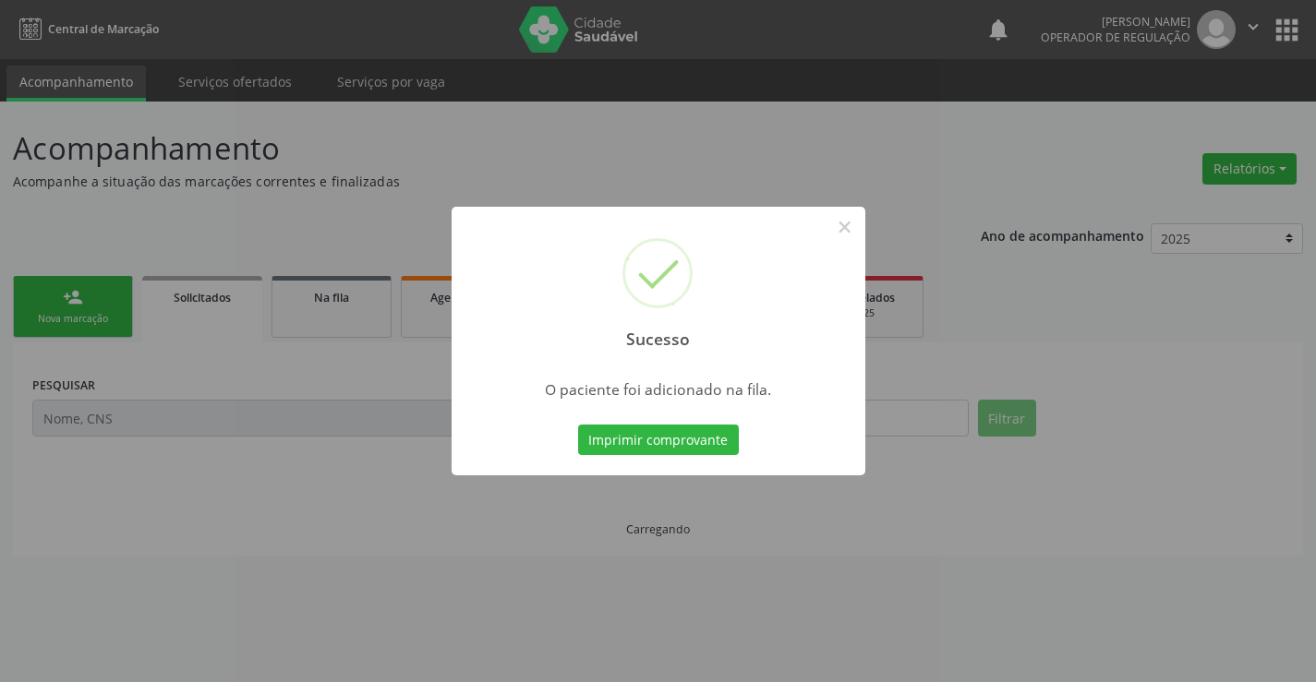
scroll to position [0, 0]
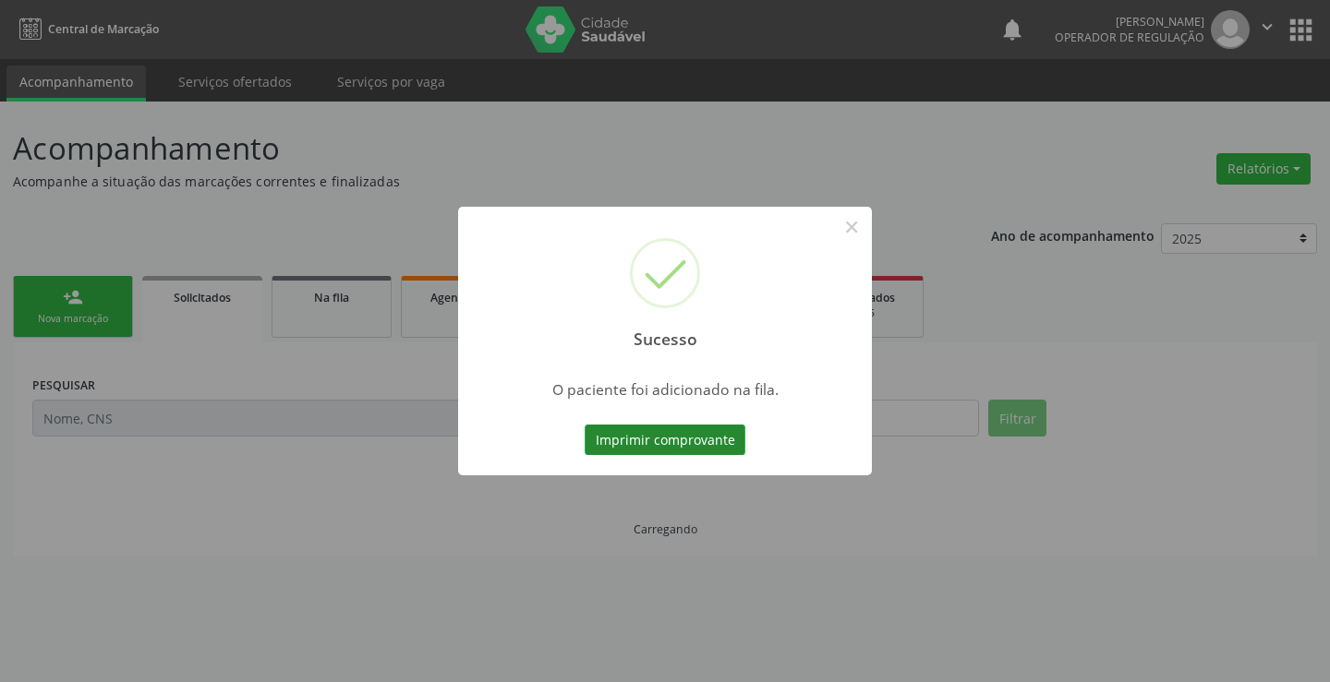
click at [656, 431] on button "Imprimir comprovante" at bounding box center [665, 440] width 161 height 31
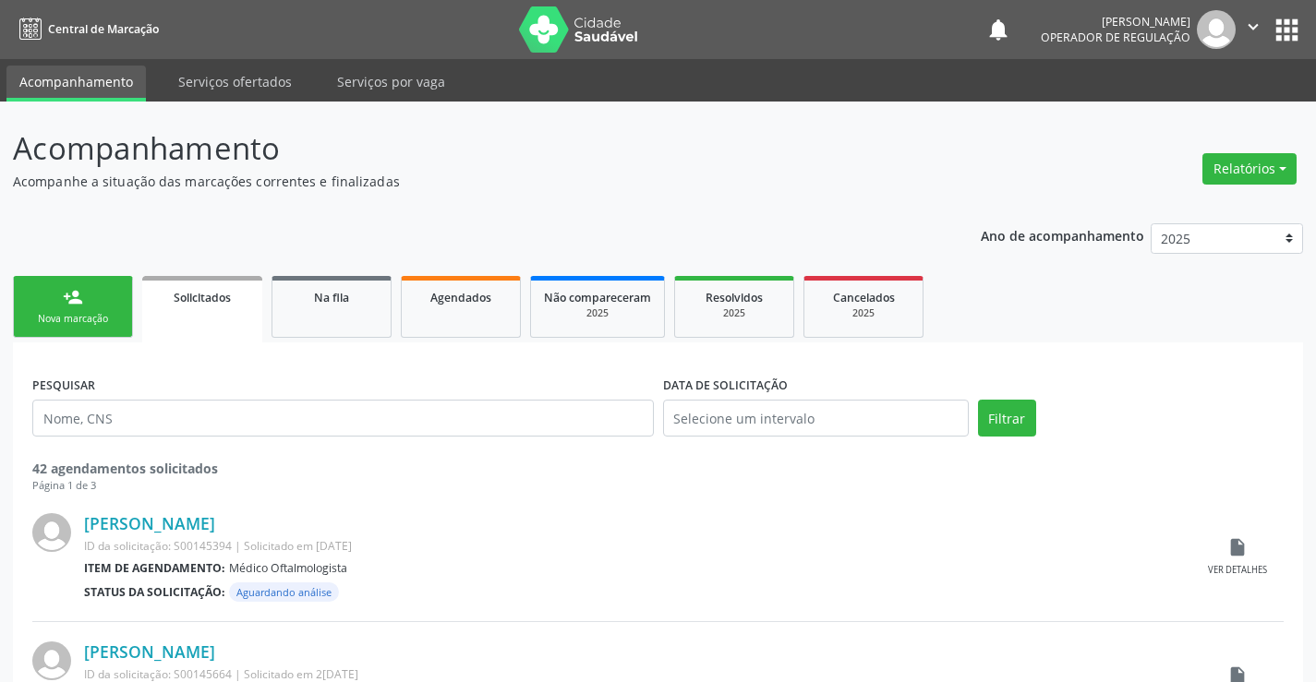
click at [78, 297] on div "person_add" at bounding box center [73, 297] width 20 height 20
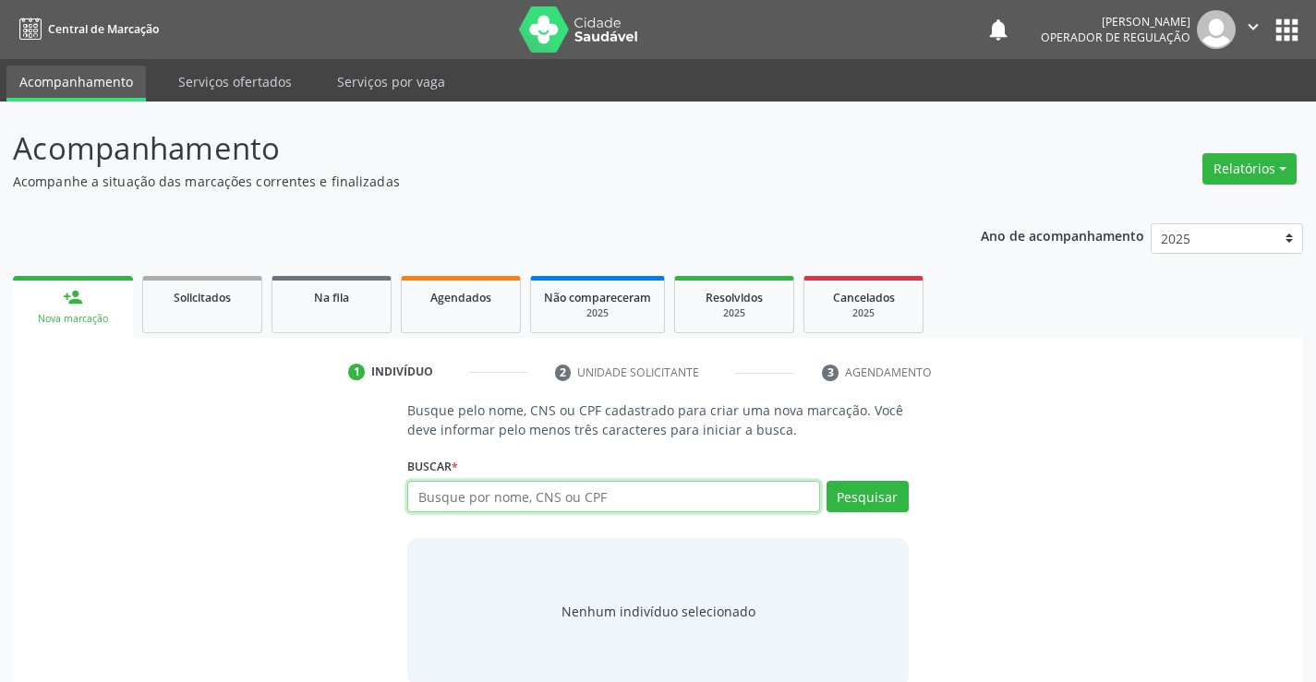
click at [626, 500] on input "text" at bounding box center [613, 496] width 412 height 31
type input "708400249310062"
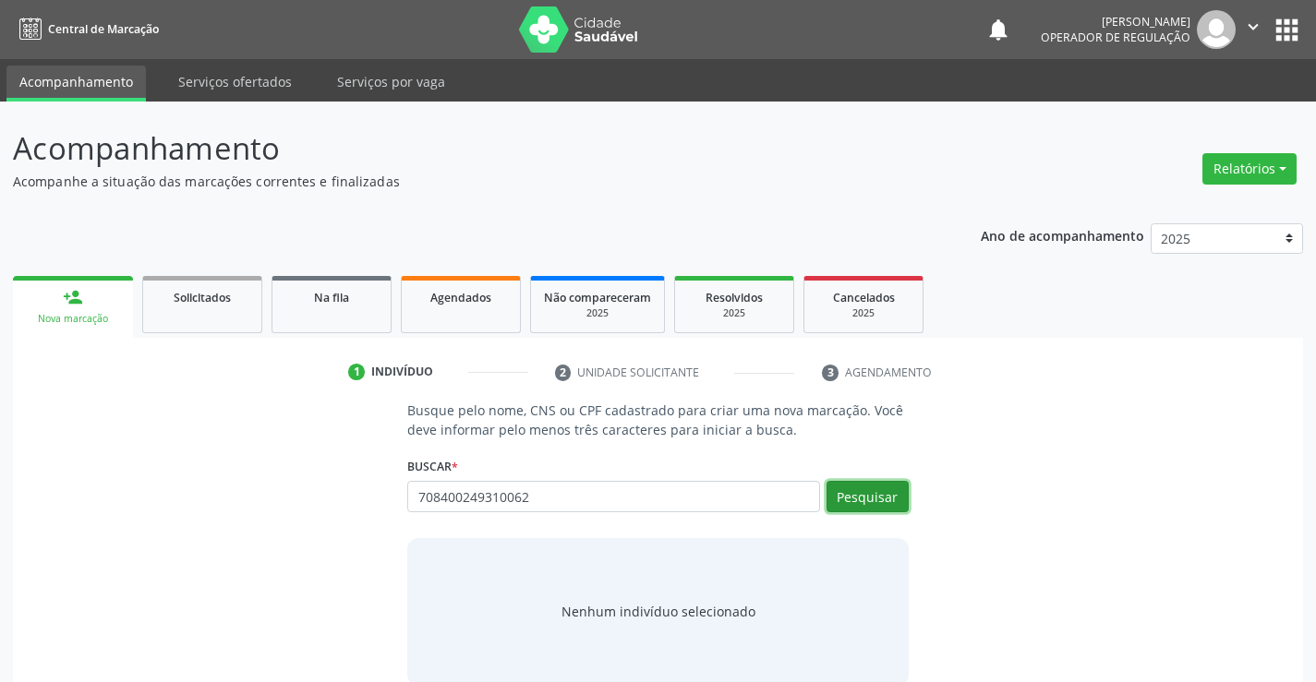
click at [869, 489] on button "Pesquisar" at bounding box center [868, 496] width 82 height 31
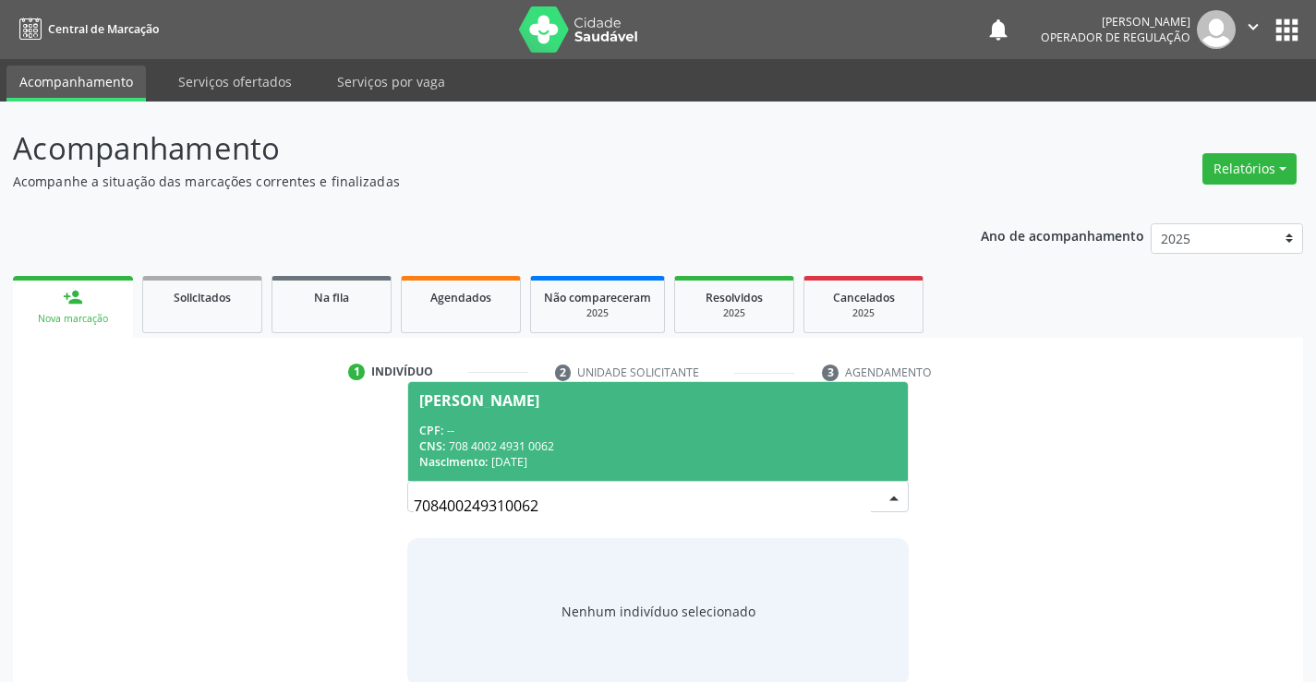
click at [591, 429] on div "CPF: --" at bounding box center [657, 431] width 477 height 16
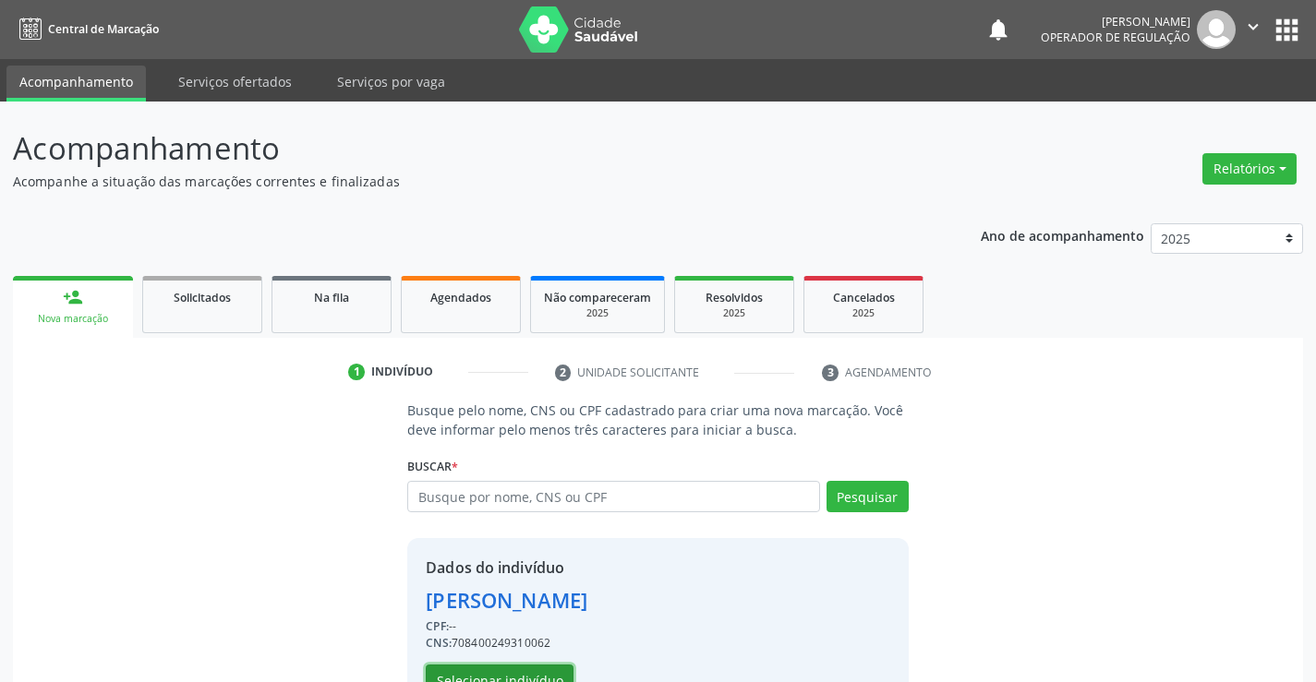
click at [499, 673] on button "Selecionar indivíduo" at bounding box center [500, 680] width 148 height 31
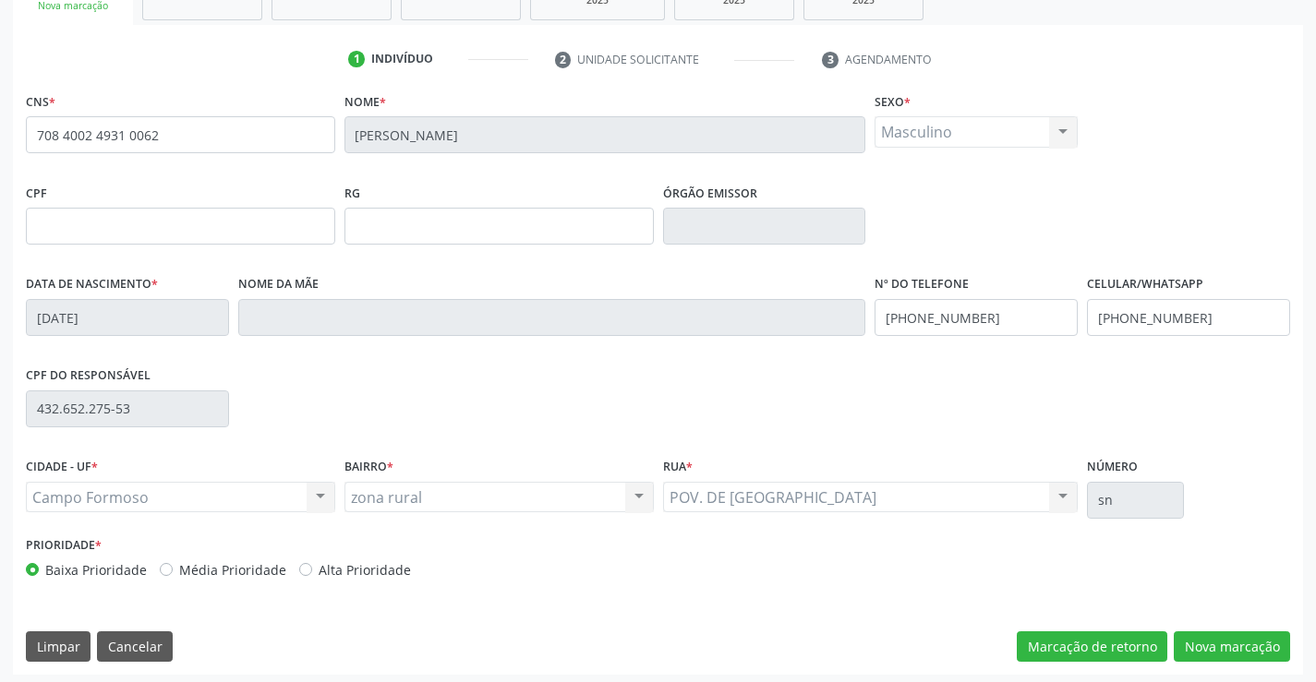
scroll to position [319, 0]
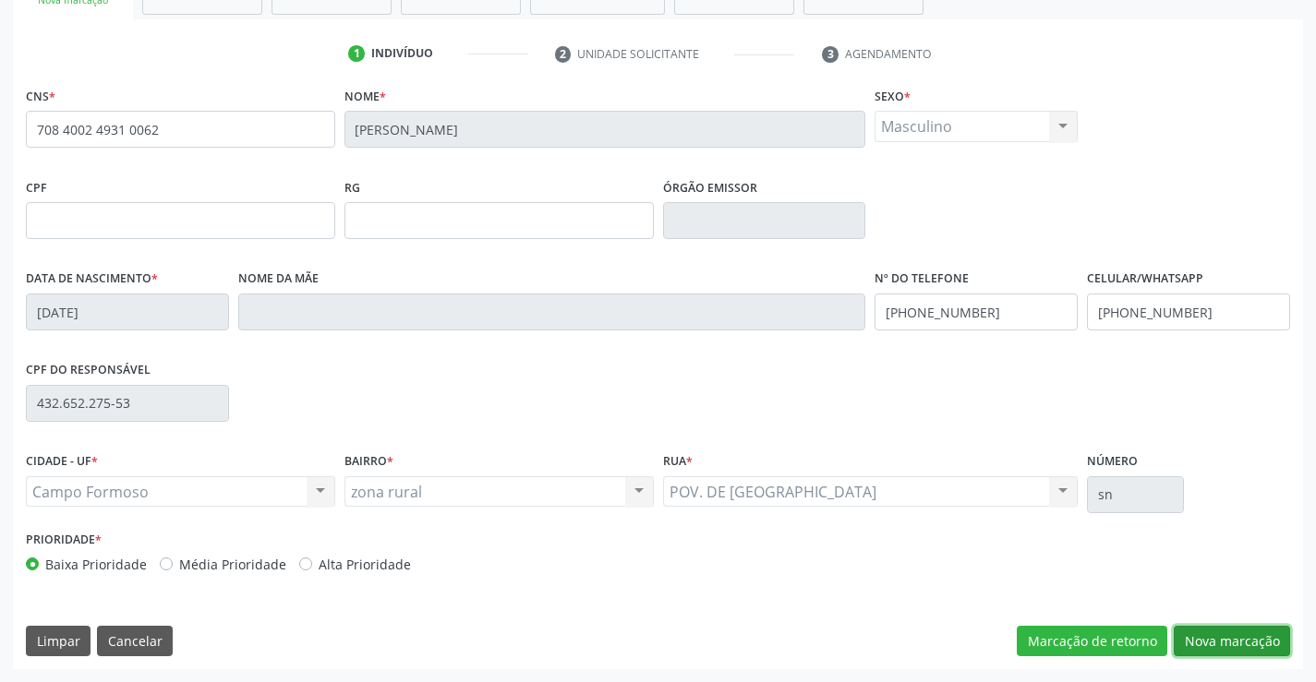
click at [1242, 635] on button "Nova marcação" at bounding box center [1232, 641] width 116 height 31
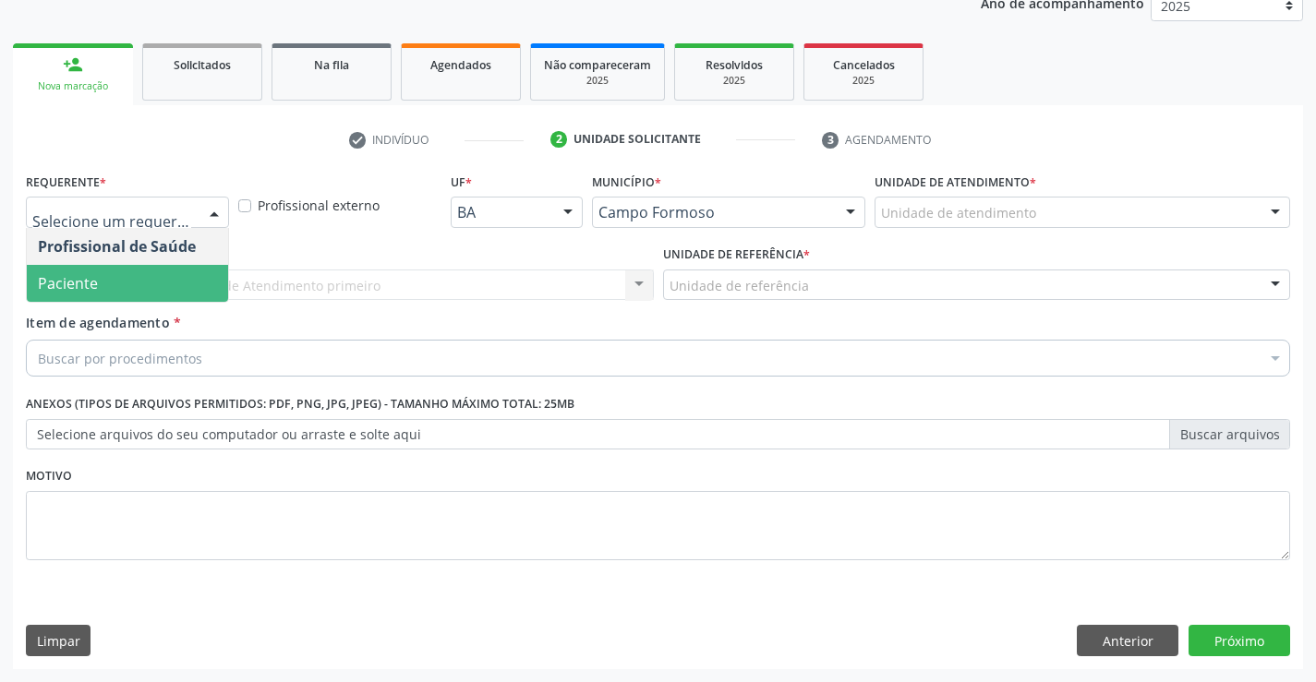
click at [115, 283] on span "Paciente" at bounding box center [127, 283] width 201 height 37
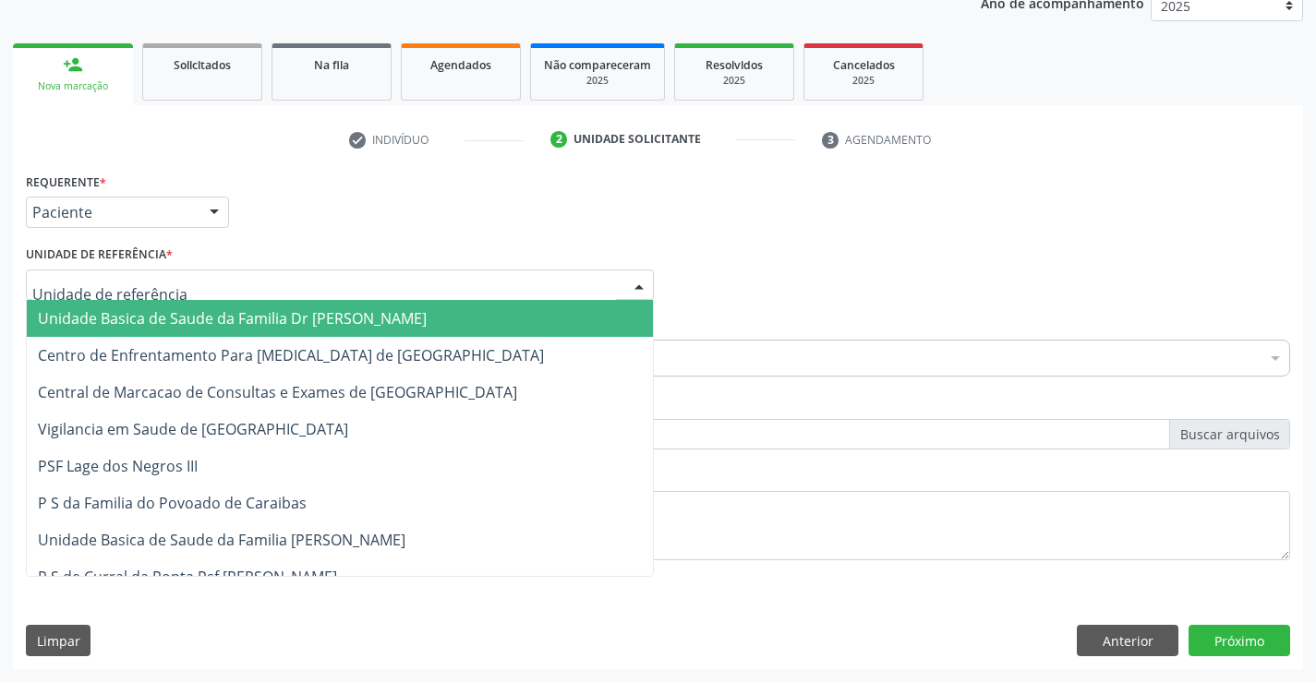
click at [291, 323] on span "Unidade Basica de Saude da Familia Dr [PERSON_NAME]" at bounding box center [232, 318] width 389 height 20
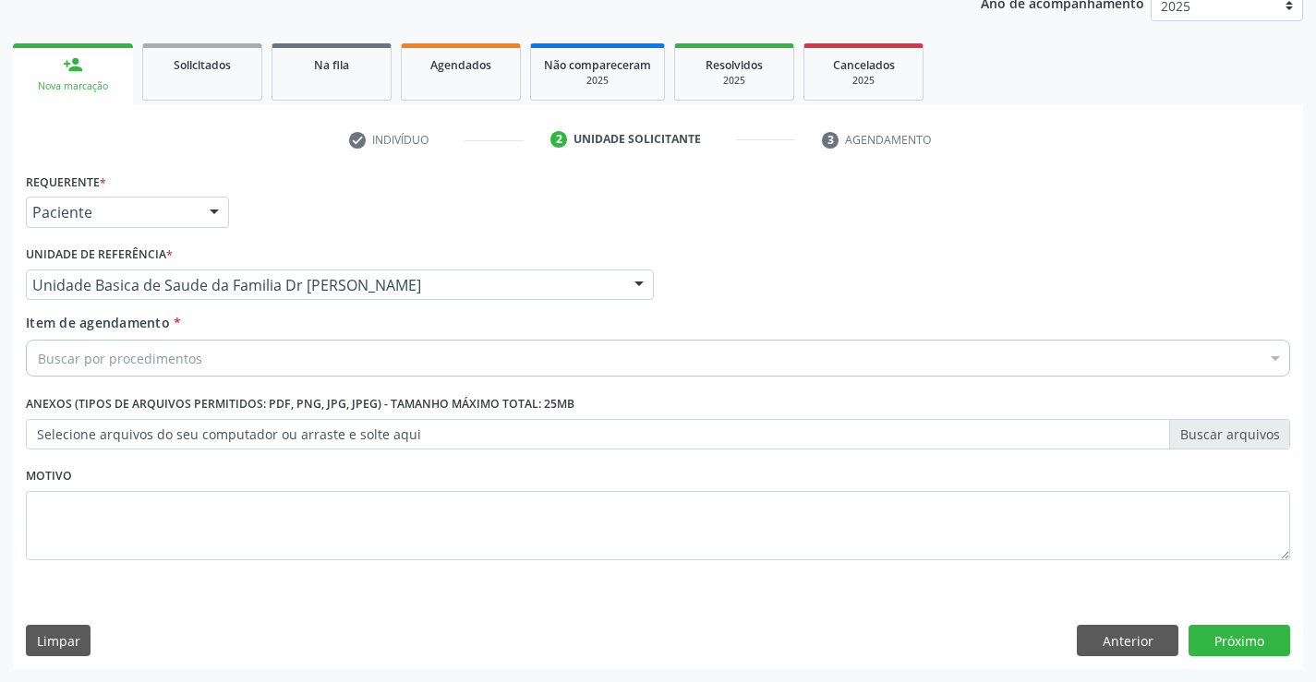
click at [280, 364] on div "Buscar por procedimentos" at bounding box center [658, 358] width 1264 height 37
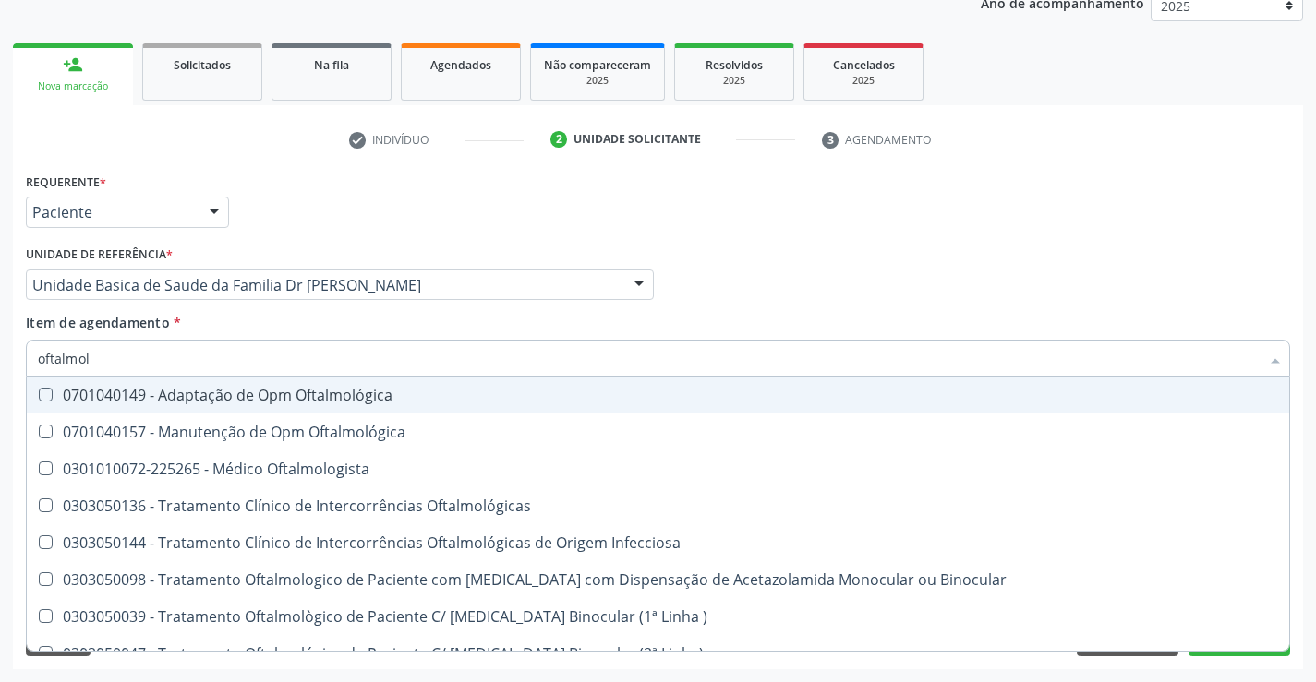
type input "oftalmolo"
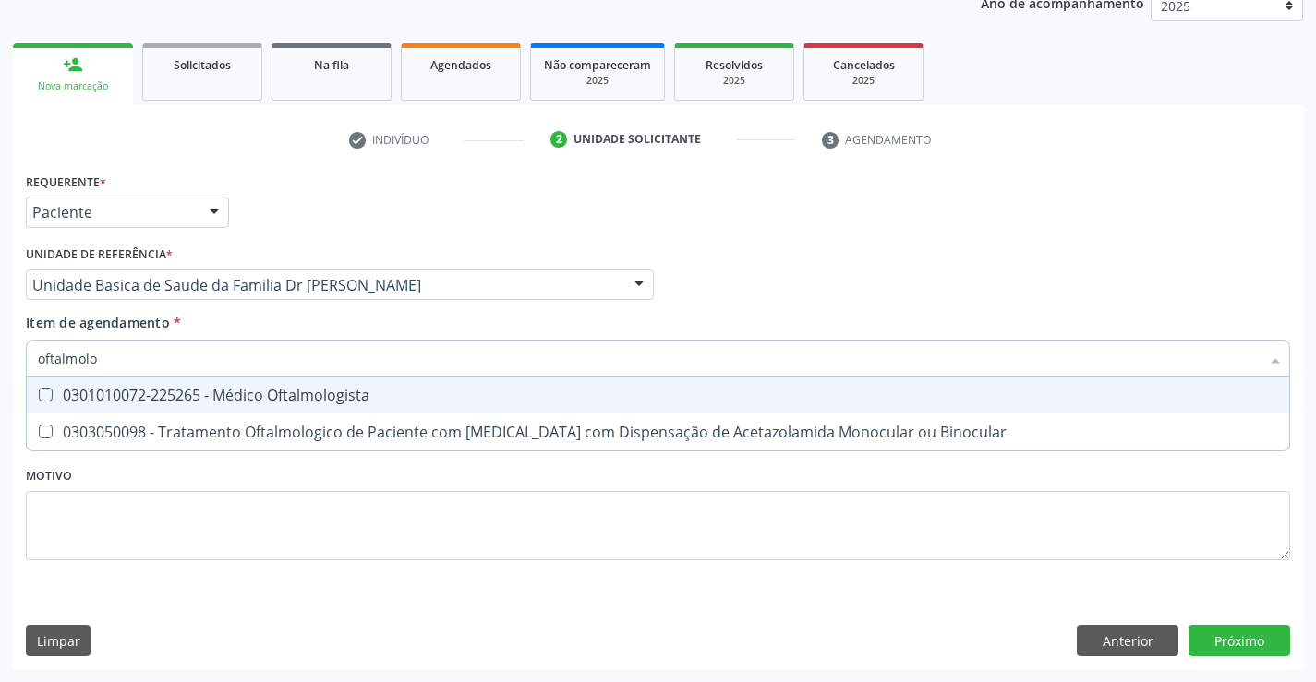
click at [326, 394] on div "0301010072-225265 - Médico Oftalmologista" at bounding box center [658, 395] width 1240 height 15
checkbox Oftalmologista "true"
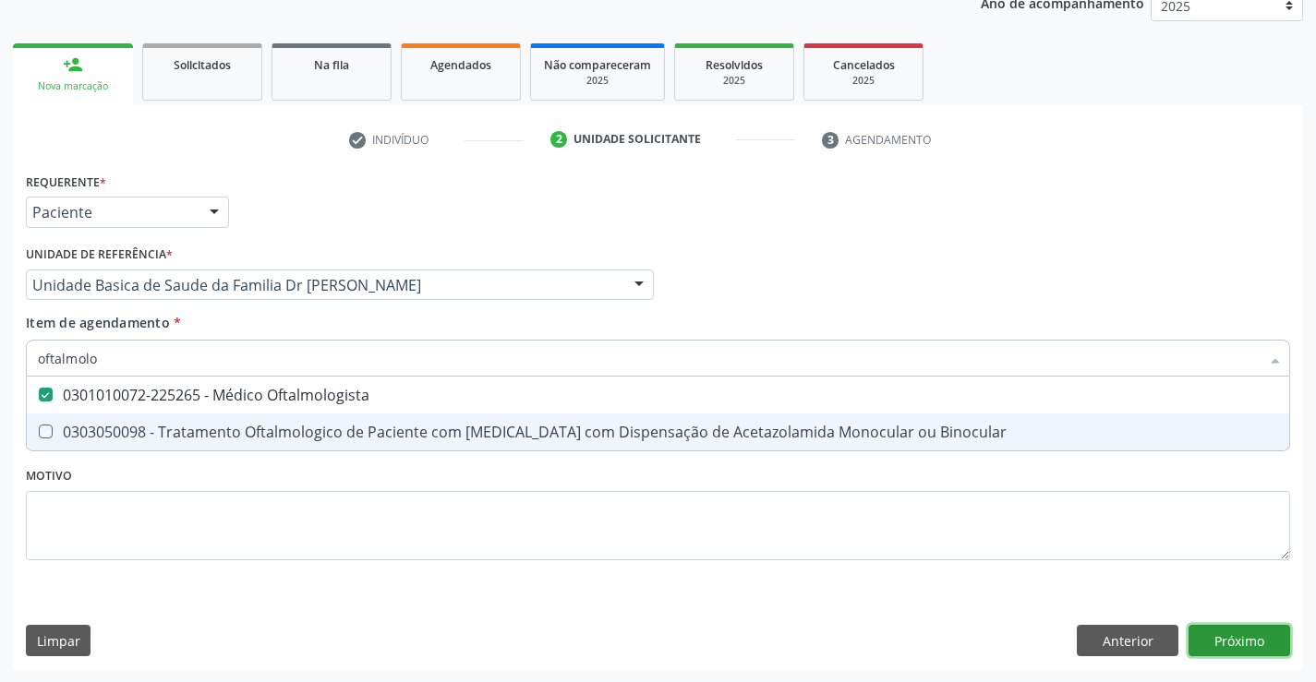
click at [1247, 642] on div "Requerente * Paciente Profissional de Saúde Paciente Nenhum resultado encontrad…" at bounding box center [658, 418] width 1290 height 501
checkbox Binocular "true"
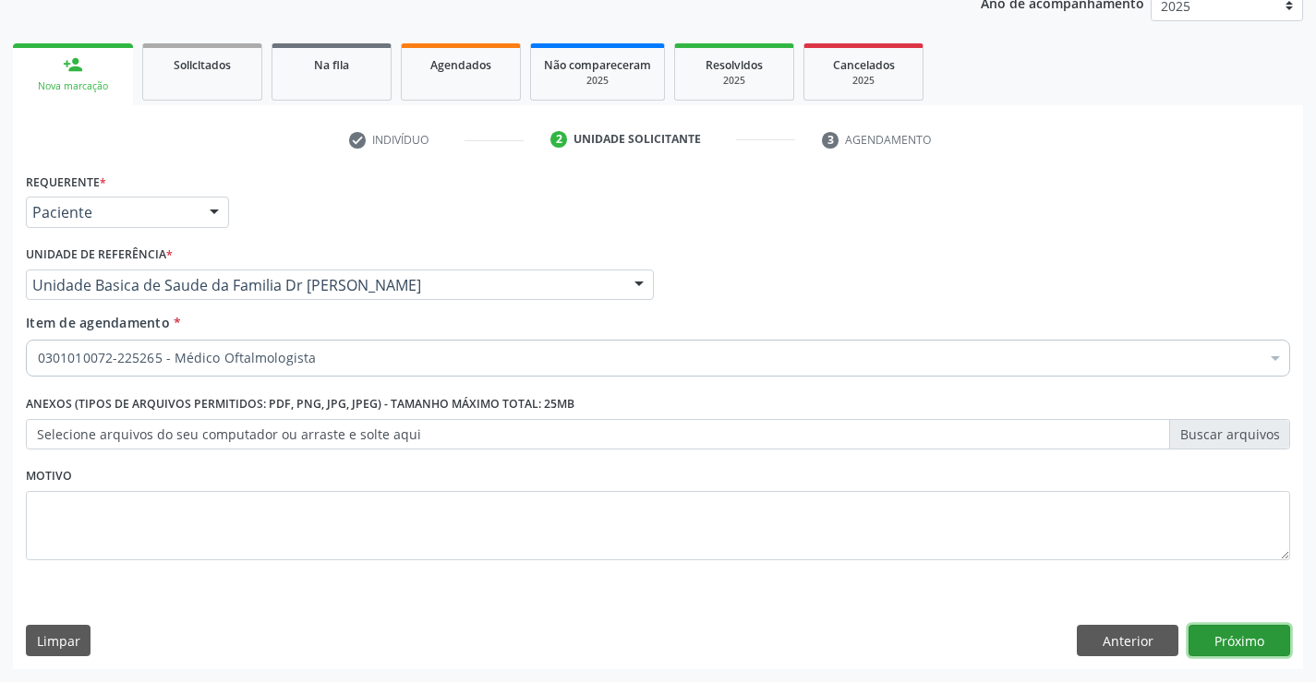
click at [1247, 642] on button "Próximo" at bounding box center [1240, 640] width 102 height 31
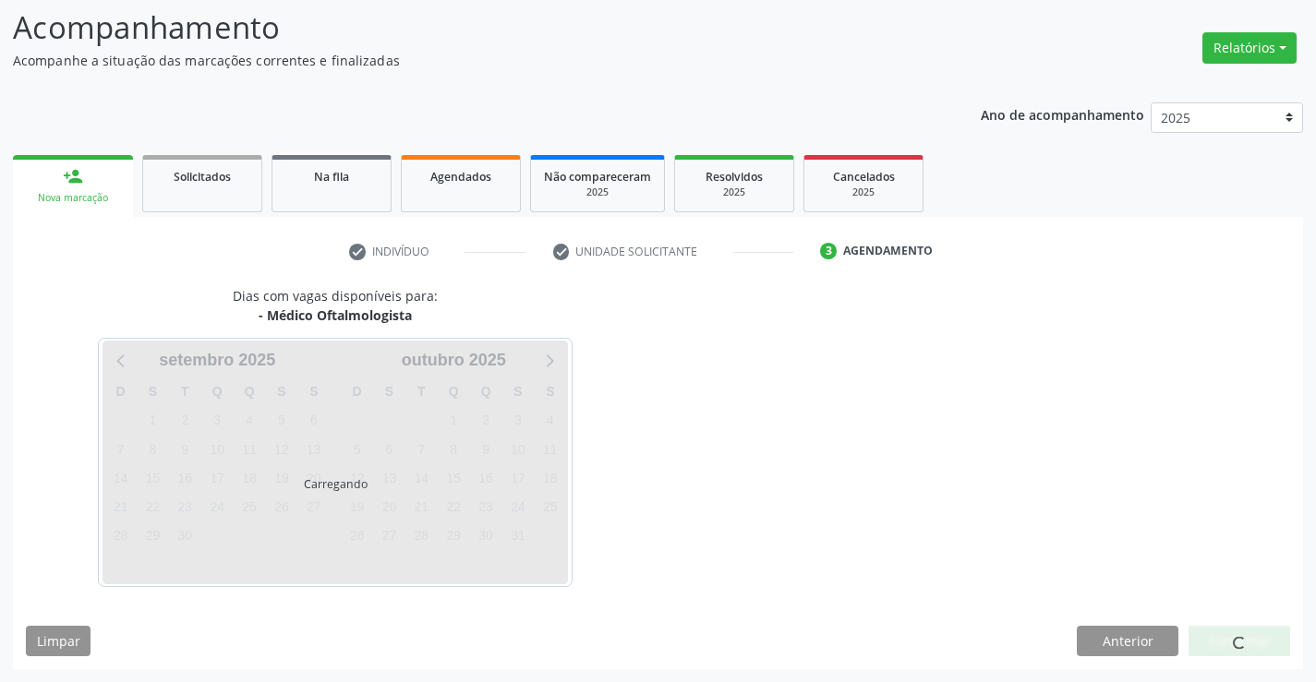
scroll to position [175, 0]
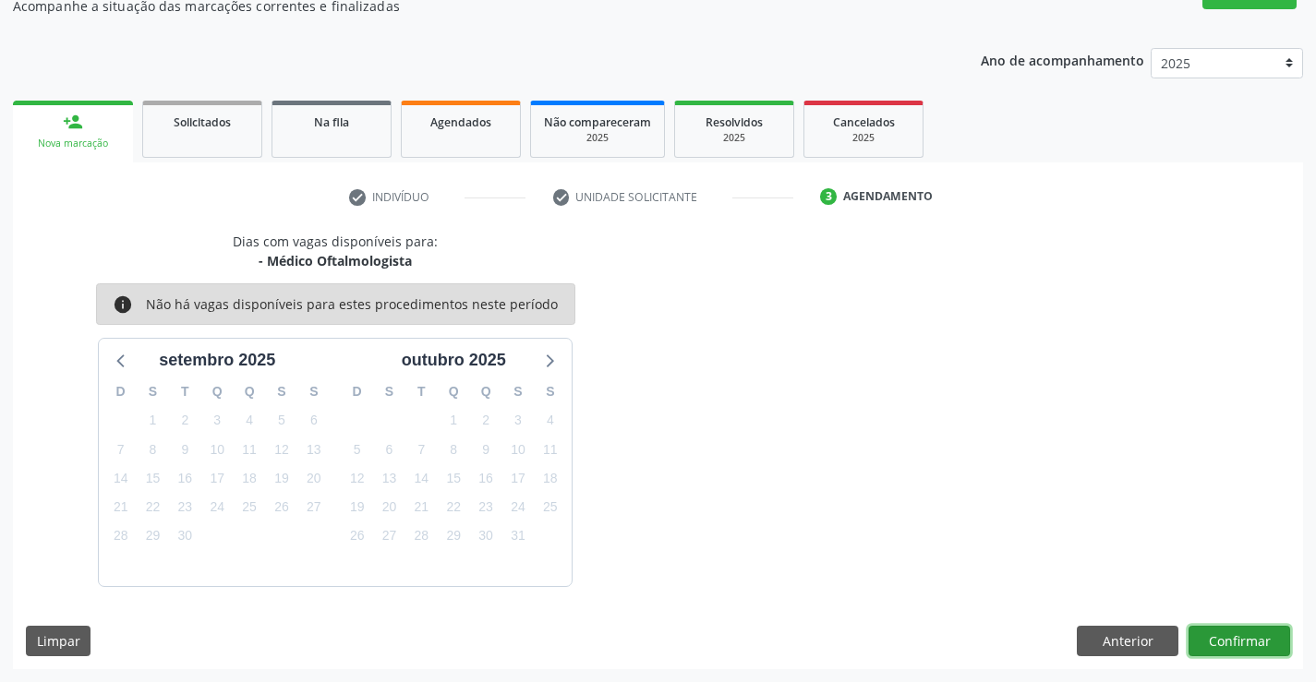
click at [1247, 642] on button "Confirmar" at bounding box center [1240, 641] width 102 height 31
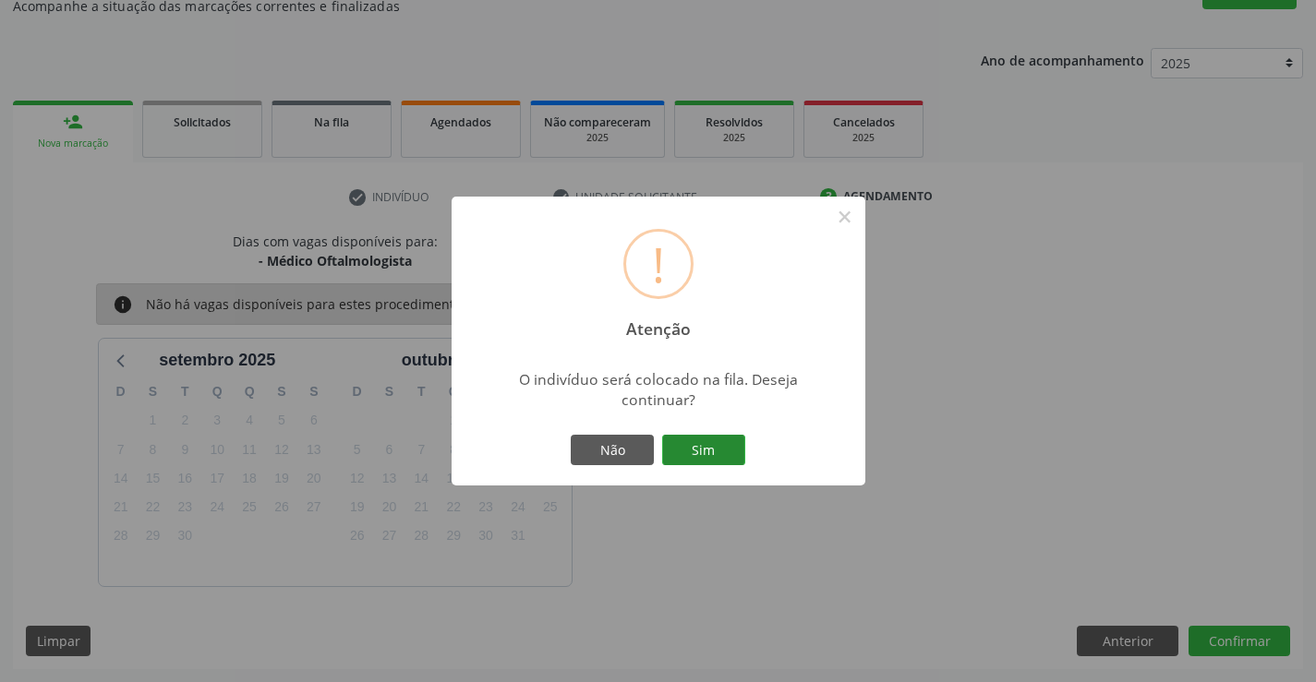
click at [718, 452] on button "Sim" at bounding box center [703, 450] width 83 height 31
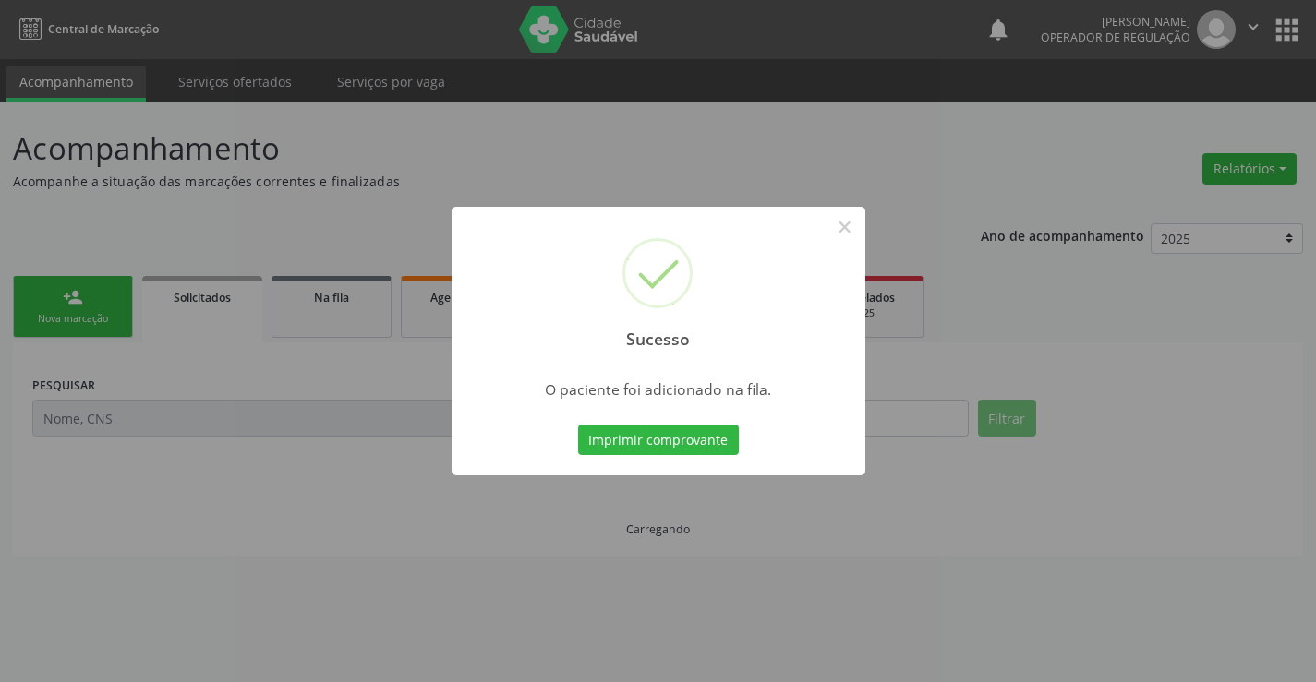
scroll to position [0, 0]
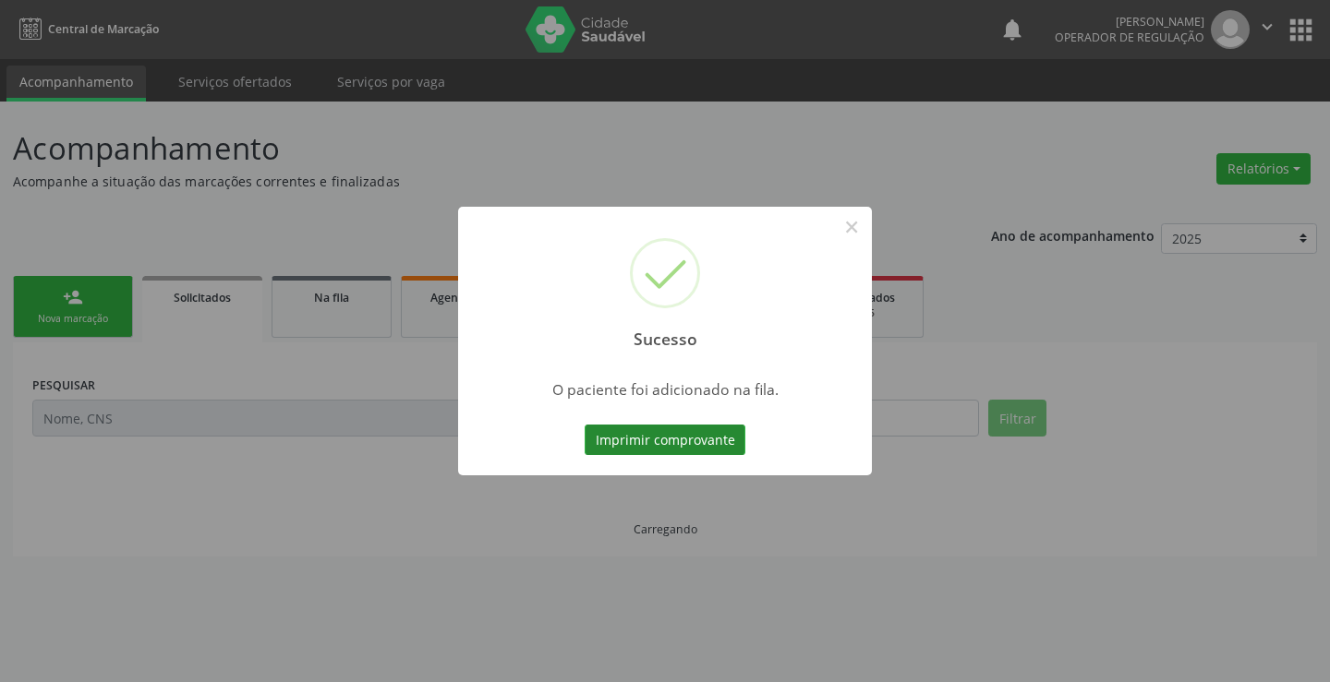
click at [661, 430] on button "Imprimir comprovante" at bounding box center [665, 440] width 161 height 31
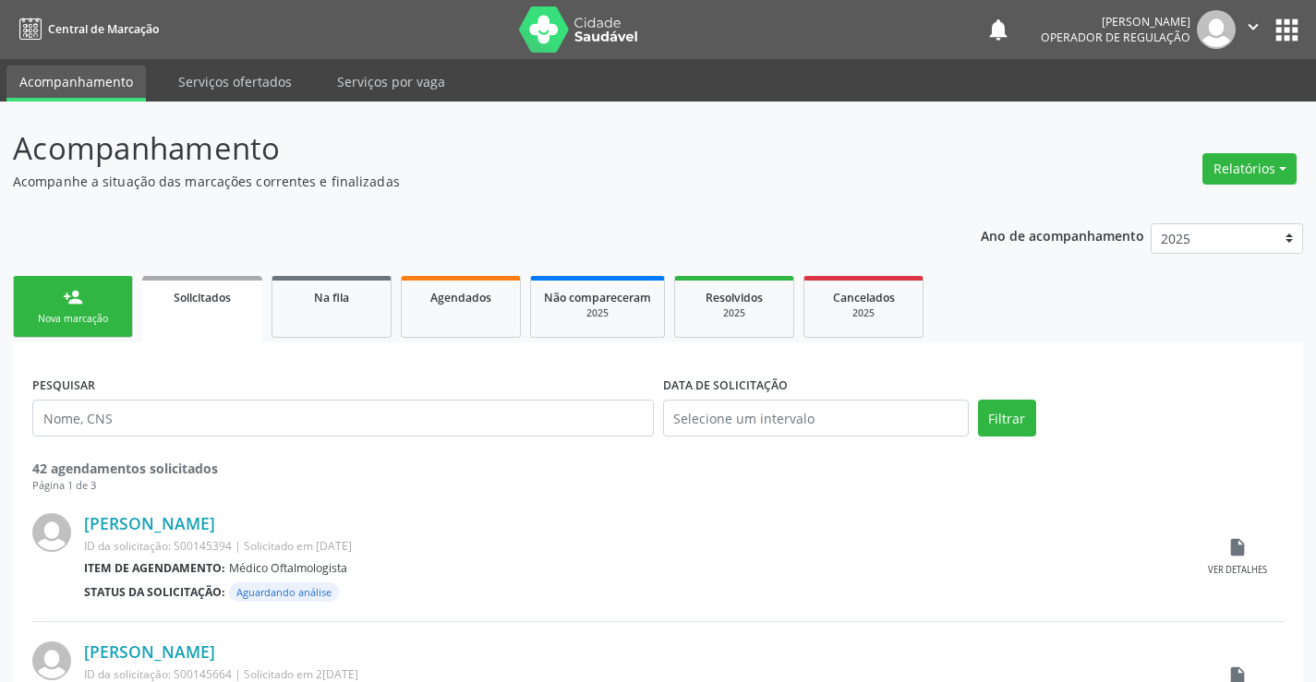
click at [70, 298] on div "person_add" at bounding box center [73, 297] width 20 height 20
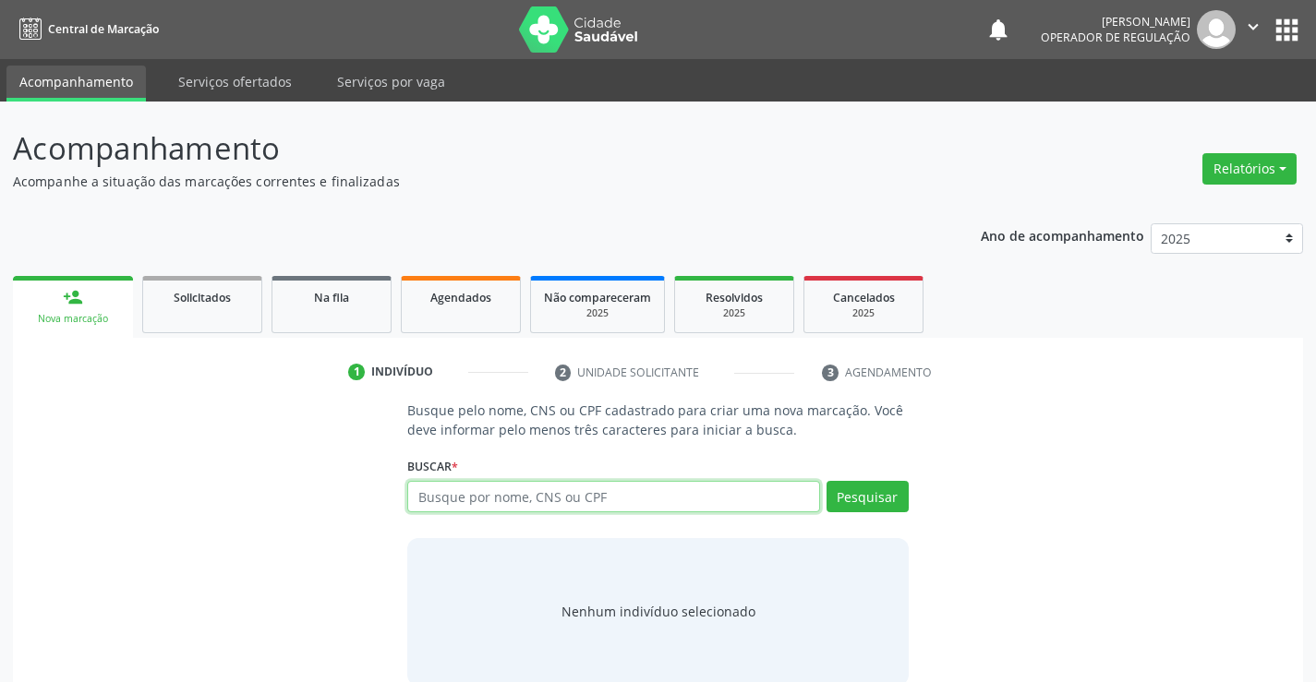
drag, startPoint x: 583, startPoint y: 505, endPoint x: 581, endPoint y: 514, distance: 9.4
click at [581, 514] on div "Busque por nome, CNS ou CPF Nenhum resultado encontrado para: " " Digite nome, …" at bounding box center [657, 503] width 501 height 44
type input "706207511825666"
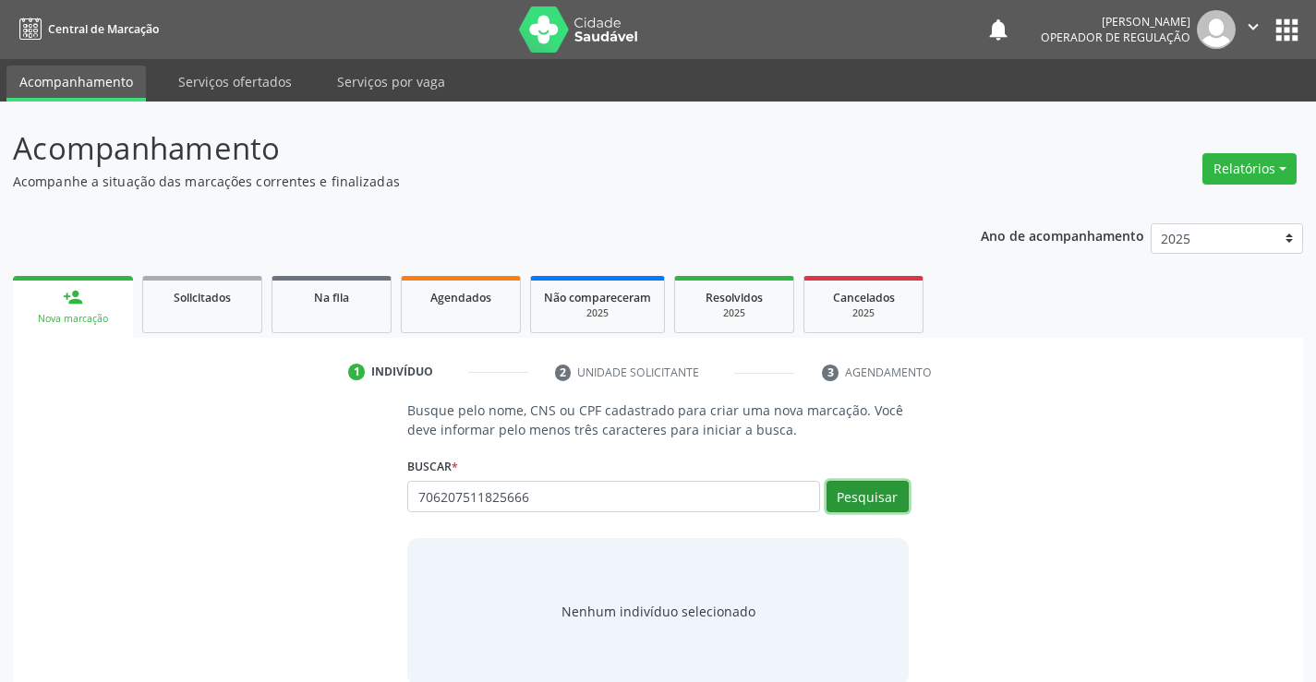
click at [854, 491] on button "Pesquisar" at bounding box center [868, 496] width 82 height 31
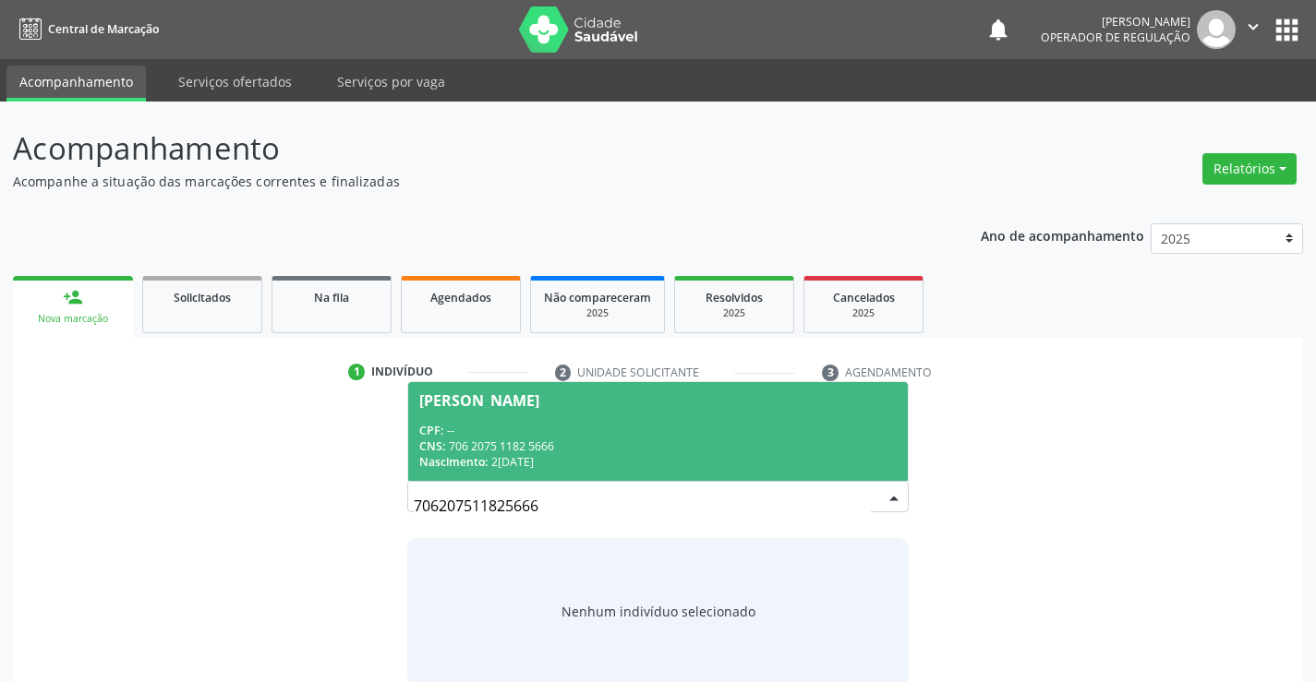
click at [542, 411] on span "Mauricio Lopes da Silva CPF: -- CNS: 706 2075 1182 5666 Nascimento: 20/03/1999" at bounding box center [657, 431] width 499 height 99
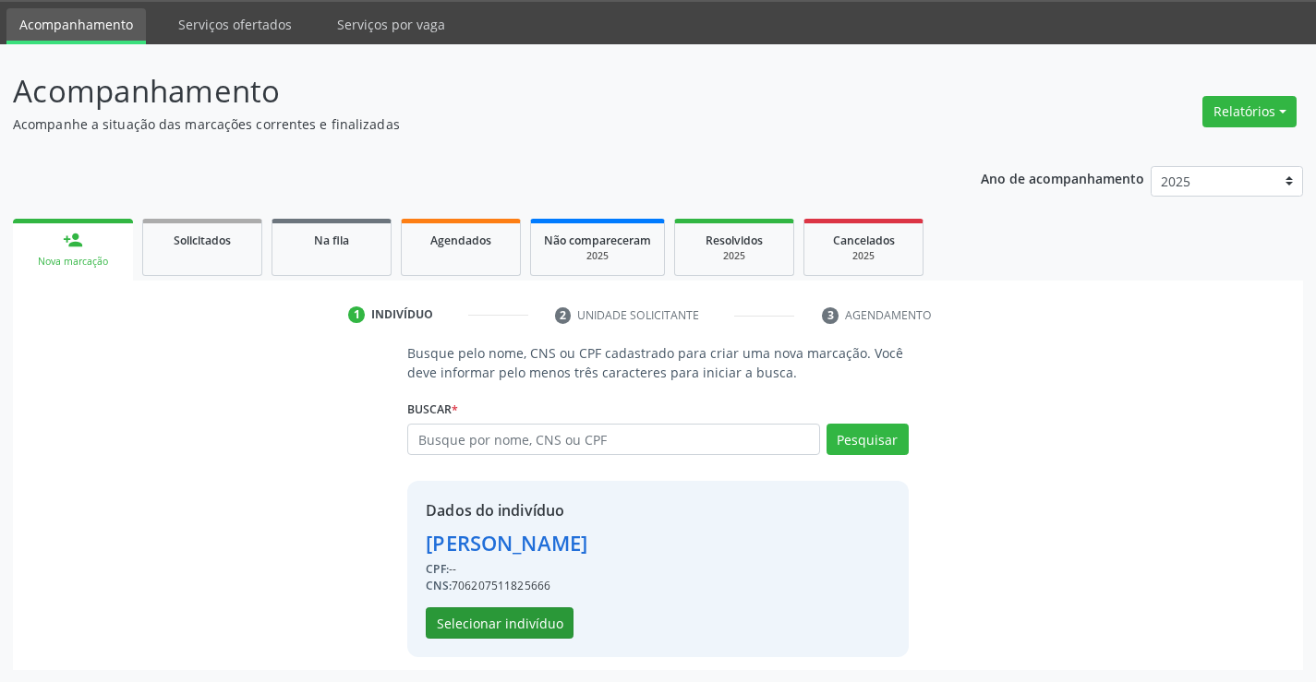
scroll to position [58, 0]
click at [473, 610] on button "Selecionar indivíduo" at bounding box center [500, 622] width 148 height 31
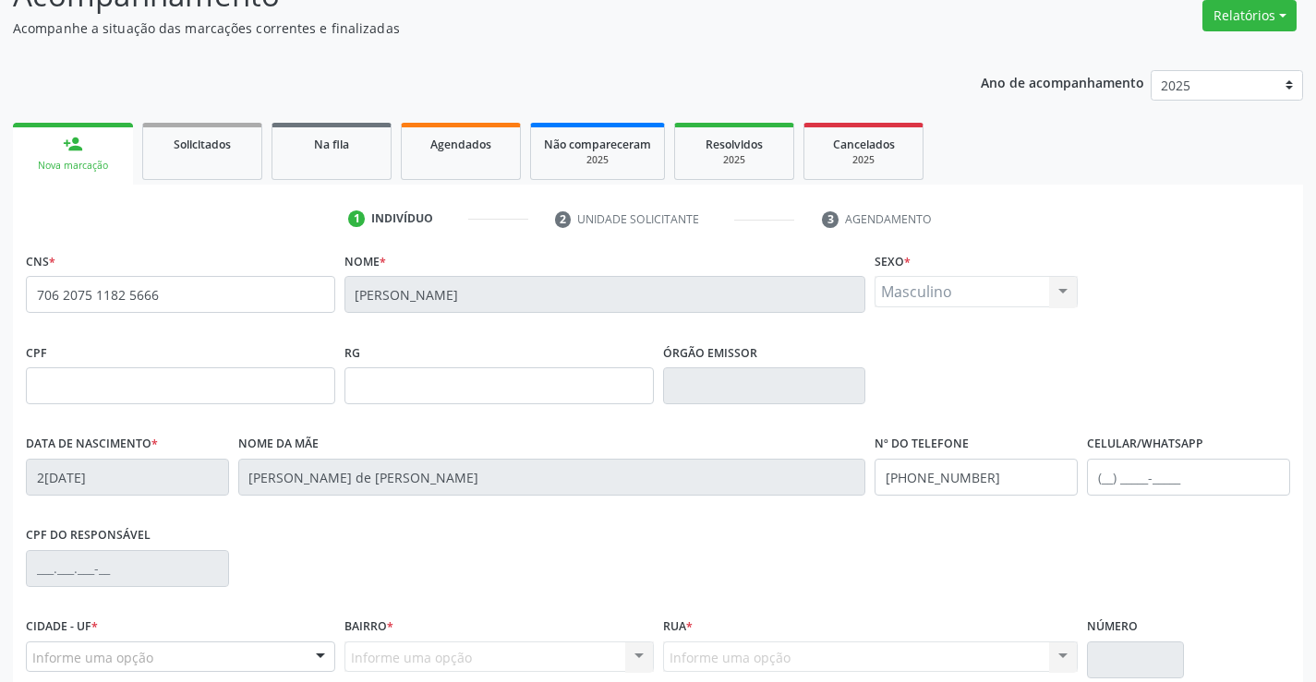
scroll to position [319, 0]
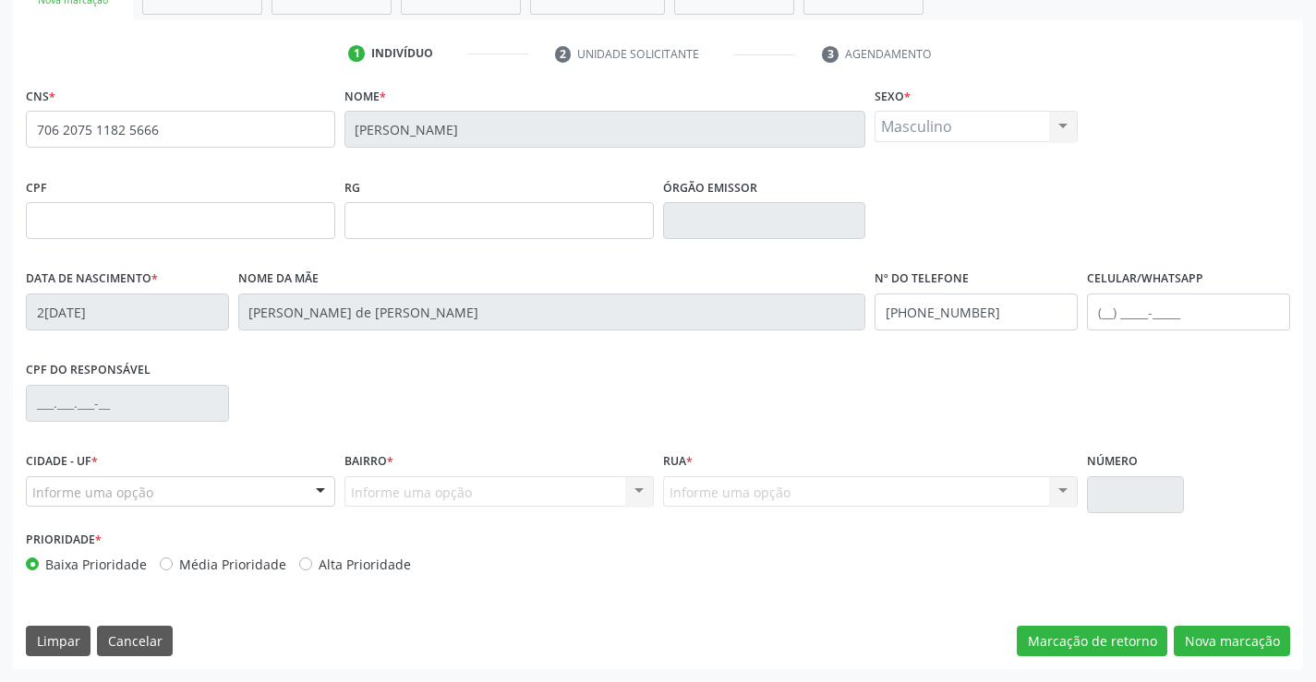
click at [199, 489] on div "Informe uma opção" at bounding box center [180, 492] width 309 height 31
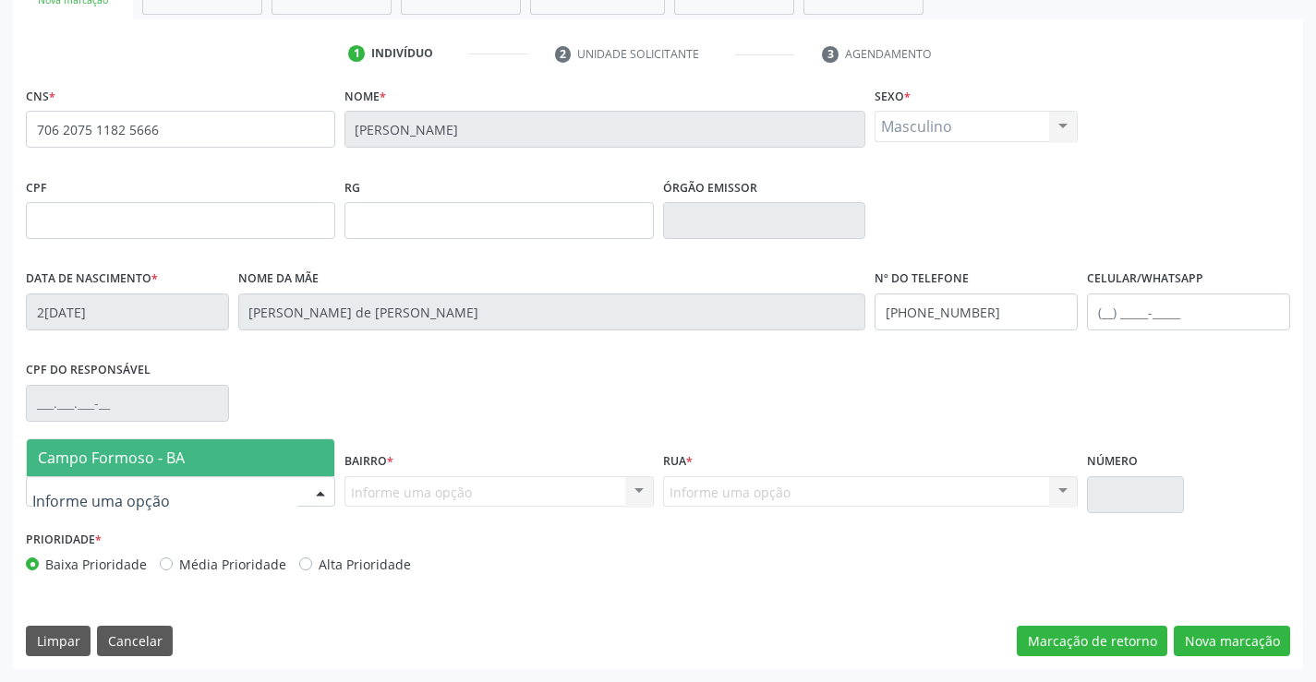
click at [210, 467] on span "Campo Formoso - BA" at bounding box center [181, 458] width 308 height 37
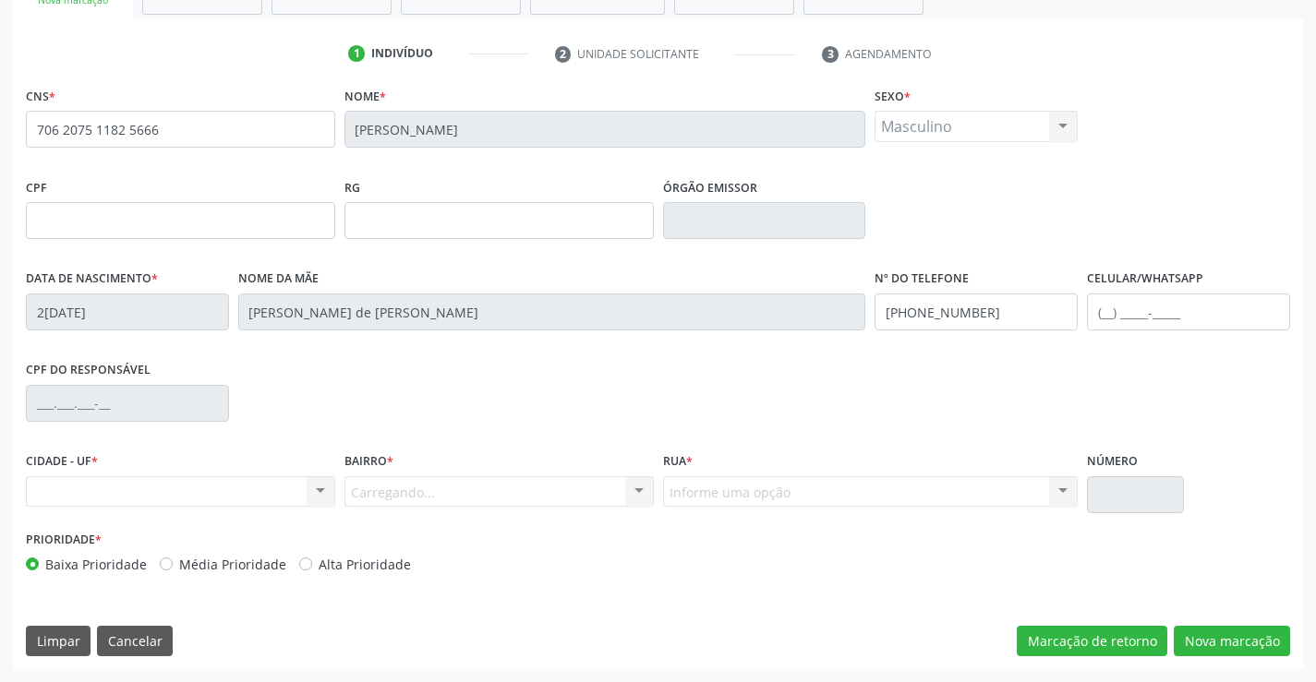
click at [399, 486] on div "Carregando... Nenhum resultado encontrado para: " " Nenhuma opção encontrada. D…" at bounding box center [498, 492] width 309 height 31
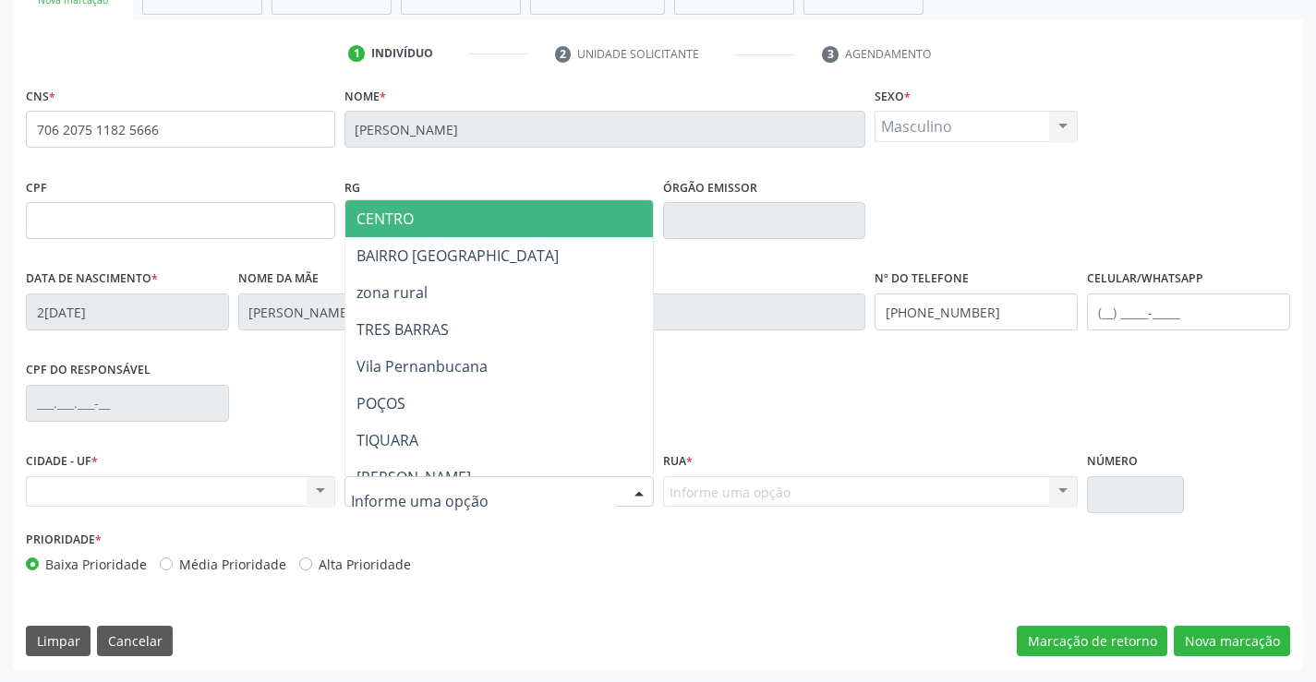
click at [490, 214] on span "CENTRO" at bounding box center [544, 218] width 399 height 37
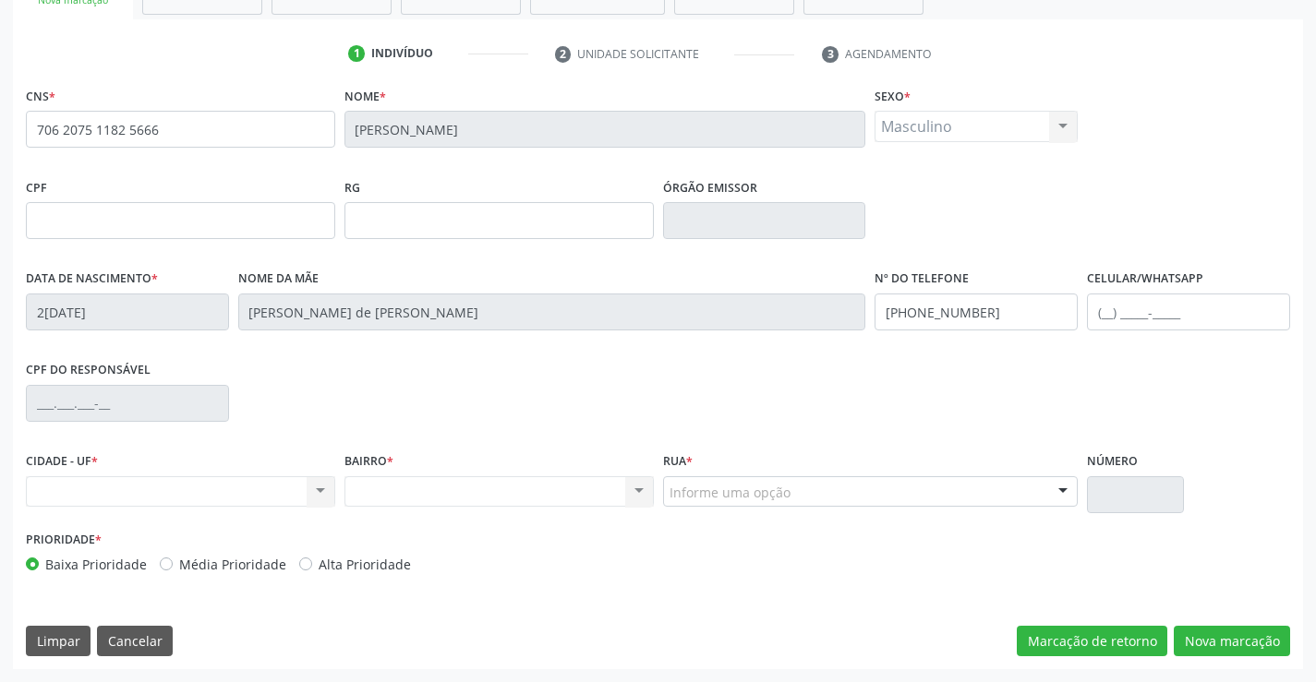
click at [845, 491] on div "Informe uma opção" at bounding box center [871, 492] width 416 height 31
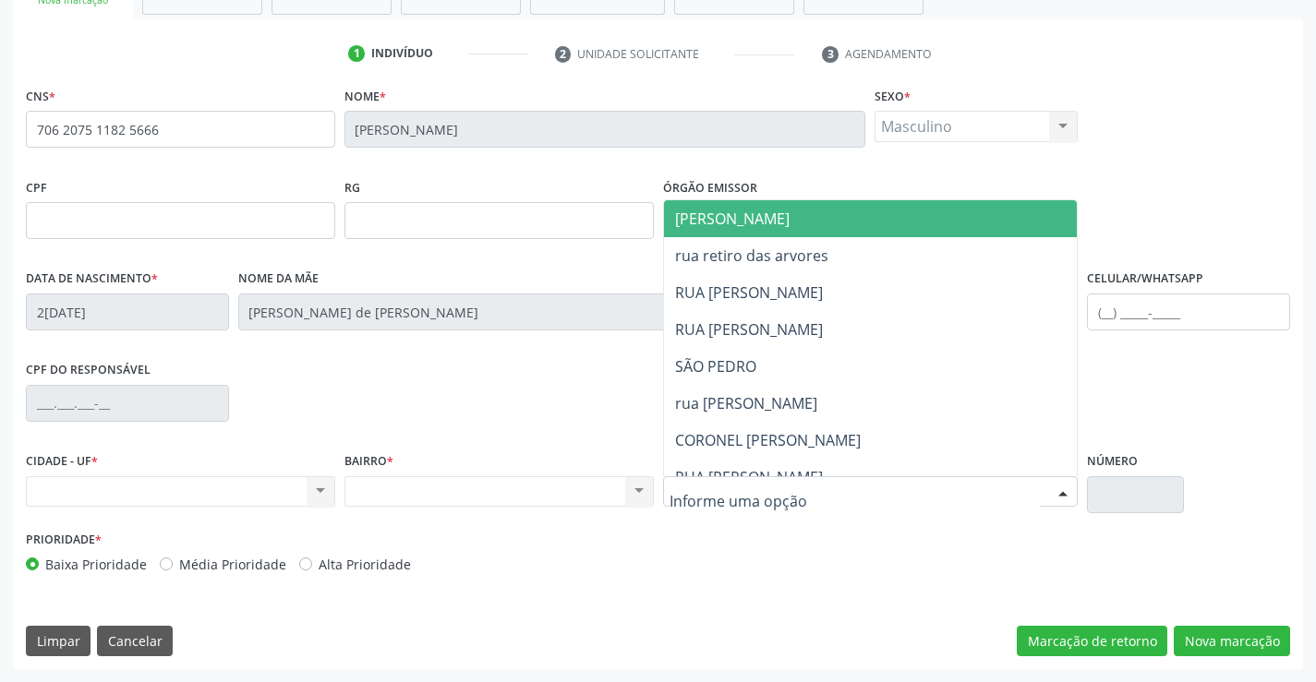
click at [809, 216] on span "JUCA MARQUES" at bounding box center [886, 218] width 445 height 37
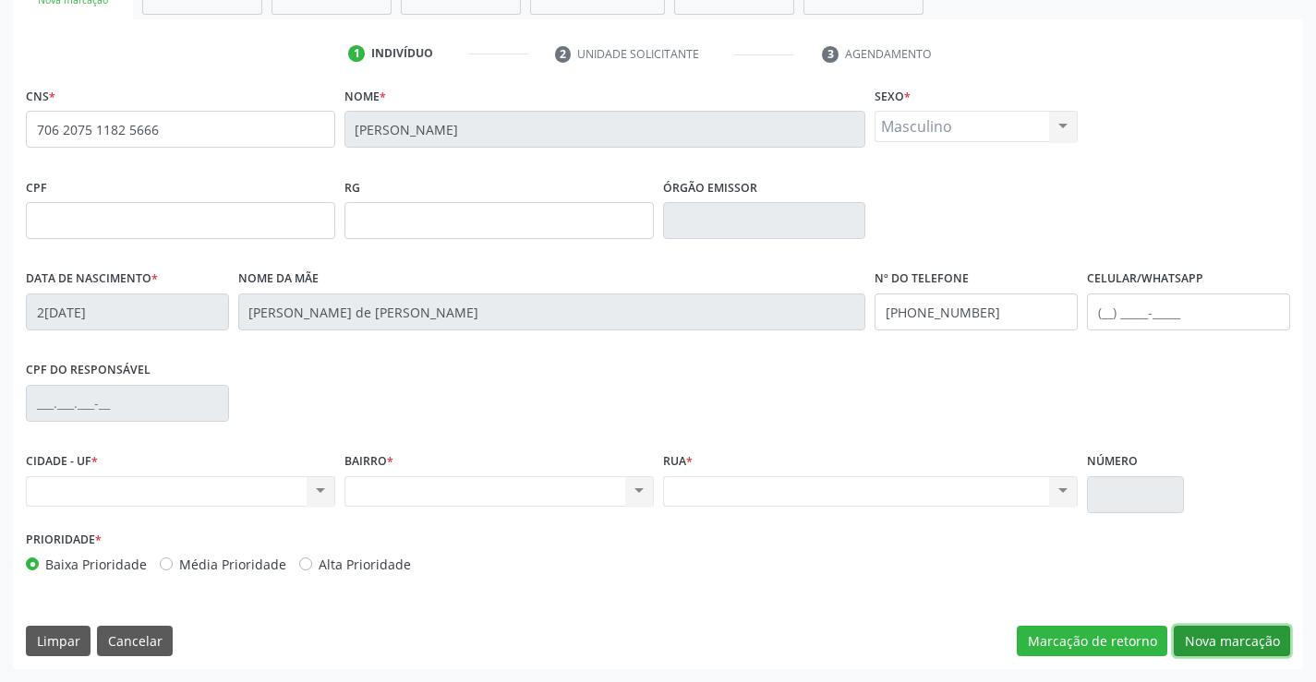
click at [1243, 640] on button "Nova marcação" at bounding box center [1232, 641] width 116 height 31
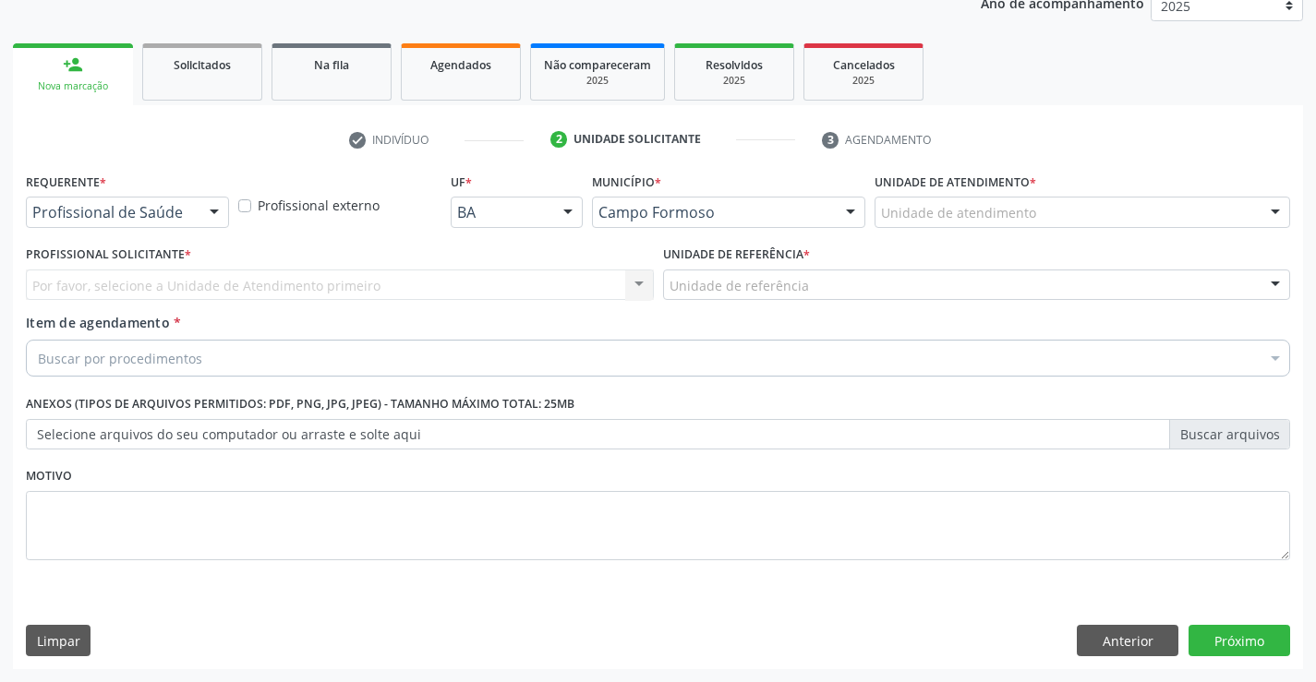
scroll to position [233, 0]
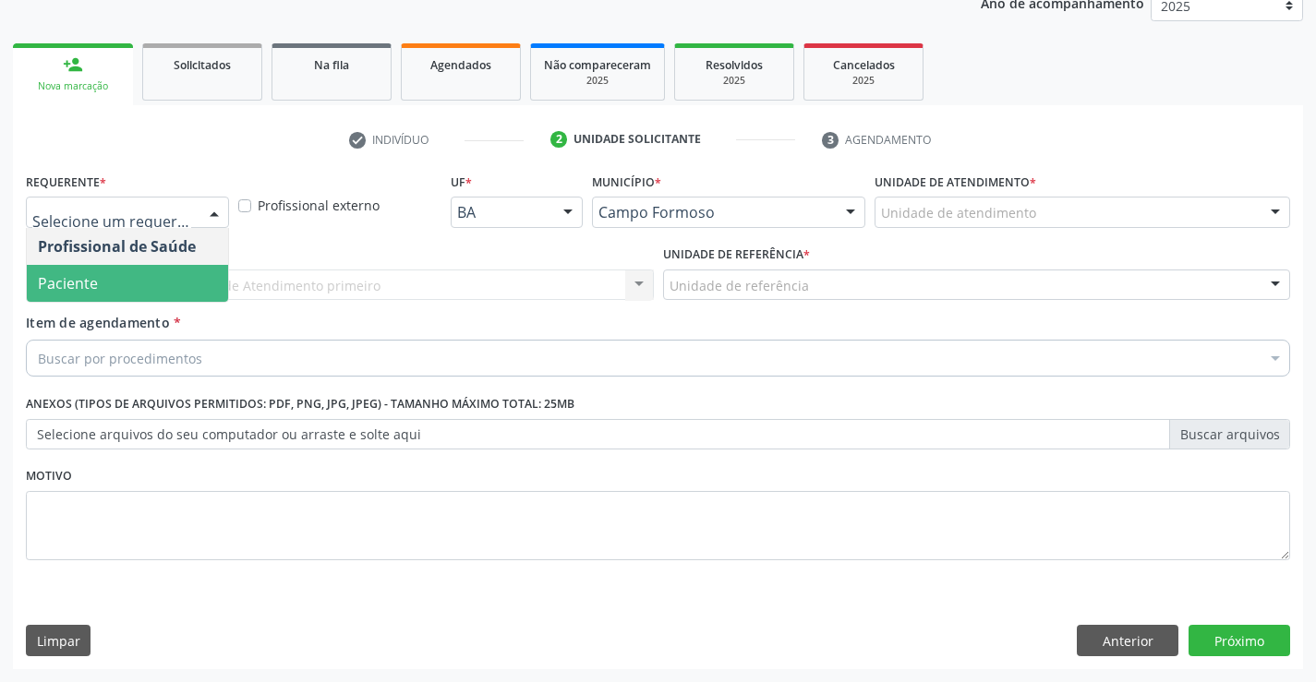
click at [108, 277] on span "Paciente" at bounding box center [127, 283] width 201 height 37
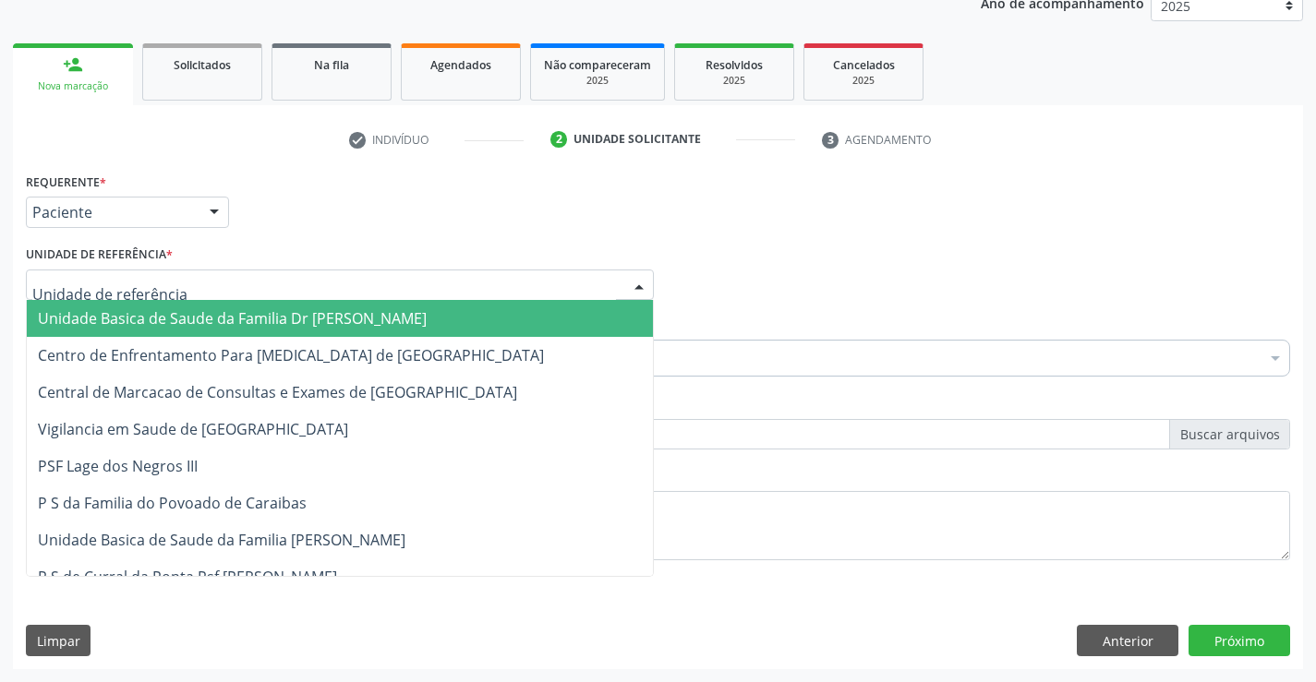
click at [201, 315] on span "Unidade Basica de Saude da Familia Dr [PERSON_NAME]" at bounding box center [232, 318] width 389 height 20
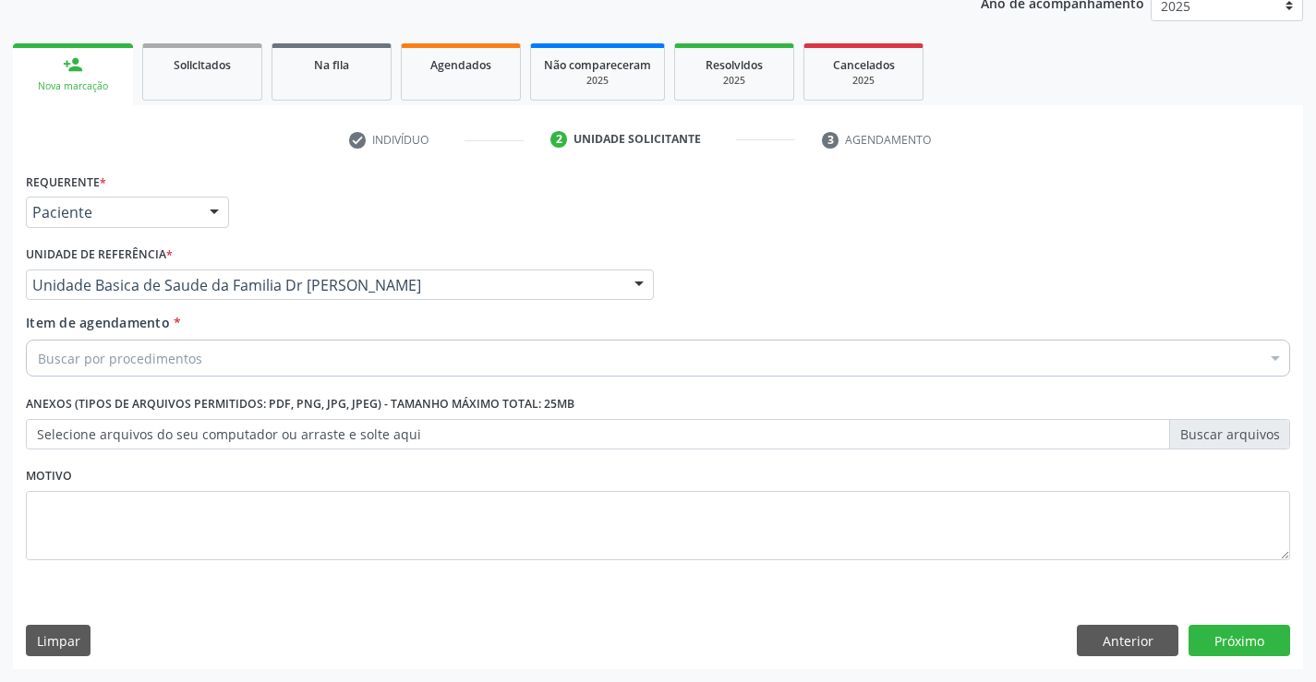
click at [218, 362] on div "Buscar por procedimentos" at bounding box center [658, 358] width 1264 height 37
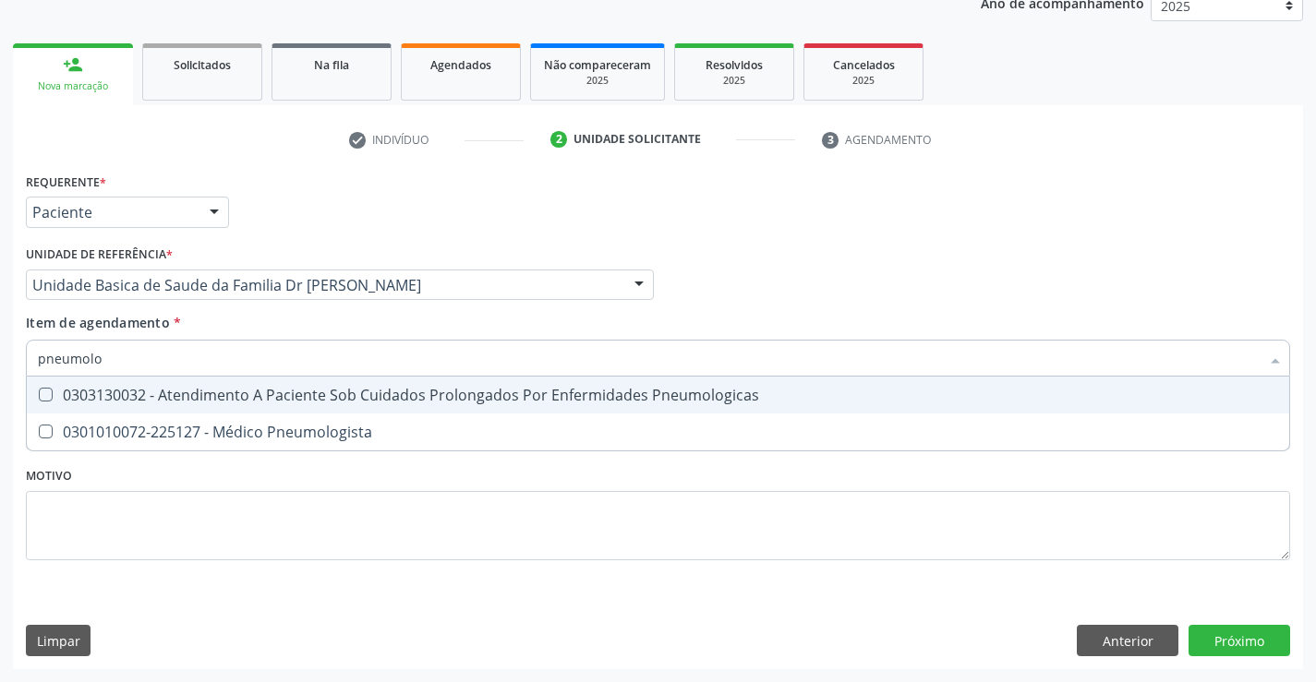
type input "pneumolog"
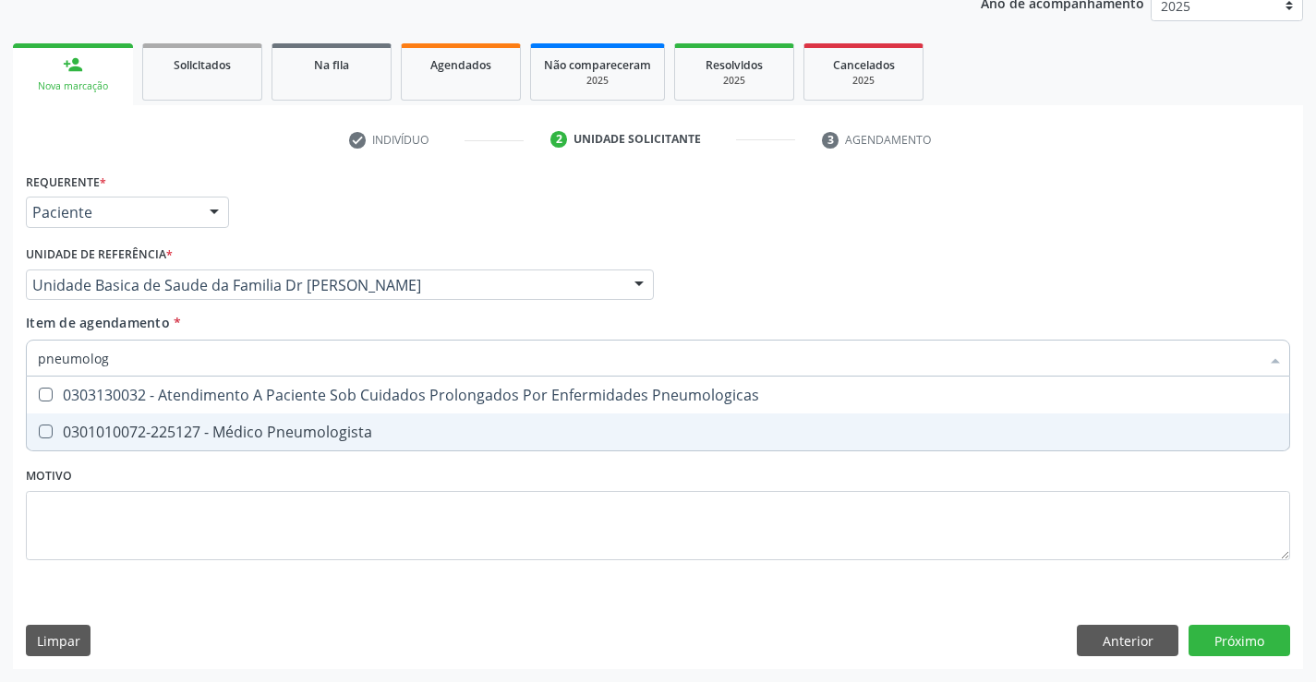
click at [260, 425] on div "0301010072-225127 - Médico Pneumologista" at bounding box center [658, 432] width 1240 height 15
checkbox Pneumologista "true"
click at [1238, 637] on div "Requerente * Paciente Profissional de Saúde Paciente Nenhum resultado encontrad…" at bounding box center [658, 418] width 1290 height 501
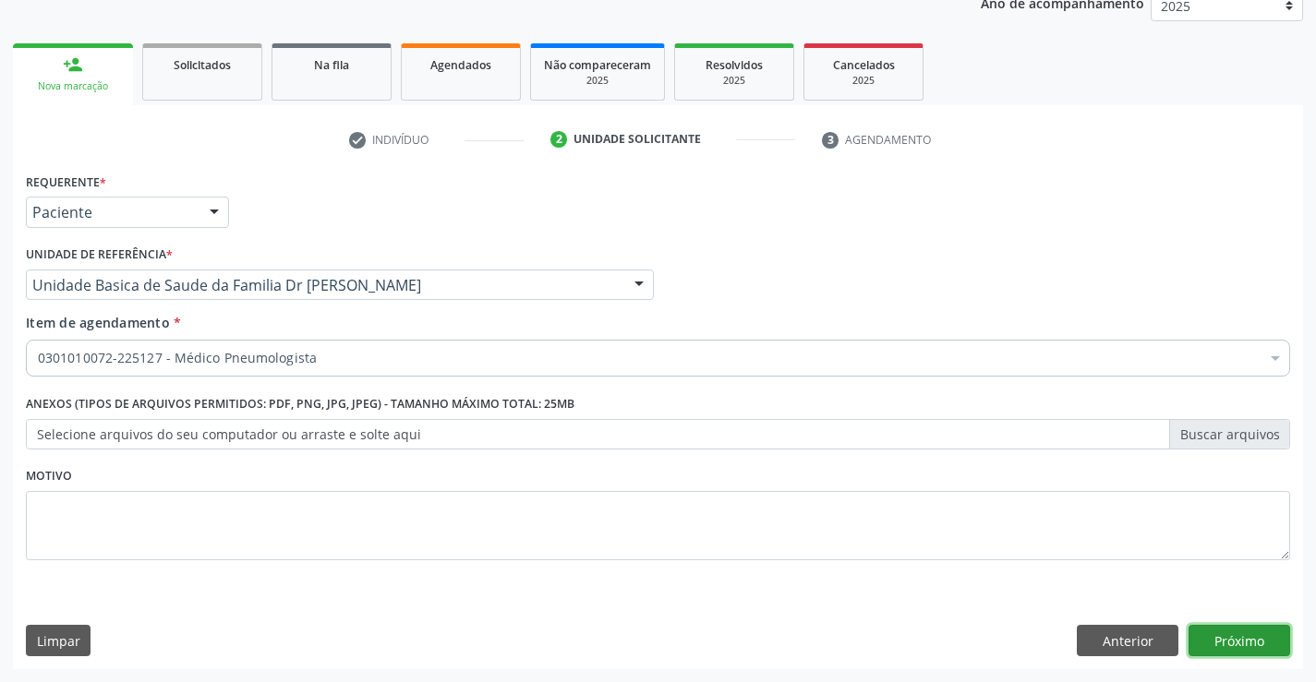
click at [1238, 637] on button "Próximo" at bounding box center [1240, 640] width 102 height 31
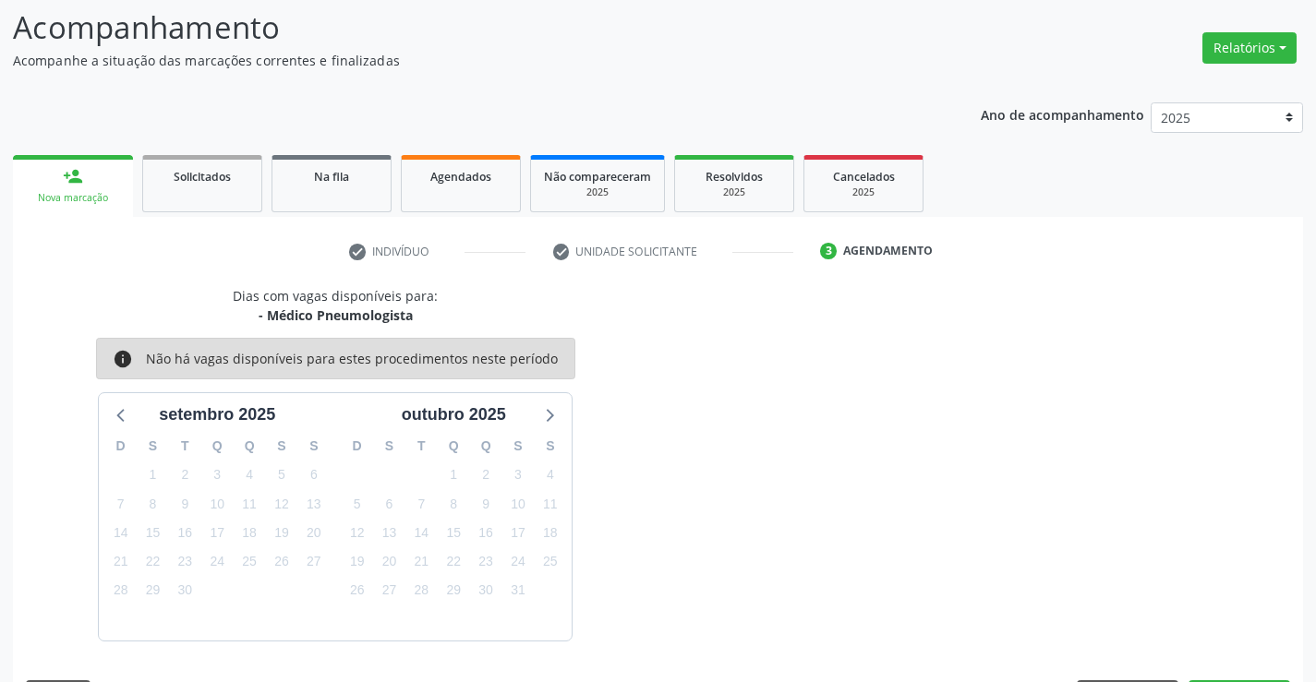
scroll to position [175, 0]
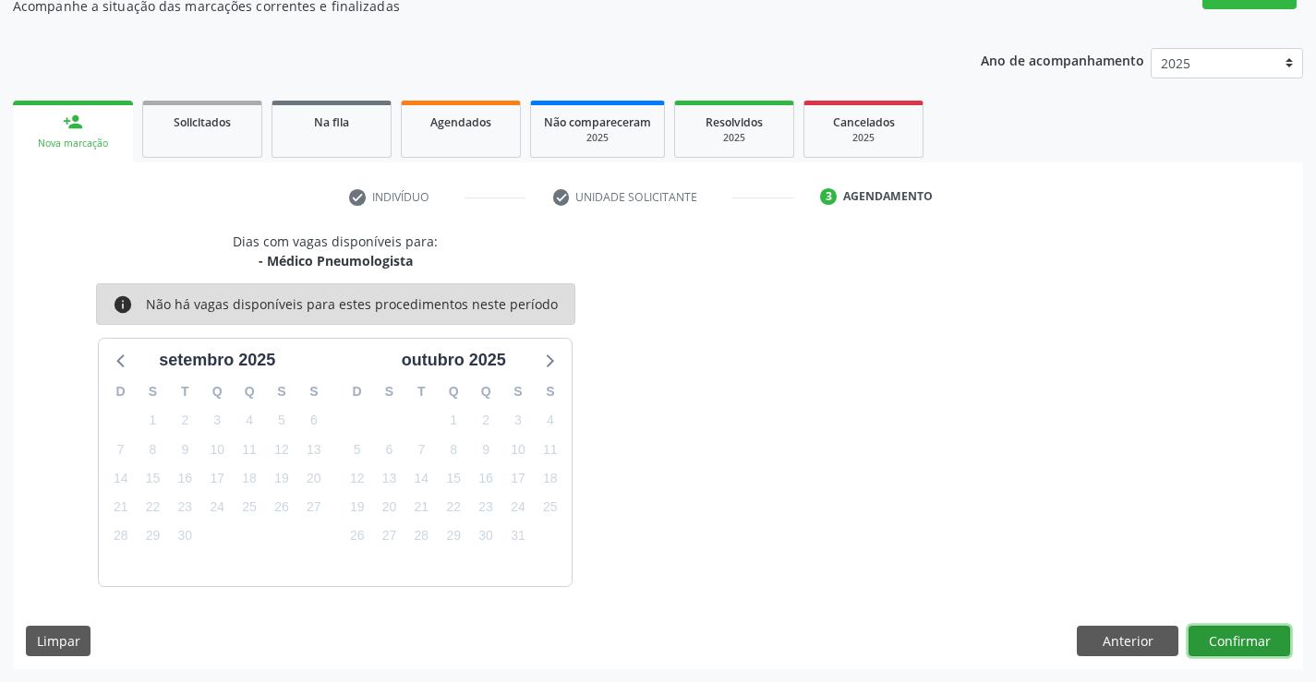
click at [1231, 638] on button "Confirmar" at bounding box center [1240, 641] width 102 height 31
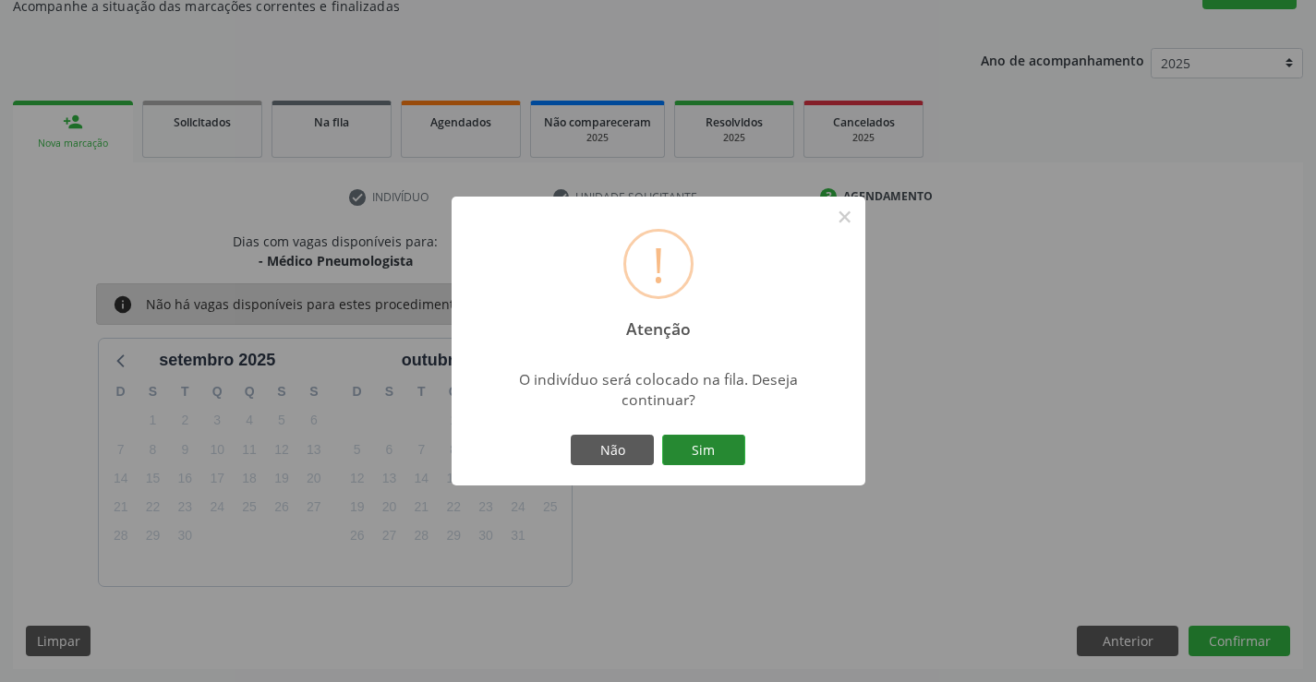
click at [696, 445] on button "Sim" at bounding box center [703, 450] width 83 height 31
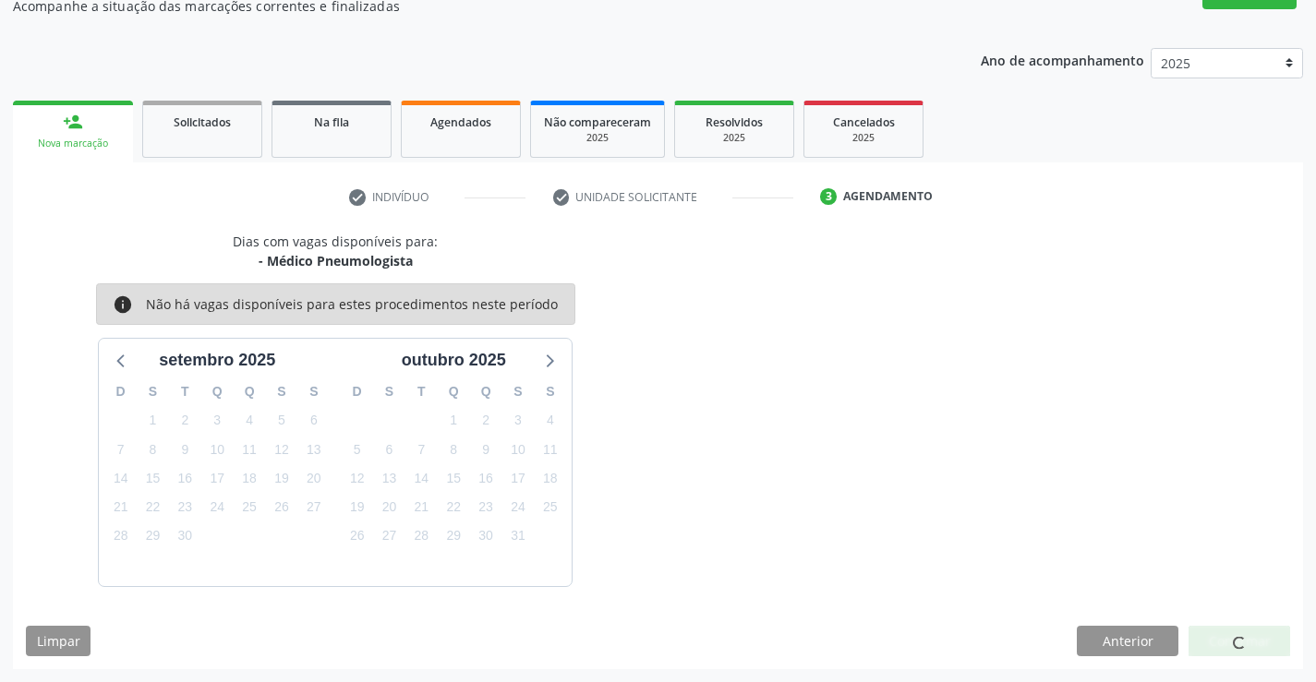
scroll to position [0, 0]
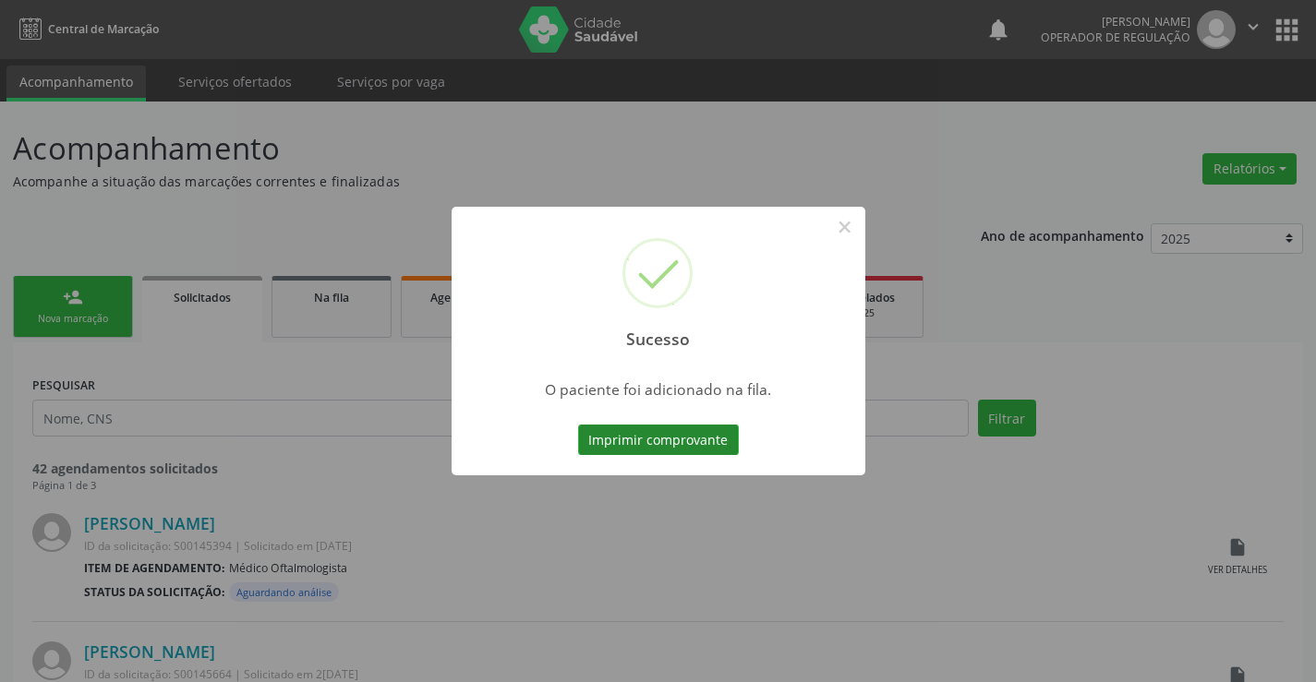
click at [665, 437] on button "Imprimir comprovante" at bounding box center [658, 440] width 161 height 31
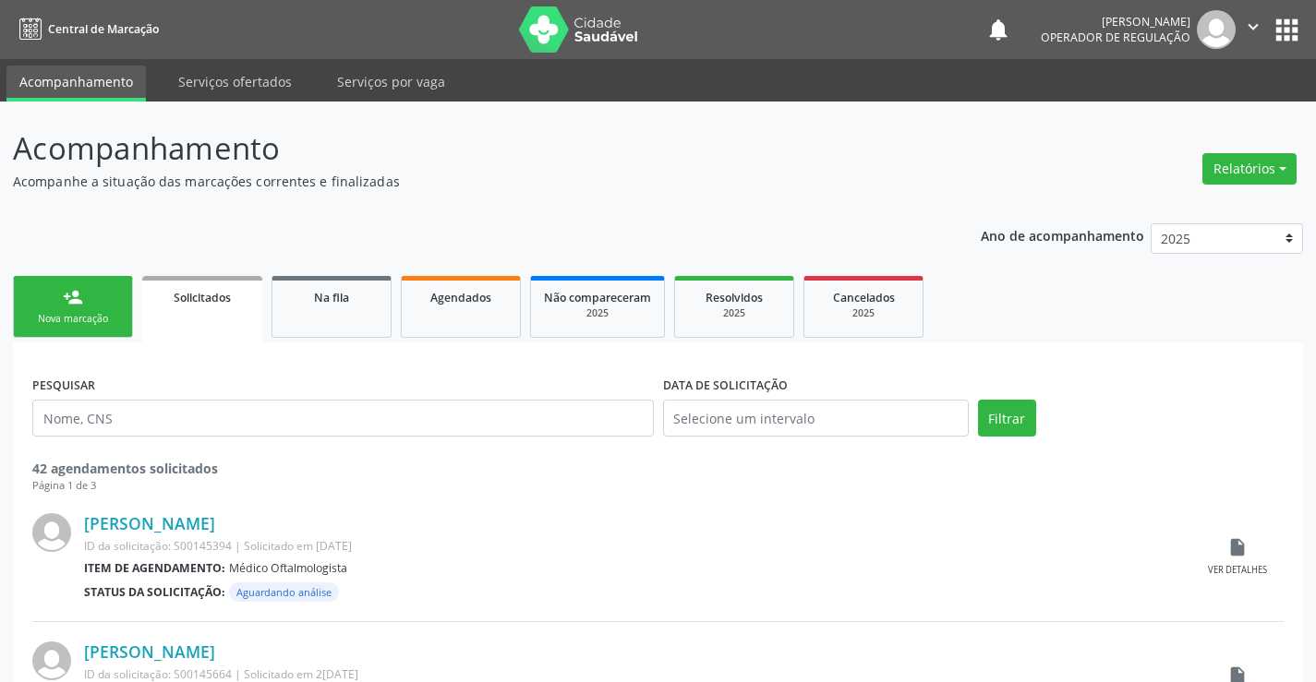
click at [72, 313] on div "Nova marcação" at bounding box center [73, 319] width 92 height 14
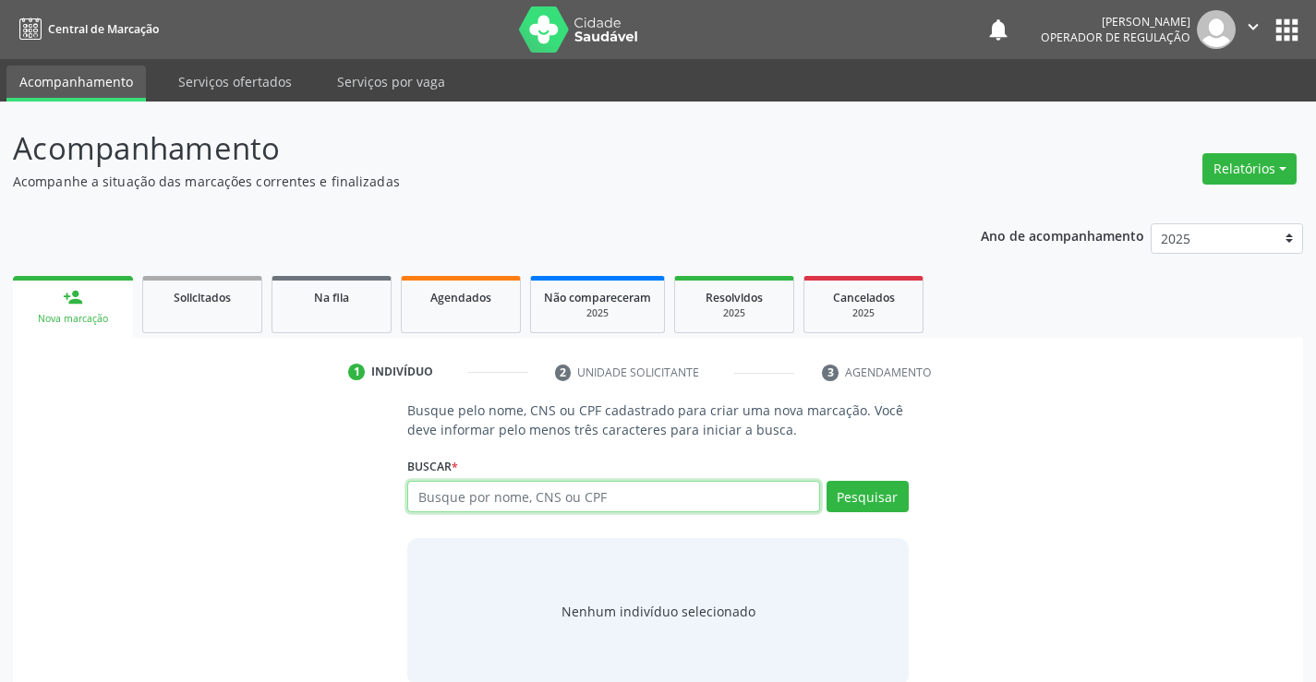
click at [657, 493] on input "text" at bounding box center [613, 496] width 412 height 31
type input "700506985805353"
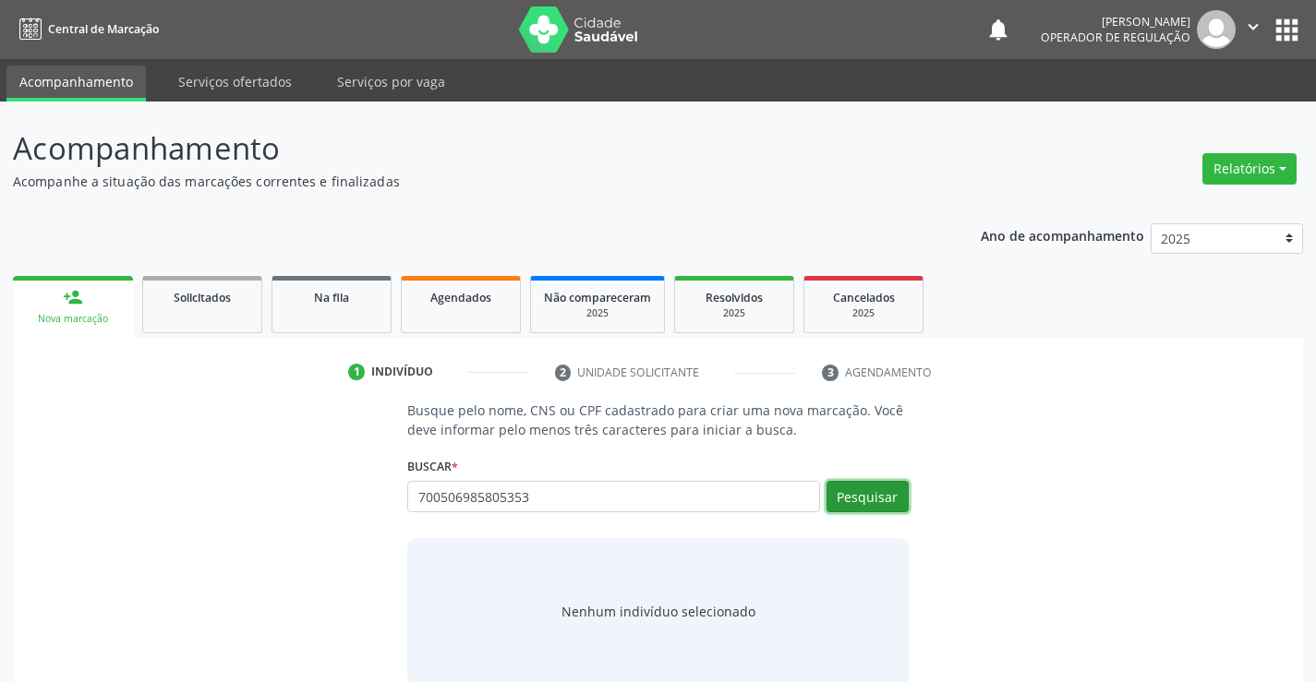
click at [876, 498] on button "Pesquisar" at bounding box center [868, 496] width 82 height 31
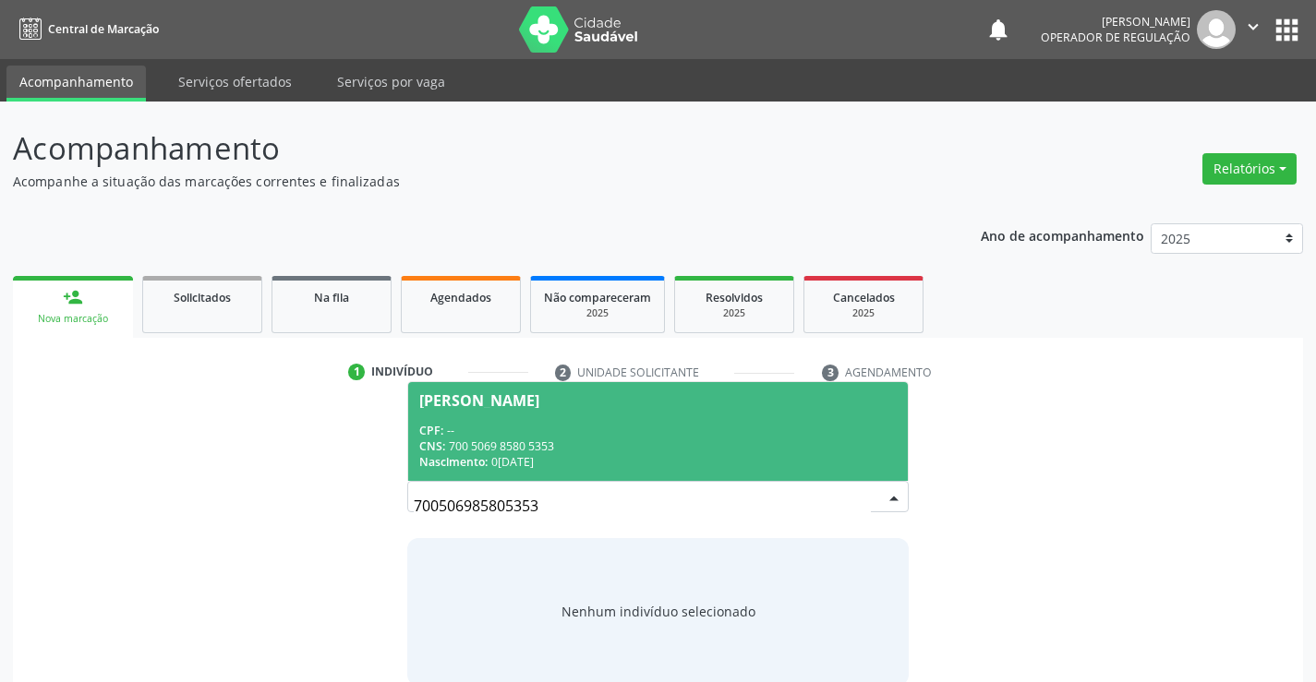
click at [491, 408] on span "Celsa Almeida Silva CPF: -- CNS: 700 5069 8580 5353 Nascimento: 08/10/1968" at bounding box center [657, 431] width 499 height 99
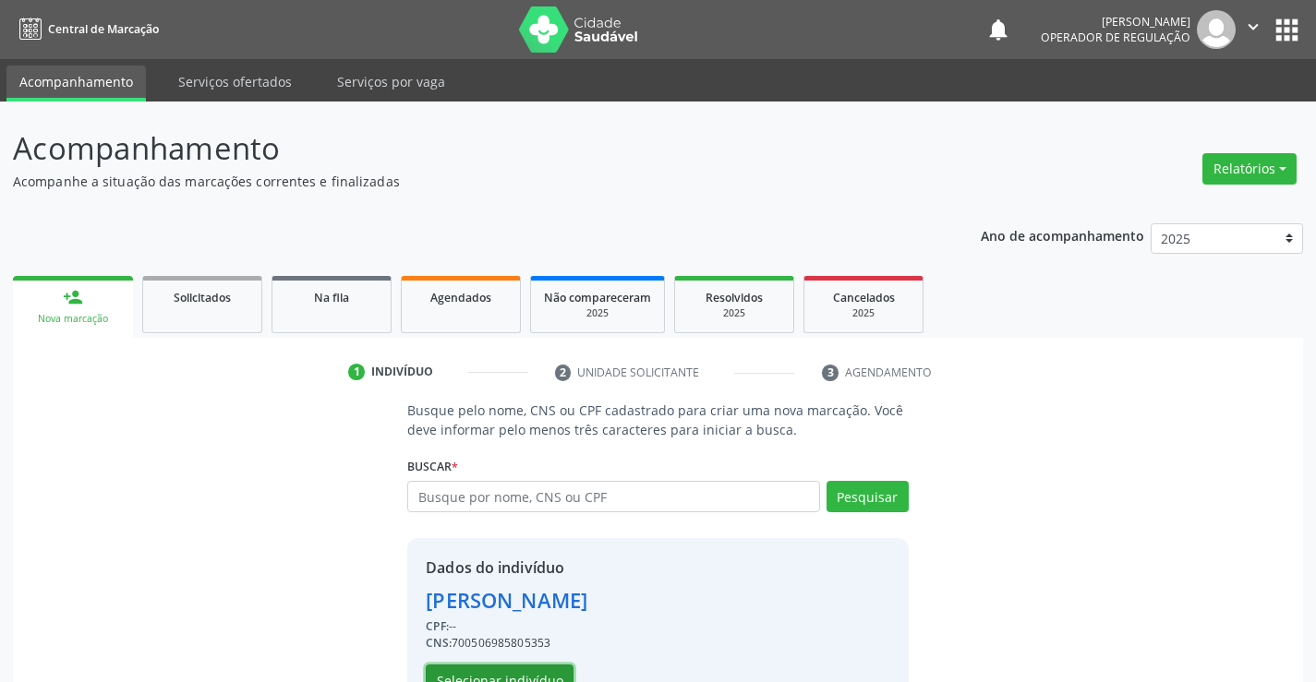
click at [494, 673] on button "Selecionar indivíduo" at bounding box center [500, 680] width 148 height 31
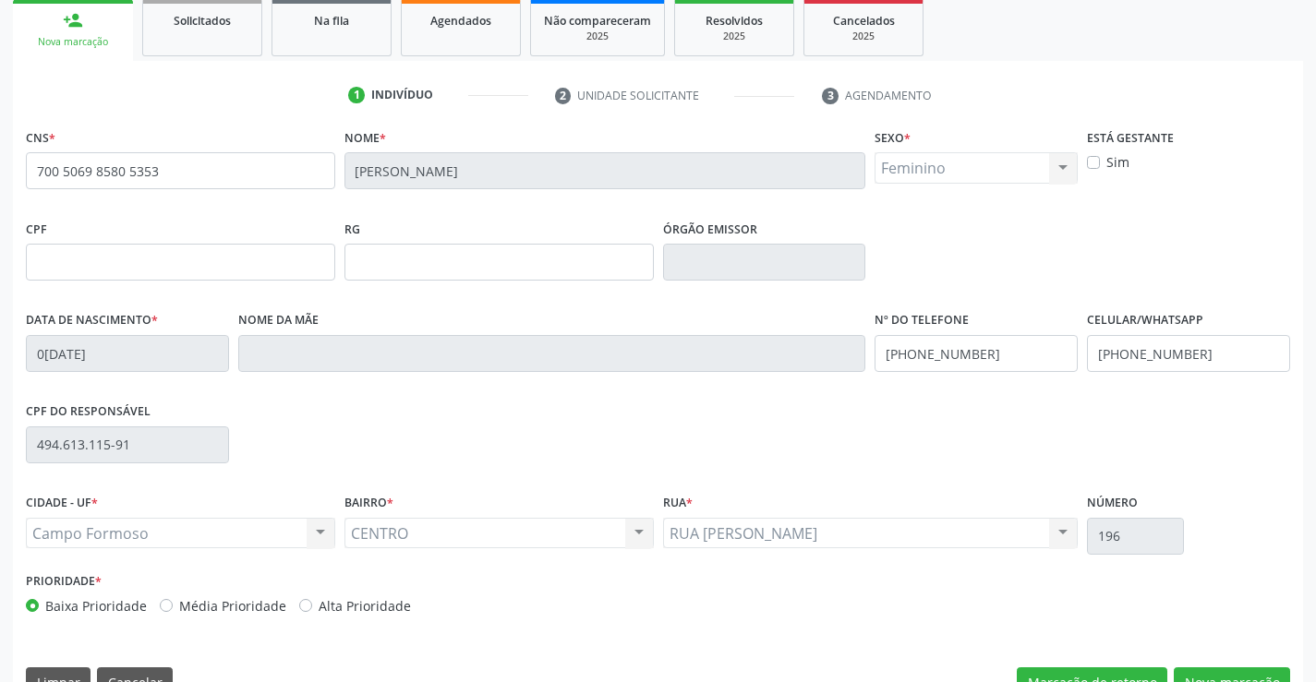
scroll to position [319, 0]
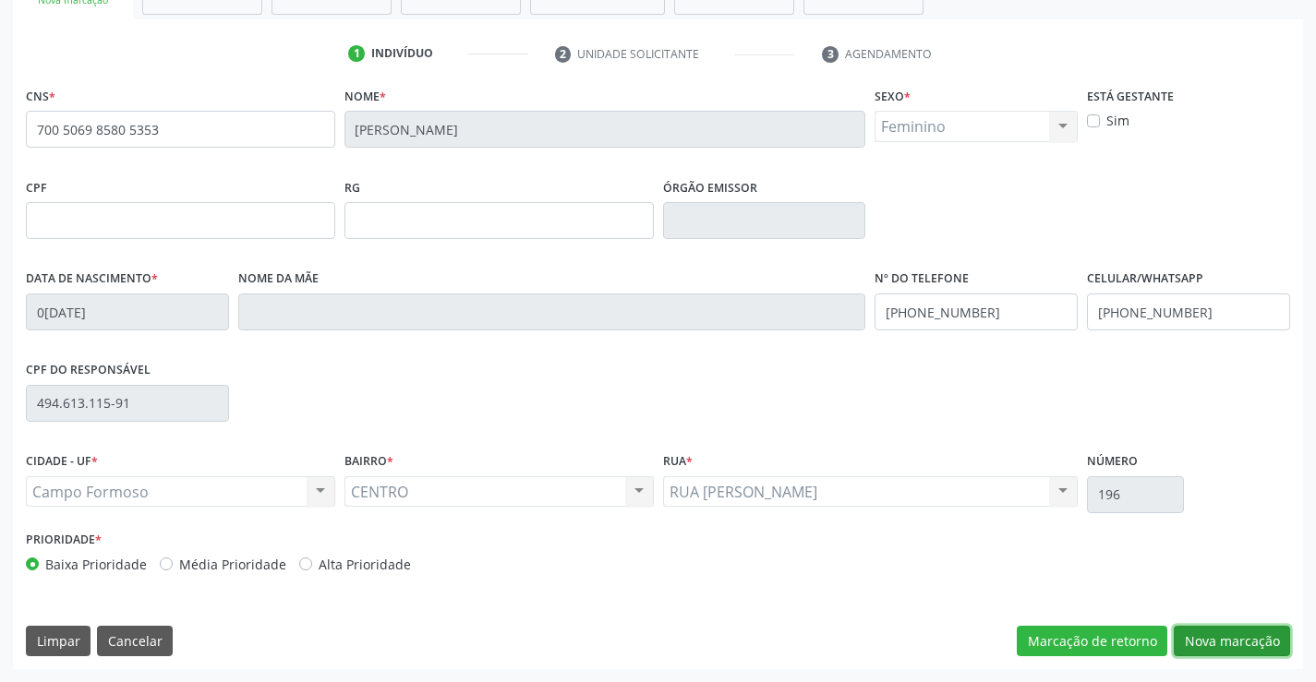
click at [1230, 635] on button "Nova marcação" at bounding box center [1232, 641] width 116 height 31
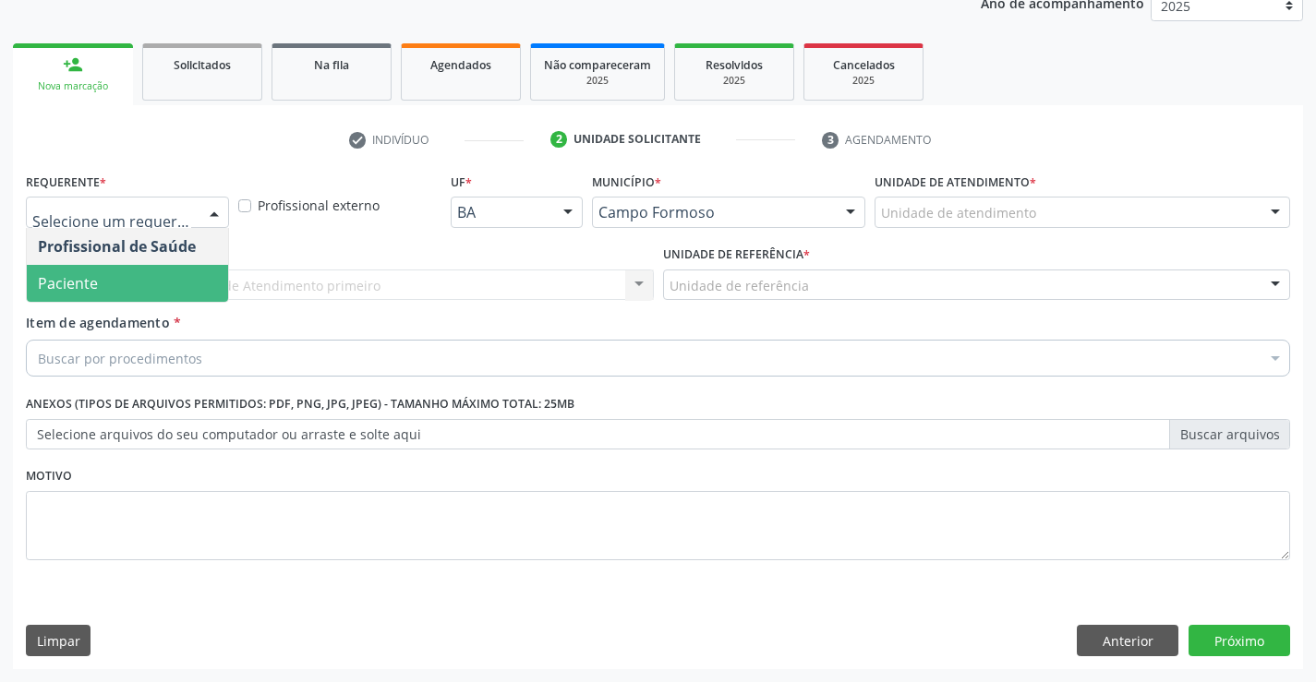
click at [102, 282] on span "Paciente" at bounding box center [127, 283] width 201 height 37
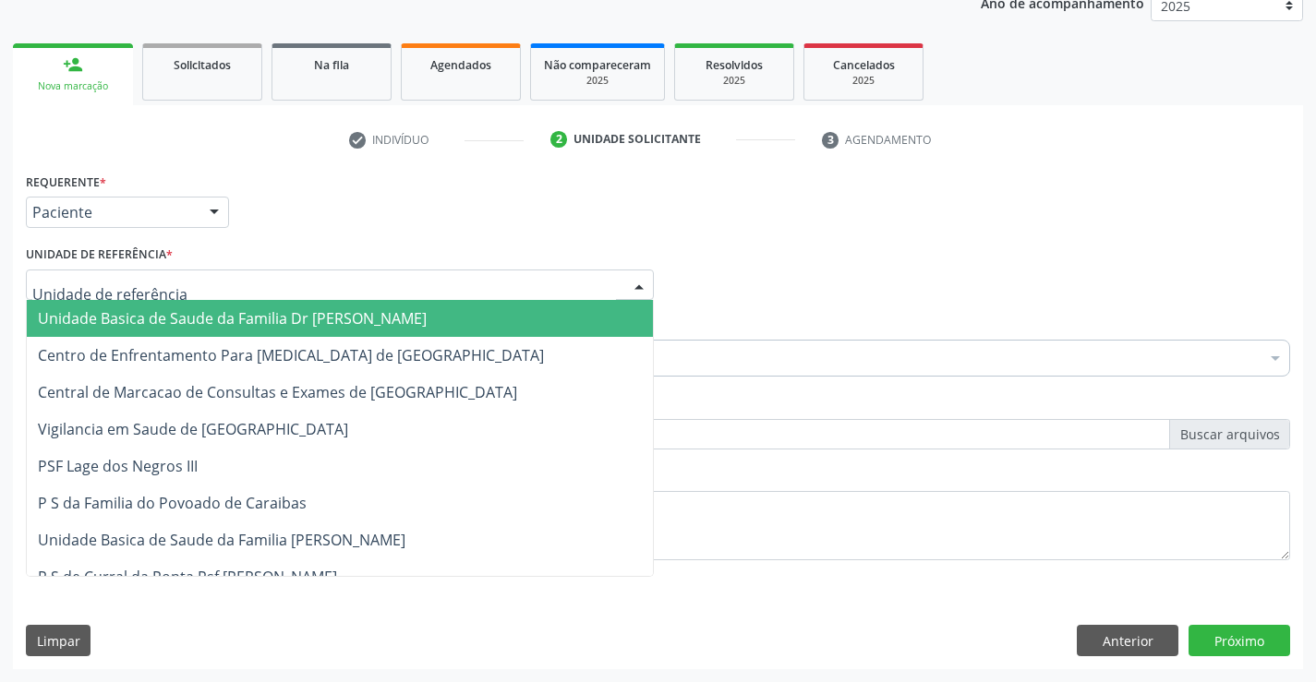
click at [220, 310] on span "Unidade Basica de Saude da Familia Dr [PERSON_NAME]" at bounding box center [232, 318] width 389 height 20
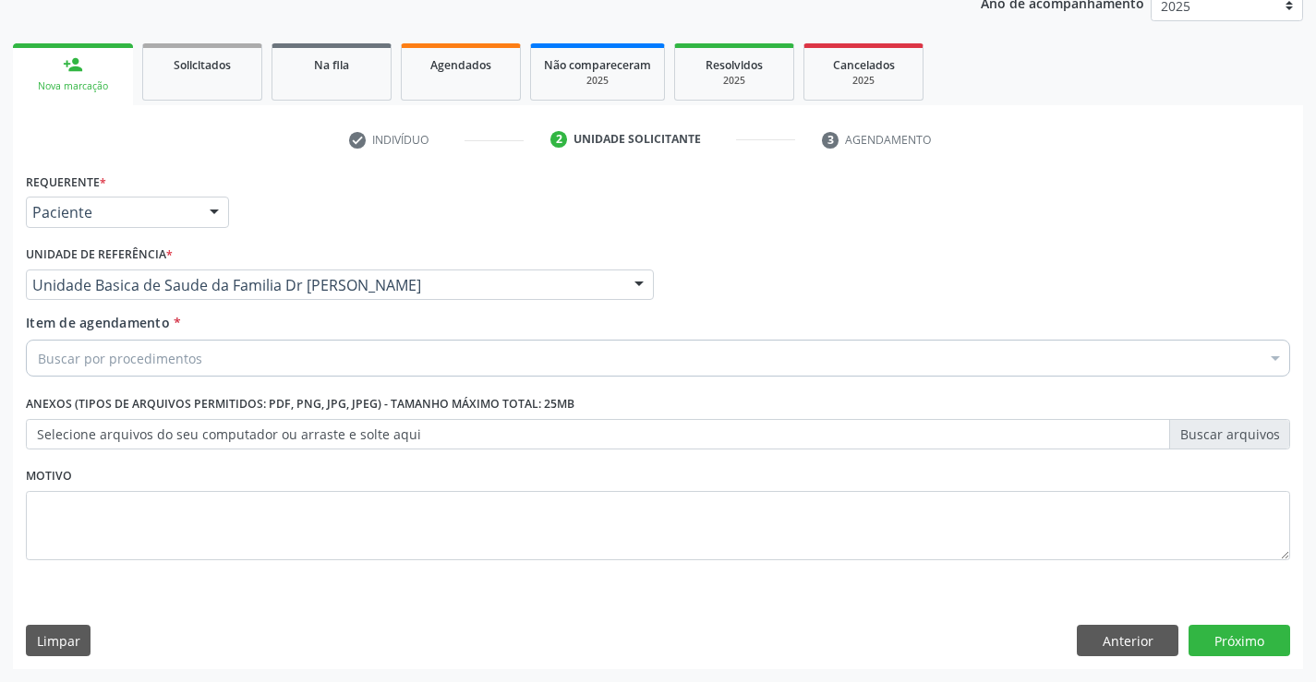
click at [262, 357] on div "Buscar por procedimentos" at bounding box center [658, 358] width 1264 height 37
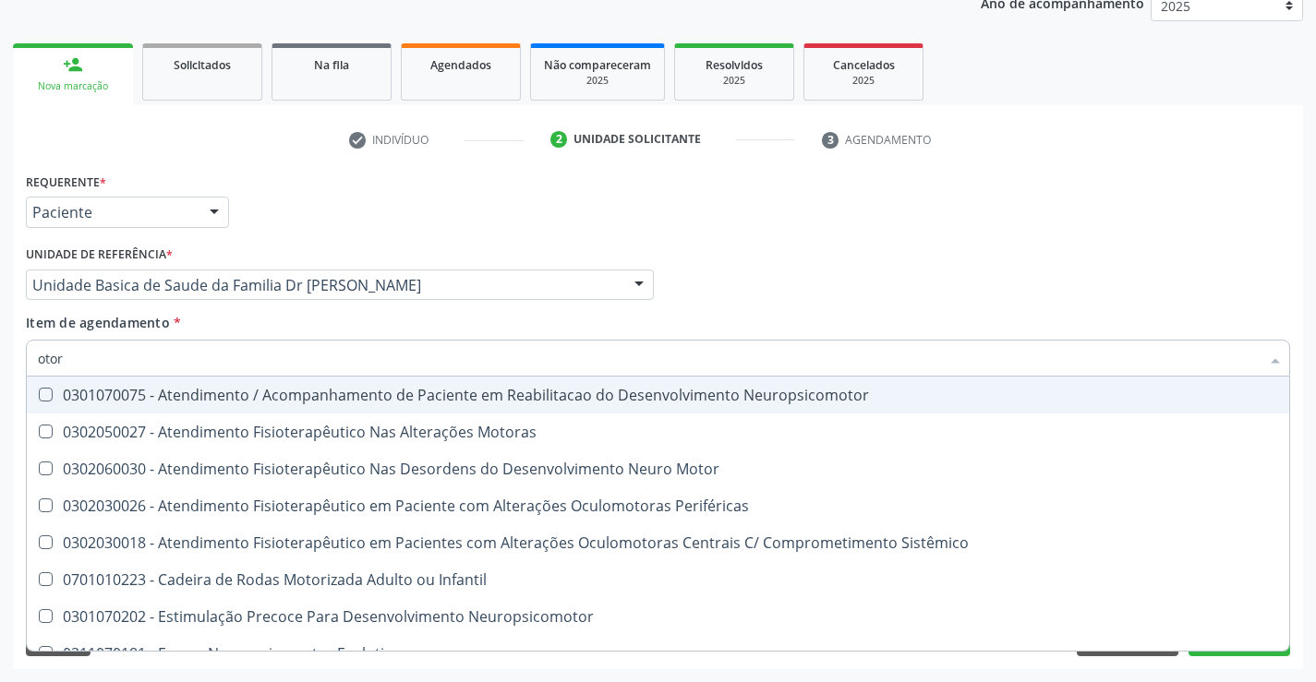
type input "otorr"
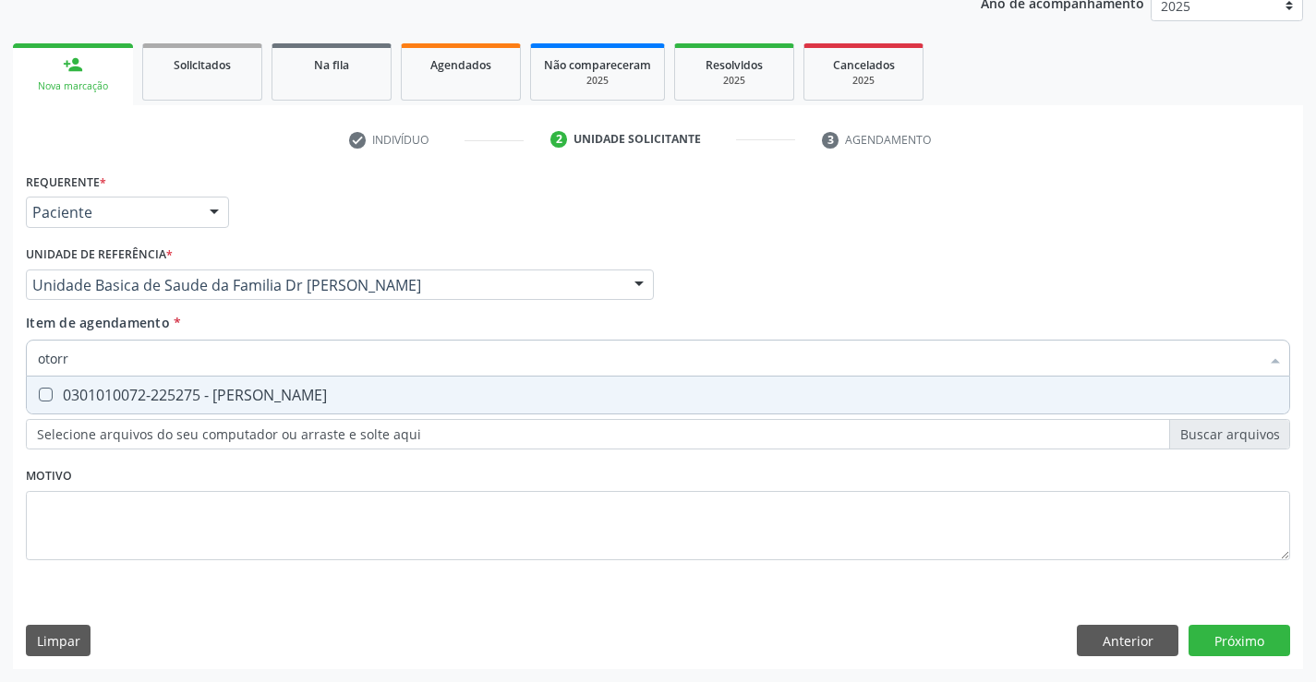
click at [328, 395] on div "0301010072-225275 - Médico Otorrinolaringologista" at bounding box center [658, 395] width 1240 height 15
checkbox Otorrinolaringologista "true"
click at [309, 317] on div "Item de agendamento * otorr Desfazer seleção 0301010072-225275 - Médico Otorrin…" at bounding box center [658, 342] width 1264 height 58
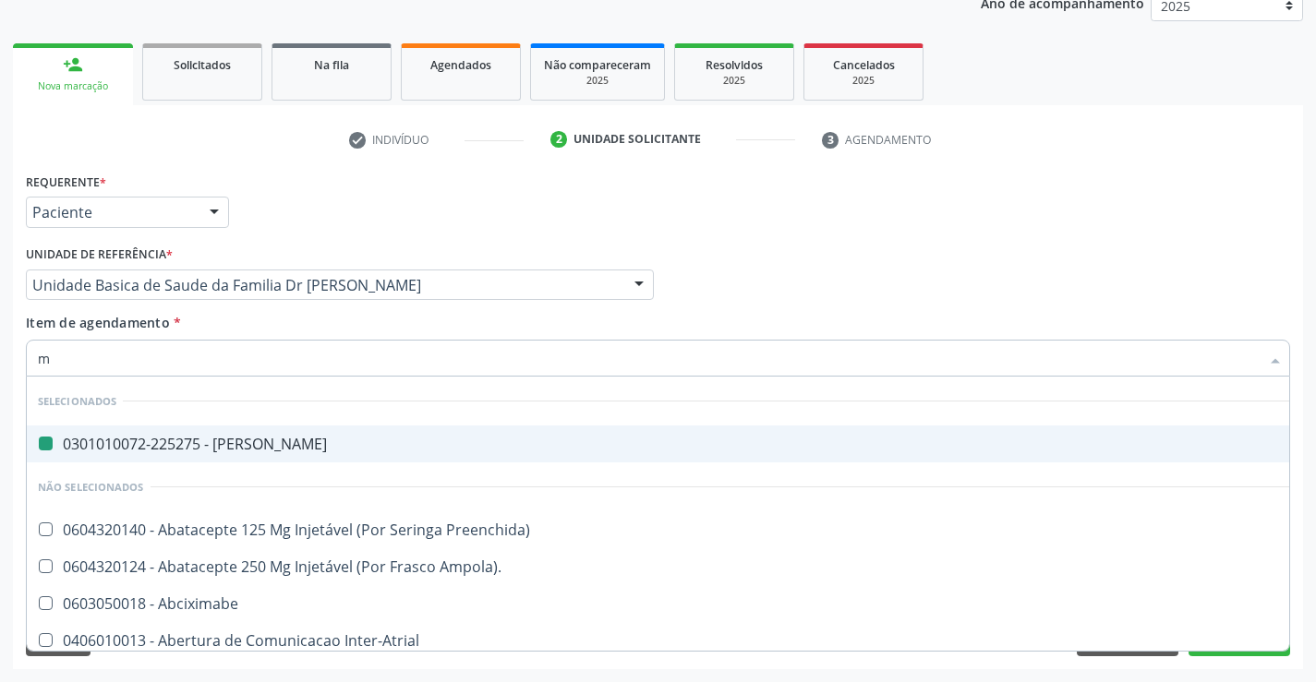
type input "ma"
checkbox Otorrinolaringologista "false"
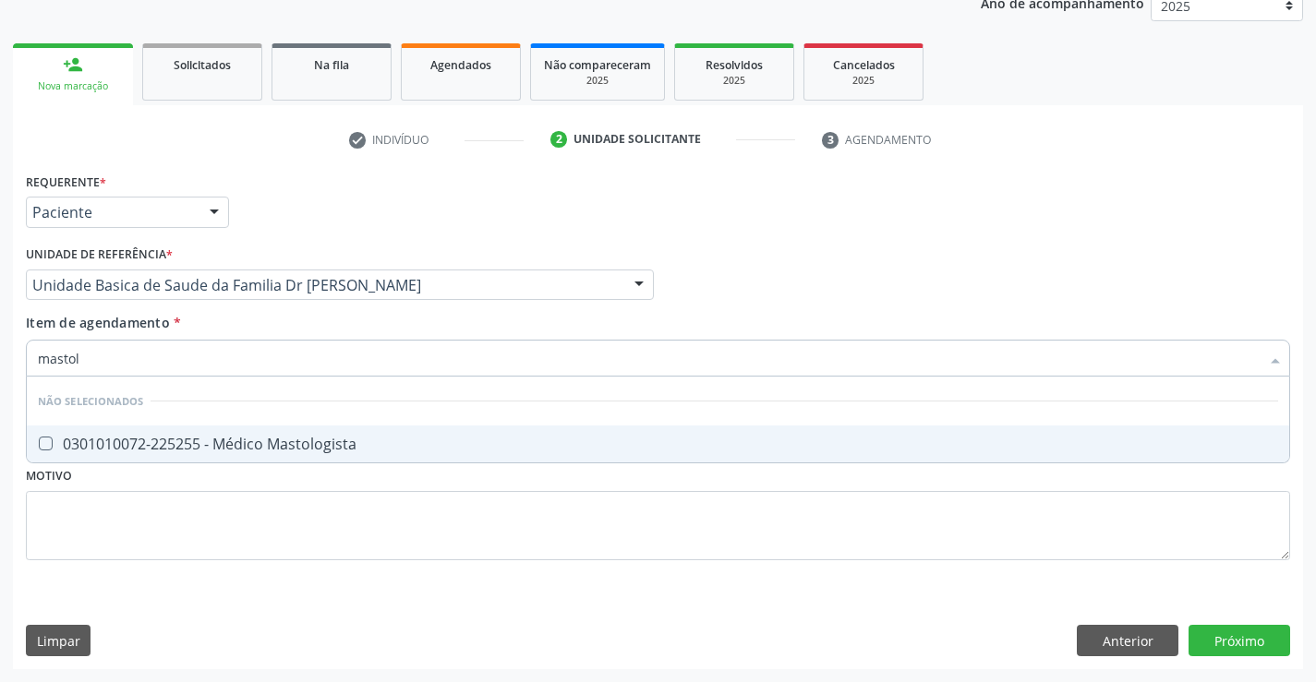
type input "mastolo"
click at [275, 441] on div "0301010072-225255 - Médico Mastologista" at bounding box center [658, 444] width 1240 height 15
checkbox Mastologista "true"
click at [1241, 638] on div "Requerente * Paciente Profissional de Saúde Paciente Nenhum resultado encontrad…" at bounding box center [658, 418] width 1290 height 501
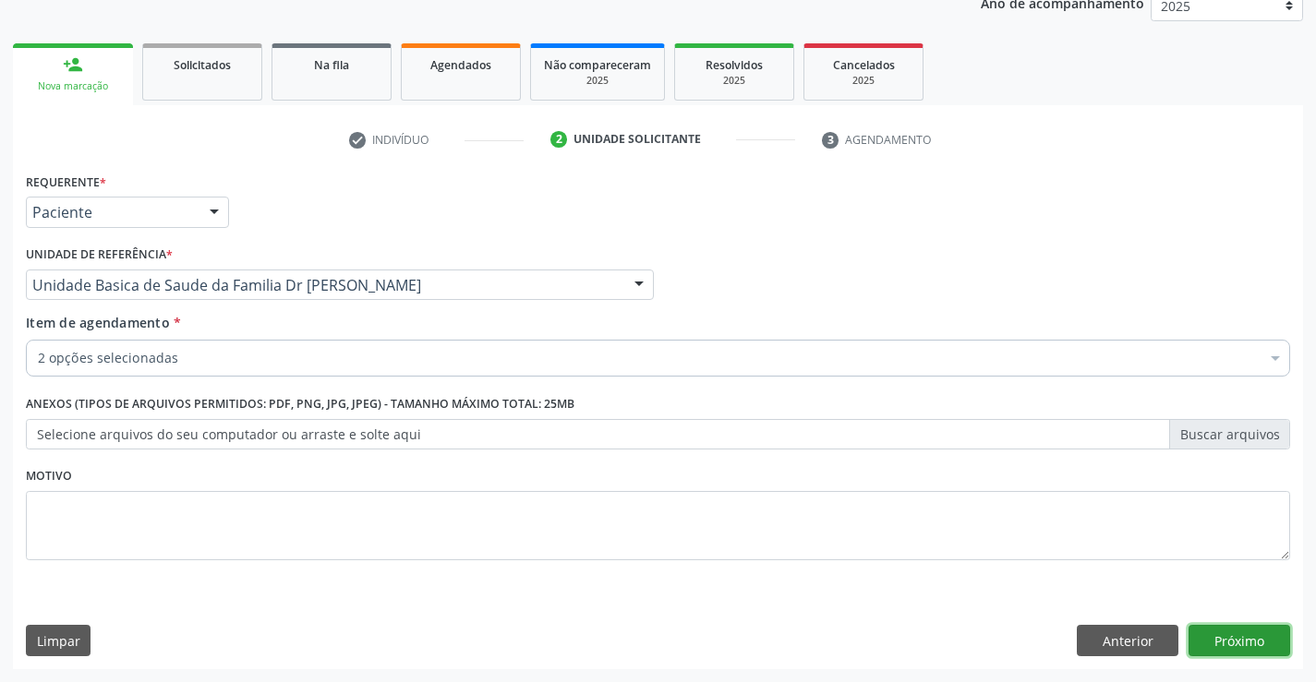
click at [1241, 638] on button "Próximo" at bounding box center [1240, 640] width 102 height 31
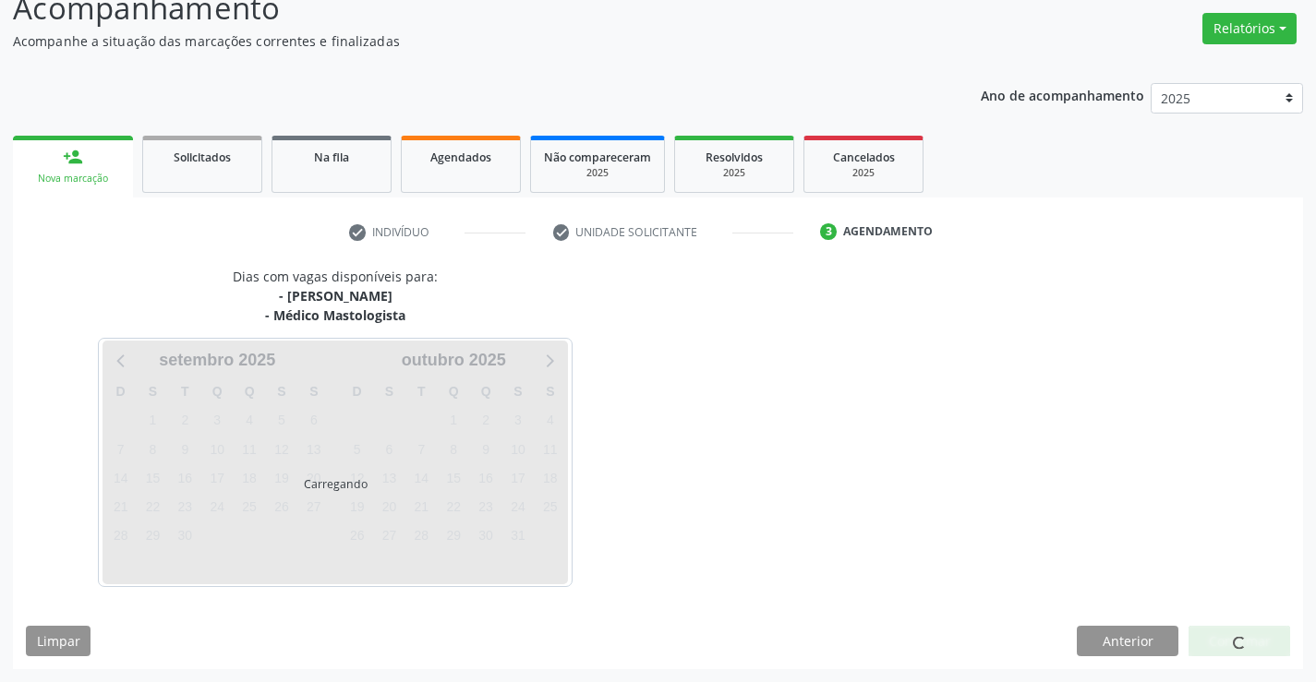
scroll to position [195, 0]
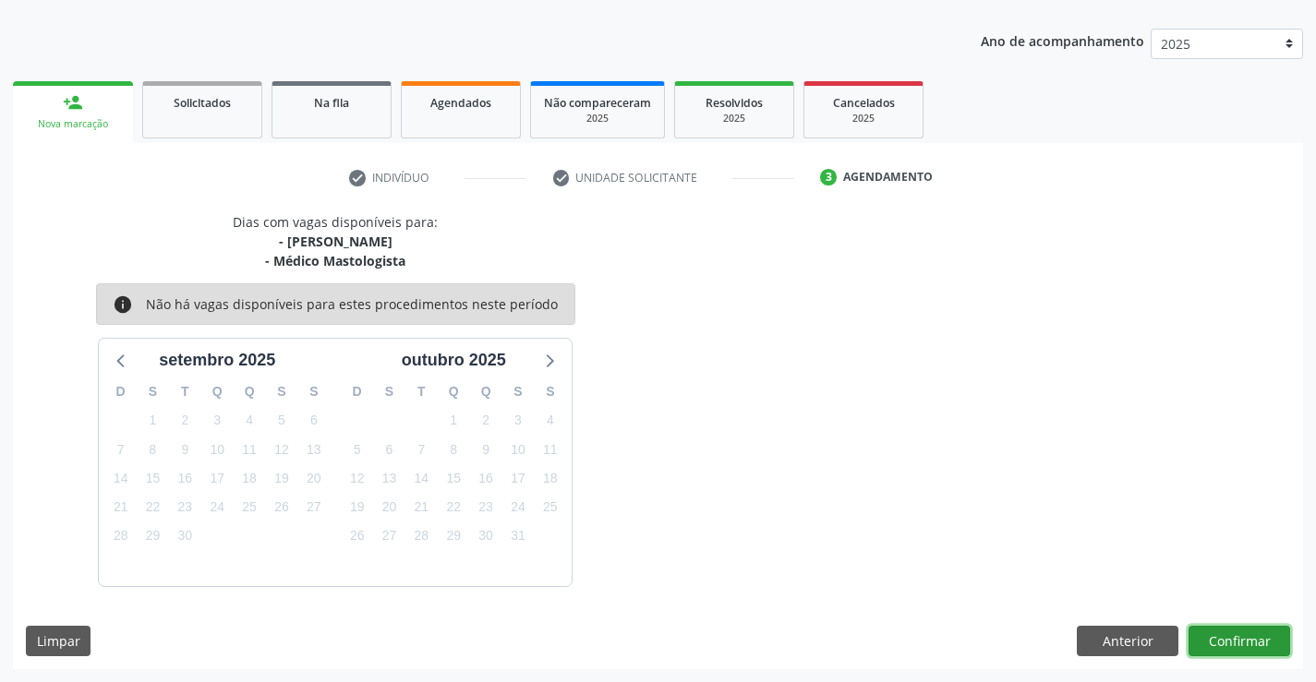
click at [1227, 635] on button "Confirmar" at bounding box center [1240, 641] width 102 height 31
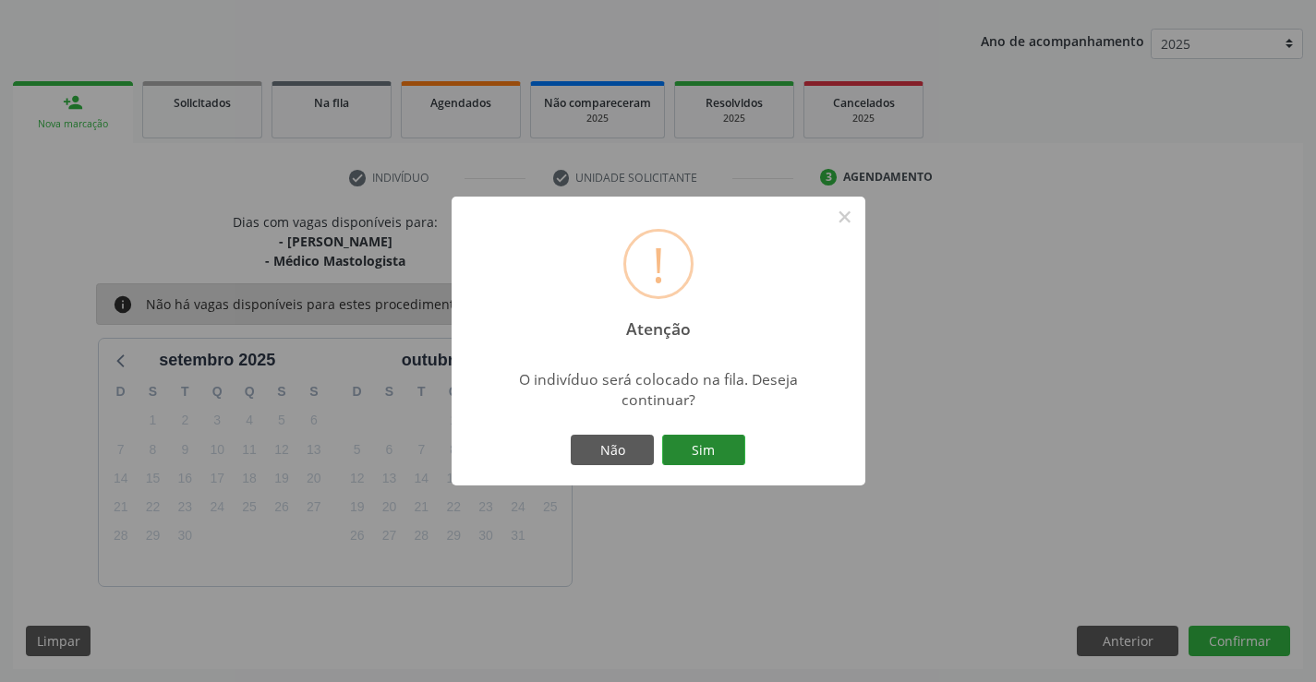
click at [705, 449] on button "Sim" at bounding box center [703, 450] width 83 height 31
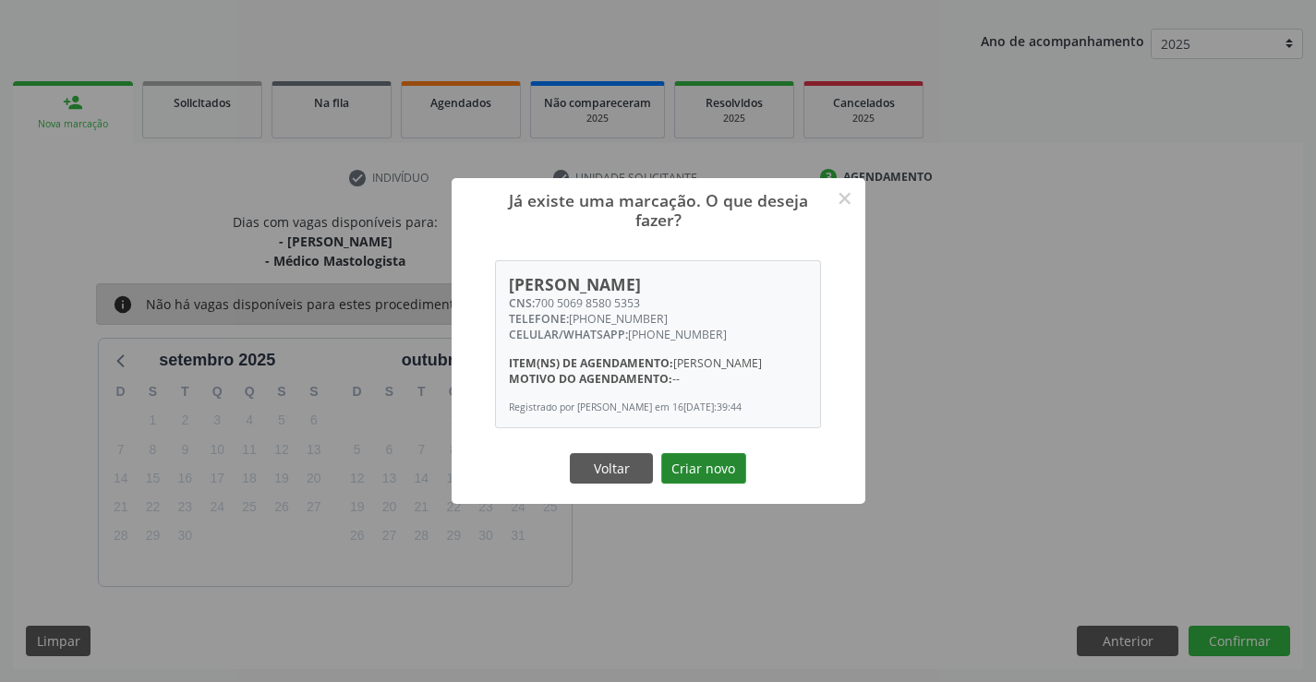
click at [699, 471] on button "Criar novo" at bounding box center [703, 468] width 85 height 31
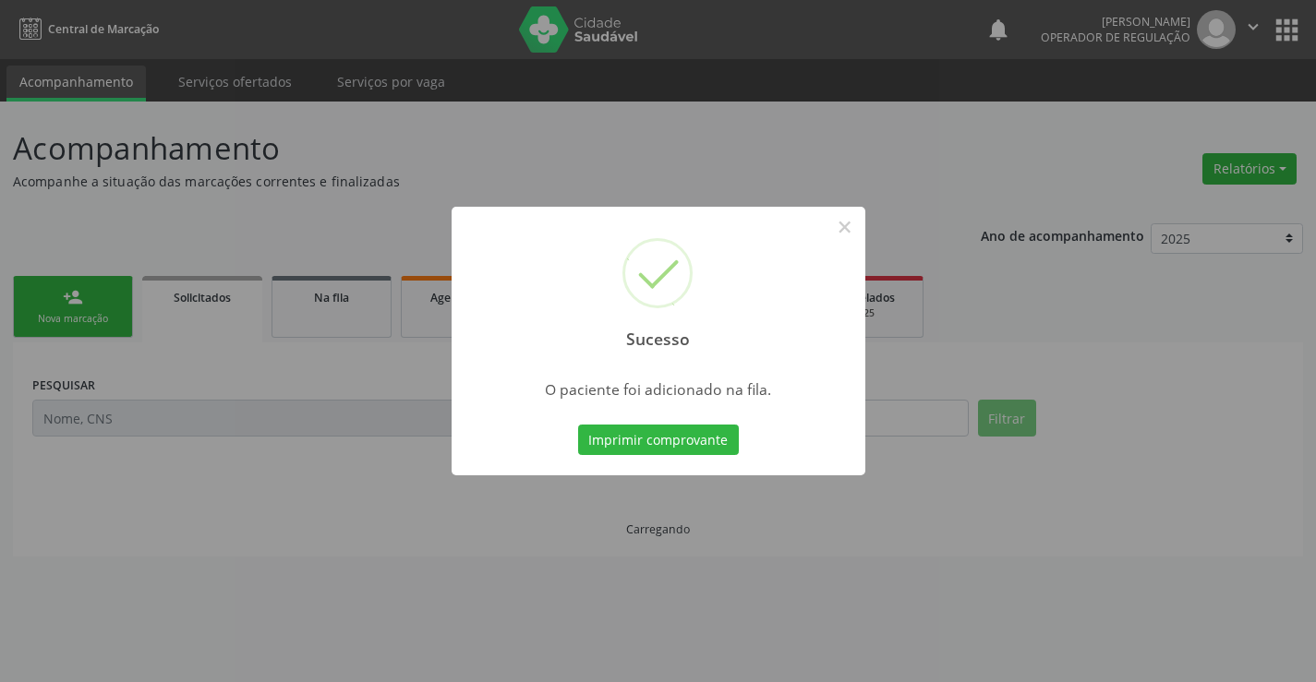
scroll to position [0, 0]
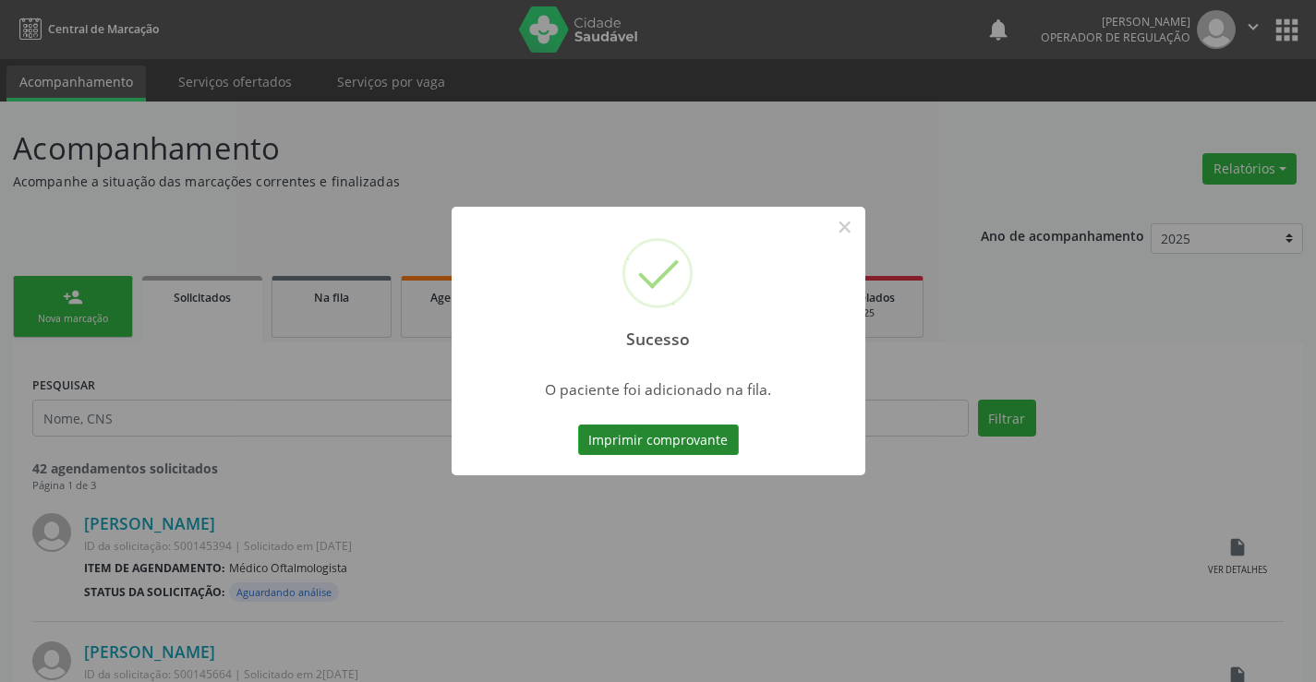
click at [643, 432] on button "Imprimir comprovante" at bounding box center [658, 440] width 161 height 31
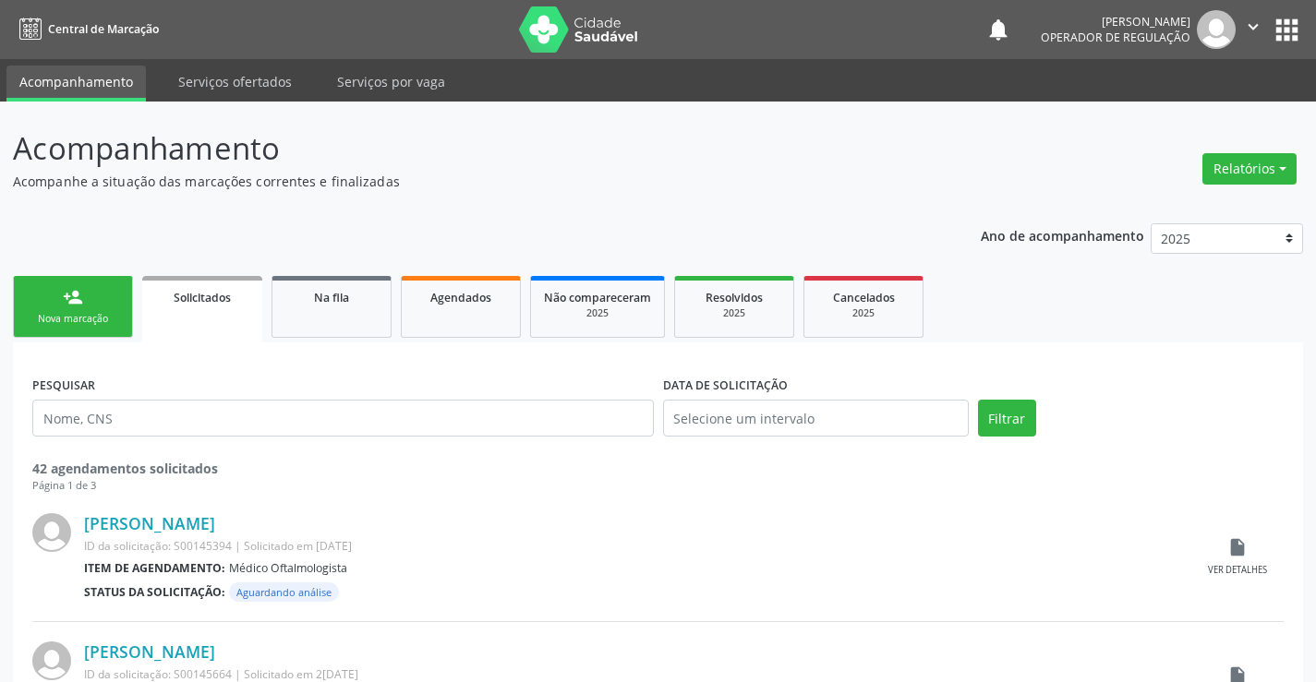
click at [73, 305] on div "person_add" at bounding box center [73, 297] width 20 height 20
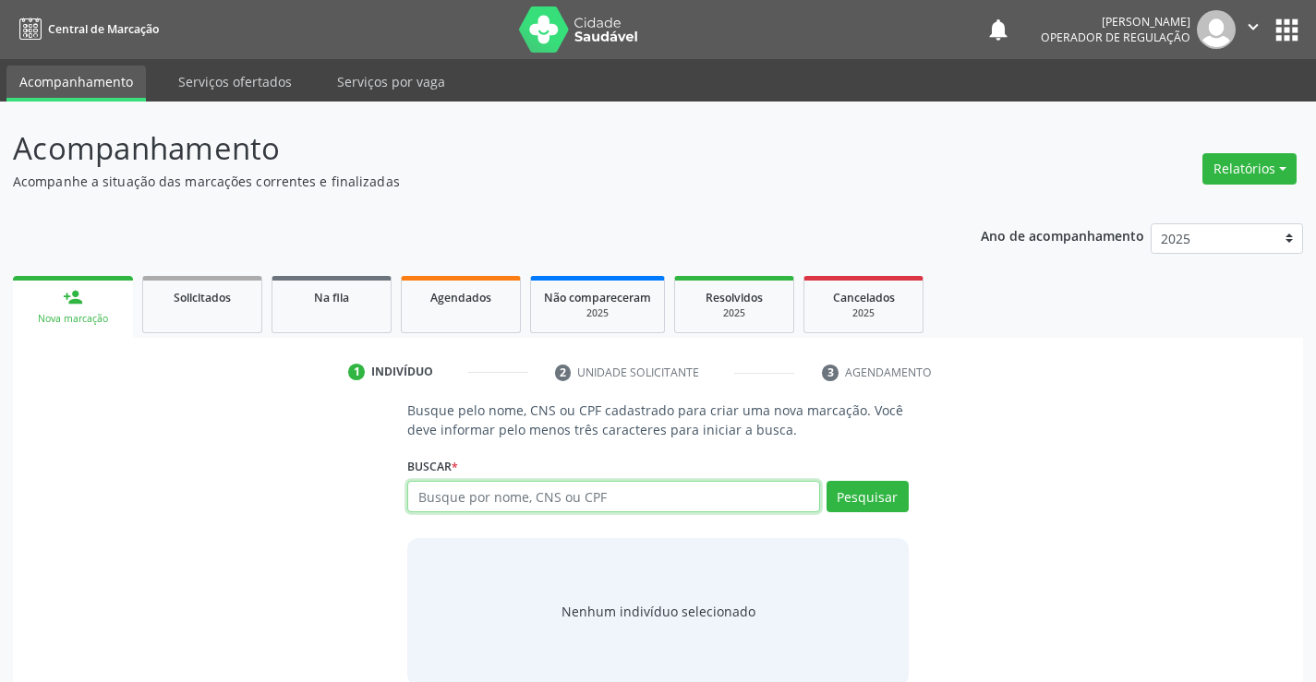
click at [639, 492] on input "text" at bounding box center [613, 496] width 412 height 31
type input "705602467777618"
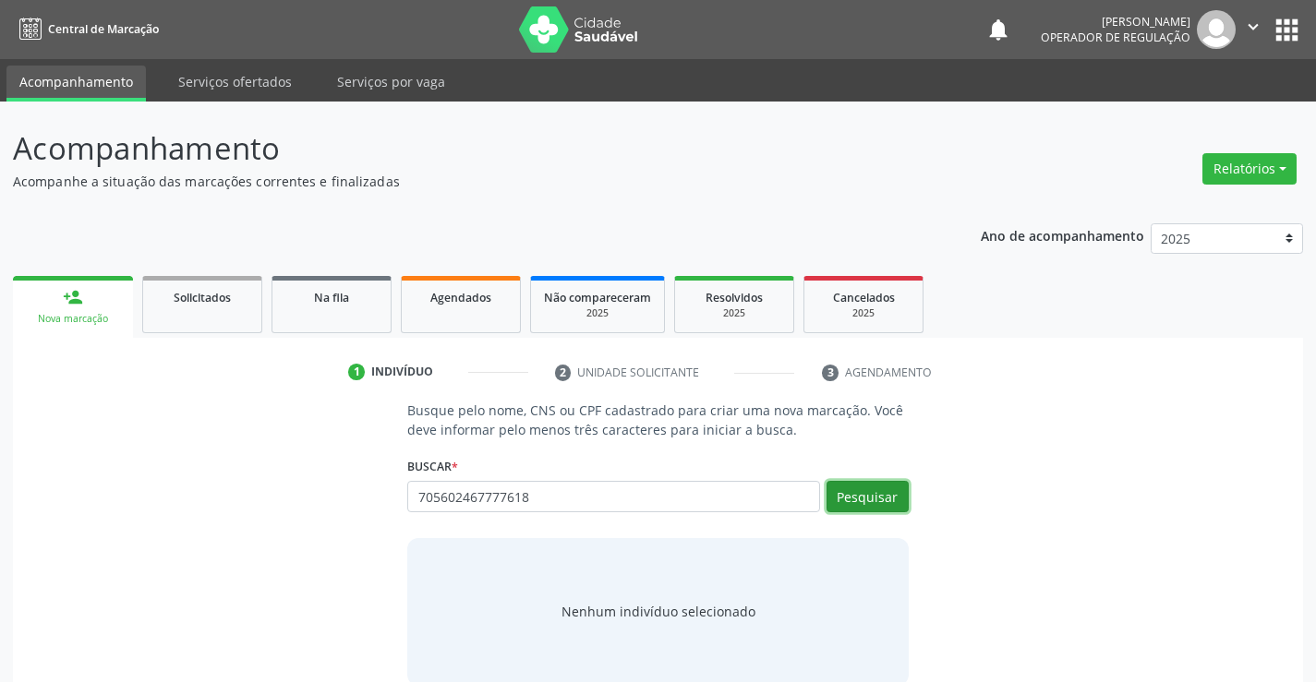
click at [864, 489] on button "Pesquisar" at bounding box center [868, 496] width 82 height 31
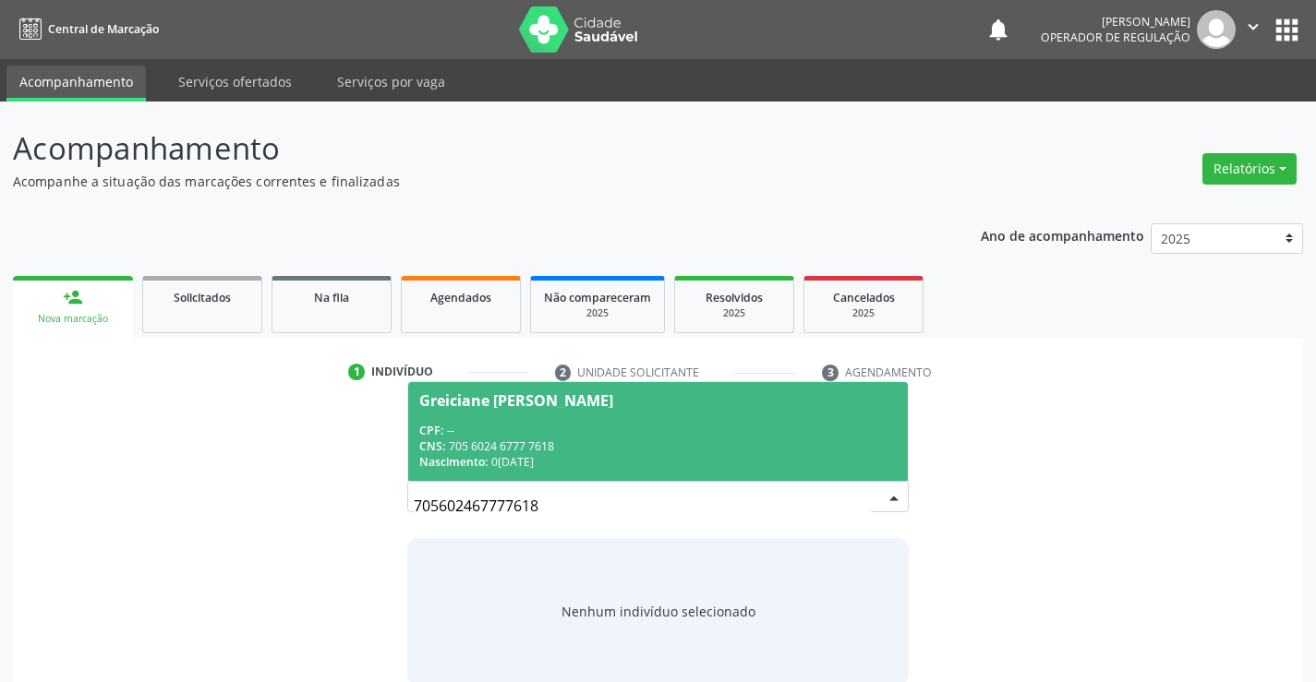
click at [525, 416] on span "Greiciane Simoes Souza CPF: -- CNS: 705 6024 6777 7618 Nascimento: 04/03/1998" at bounding box center [657, 431] width 499 height 99
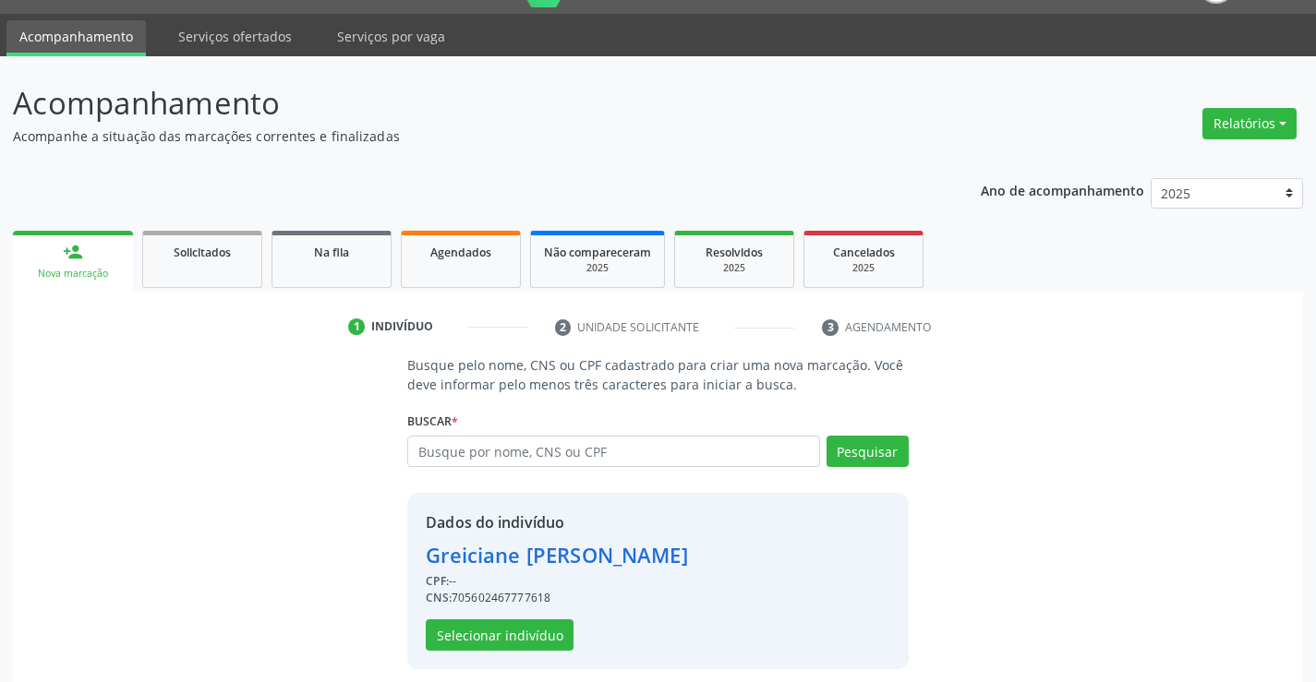
scroll to position [58, 0]
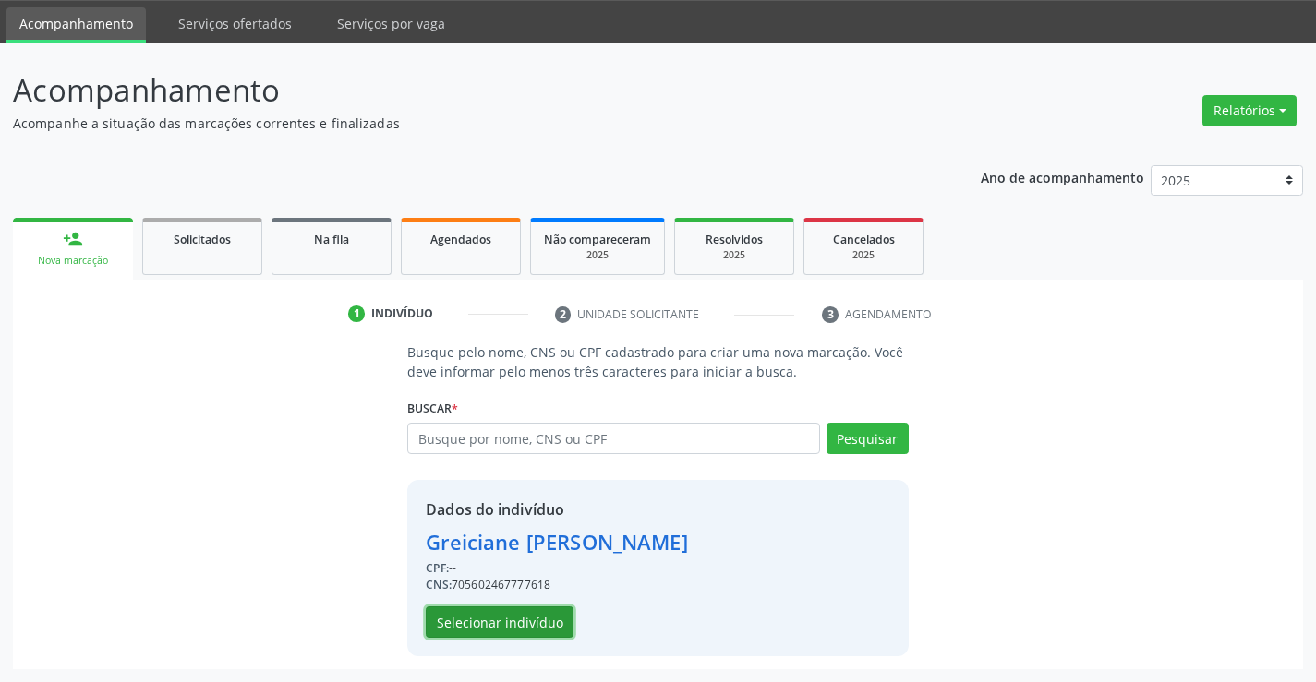
click at [513, 622] on button "Selecionar indivíduo" at bounding box center [500, 622] width 148 height 31
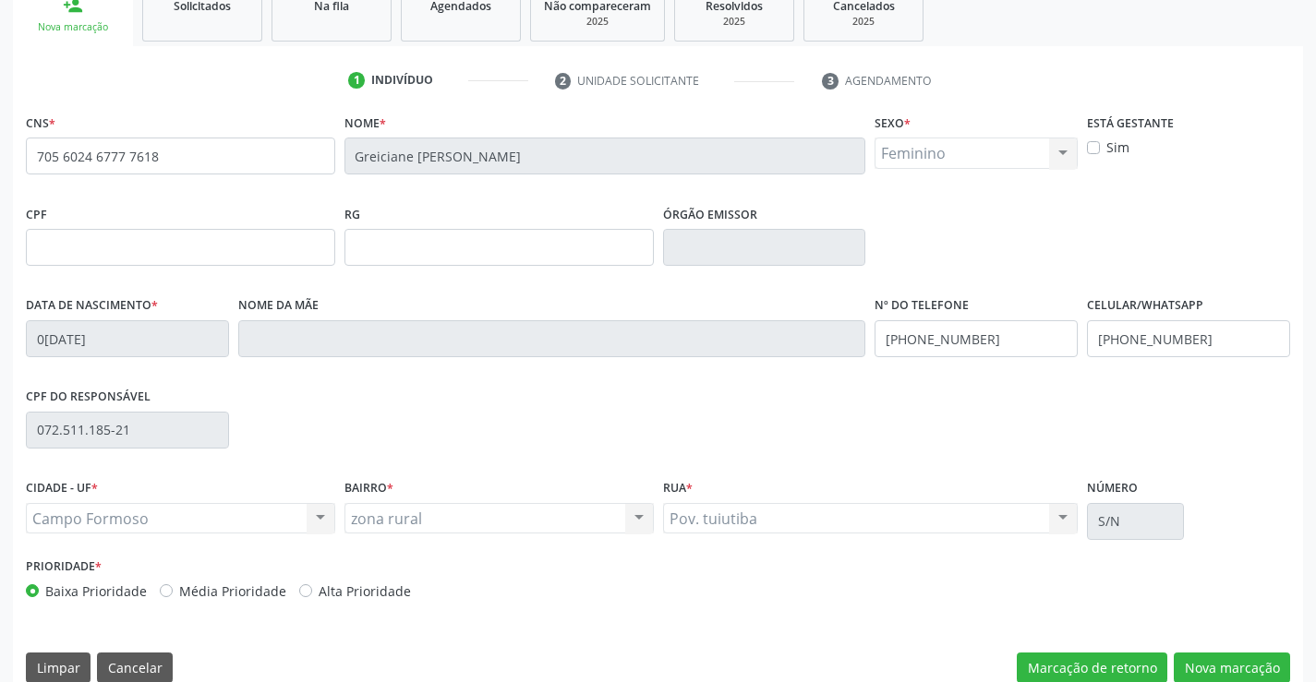
scroll to position [319, 0]
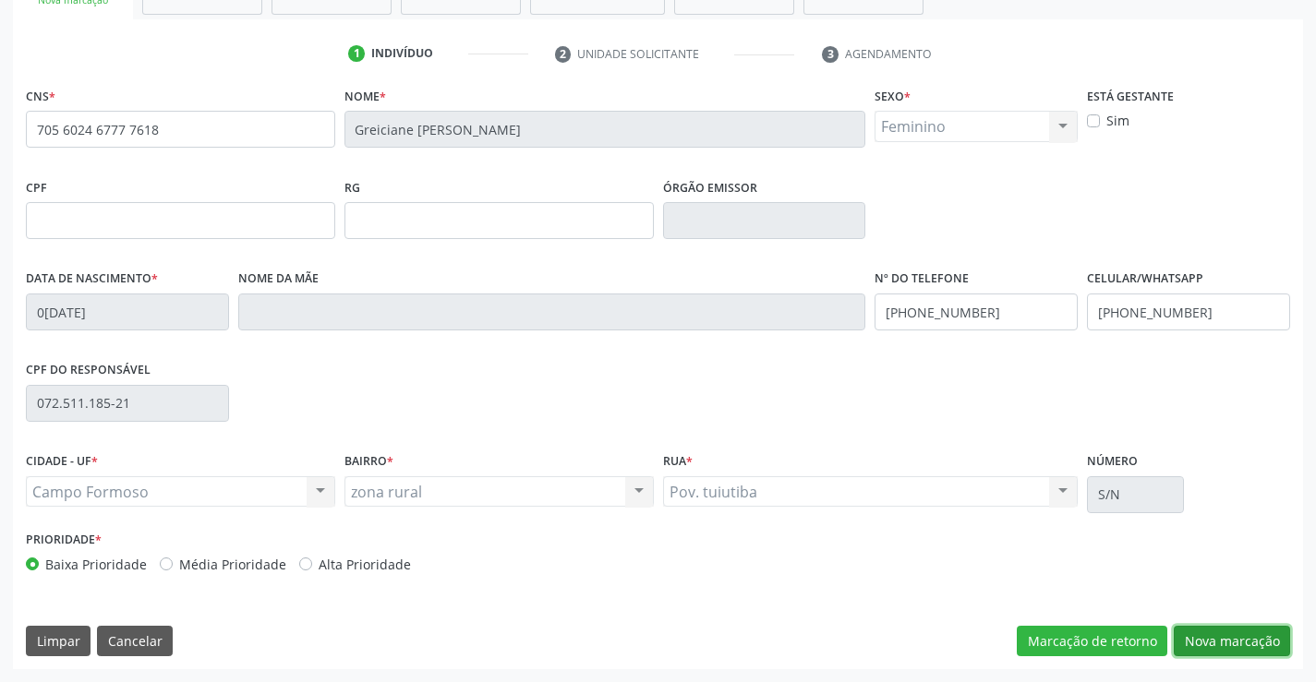
click at [1226, 633] on button "Nova marcação" at bounding box center [1232, 641] width 116 height 31
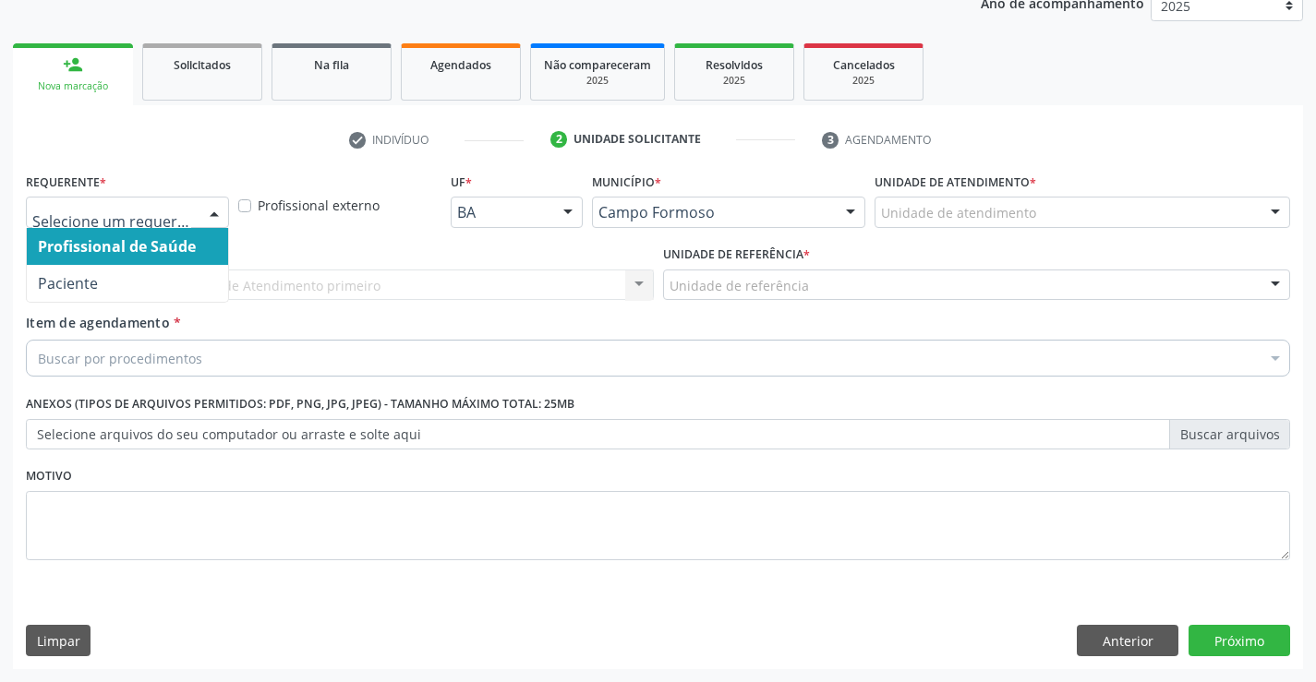
click at [124, 201] on div at bounding box center [127, 212] width 203 height 31
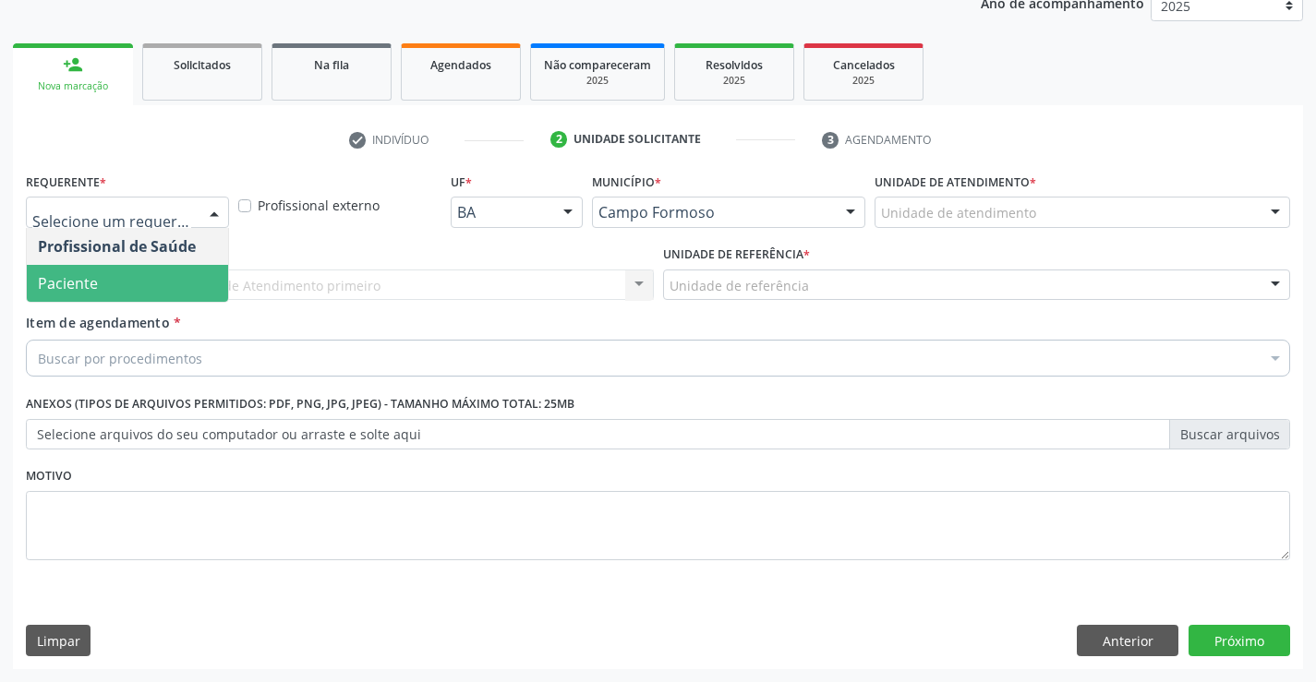
click at [121, 280] on span "Paciente" at bounding box center [127, 283] width 201 height 37
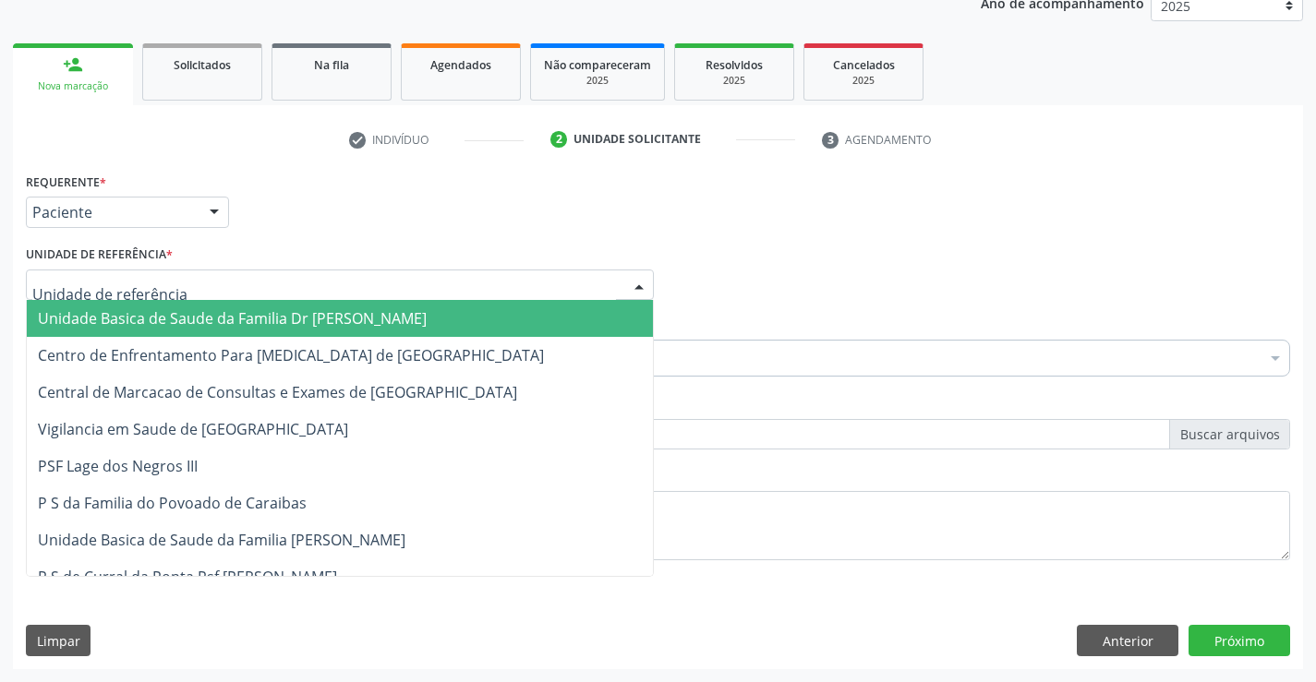
click at [275, 321] on span "Unidade Basica de Saude da Familia Dr [PERSON_NAME]" at bounding box center [232, 318] width 389 height 20
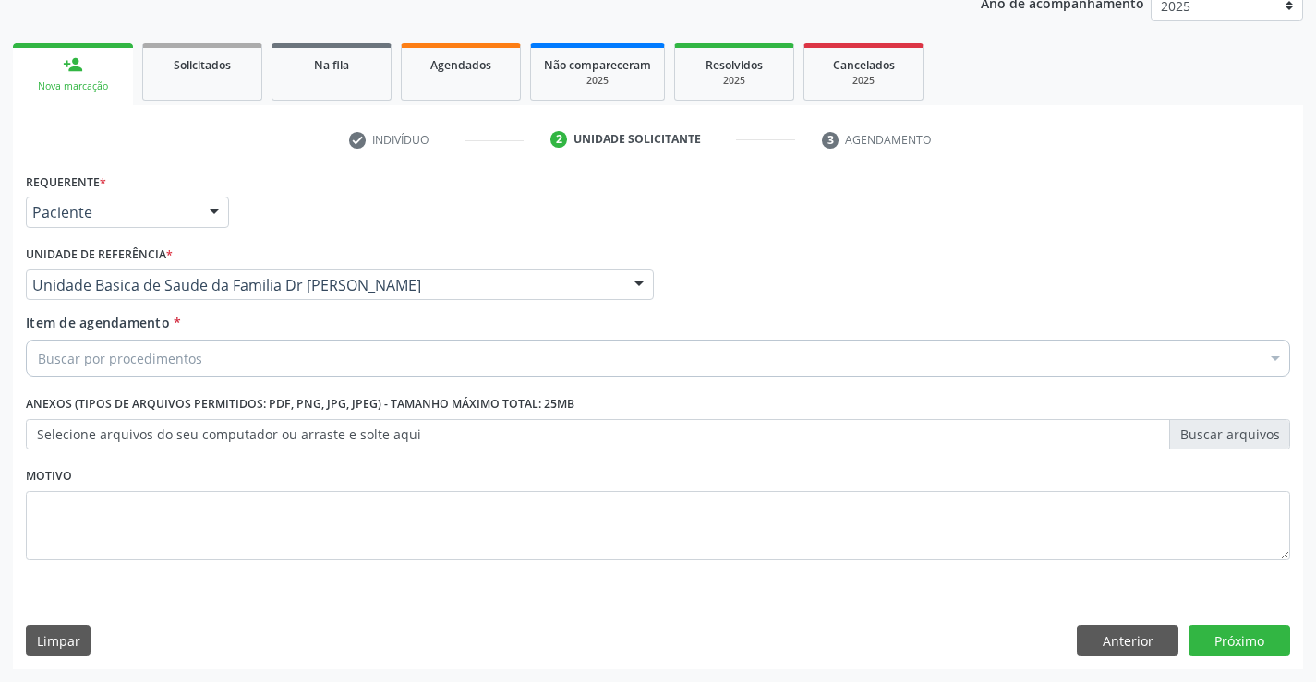
click at [230, 360] on div "Buscar por procedimentos" at bounding box center [658, 358] width 1264 height 37
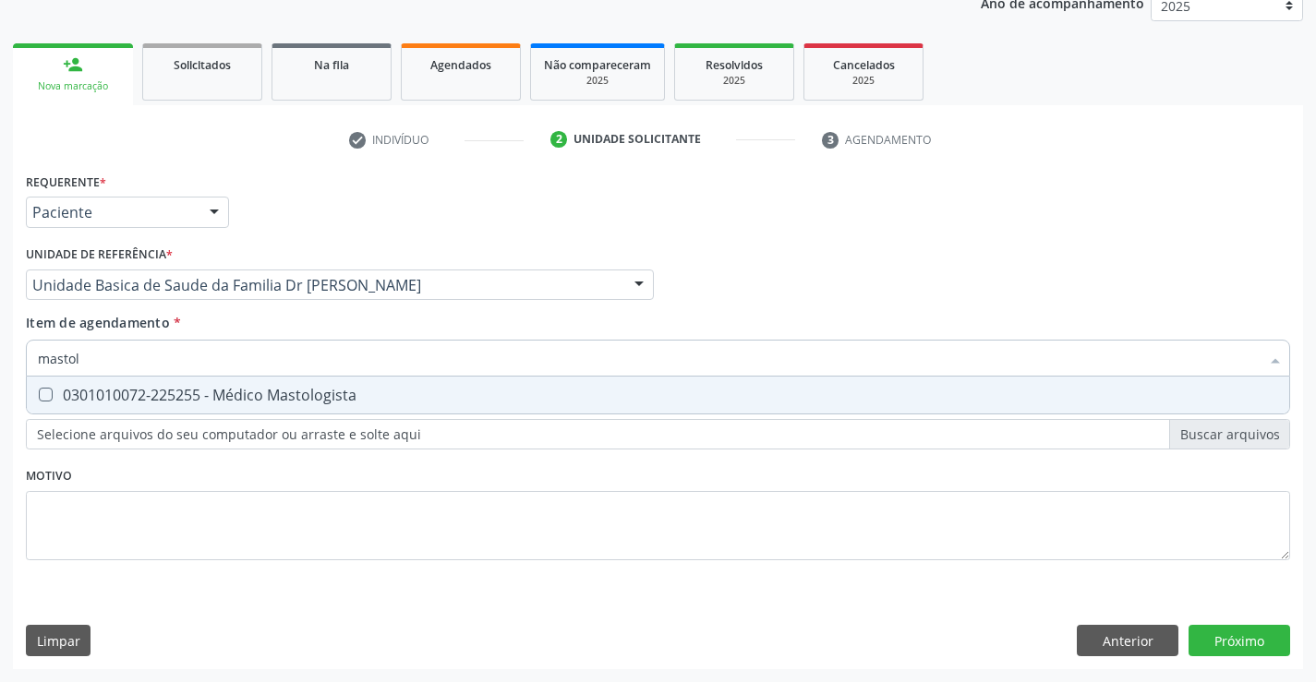
type input "mastolo"
click at [253, 391] on div "0301010072-225255 - Médico Mastologista" at bounding box center [658, 395] width 1240 height 15
checkbox Mastologista "true"
click at [1245, 637] on div "Requerente * Paciente Profissional de Saúde Paciente Nenhum resultado encontrad…" at bounding box center [658, 418] width 1290 height 501
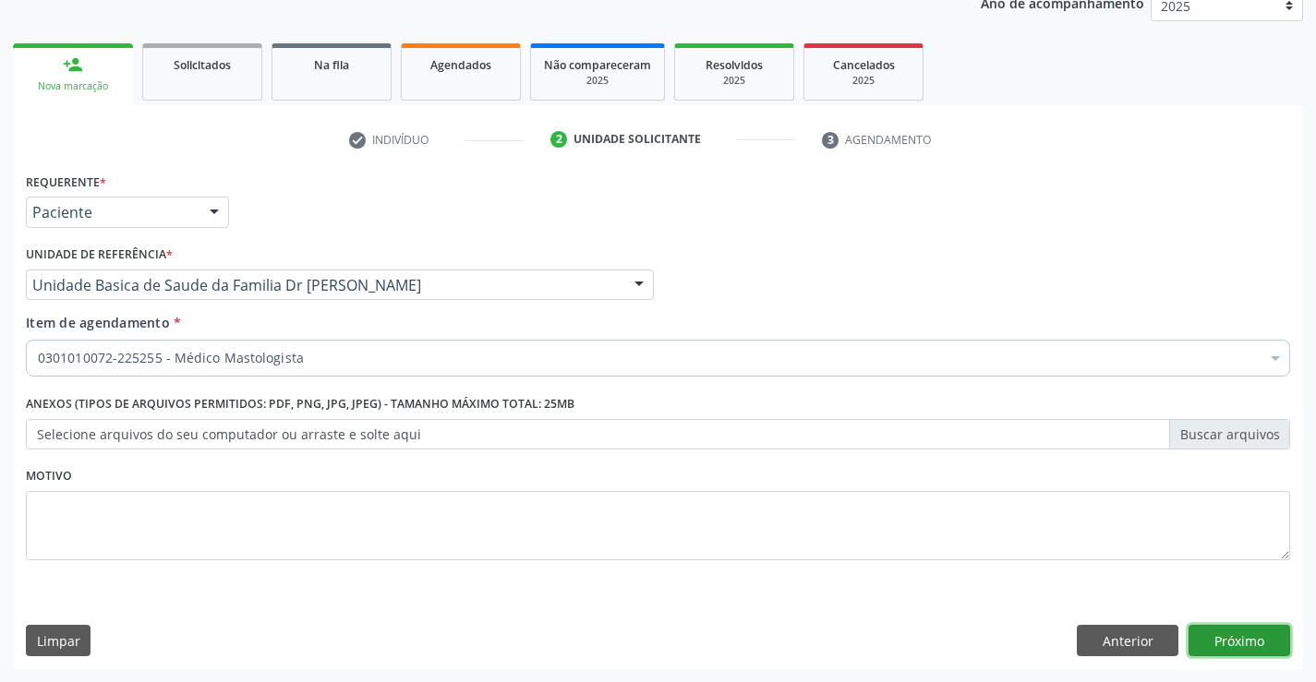
click at [1245, 637] on button "Próximo" at bounding box center [1240, 640] width 102 height 31
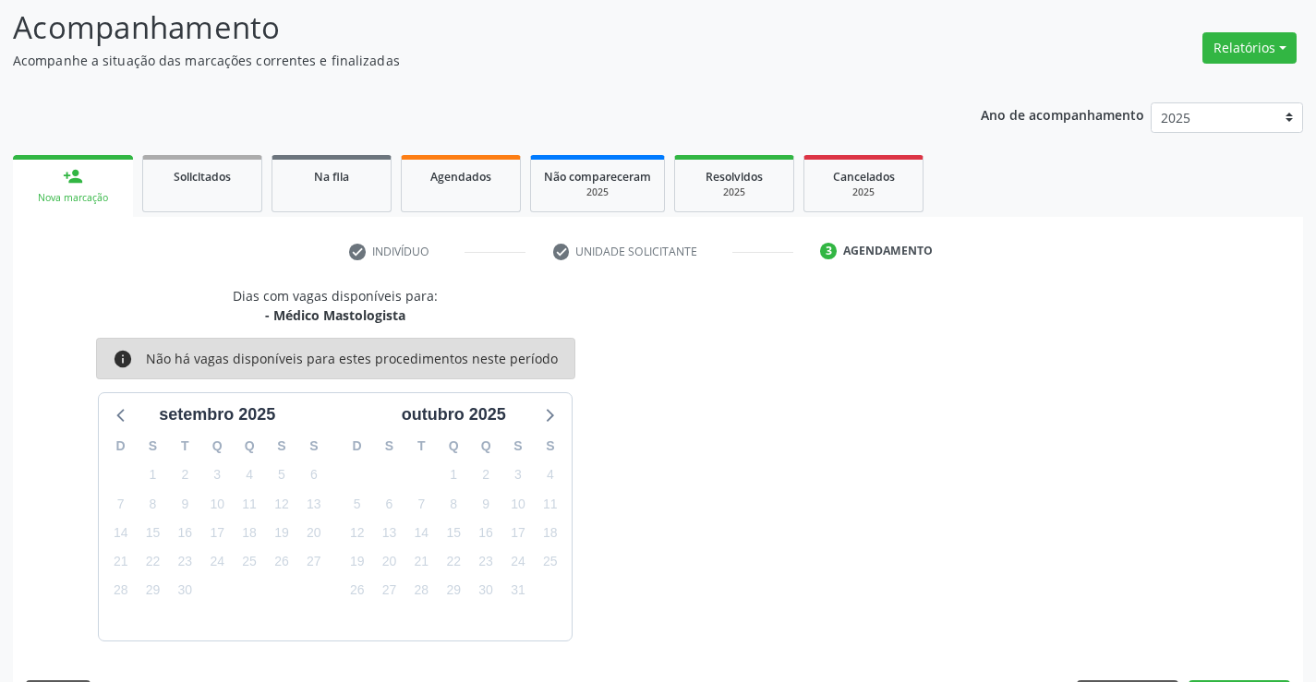
scroll to position [175, 0]
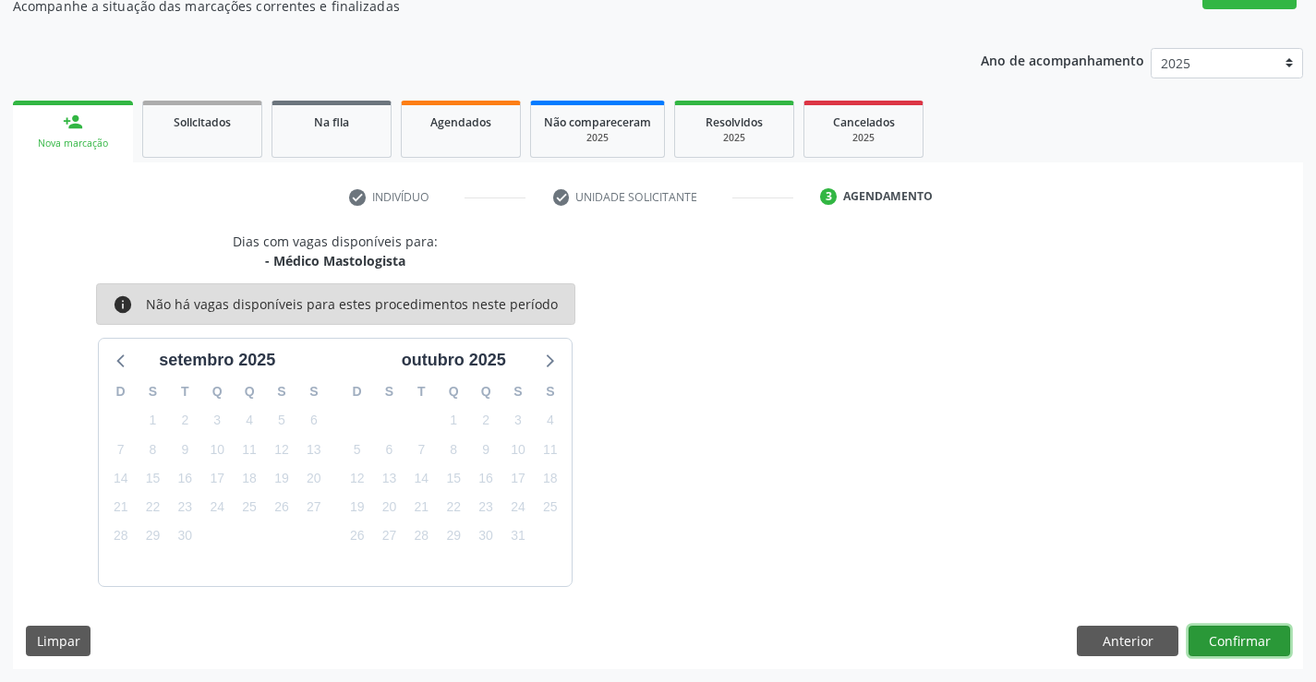
click at [1245, 637] on button "Confirmar" at bounding box center [1240, 641] width 102 height 31
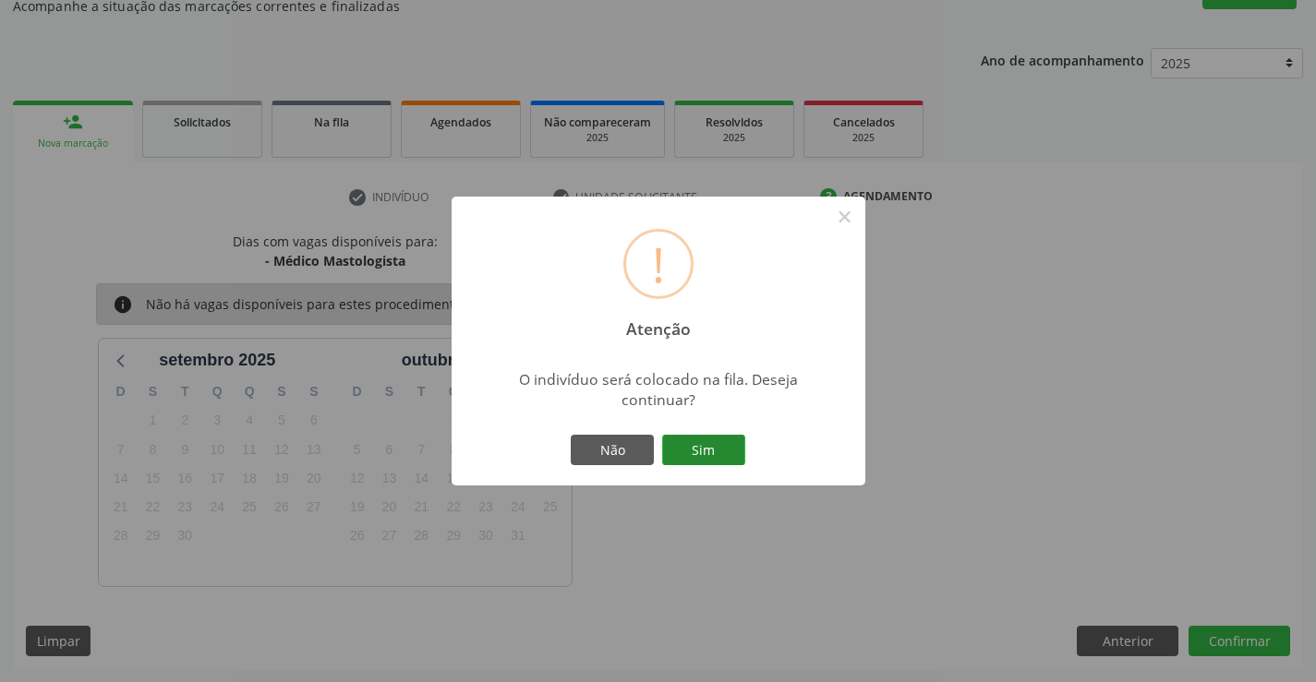
click at [707, 442] on button "Sim" at bounding box center [703, 450] width 83 height 31
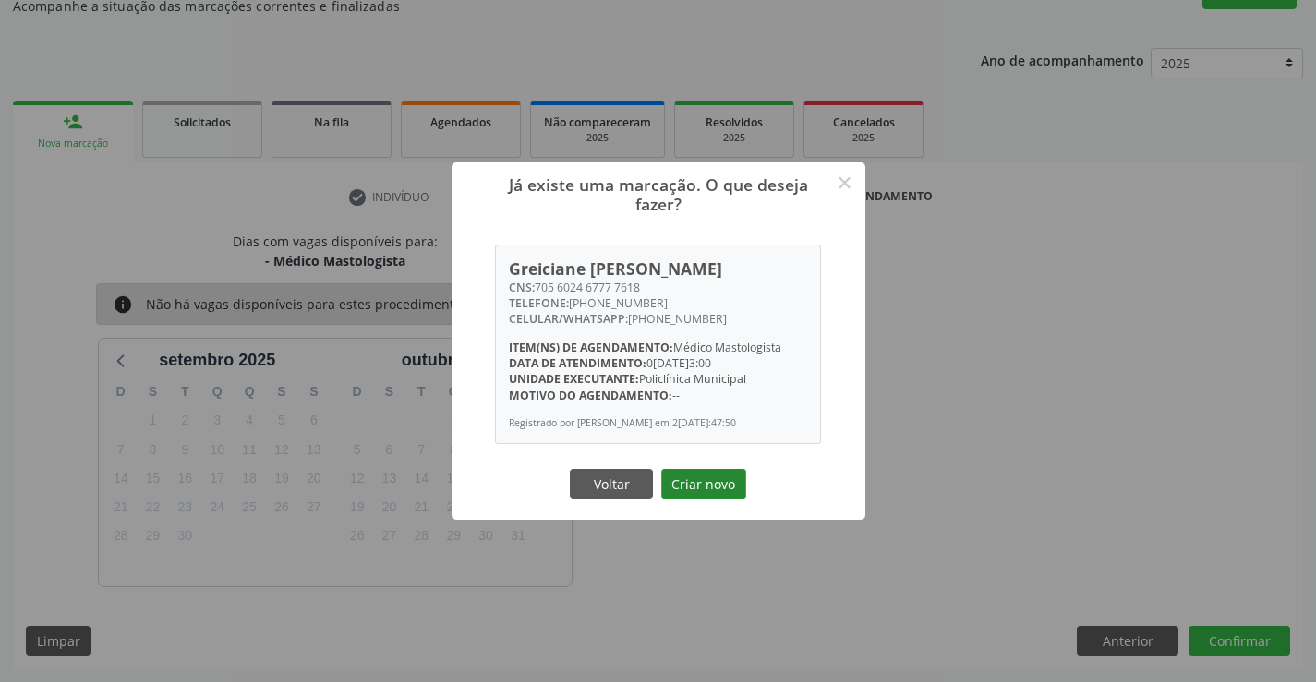
click at [707, 480] on button "Criar novo" at bounding box center [703, 484] width 85 height 31
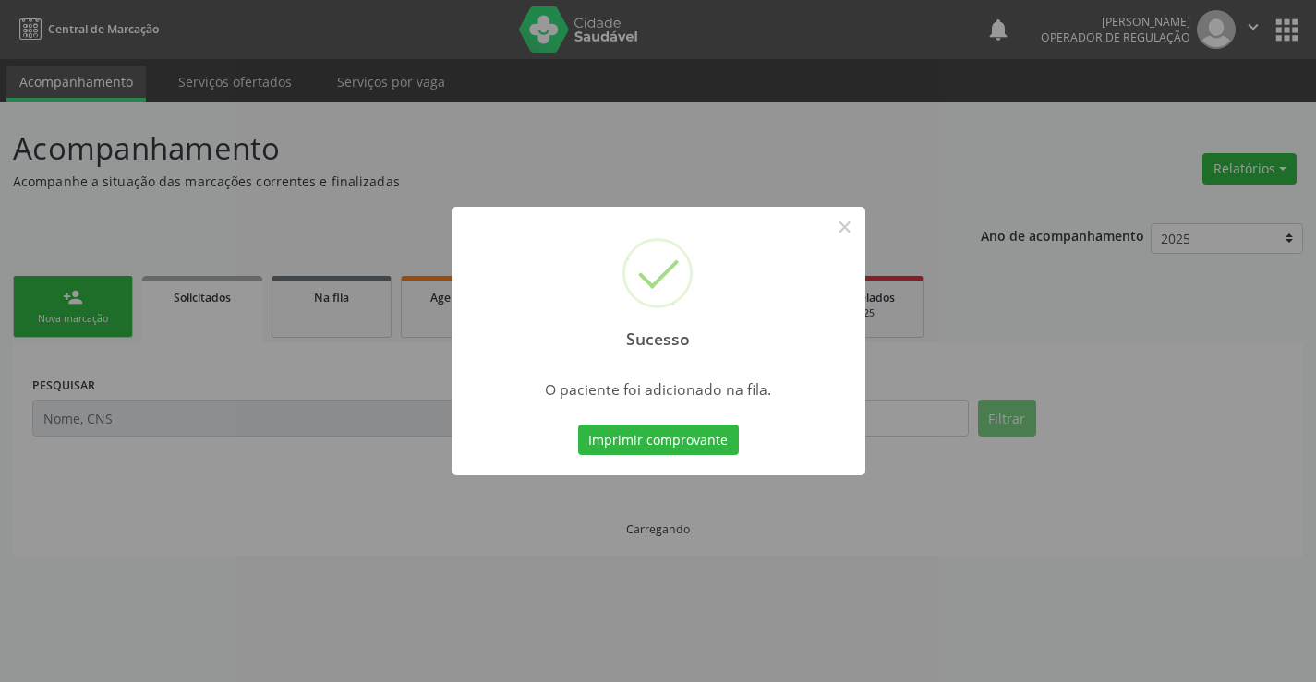
scroll to position [0, 0]
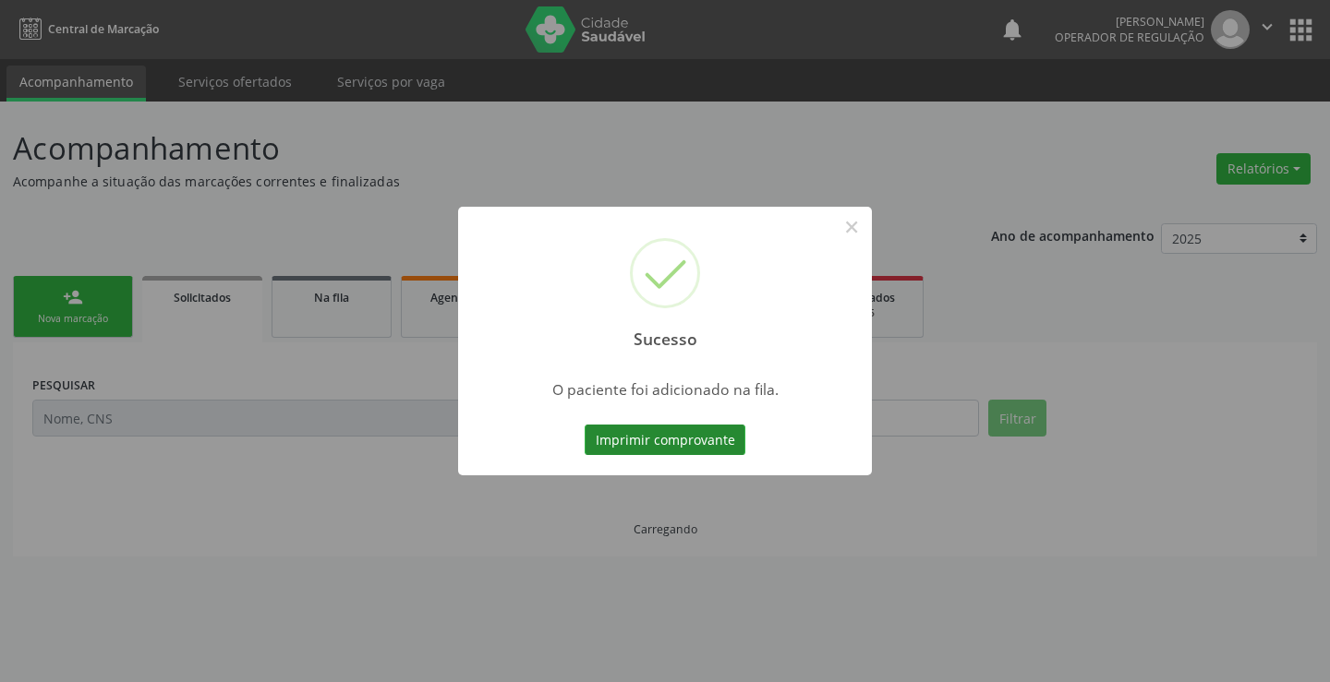
click at [644, 435] on button "Imprimir comprovante" at bounding box center [665, 440] width 161 height 31
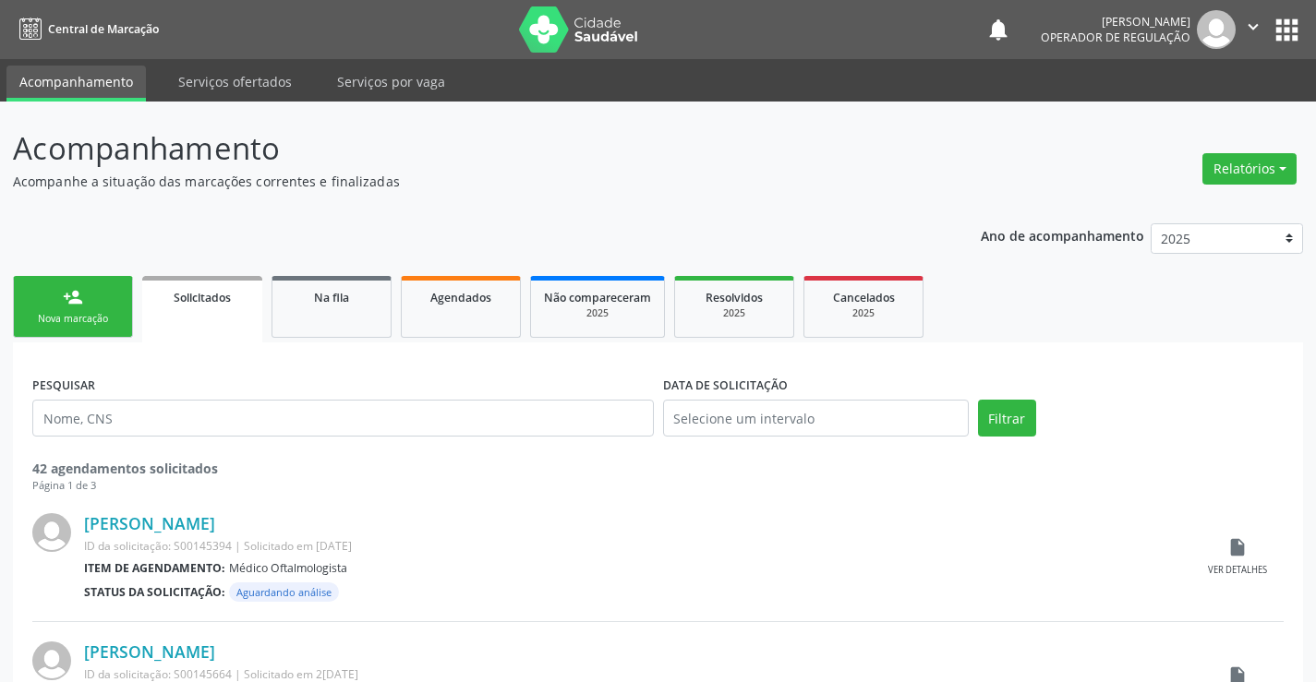
click at [99, 283] on link "person_add Nova marcação" at bounding box center [73, 307] width 120 height 62
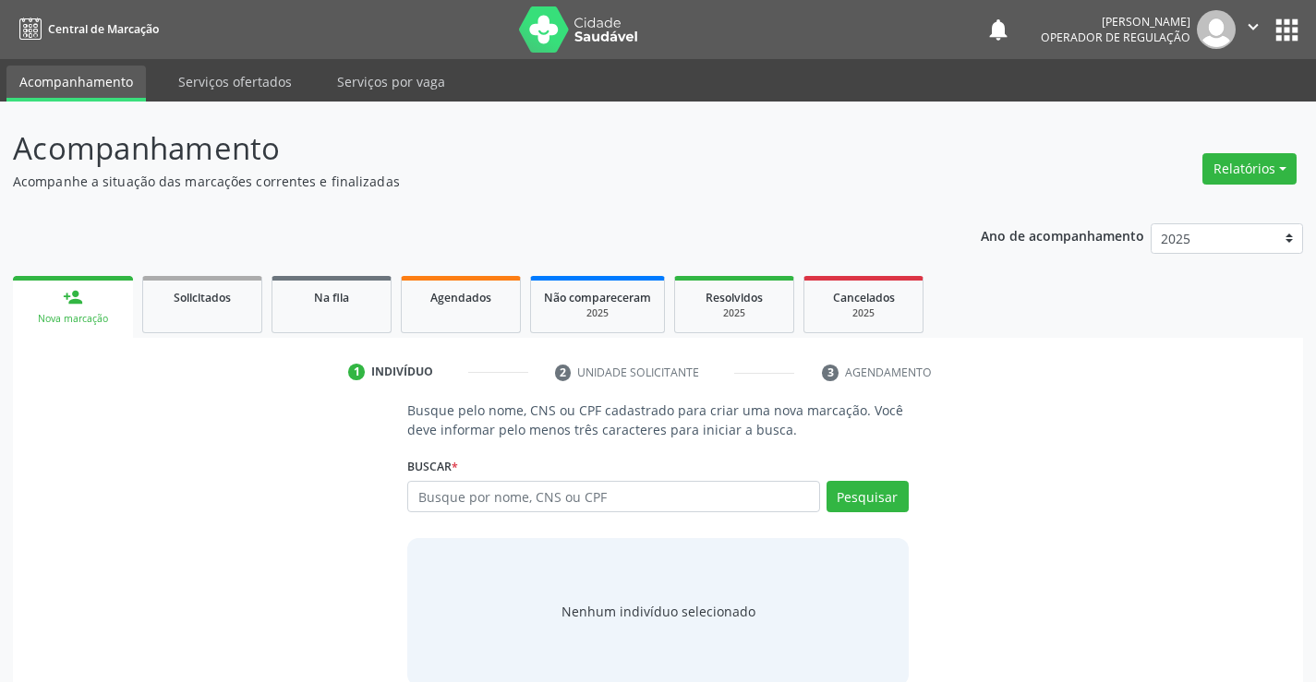
click at [1250, 21] on icon "" at bounding box center [1253, 27] width 20 height 20
click at [1206, 115] on link "Sair" at bounding box center [1205, 113] width 127 height 26
